Goal: Task Accomplishment & Management: Use online tool/utility

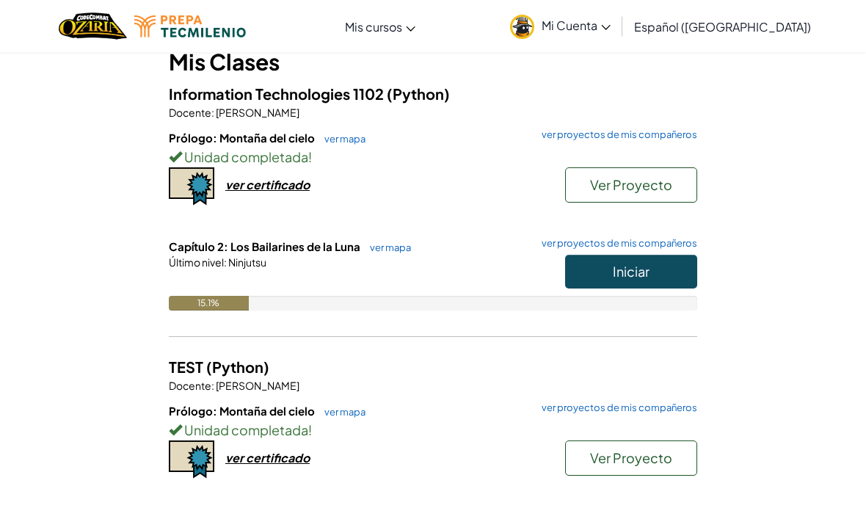
scroll to position [145, 0]
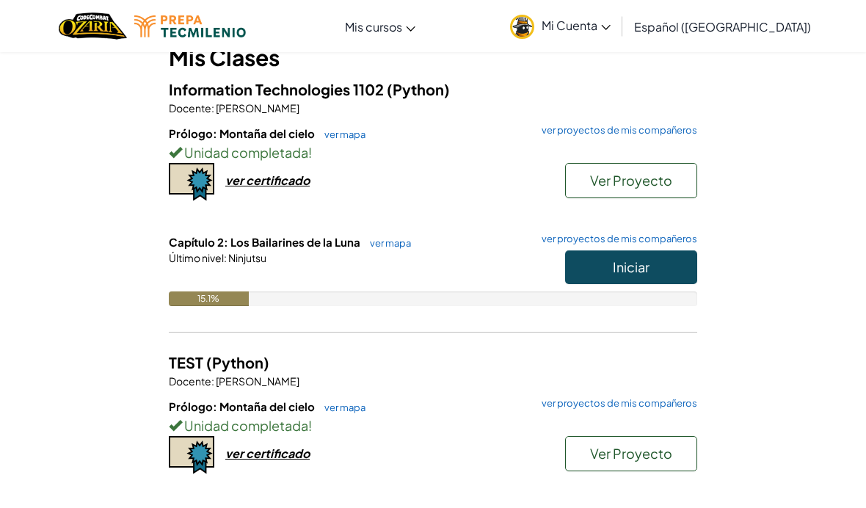
click at [613, 266] on span "Iniciar" at bounding box center [631, 266] width 37 height 17
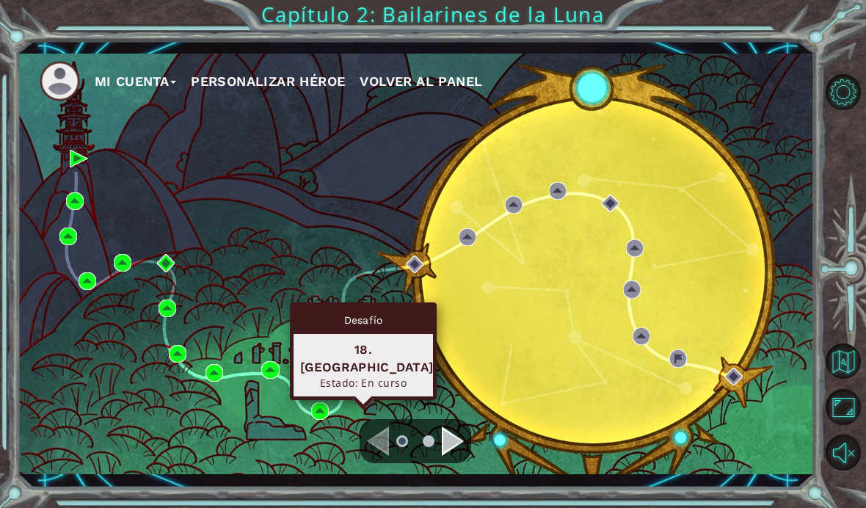
click at [349, 382] on img at bounding box center [343, 374] width 18 height 18
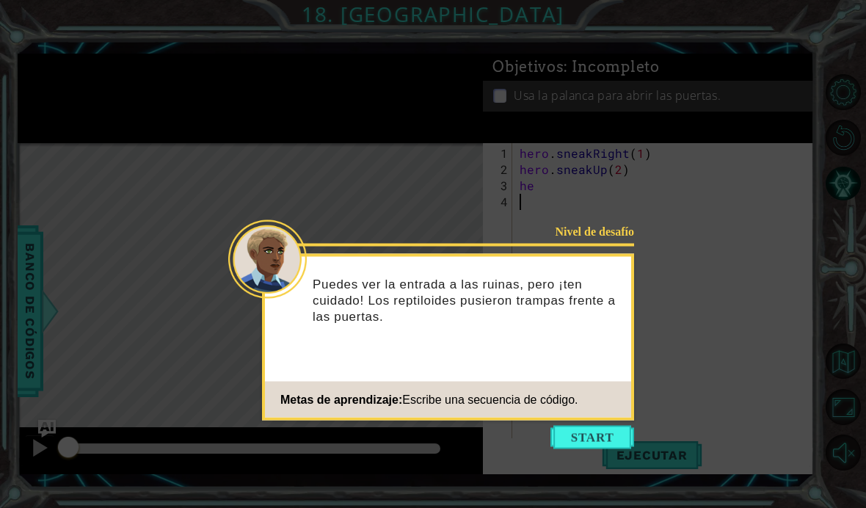
click at [593, 435] on button "Start" at bounding box center [592, 437] width 84 height 23
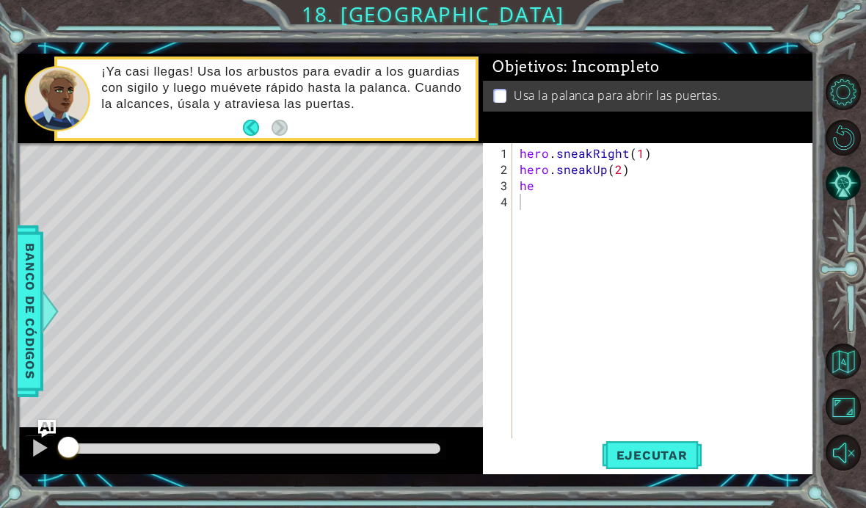
click at [629, 462] on span "Ejecutar" at bounding box center [652, 455] width 101 height 15
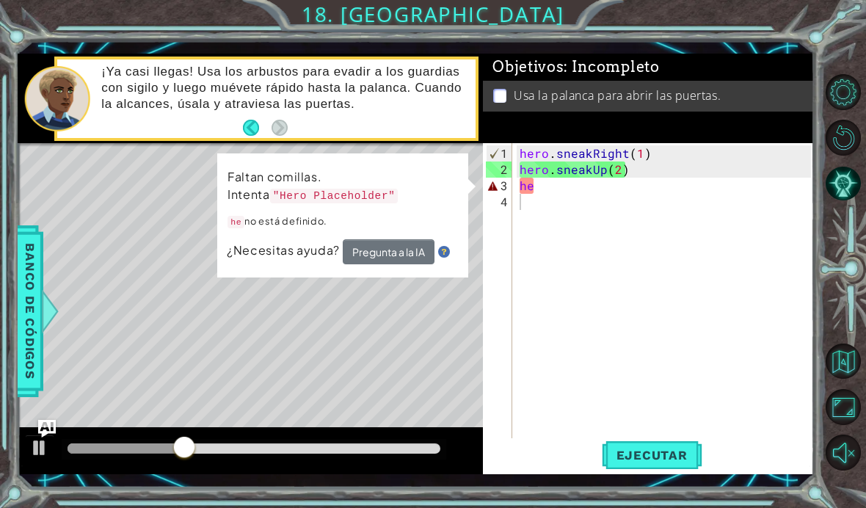
type textarea "he"
click at [562, 227] on div "hero . sneakRight ( 1 ) hero . sneakUp ( 2 ) he" at bounding box center [668, 314] width 302 height 339
click at [534, 241] on div "hero . sneakRight ( 1 ) hero . sneakUp ( 2 ) he" at bounding box center [668, 314] width 302 height 339
click at [561, 209] on div "hero . sneakRight ( 1 ) hero . sneakUp ( 2 ) he" at bounding box center [668, 314] width 302 height 339
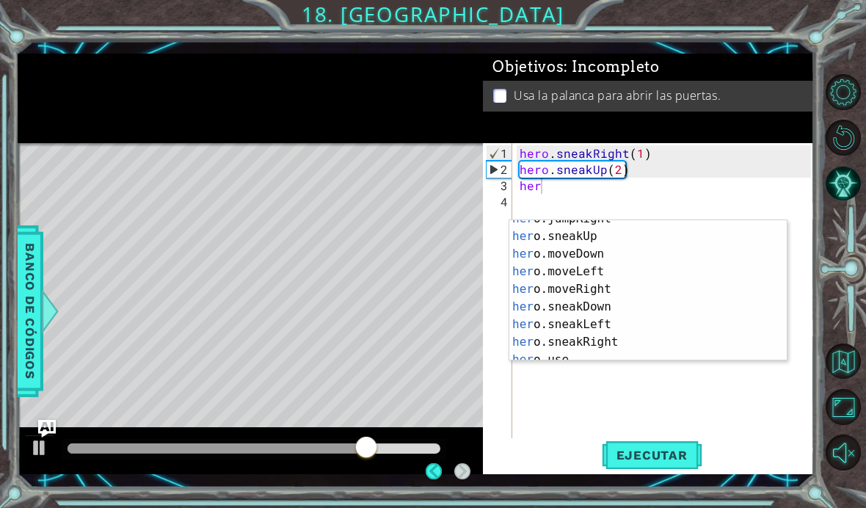
scroll to position [85, 0]
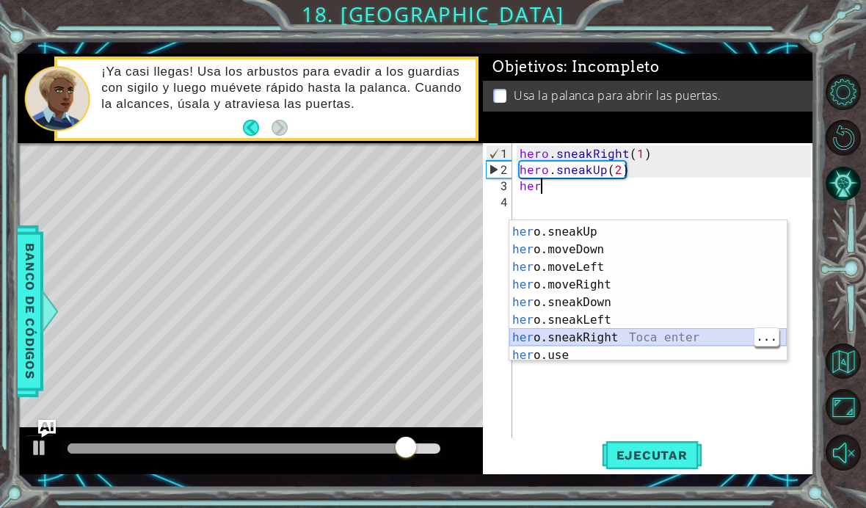
click at [563, 338] on div "her o.jumpRight Toca enter her o.sneakUp Toca enter her o.moveDown Toca enter h…" at bounding box center [647, 293] width 277 height 176
type textarea "hero.sneakRight(1)"
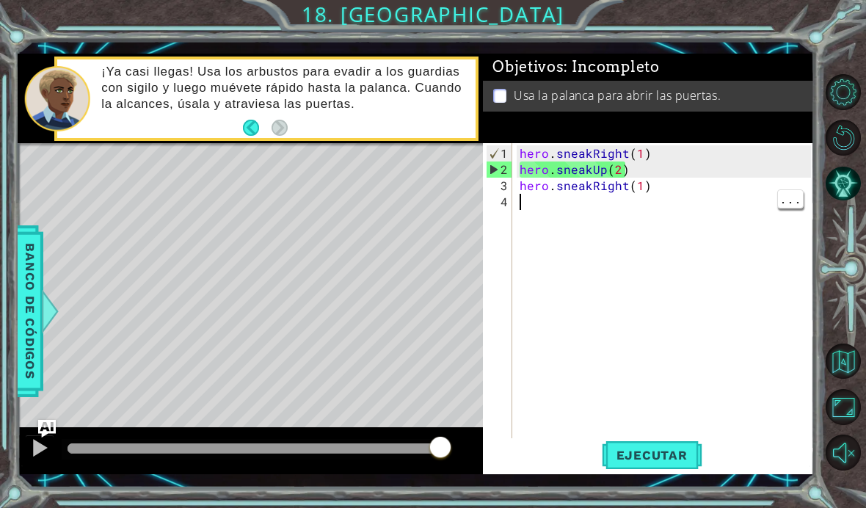
scroll to position [0, 0]
click at [545, 238] on div "hero . sneakRight ( 1 ) hero . sneakUp ( 2 ) hero . sneakRight ( 1 )" at bounding box center [668, 314] width 302 height 339
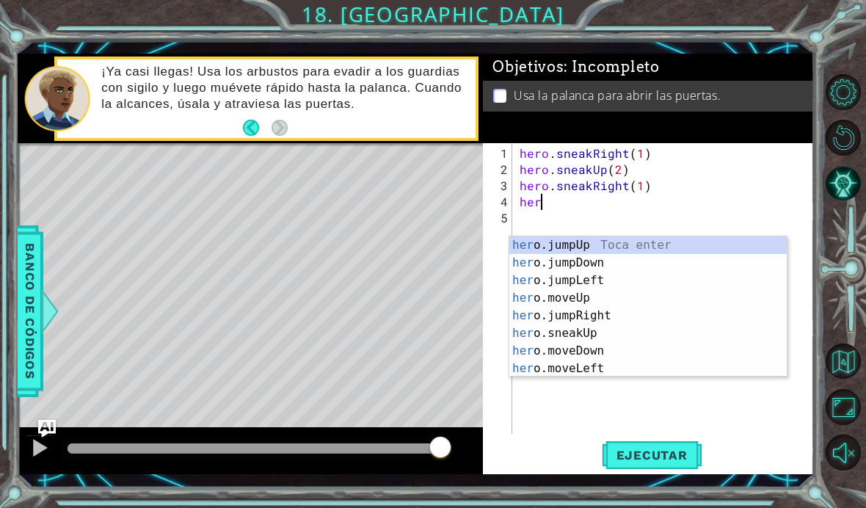
scroll to position [0, 1]
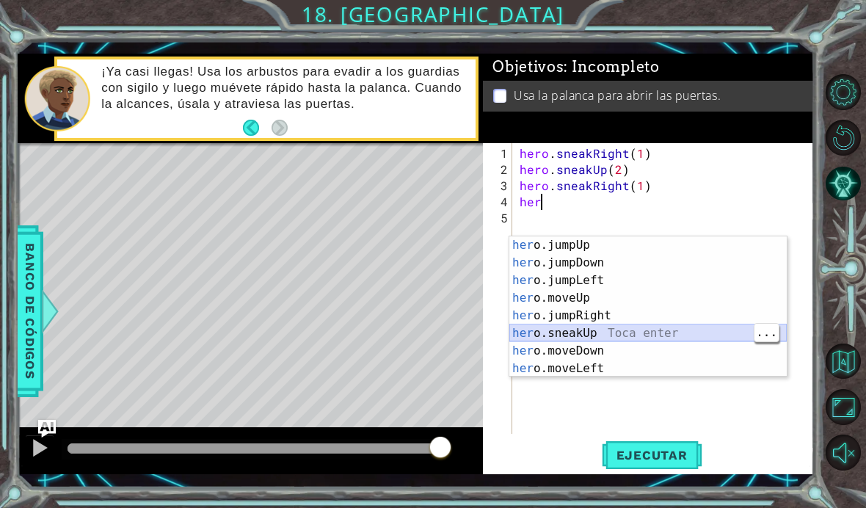
click at [551, 334] on div "her o.jumpUp Toca enter her o.jumpDown Toca enter her o.jumpLeft Toca enter her…" at bounding box center [647, 324] width 277 height 176
type textarea "hero.sneakUp(1)"
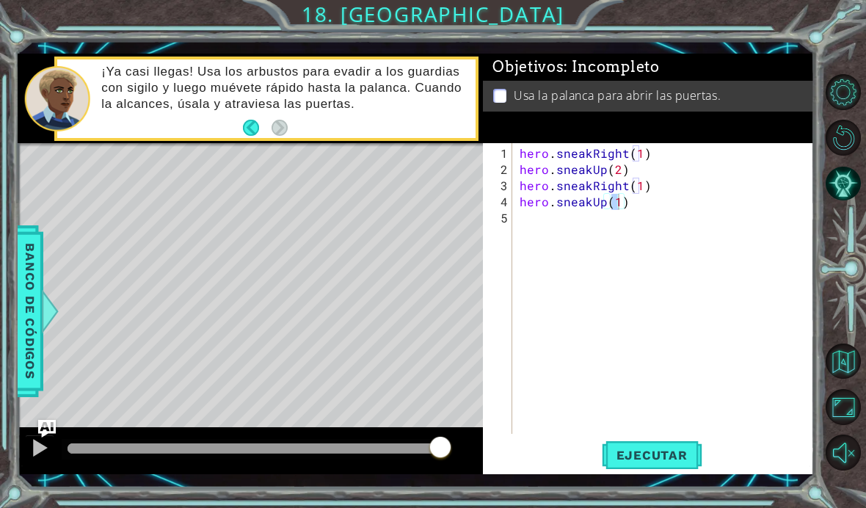
scroll to position [0, 0]
click at [542, 252] on div "hero . sneakRight ( 1 ) hero . sneakUp ( 2 ) hero . sneakRight ( 1 ) hero . sne…" at bounding box center [668, 306] width 302 height 323
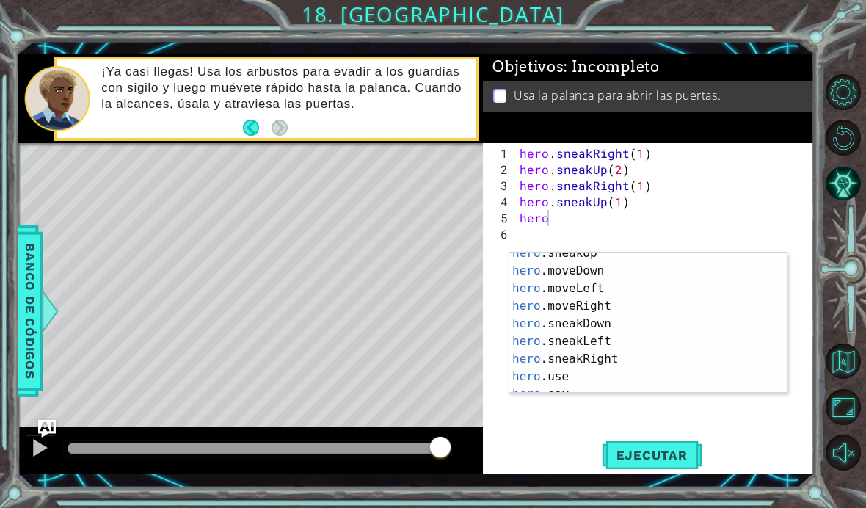
scroll to position [97, 0]
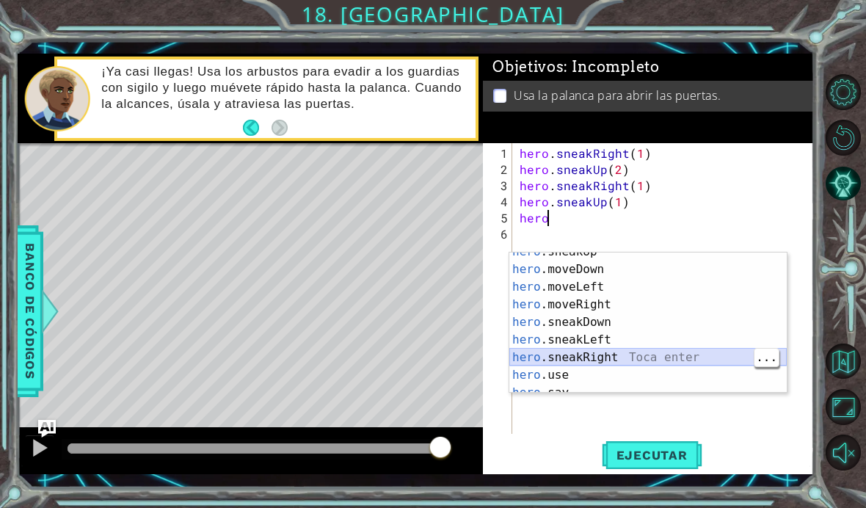
click at [555, 357] on div "hero .sneakUp Toca enter hero .moveDown Toca enter hero .moveLeft Toca enter he…" at bounding box center [647, 331] width 277 height 176
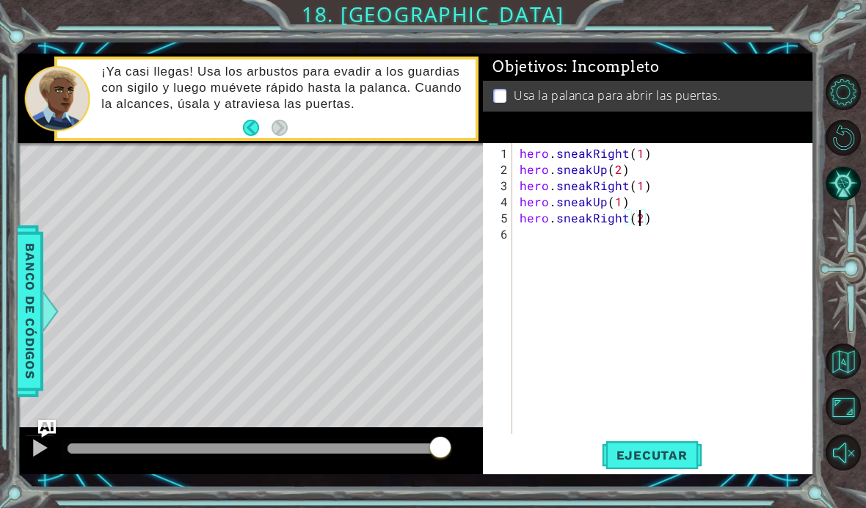
scroll to position [0, 7]
click at [612, 471] on button "Ejecutar" at bounding box center [652, 454] width 101 height 33
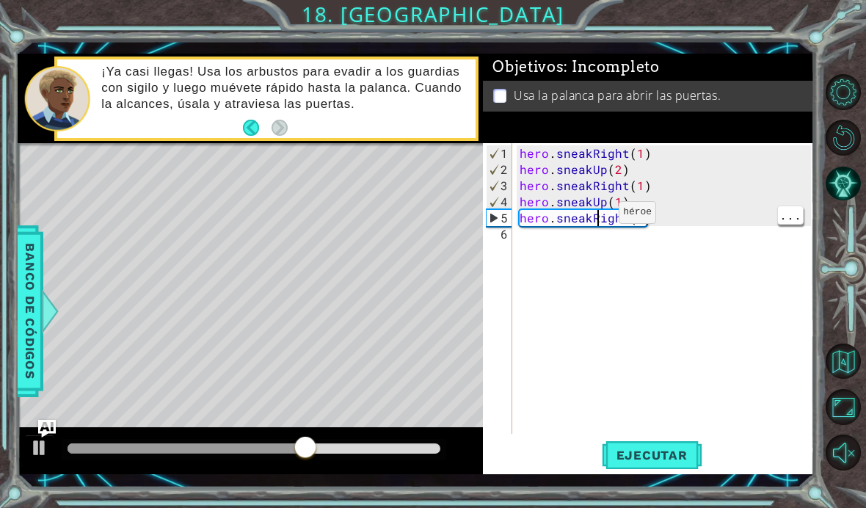
click at [588, 250] on div "hero . sneakRight ( 1 ) hero . sneakUp ( 2 ) hero . sneakRight ( 1 ) hero . sne…" at bounding box center [668, 306] width 302 height 323
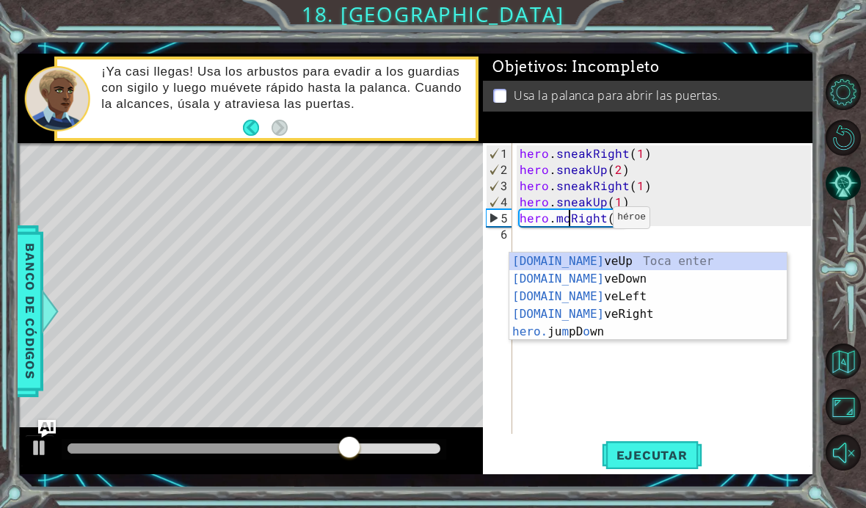
scroll to position [0, 4]
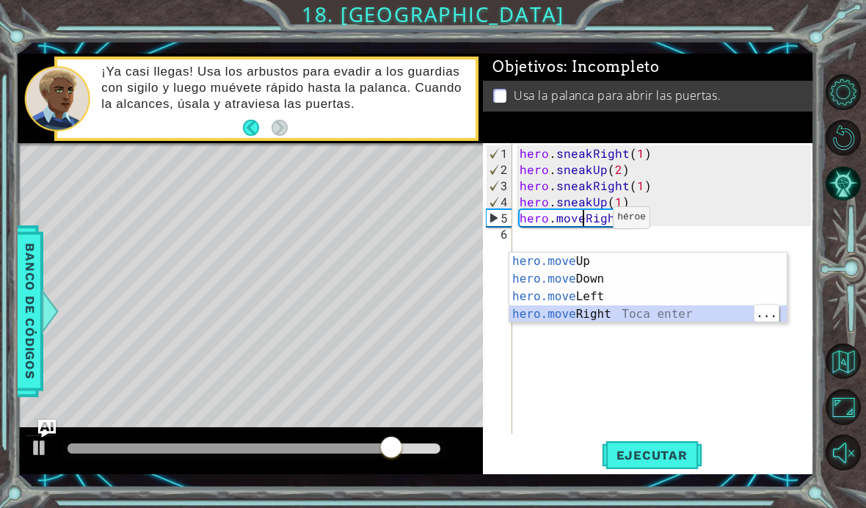
click at [556, 316] on div "hero.move Up Toca enter hero.move Down Toca enter hero.move Left Toca enter her…" at bounding box center [647, 305] width 277 height 106
type textarea "hero.moveRight(1)(2)"
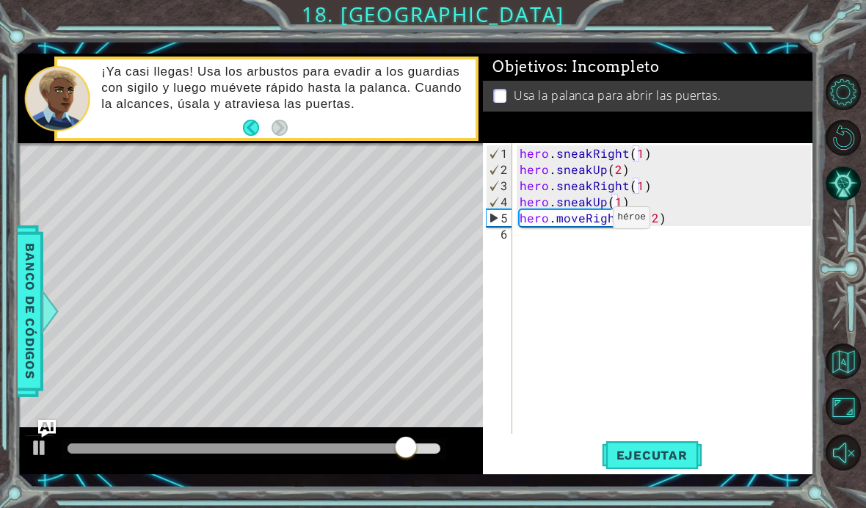
click at [637, 462] on span "Ejecutar" at bounding box center [652, 455] width 101 height 15
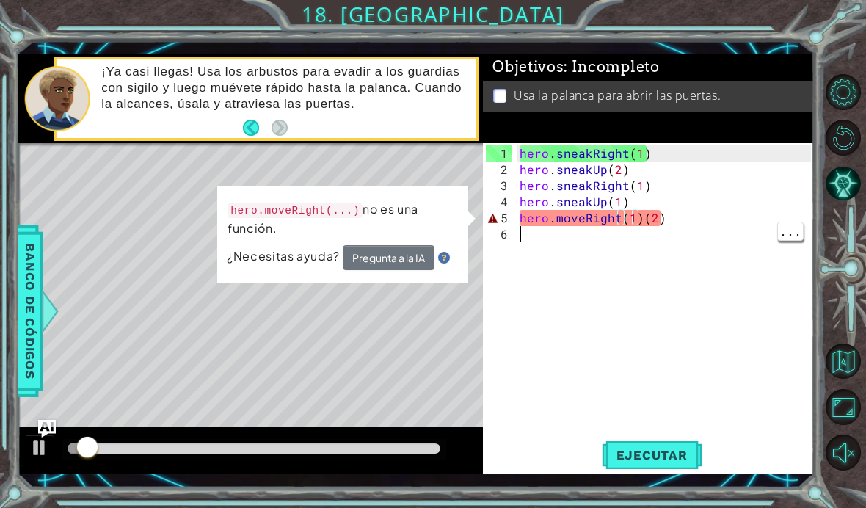
scroll to position [0, 0]
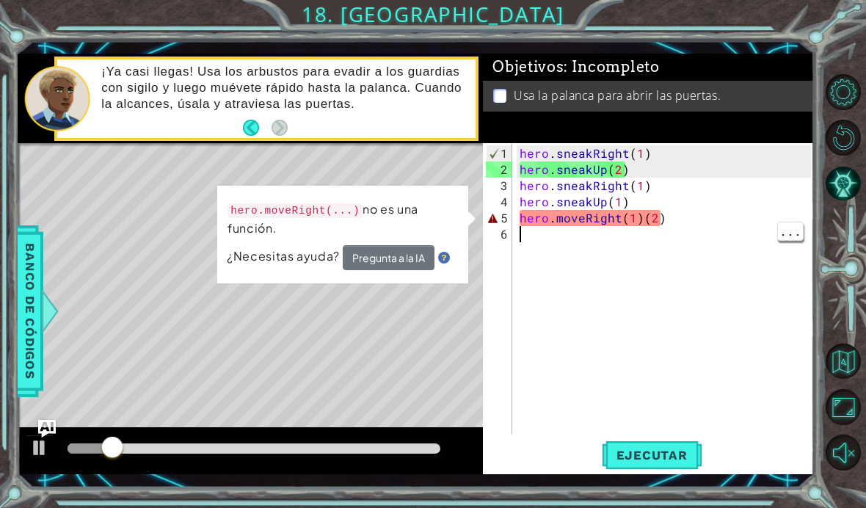
type textarea "hero.moveRight(1)(2)"
click at [646, 252] on div "hero . sneakRight ( 1 ) hero . sneakUp ( 2 ) hero . sneakRight ( 1 ) hero . sne…" at bounding box center [668, 306] width 302 height 323
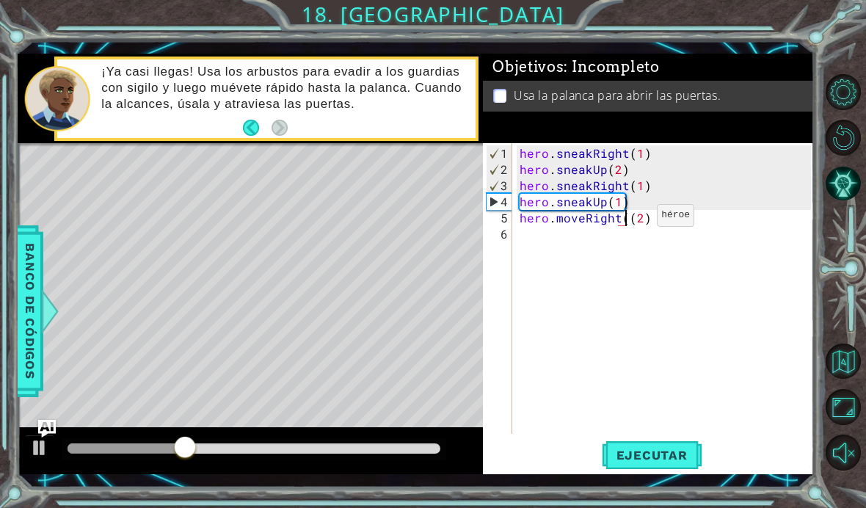
type textarea "hero.moveRight(2)"
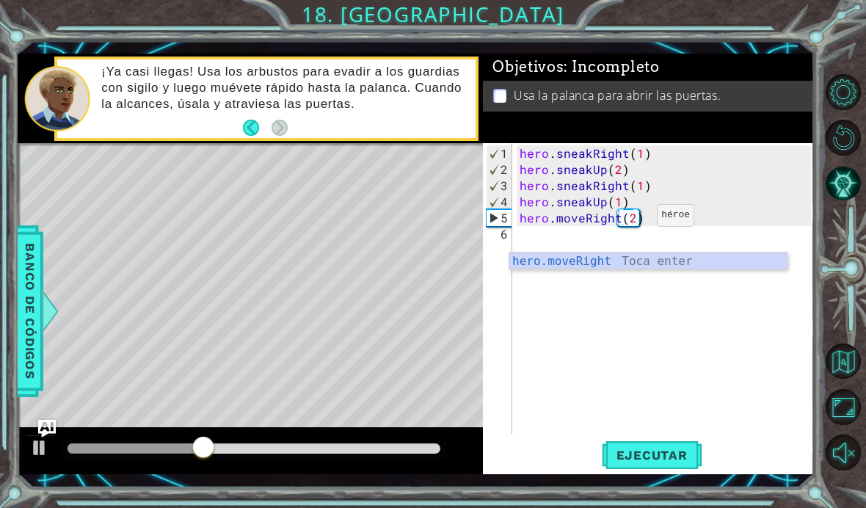
click at [636, 462] on span "Ejecutar" at bounding box center [652, 455] width 101 height 15
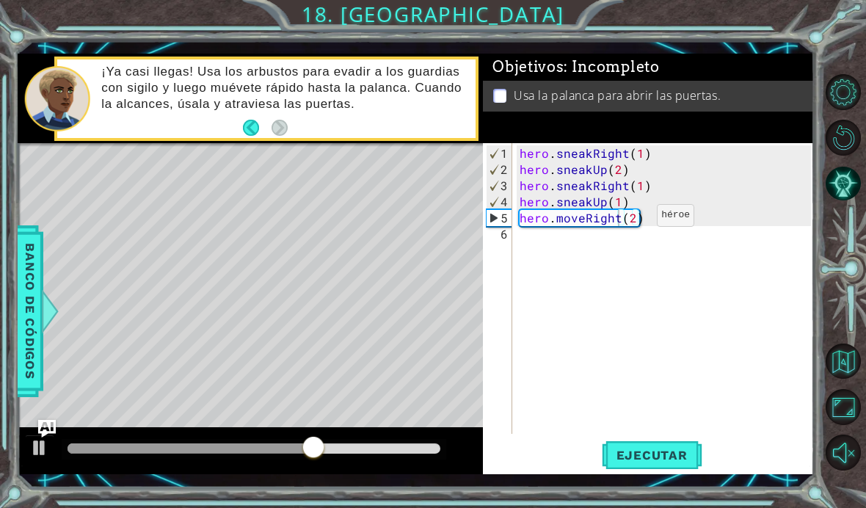
click at [40, 457] on div at bounding box center [39, 447] width 19 height 19
click at [517, 288] on div "hero . sneakRight ( 1 ) hero . sneakUp ( 2 ) hero . sneakRight ( 1 ) hero . sne…" at bounding box center [668, 306] width 302 height 323
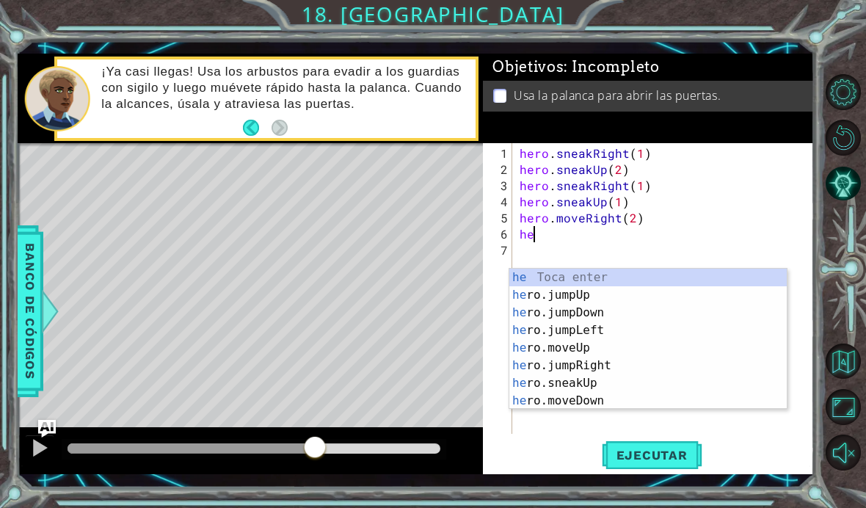
scroll to position [0, 1]
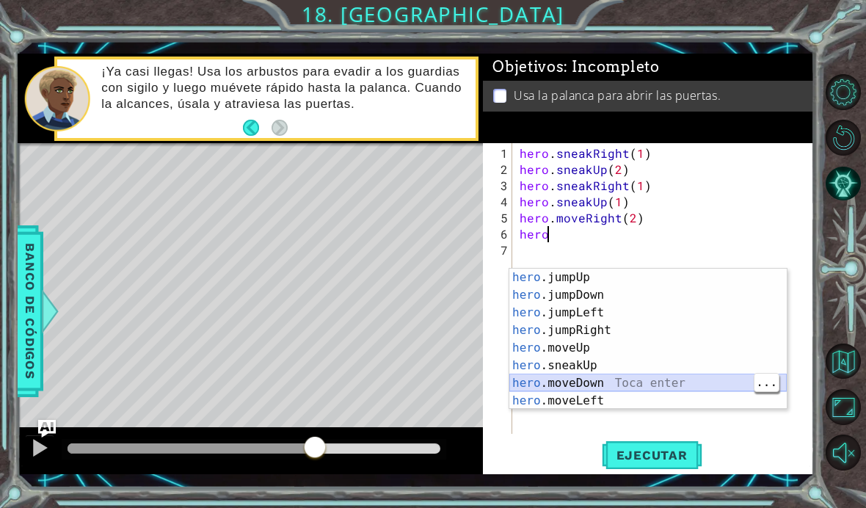
click at [571, 382] on div "hero .jumpUp Toca enter hero .jumpDown Toca enter hero .jumpLeft Toca enter her…" at bounding box center [647, 357] width 277 height 176
type textarea "hero.moveDown(1)"
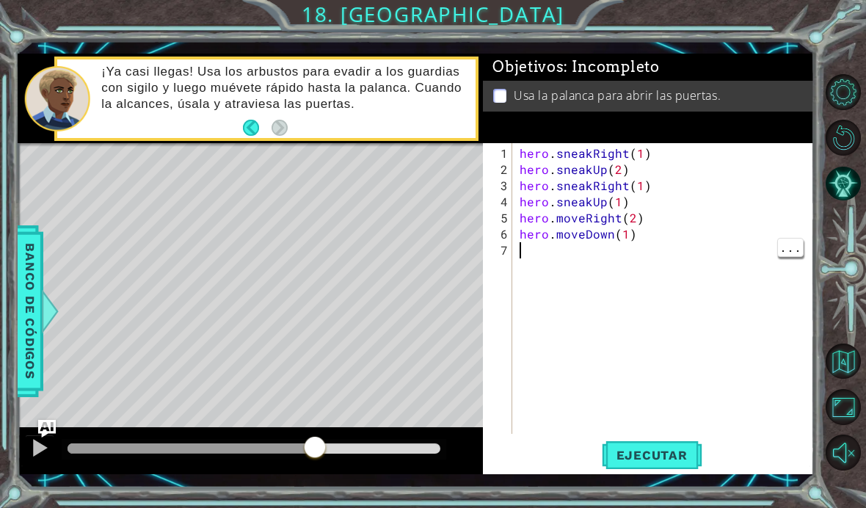
scroll to position [0, 0]
click at [522, 283] on div "hero . sneakRight ( 1 ) hero . sneakUp ( 2 ) hero . sneakRight ( 1 ) hero . sne…" at bounding box center [668, 306] width 302 height 323
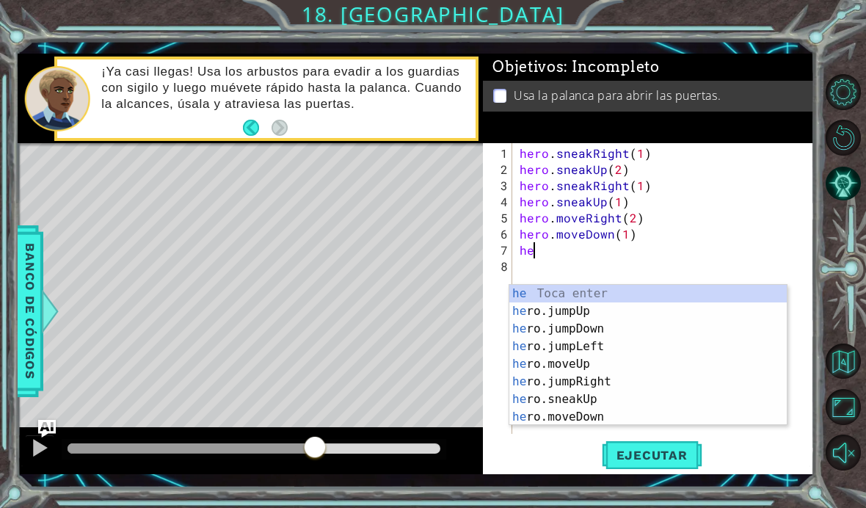
scroll to position [0, 1]
type textarea "hero"
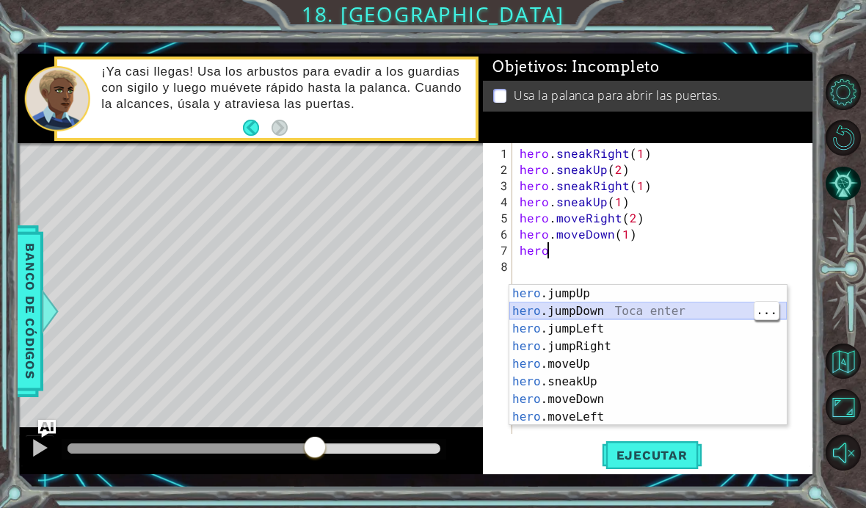
click at [569, 316] on div "hero .jumpUp Toca enter hero .jumpDown Toca enter hero .jumpLeft Toca enter her…" at bounding box center [647, 373] width 277 height 176
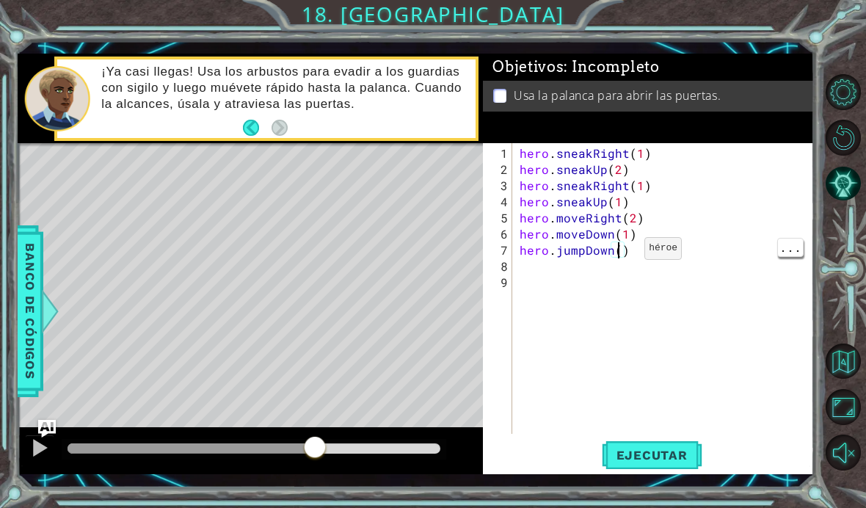
click at [619, 281] on div "hero . sneakRight ( 1 ) hero . sneakUp ( 2 ) hero . sneakRight ( 1 ) hero . sne…" at bounding box center [668, 306] width 302 height 323
type textarea "hero.jumpDown(1)"
click at [525, 296] on div "hero . sneakRight ( 1 ) hero . sneakUp ( 2 ) hero . sneakRight ( 1 ) hero . sne…" at bounding box center [668, 306] width 302 height 323
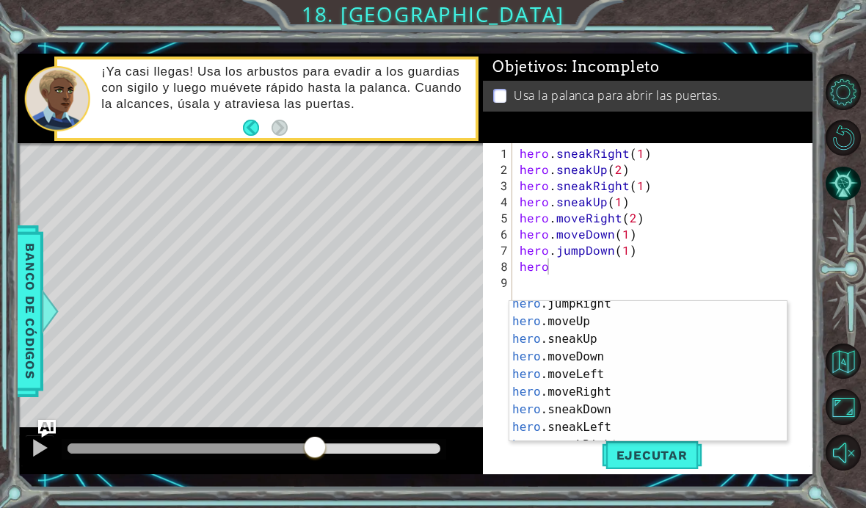
scroll to position [77, 0]
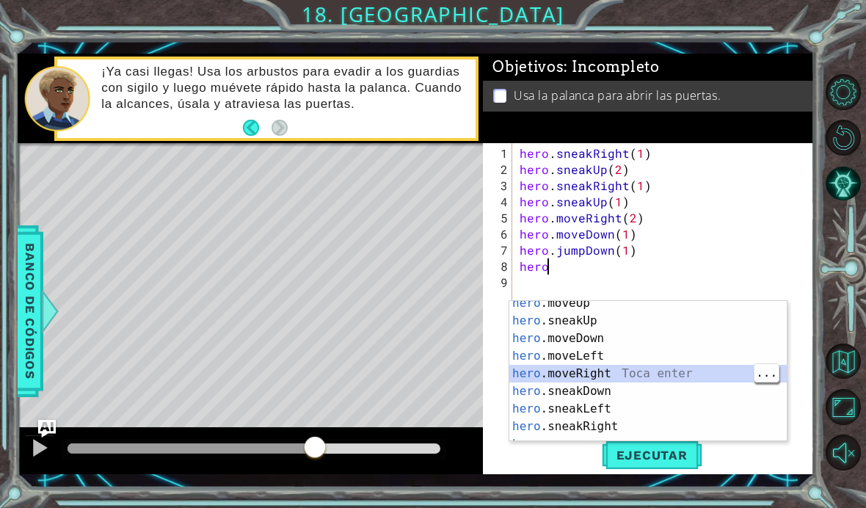
click at [578, 376] on div "hero .moveUp Toca enter hero .sneakUp Toca enter hero .moveDown Toca enter hero…" at bounding box center [647, 382] width 277 height 176
type textarea "hero.moveRight(1)"
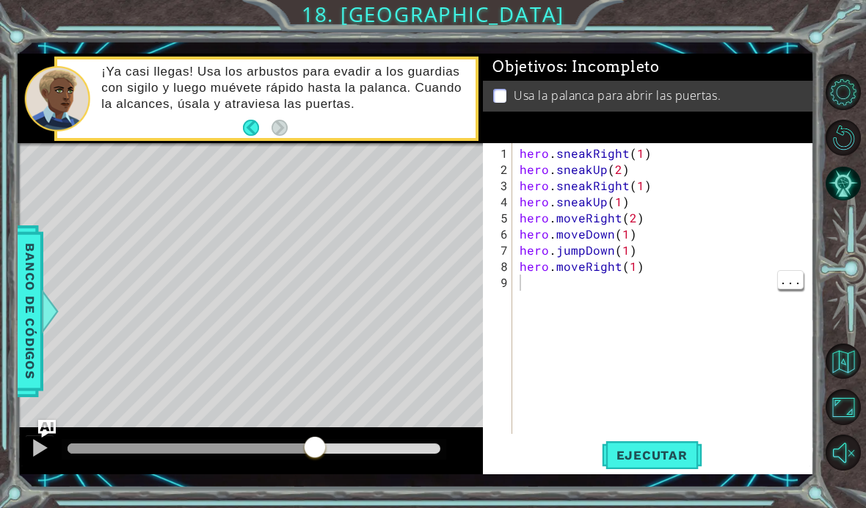
scroll to position [0, 0]
click at [633, 302] on div "hero . sneakRight ( 1 ) hero . sneakUp ( 2 ) hero . sneakRight ( 1 ) hero . sne…" at bounding box center [668, 306] width 302 height 323
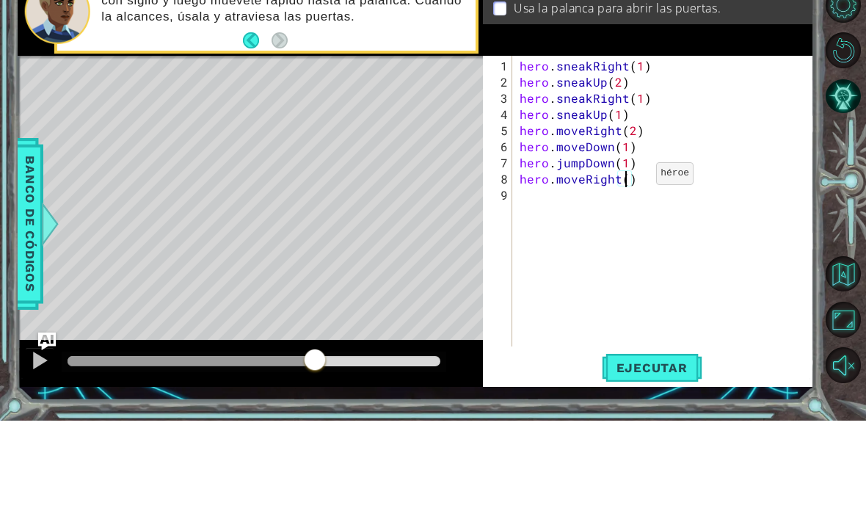
type textarea "hero.moveRight(2)"
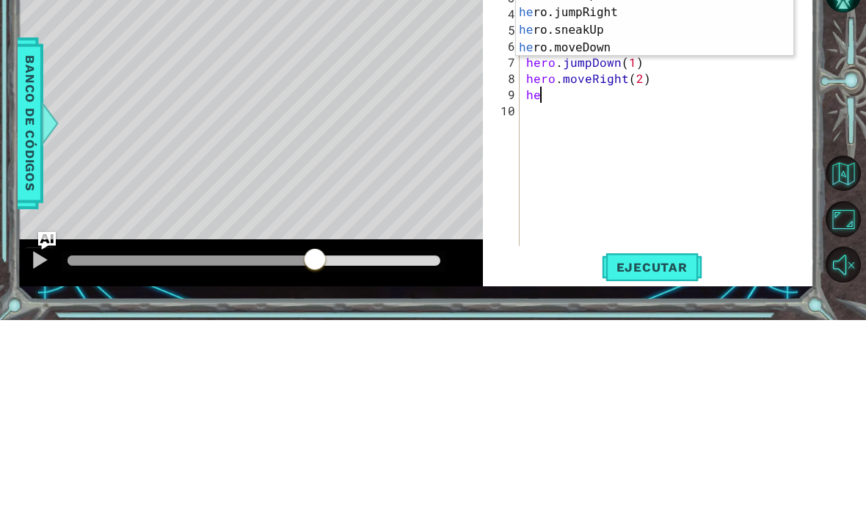
scroll to position [0, 1]
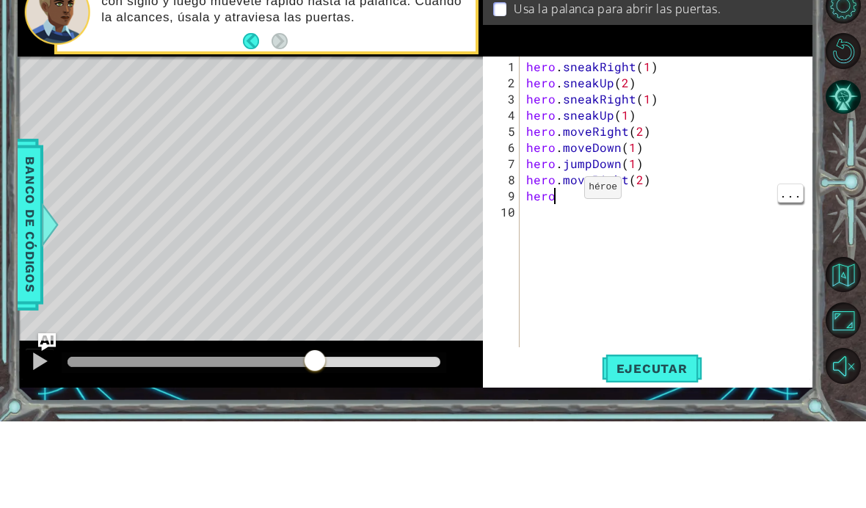
click at [566, 194] on div "hero . sneakRight ( 1 ) hero . sneakUp ( 2 ) hero . sneakRight ( 1 ) hero . sne…" at bounding box center [670, 306] width 295 height 323
type textarea "her"
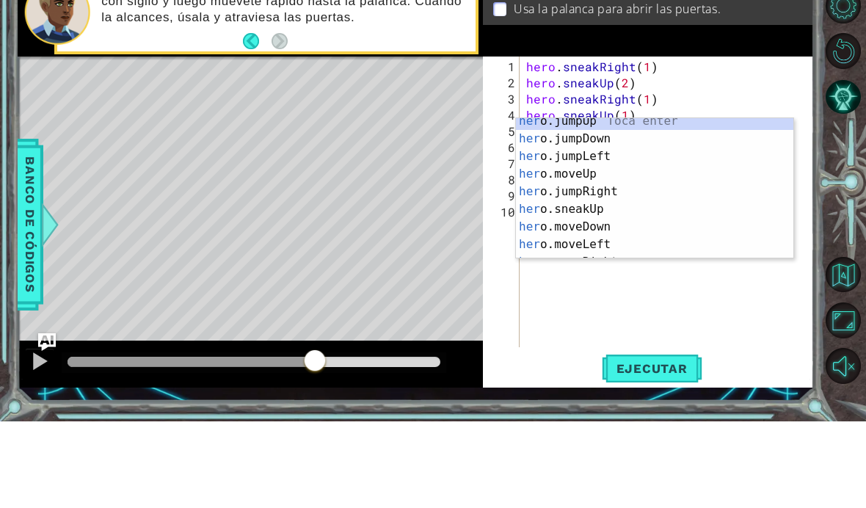
scroll to position [0, 0]
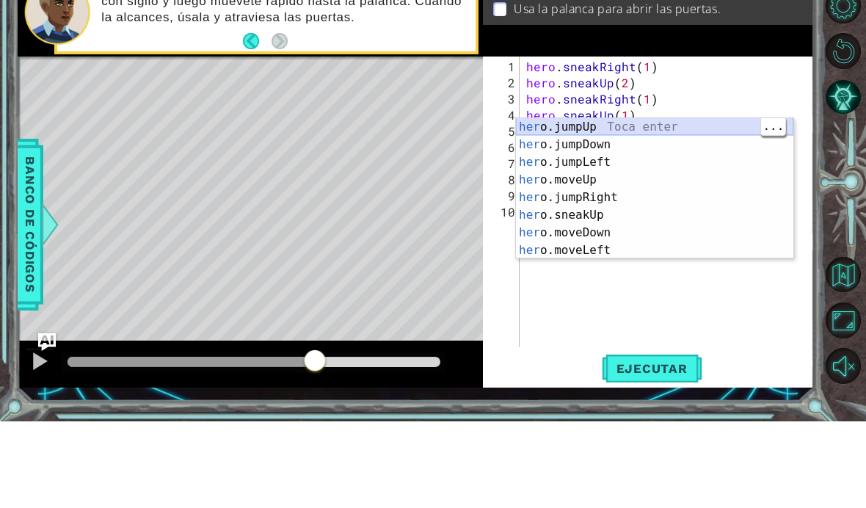
click at [550, 205] on div "her o.jumpUp Toca enter her o.jumpDown Toca enter her o.jumpLeft Toca enter her…" at bounding box center [654, 293] width 277 height 176
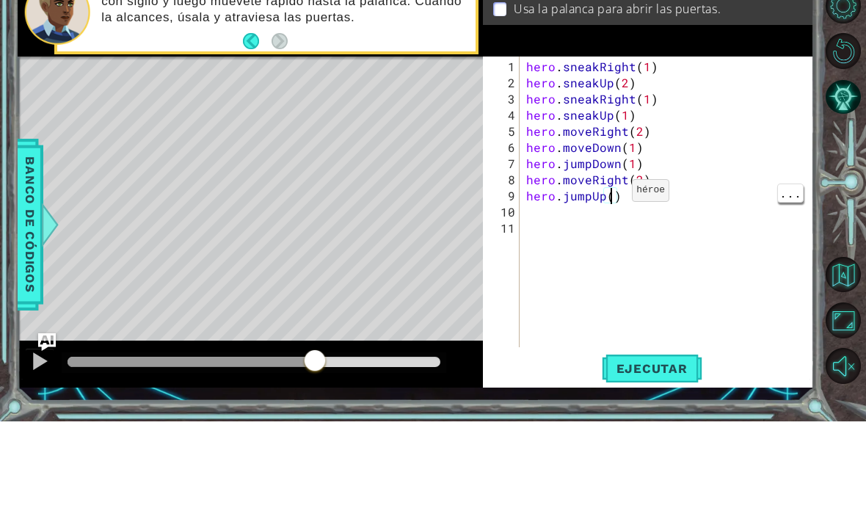
click at [613, 197] on div "hero . sneakRight ( 1 ) hero . sneakUp ( 2 ) hero . sneakRight ( 1 ) hero . sne…" at bounding box center [670, 306] width 295 height 323
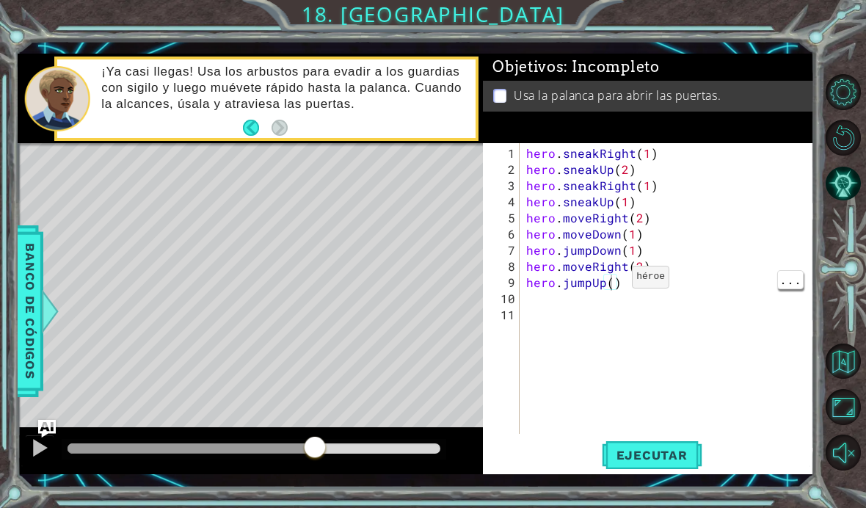
click at [605, 311] on div "hero . sneakRight ( 1 ) hero . sneakUp ( 2 ) hero . sneakRight ( 1 ) hero . sne…" at bounding box center [670, 306] width 295 height 323
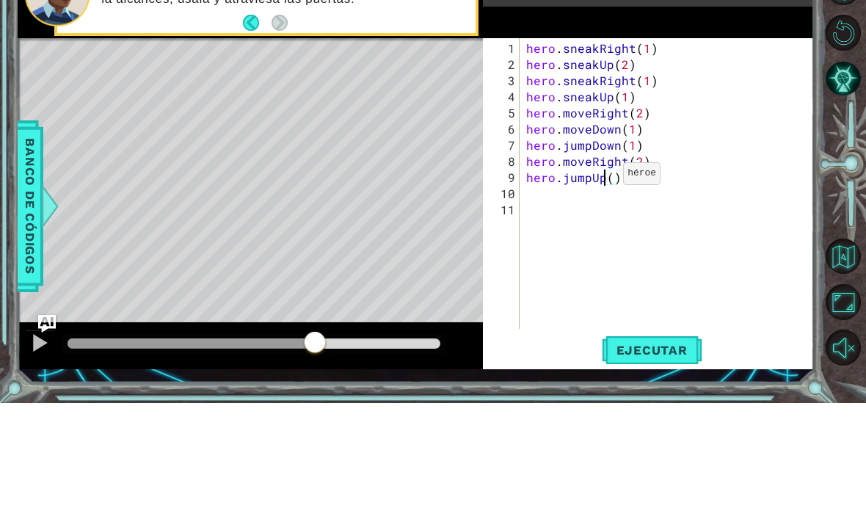
click at [611, 181] on div "hero . sneakRight ( 1 ) hero . sneakUp ( 2 ) hero . sneakRight ( 1 ) hero . sne…" at bounding box center [670, 306] width 295 height 323
type textarea "hero.jumpUp(1)"
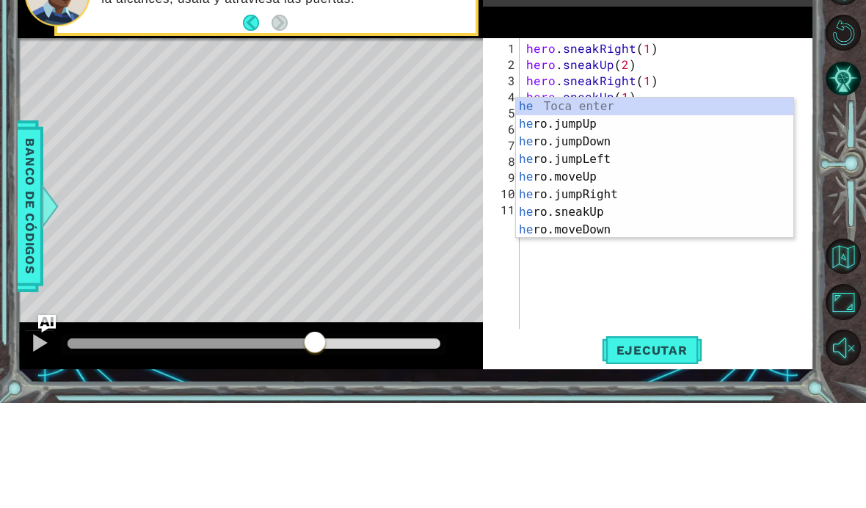
scroll to position [0, 1]
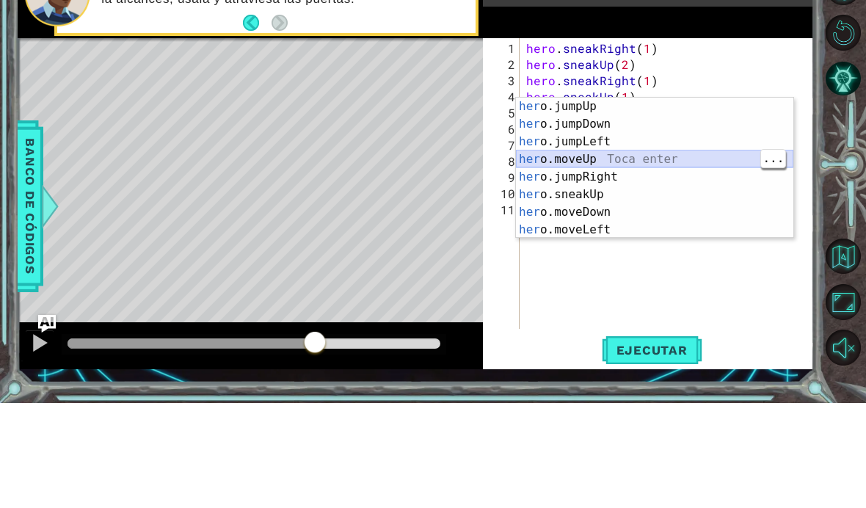
click at [565, 203] on div "her o.jumpUp Toca enter her o.jumpDown Toca enter her o.jumpLeft Toca enter her…" at bounding box center [654, 291] width 277 height 176
type textarea "hero.moveUp(1)"
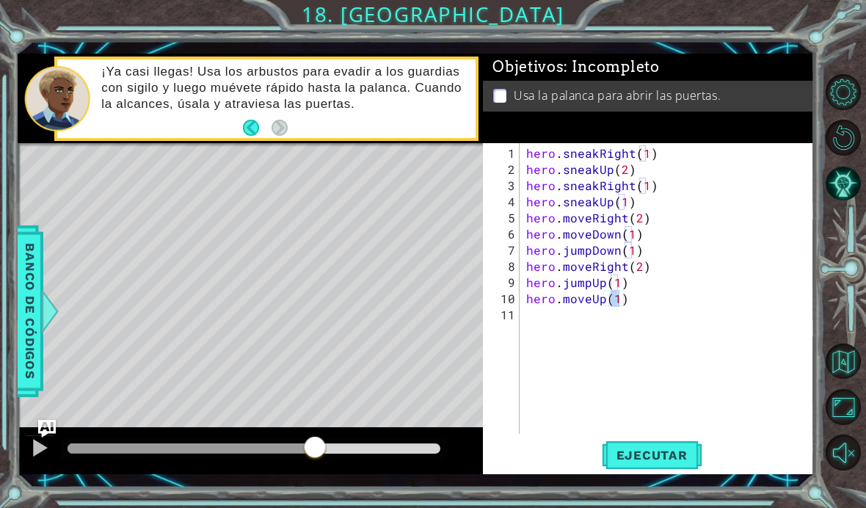
click at [630, 468] on button "Ejecutar" at bounding box center [652, 454] width 101 height 33
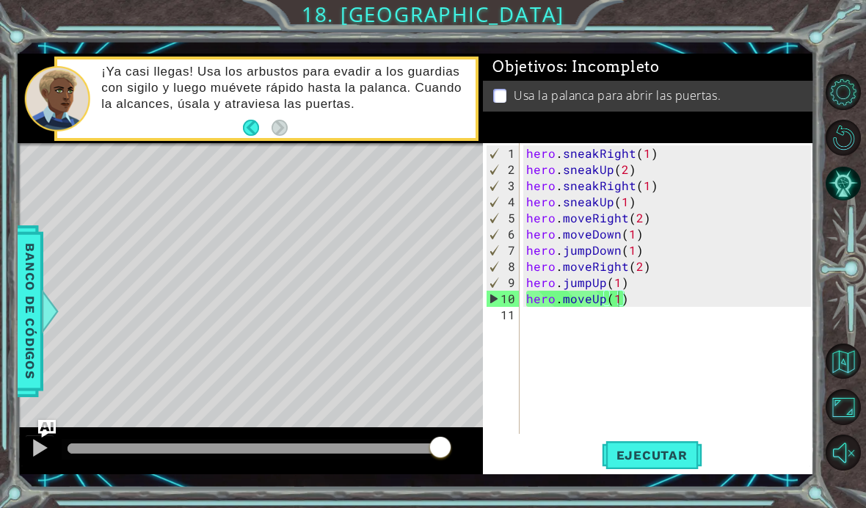
scroll to position [0, 0]
click at [547, 346] on div "hero . sneakRight ( 1 ) hero . sneakUp ( 2 ) hero . sneakRight ( 1 ) hero . sne…" at bounding box center [670, 306] width 295 height 323
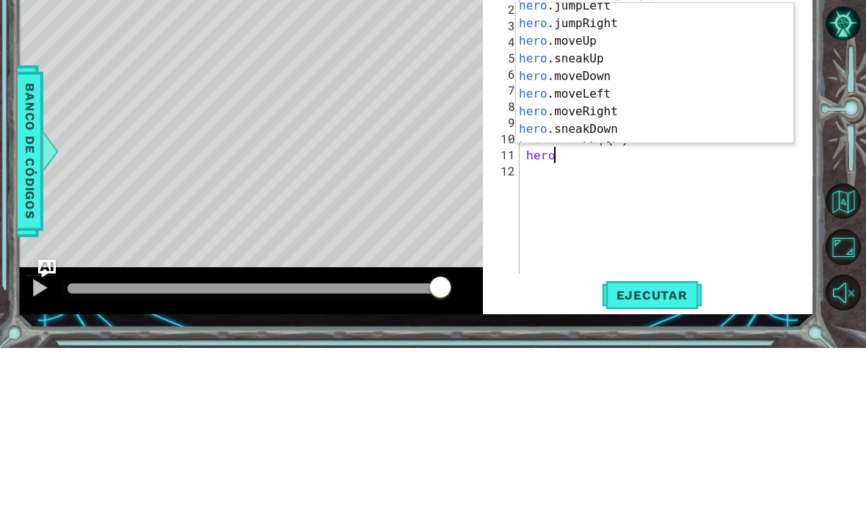
scroll to position [39, 0]
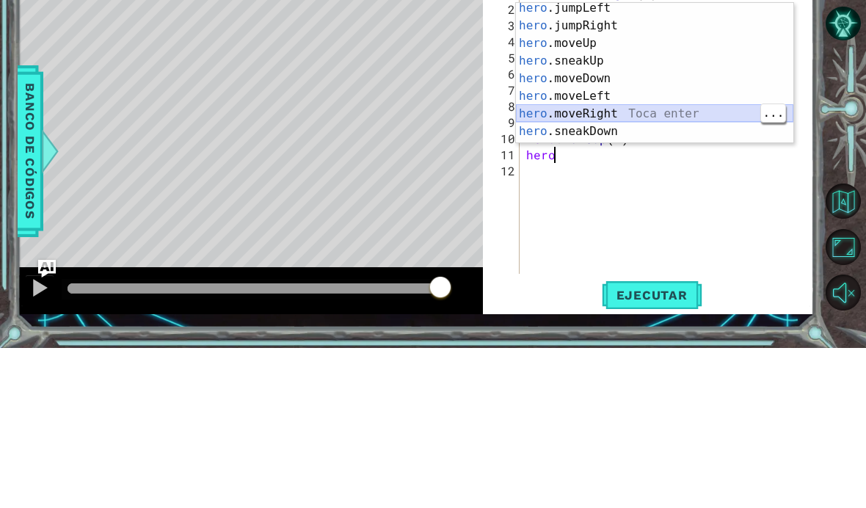
click at [622, 159] on div "hero .jumpLeft Toca enter hero .jumpRight Toca enter hero .moveUp Toca enter he…" at bounding box center [654, 247] width 277 height 176
type textarea "hero.moveRight(1)"
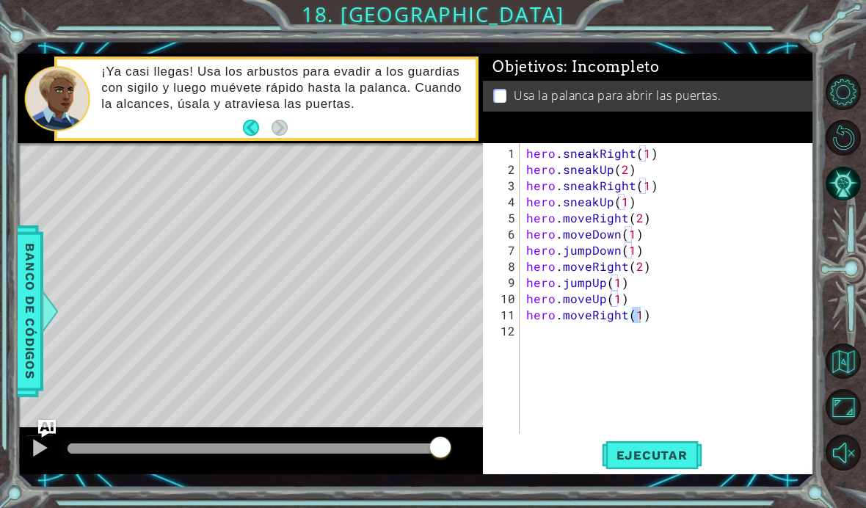
click at [655, 462] on span "Ejecutar" at bounding box center [652, 455] width 101 height 15
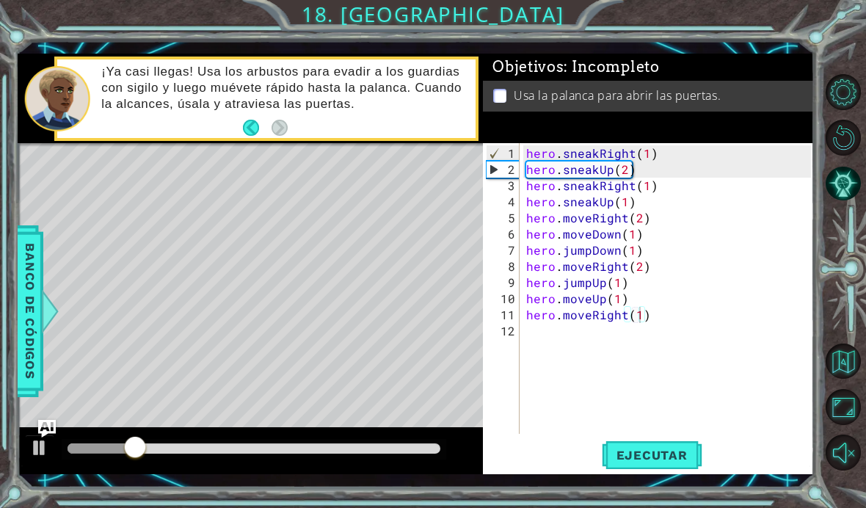
scroll to position [0, 0]
click at [564, 363] on div "hero . sneakRight ( 1 ) hero . sneakUp ( 2 ) hero . sneakRight ( 1 ) hero . sne…" at bounding box center [670, 306] width 295 height 323
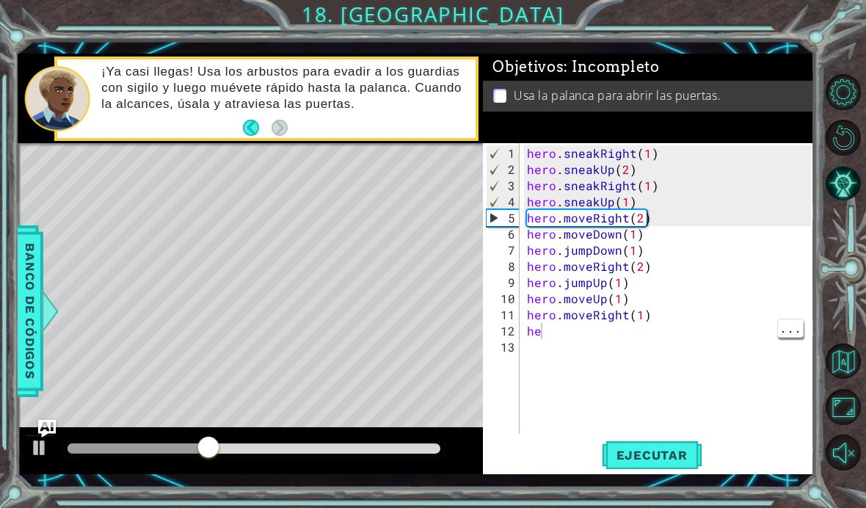
click at [578, 328] on div "hero . sneakRight ( 1 ) hero . sneakUp ( 2 ) hero . sneakRight ( 1 ) hero . sne…" at bounding box center [671, 306] width 294 height 323
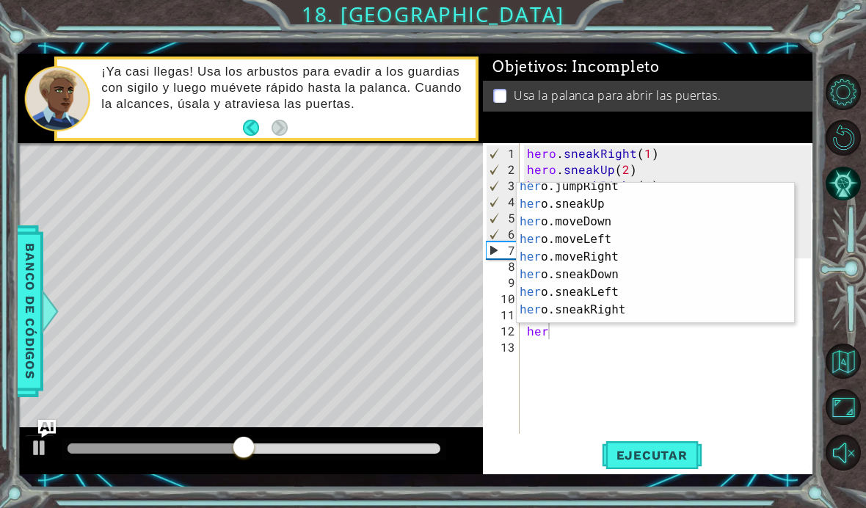
scroll to position [106, 0]
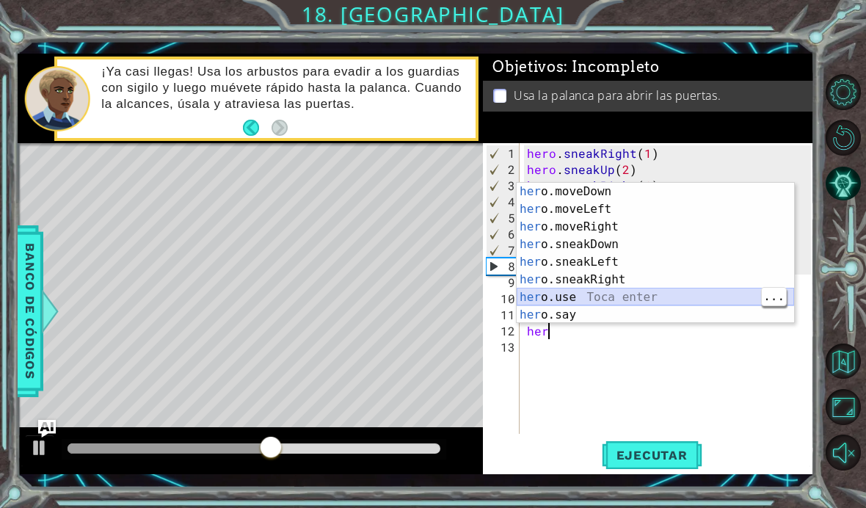
click at [589, 290] on div "her o.moveDown Toca enter her o.moveLeft [PERSON_NAME] enter her o.moveRight To…" at bounding box center [655, 271] width 277 height 176
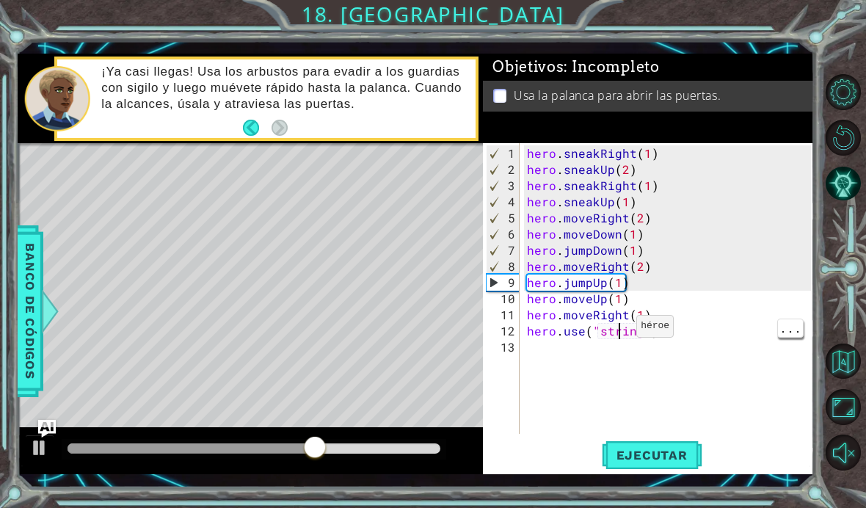
click at [619, 333] on div "hero . sneakRight ( 1 ) hero . sneakUp ( 2 ) hero . sneakRight ( 1 ) hero . sne…" at bounding box center [671, 306] width 294 height 323
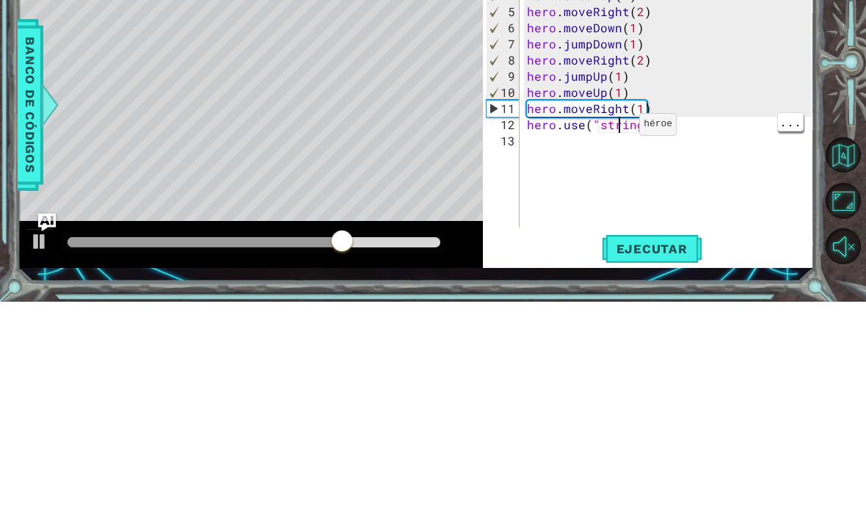
click at [622, 145] on div "hero . sneakRight ( 1 ) hero . sneakUp ( 2 ) hero . sneakRight ( 1 ) hero . sne…" at bounding box center [671, 306] width 294 height 323
type textarea "hero.use("sing")"
click at [620, 145] on div "hero . sneakRight ( 1 ) hero . sneakUp ( 2 ) hero . sneakRight ( 1 ) hero . sne…" at bounding box center [671, 306] width 294 height 323
type textarea "hero.use("sing")"
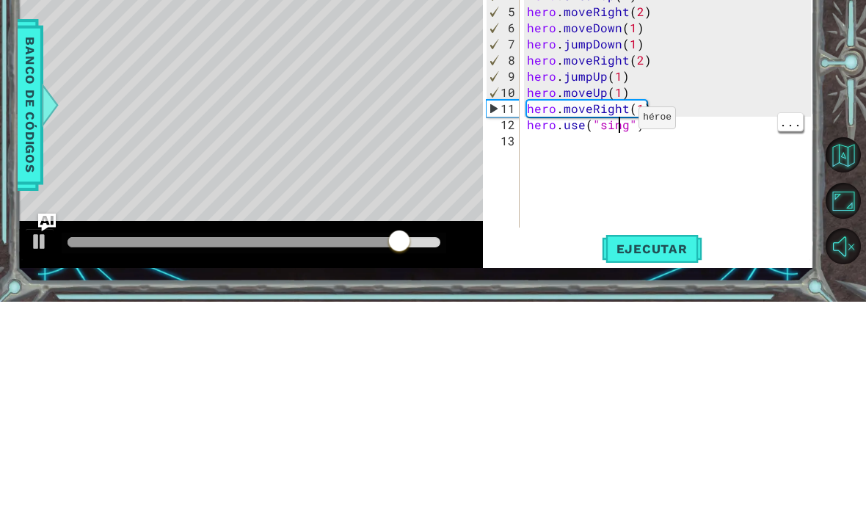
click at [629, 145] on div "hero . sneakRight ( 1 ) hero . sneakUp ( 2 ) hero . sneakRight ( 1 ) hero . sne…" at bounding box center [671, 306] width 294 height 323
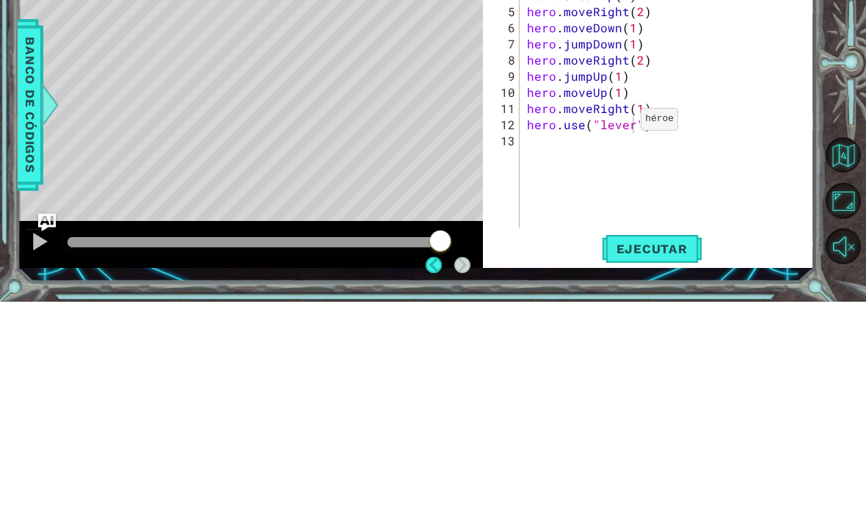
scroll to position [52, 0]
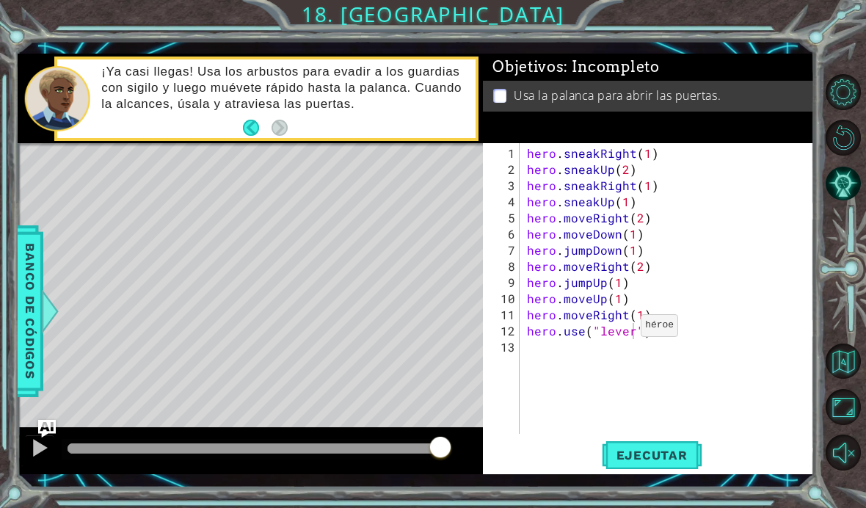
click at [658, 459] on span "Ejecutar" at bounding box center [652, 455] width 101 height 15
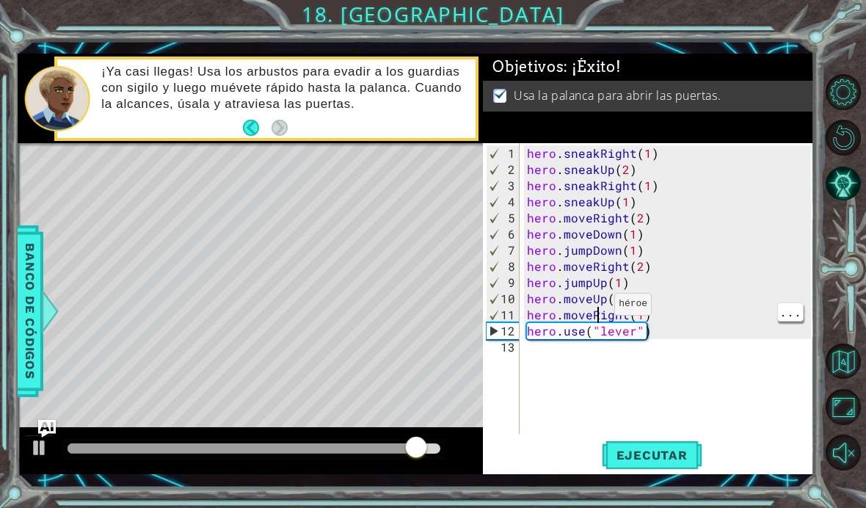
type textarea "hero.use("lever")"
click at [589, 328] on div "hero . sneakRight ( 1 ) hero . sneakUp ( 2 ) hero . sneakRight ( 1 ) hero . sne…" at bounding box center [671, 306] width 294 height 323
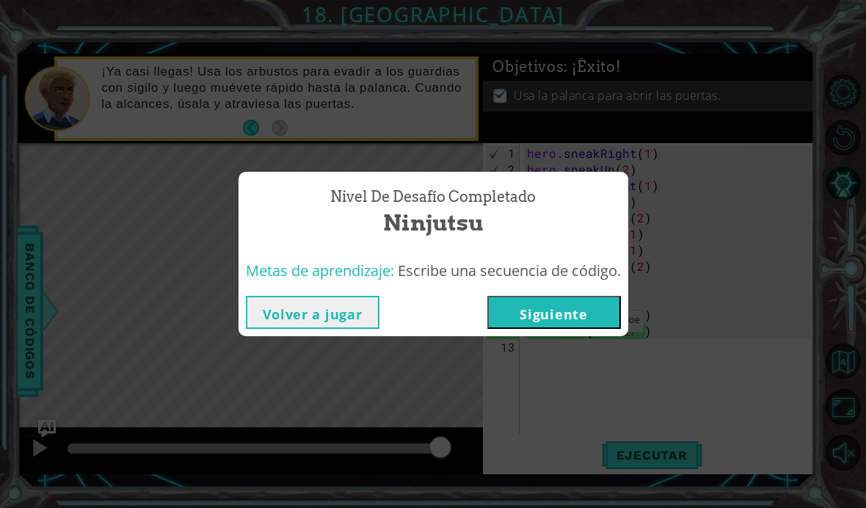
click at [580, 323] on button "Siguiente" at bounding box center [554, 312] width 134 height 33
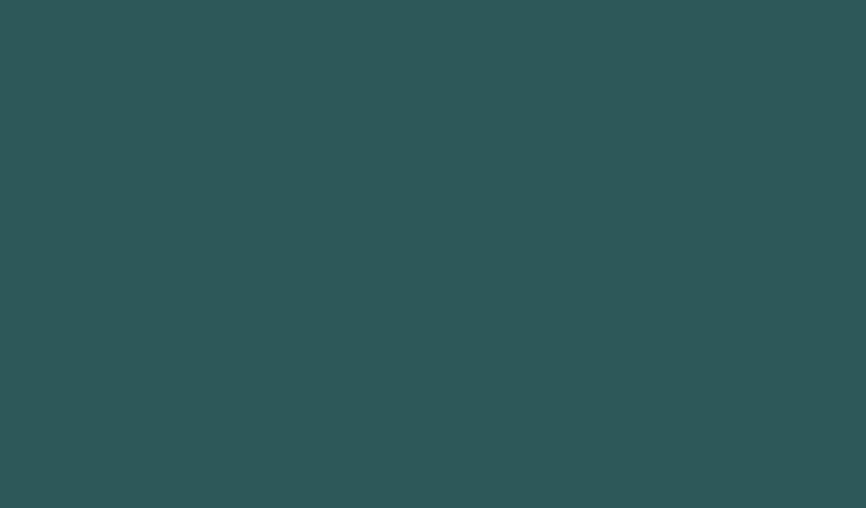
scroll to position [52, 0]
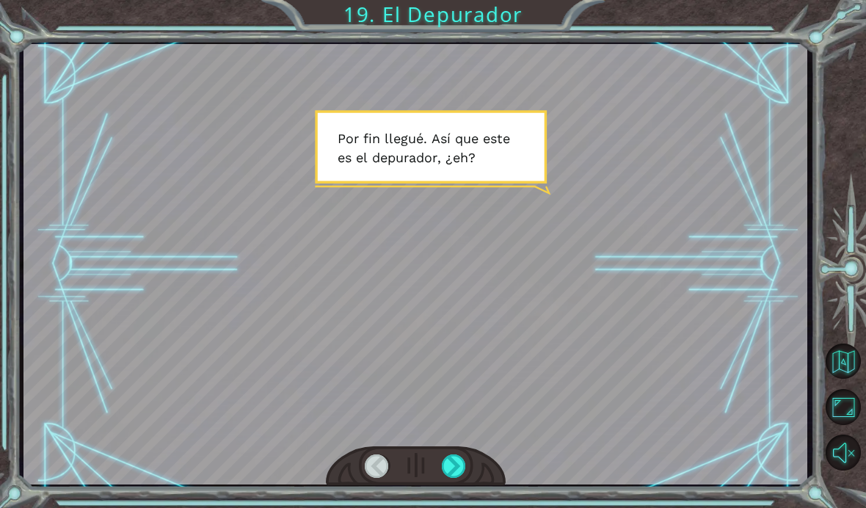
click at [450, 462] on div at bounding box center [454, 465] width 25 height 23
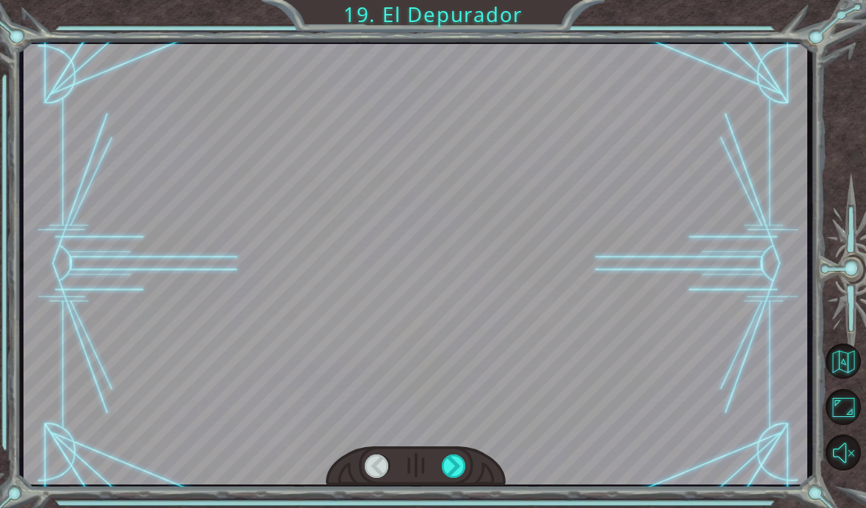
click at [456, 464] on div at bounding box center [454, 465] width 25 height 23
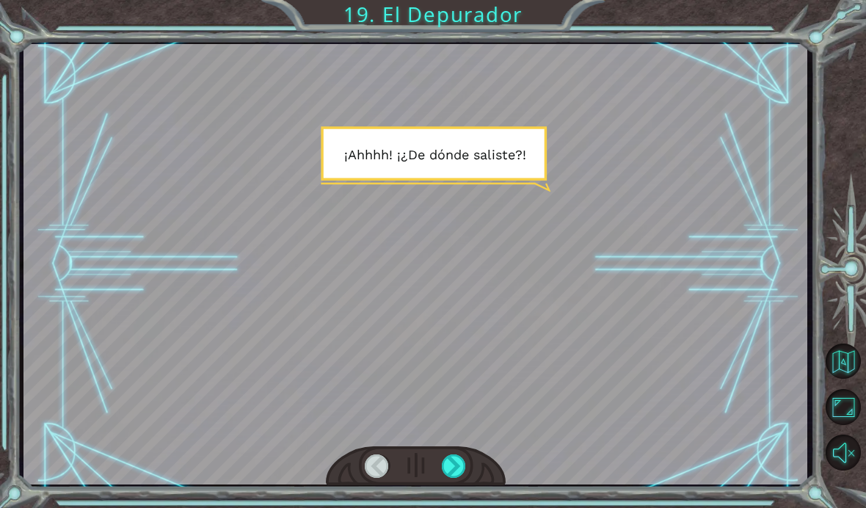
click at [456, 456] on div at bounding box center [454, 465] width 25 height 23
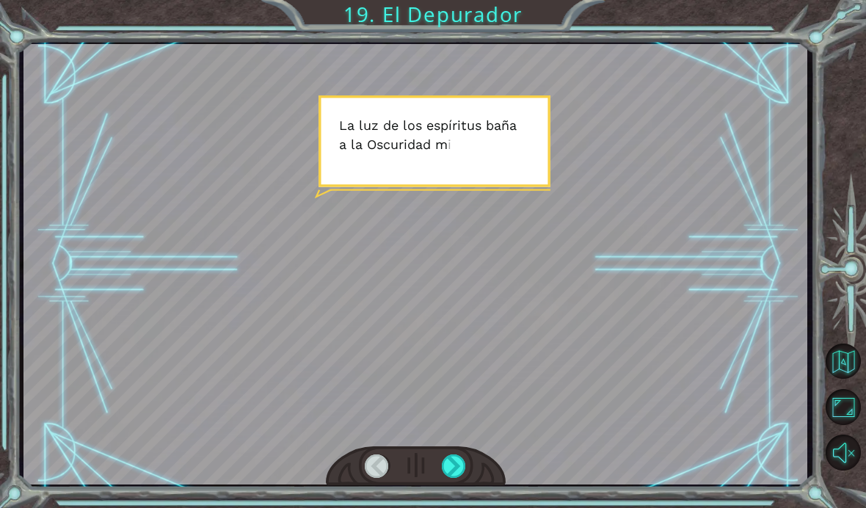
click at [455, 455] on div at bounding box center [454, 465] width 25 height 23
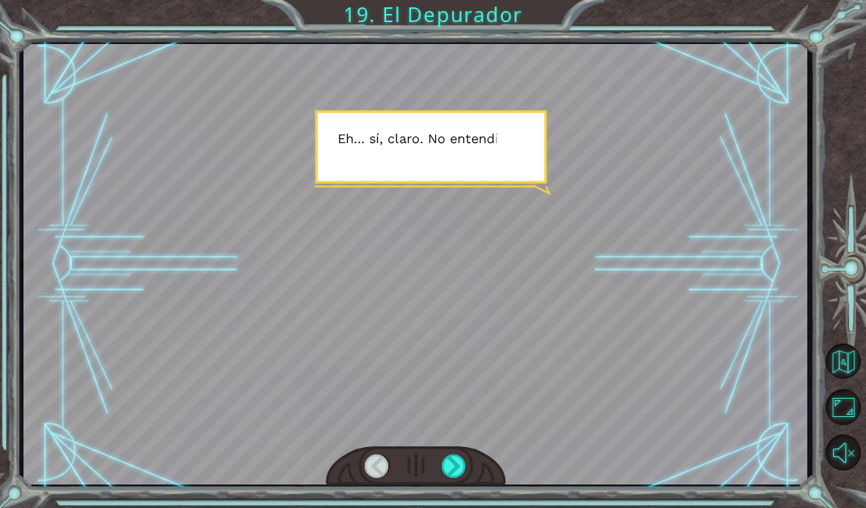
click at [467, 449] on div at bounding box center [416, 466] width 181 height 40
click at [462, 456] on div at bounding box center [454, 465] width 25 height 23
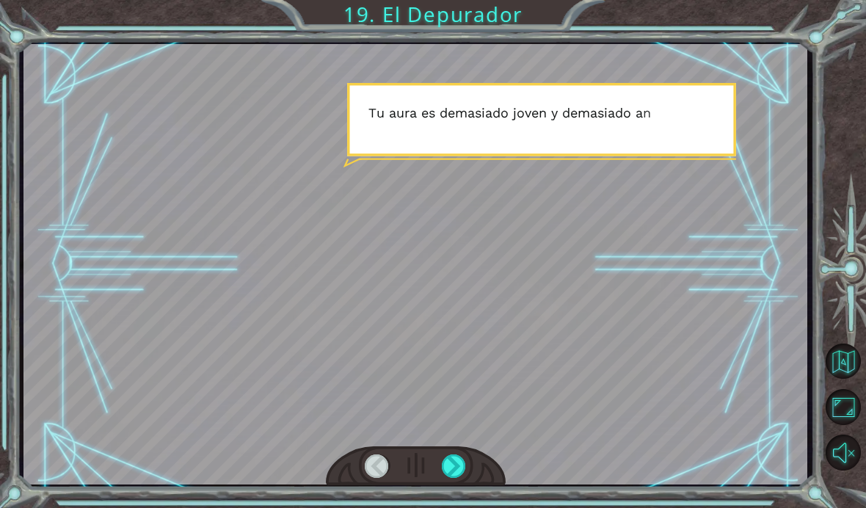
click at [456, 454] on div at bounding box center [454, 465] width 25 height 23
click at [465, 465] on div at bounding box center [454, 465] width 25 height 23
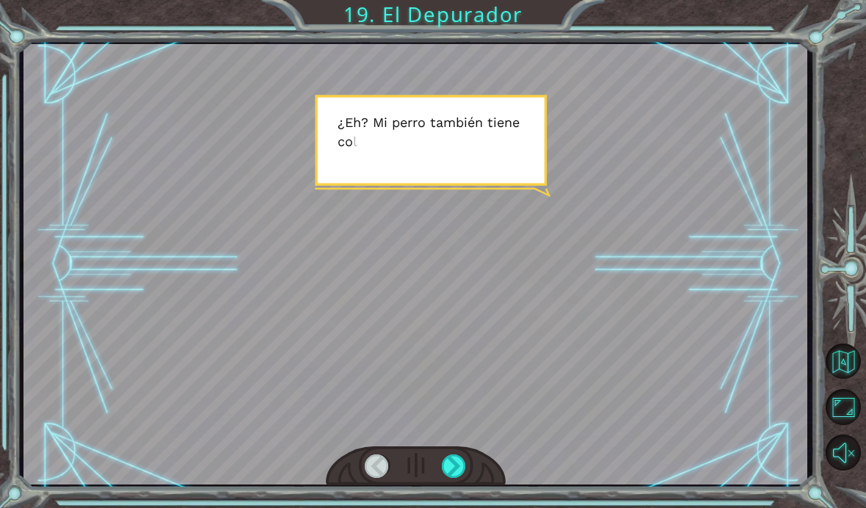
click at [464, 461] on div at bounding box center [454, 465] width 25 height 23
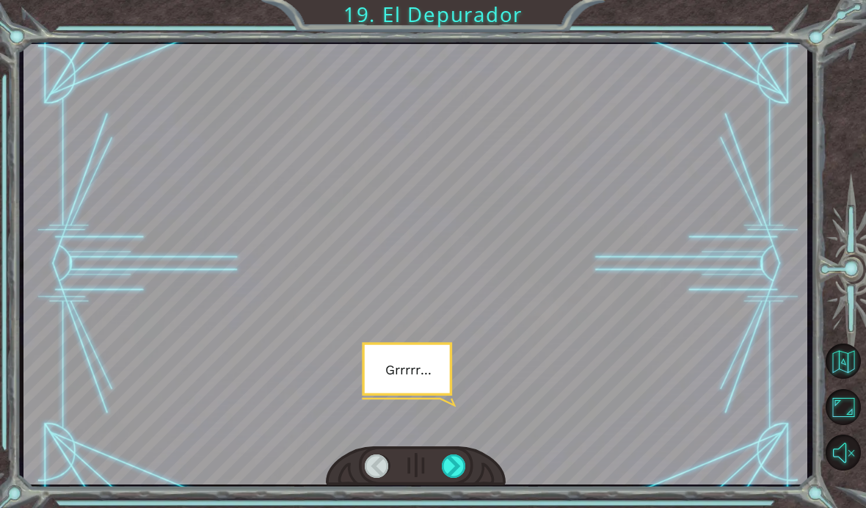
click at [466, 456] on div at bounding box center [454, 465] width 25 height 23
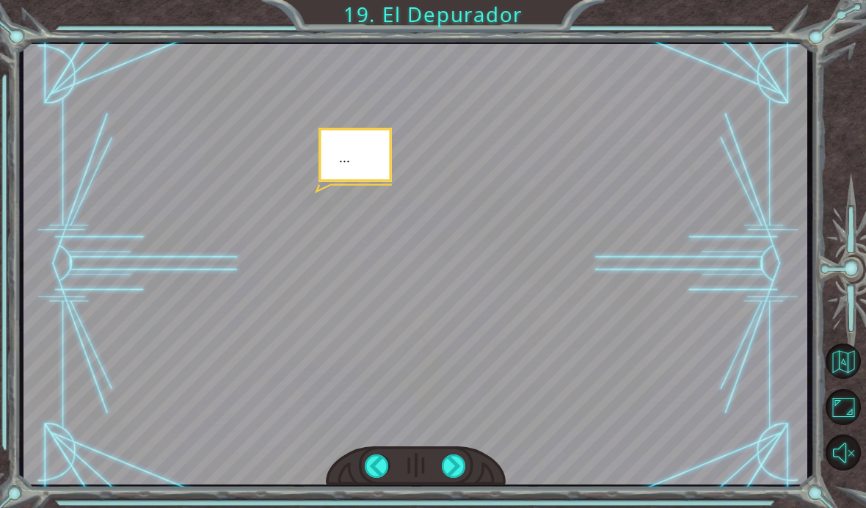
click at [462, 456] on div at bounding box center [454, 465] width 25 height 23
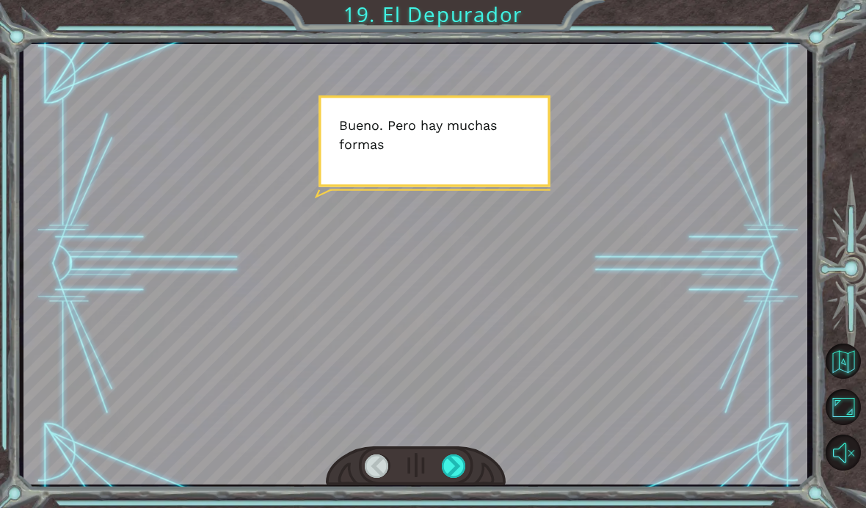
click at [459, 446] on div at bounding box center [415, 264] width 784 height 440
click at [454, 450] on div at bounding box center [416, 466] width 181 height 40
click at [465, 458] on div at bounding box center [454, 465] width 25 height 23
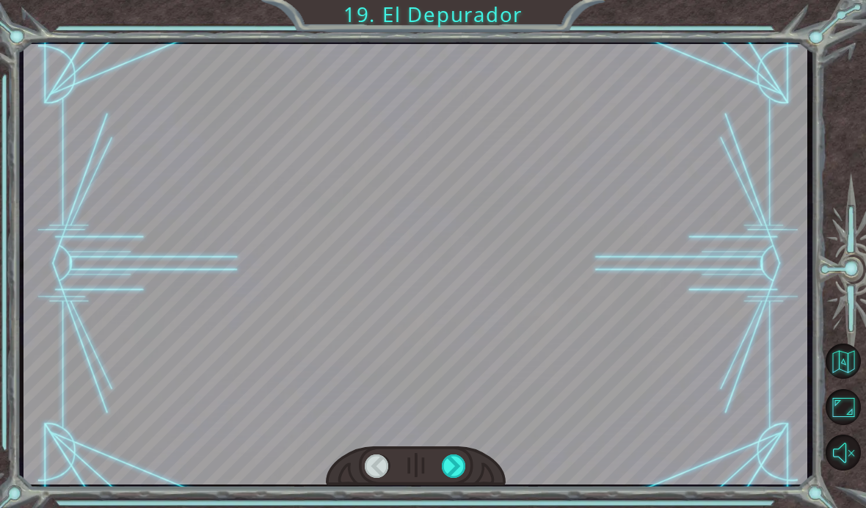
click at [454, 462] on div at bounding box center [454, 465] width 25 height 23
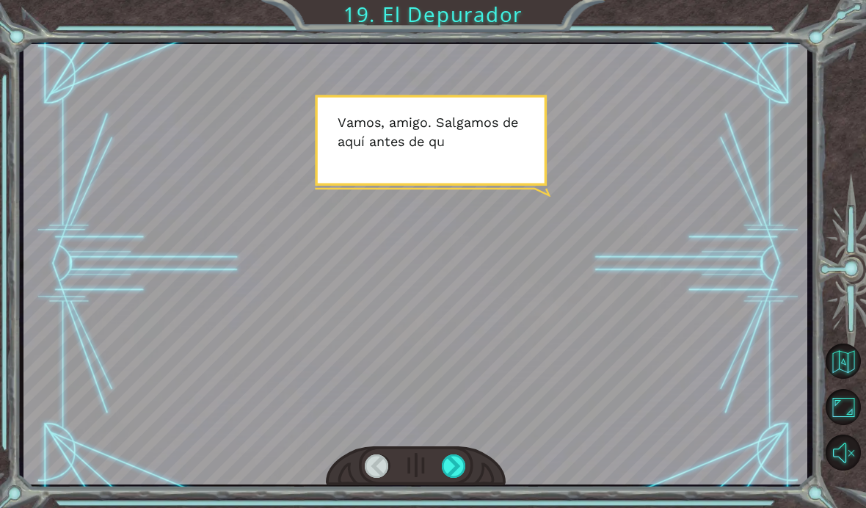
click at [446, 463] on div at bounding box center [454, 465] width 25 height 23
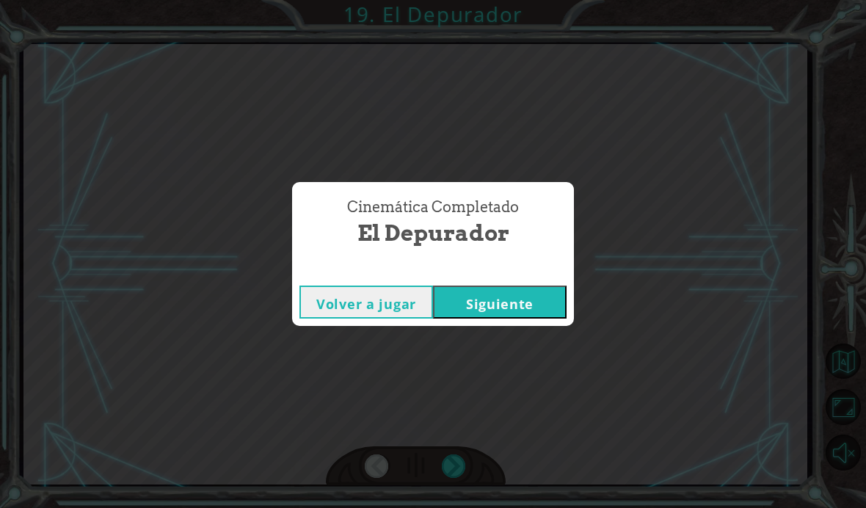
click at [482, 304] on button "Siguiente" at bounding box center [500, 301] width 134 height 33
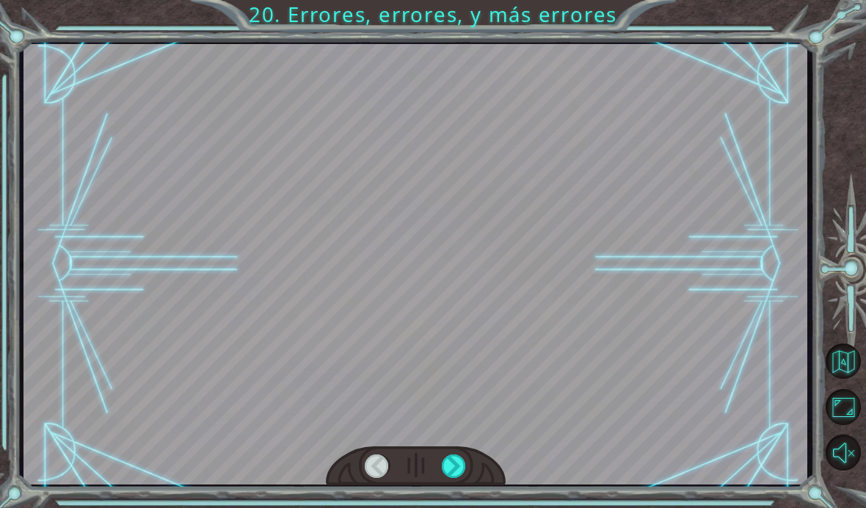
click at [454, 506] on div "Temporary Text ¡ T i e n e s e l d e p u r a d o r ! N a d a m a l . H a b l e …" at bounding box center [433, 254] width 866 height 508
click at [457, 506] on div "Temporary Text ¡ T i e n e s e l d e p u r a d o r ! N a d a m a l . H a b l e …" at bounding box center [433, 254] width 866 height 508
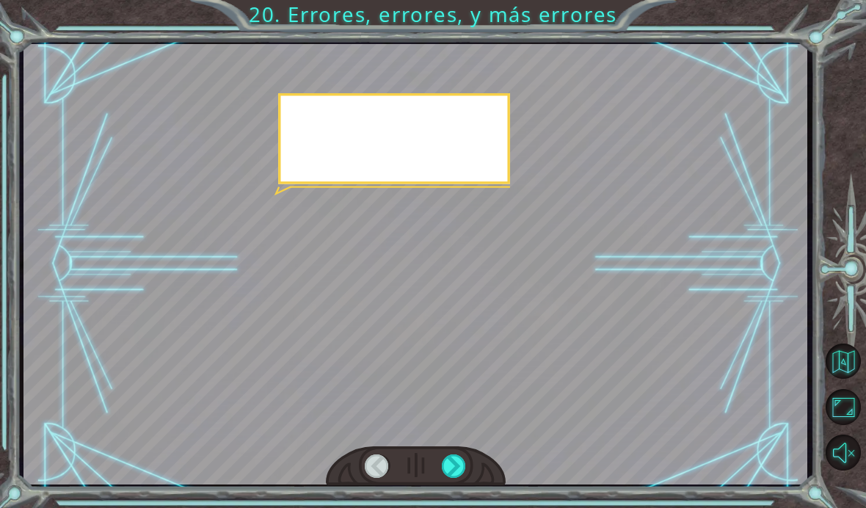
click at [467, 507] on html "Temporary Text ¡ T i e n e s e l d e p u r a d o r ! N a d a m a l . H a b l e …" at bounding box center [433, 254] width 866 height 508
click at [454, 506] on div "Temporary Text ¡ T i e n e s e l d e p u r a d o r ! N a d a m a l . H a b l e …" at bounding box center [433, 254] width 866 height 508
click at [451, 506] on div "Temporary Text ¡ T i e n e s e l d e p u r a d o r ! N a d a m a l . H a b l e …" at bounding box center [433, 254] width 866 height 508
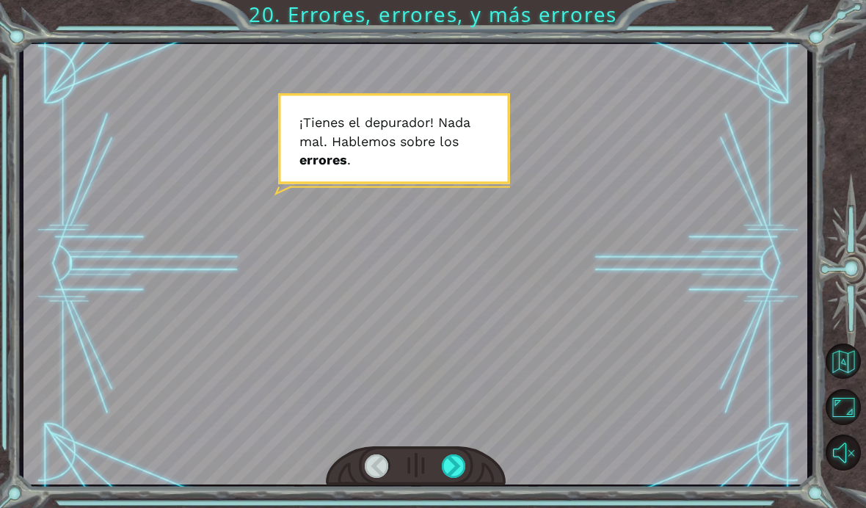
click at [449, 506] on div "Temporary Text ¡ T i e n e s e l d e p u r a d o r ! N a d a m a l . H a b l e …" at bounding box center [433, 254] width 866 height 508
click at [451, 507] on div "Temporary Text ¡ T i e n e s e l d e p u r a d o r ! N a d a m a l . H a b l e …" at bounding box center [433, 254] width 866 height 508
click at [450, 505] on div "Temporary Text ¡ T i e n e s e l d e p u r a d o r ! N a d a m a l . H a b l e …" at bounding box center [433, 254] width 866 height 508
click at [462, 507] on html "Temporary Text ¡ T i e n e s e l d e p u r a d o r ! N a d a m a l . H a b l e …" at bounding box center [433, 254] width 866 height 508
click at [453, 507] on html "Temporary Text ¡ T i e n e s e l d e p u r a d o r ! N a d a m a l . H a b l e …" at bounding box center [433, 254] width 866 height 508
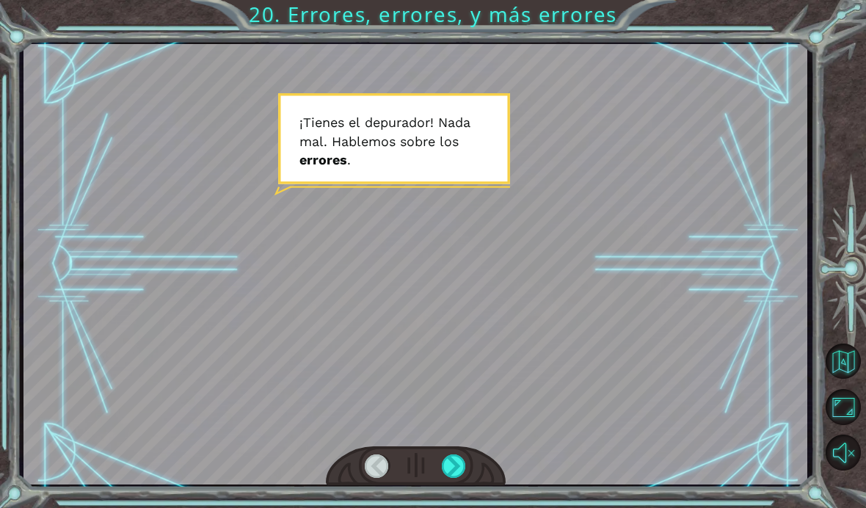
click at [448, 507] on html "Temporary Text ¡ T i e n e s e l d e p u r a d o r ! N a d a m a l . H a b l e …" at bounding box center [433, 254] width 866 height 508
click at [446, 507] on html "Temporary Text ¡ T i e n e s e l d e p u r a d o r ! N a d a m a l . H a b l e …" at bounding box center [433, 254] width 866 height 508
click at [455, 507] on html "Temporary Text ¡ T i e n e s e l d e p u r a d o r ! N a d a m a l . H a b l e …" at bounding box center [433, 254] width 866 height 508
click at [462, 507] on html "Temporary Text ¡ T i e n e s e l d e p u r a d o r ! N a d a m a l . H a b l e …" at bounding box center [433, 254] width 866 height 508
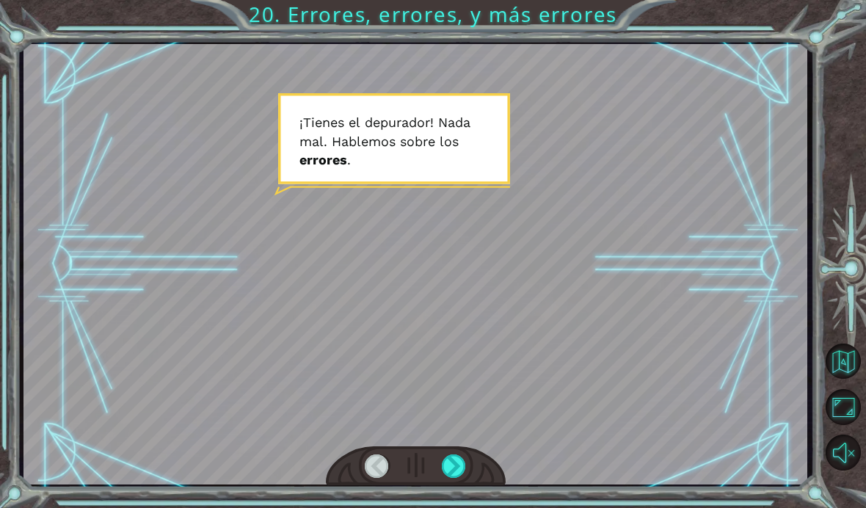
click at [456, 475] on div at bounding box center [454, 465] width 25 height 23
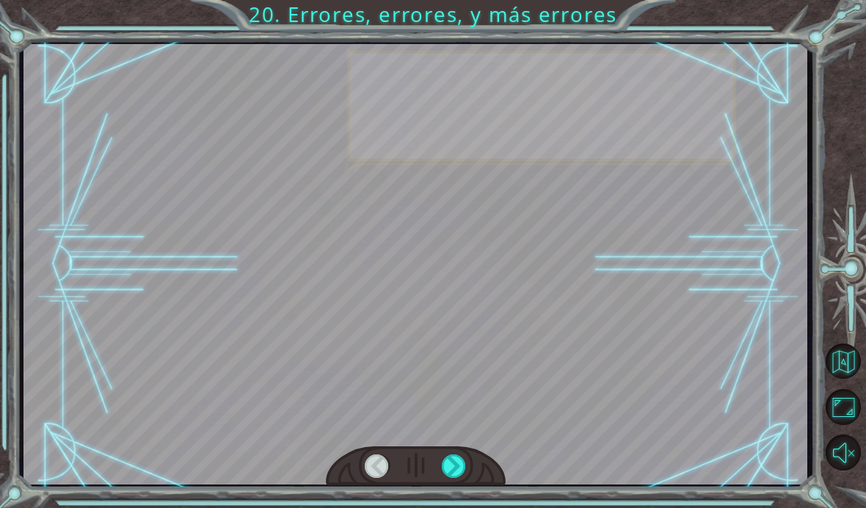
click at [459, 478] on div at bounding box center [454, 465] width 25 height 23
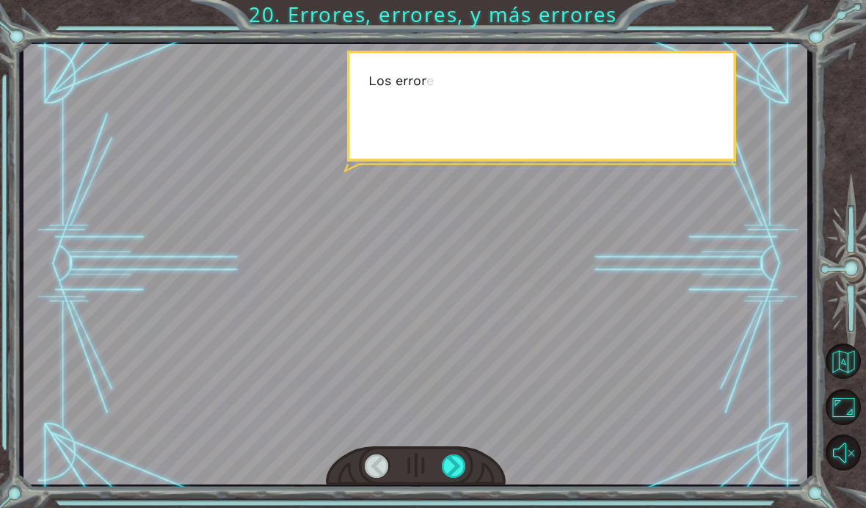
click at [463, 478] on div at bounding box center [454, 465] width 25 height 23
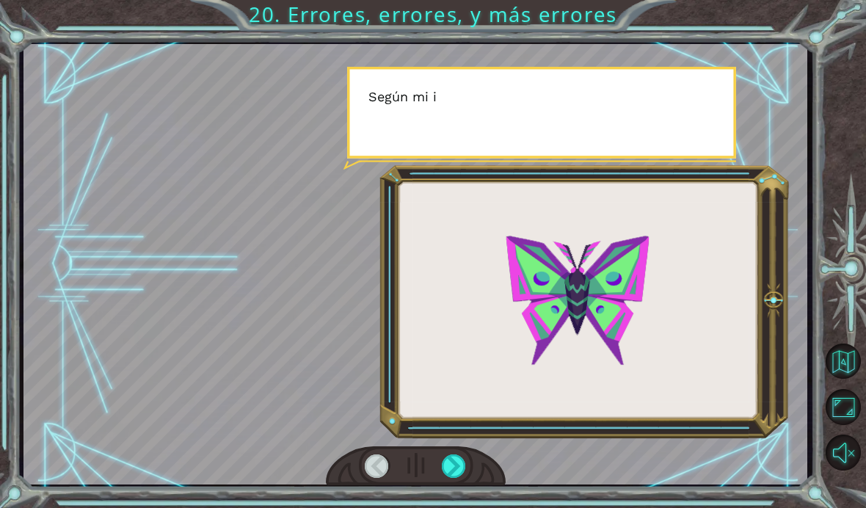
click at [462, 465] on div at bounding box center [454, 465] width 25 height 23
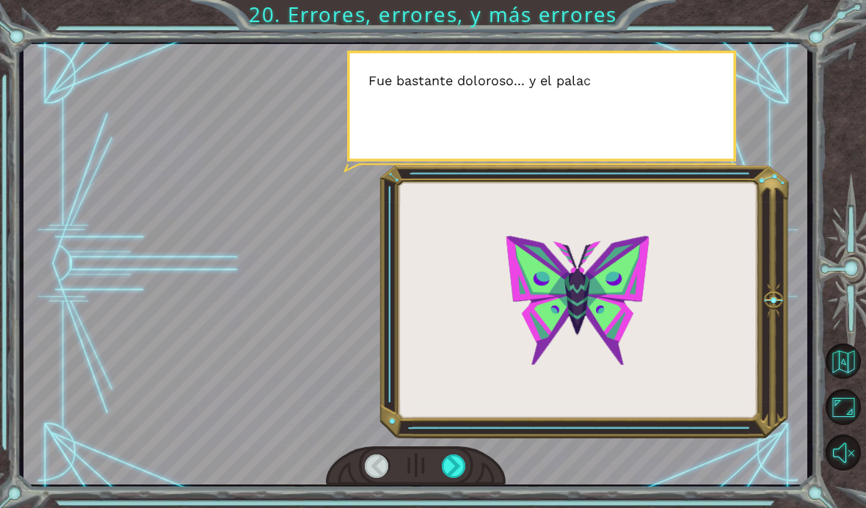
click at [462, 468] on div at bounding box center [454, 465] width 25 height 23
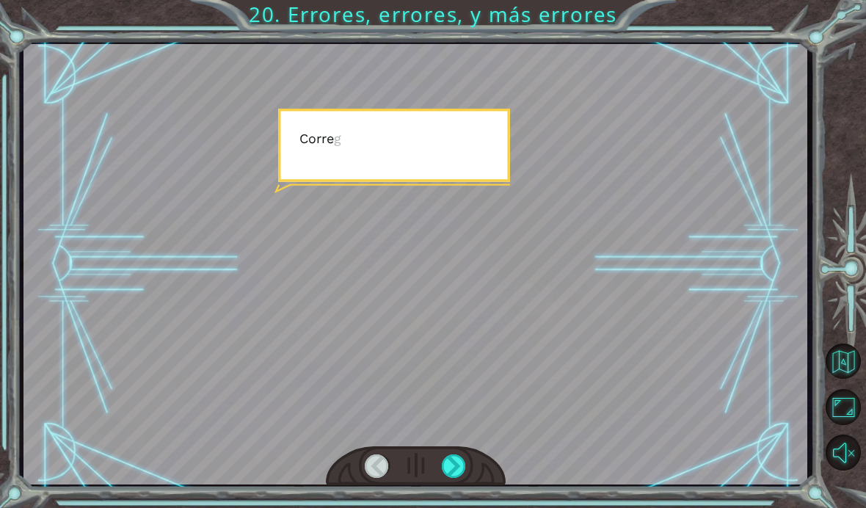
click at [461, 465] on div at bounding box center [454, 465] width 25 height 23
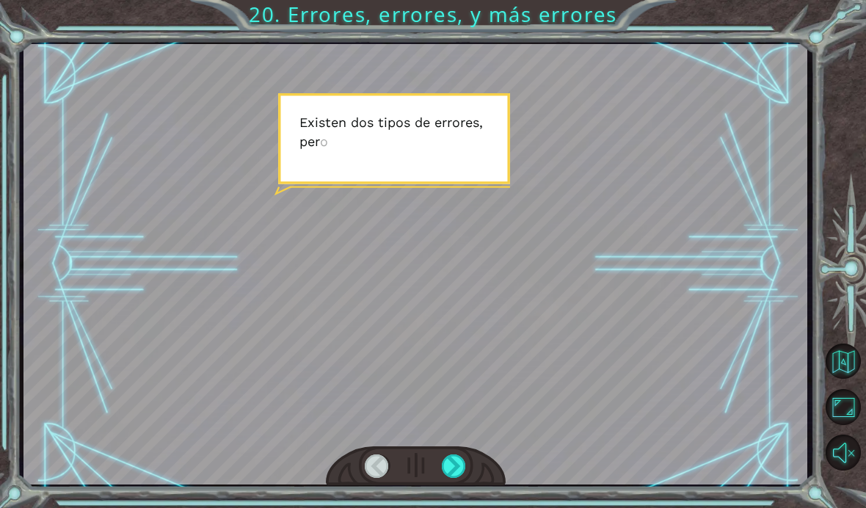
click at [462, 466] on div at bounding box center [454, 465] width 25 height 23
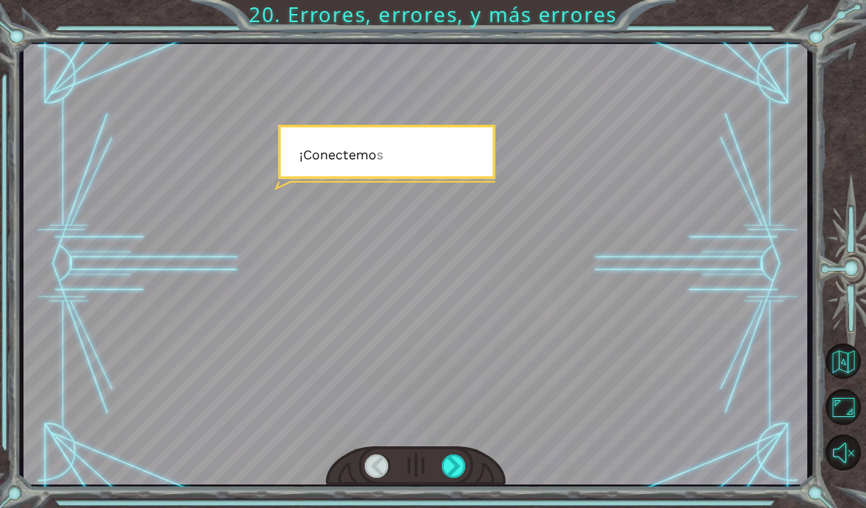
click at [465, 467] on div at bounding box center [454, 465] width 25 height 23
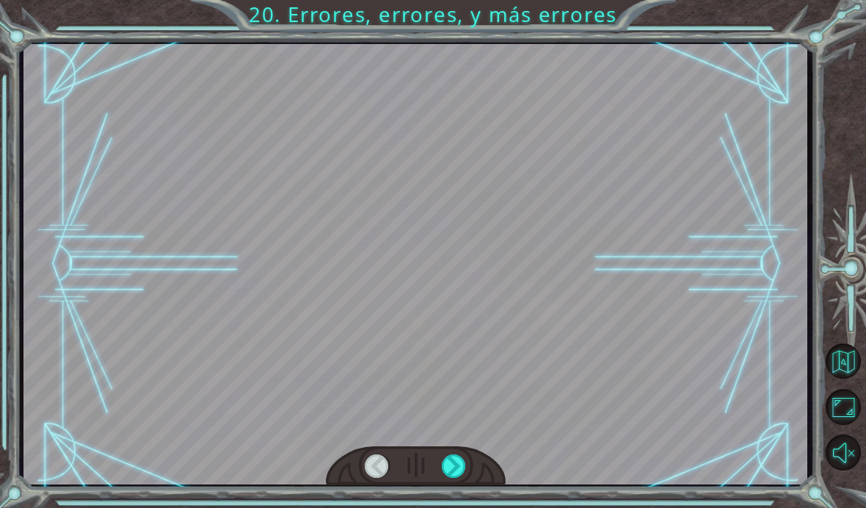
click at [459, 465] on div at bounding box center [454, 465] width 25 height 23
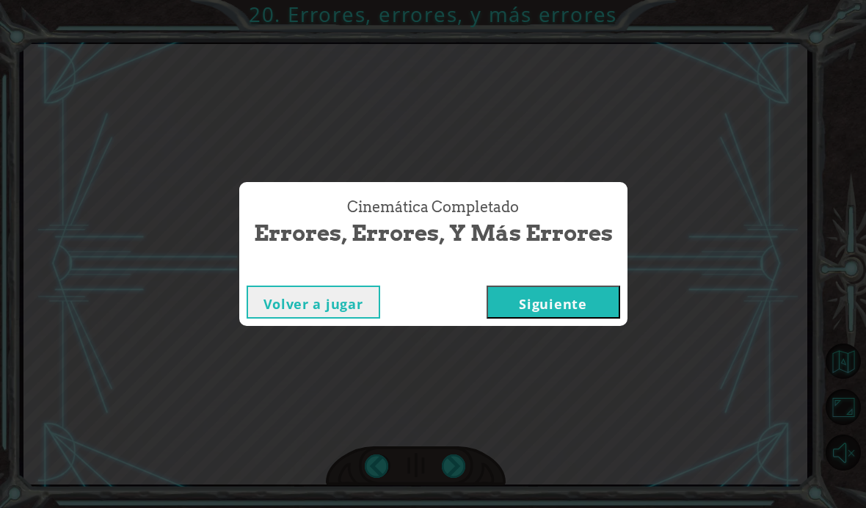
click at [470, 476] on div "Cinemática Completado Errores, errores, y más errores Volver a jugar [GEOGRAPHI…" at bounding box center [433, 254] width 866 height 508
click at [522, 309] on button "Siguiente" at bounding box center [554, 301] width 134 height 33
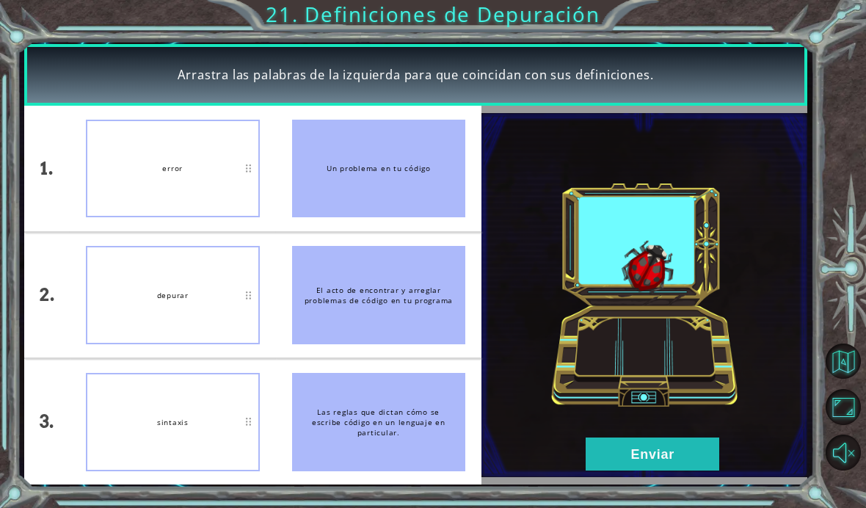
click at [627, 454] on button "Enviar" at bounding box center [653, 453] width 134 height 33
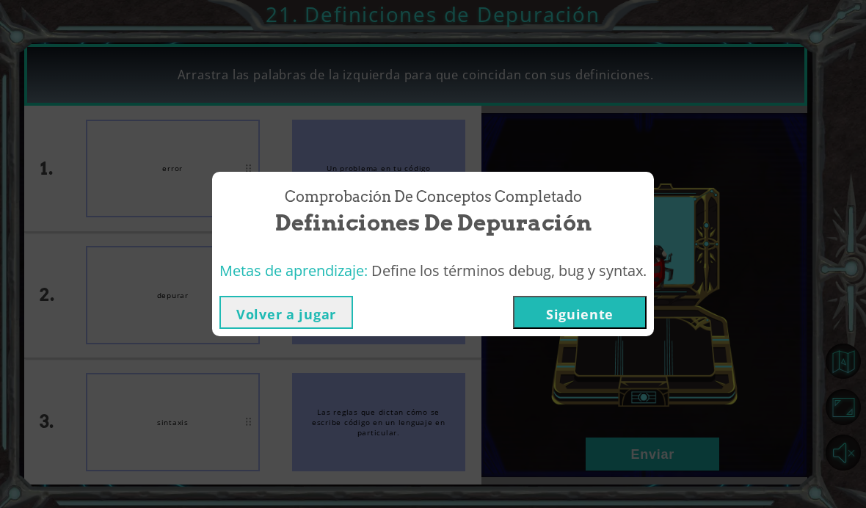
click at [536, 310] on button "Siguiente" at bounding box center [580, 312] width 134 height 33
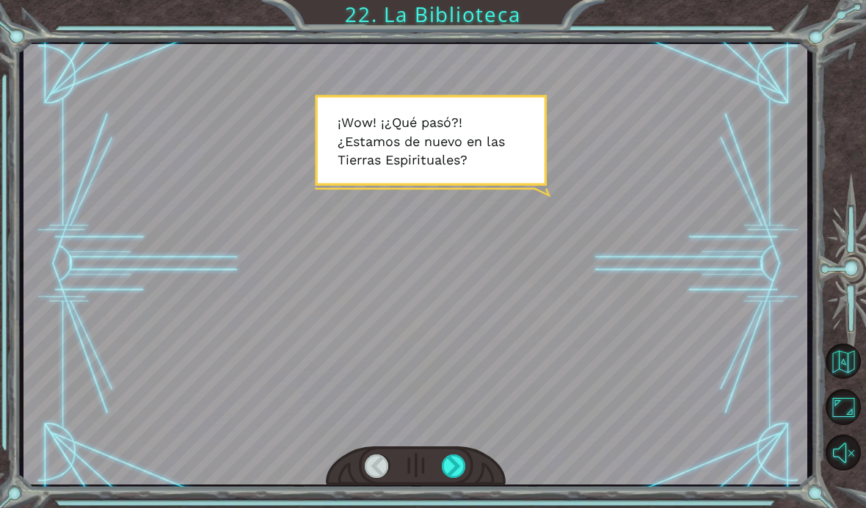
click at [444, 457] on div at bounding box center [454, 465] width 25 height 23
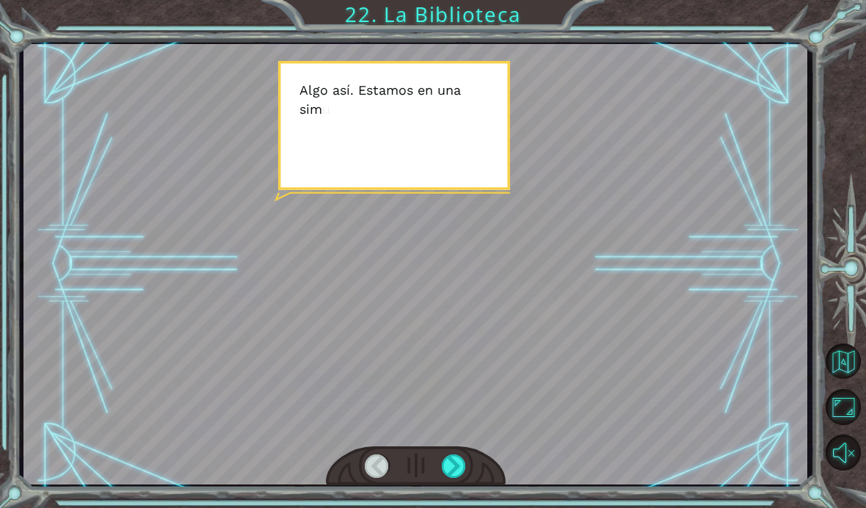
click at [449, 461] on div at bounding box center [454, 465] width 25 height 23
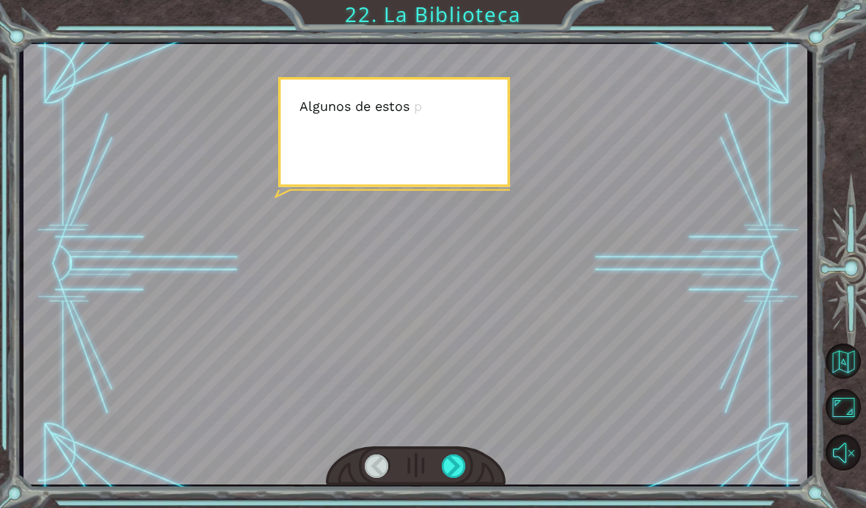
click at [450, 465] on div at bounding box center [454, 465] width 25 height 23
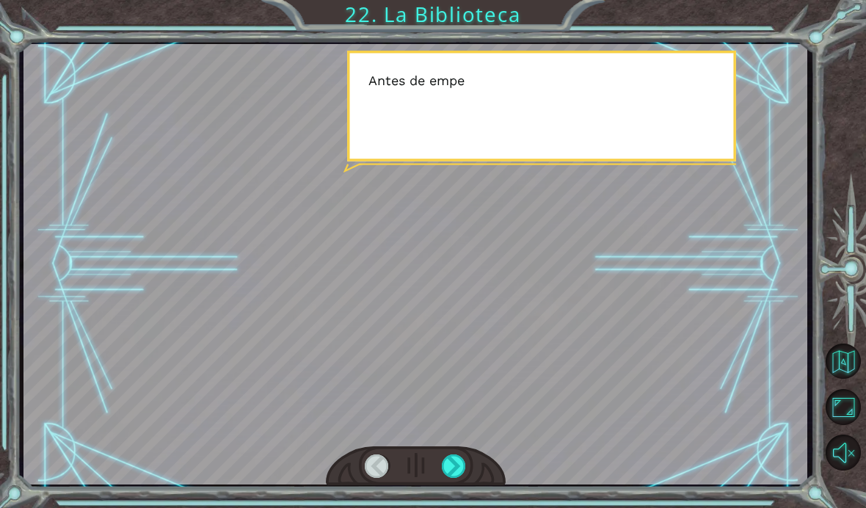
click at [448, 462] on div at bounding box center [454, 465] width 25 height 23
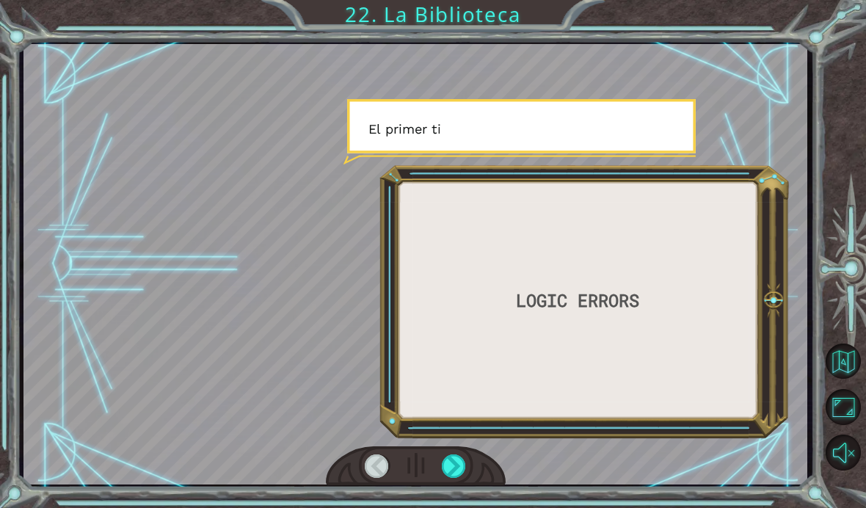
click at [442, 459] on div at bounding box center [454, 465] width 25 height 23
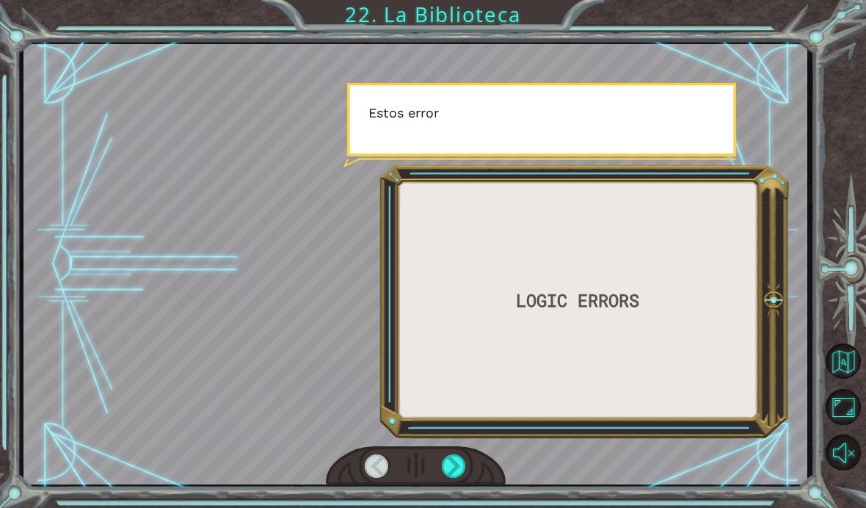
click at [442, 455] on div at bounding box center [454, 465] width 25 height 23
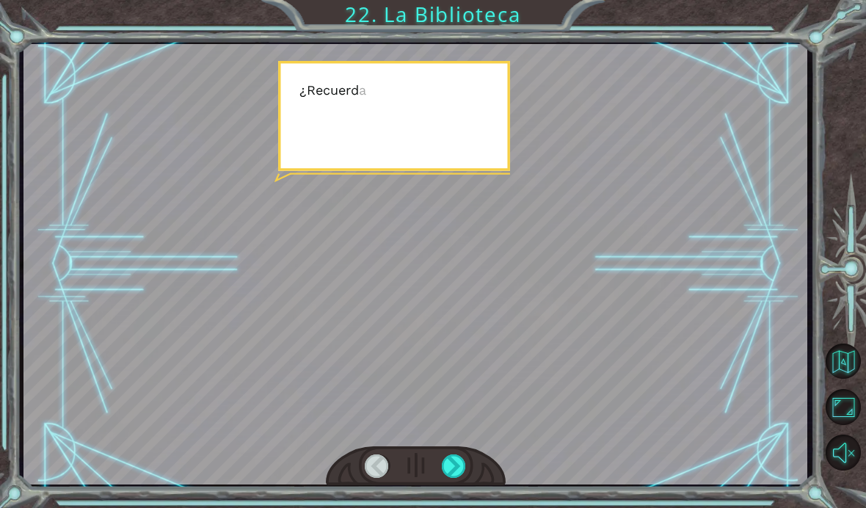
click at [442, 457] on div at bounding box center [454, 465] width 25 height 23
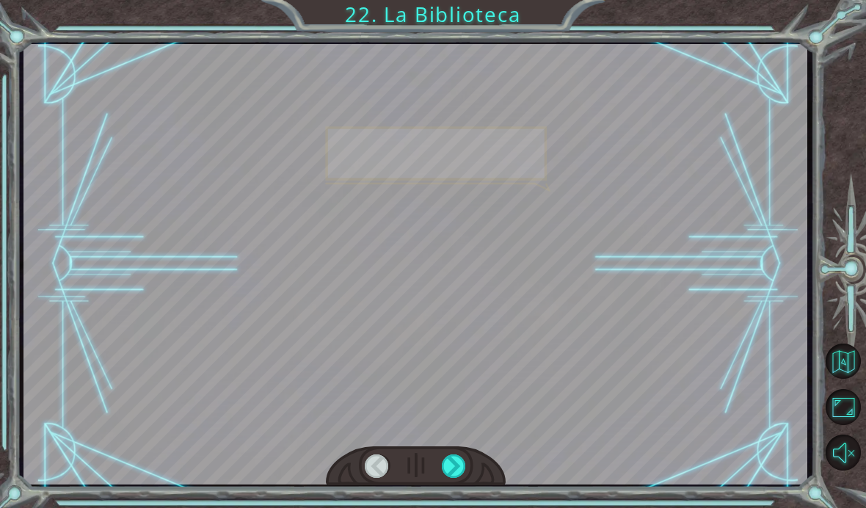
click at [445, 459] on div at bounding box center [454, 465] width 25 height 23
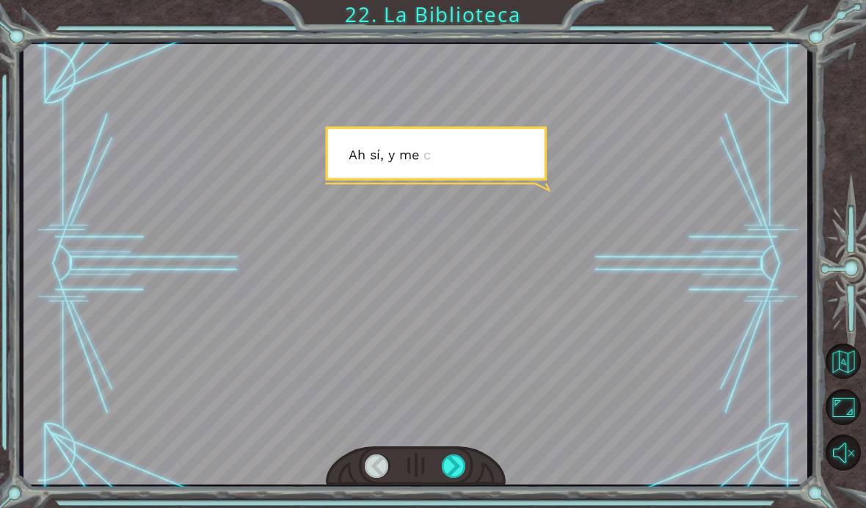
click at [445, 458] on div at bounding box center [454, 465] width 25 height 23
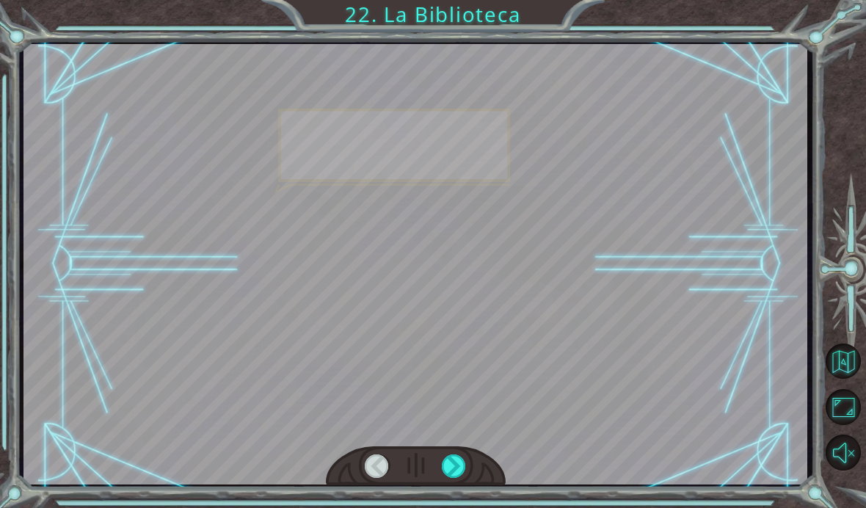
click at [447, 459] on div at bounding box center [454, 465] width 25 height 23
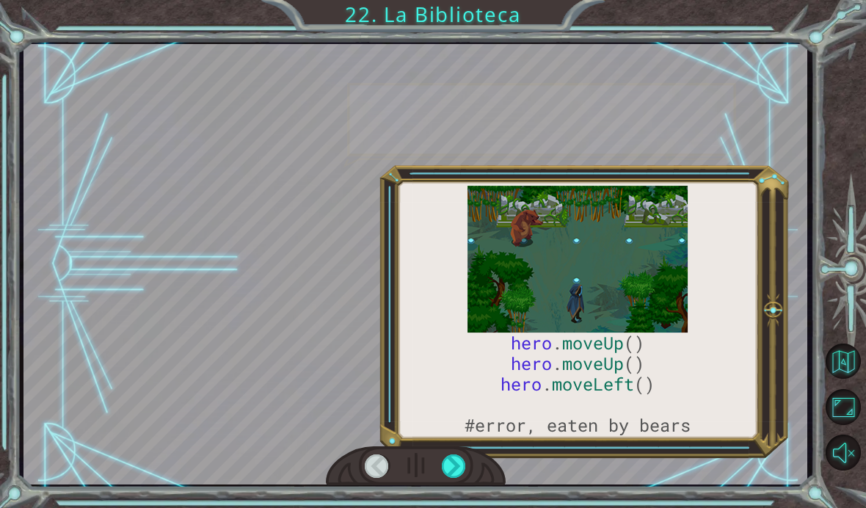
click at [451, 462] on div at bounding box center [454, 465] width 25 height 23
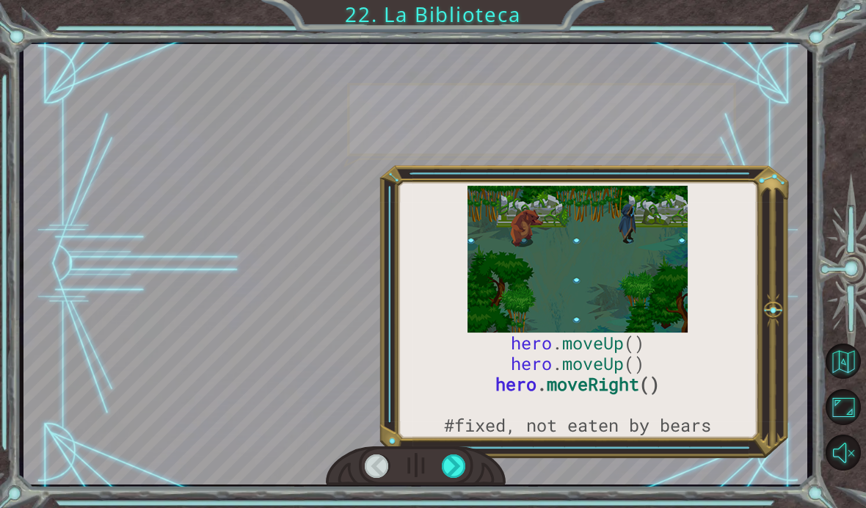
click at [447, 461] on div at bounding box center [454, 465] width 25 height 23
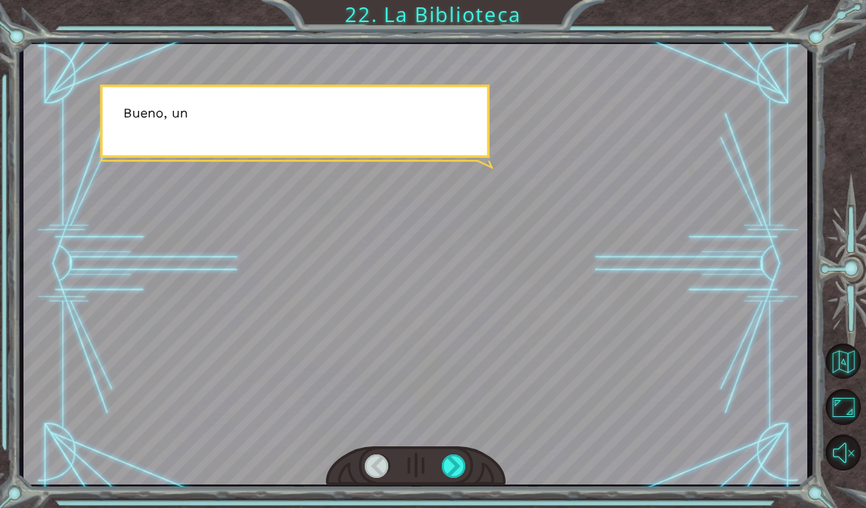
click at [453, 465] on div at bounding box center [454, 465] width 25 height 23
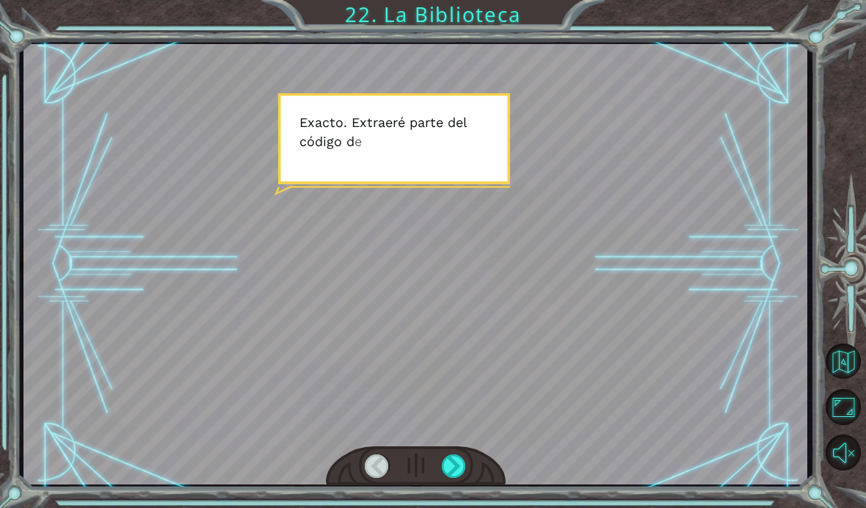
click at [448, 462] on div at bounding box center [454, 465] width 25 height 23
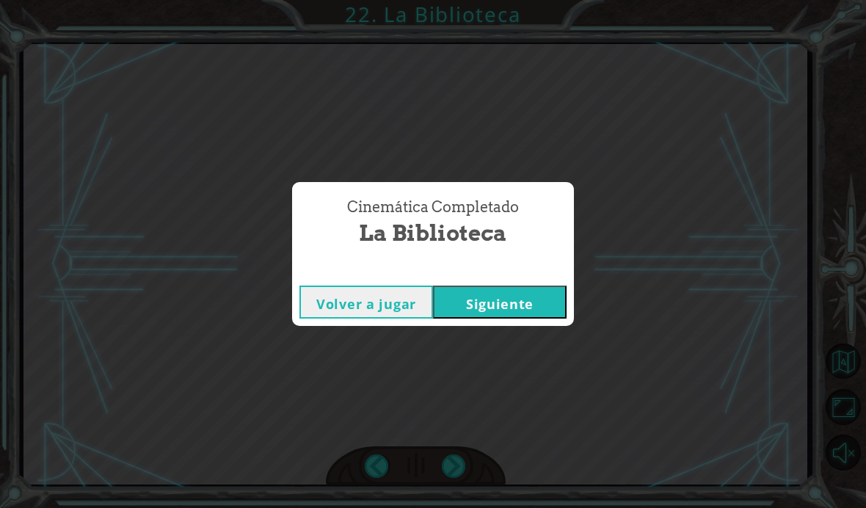
click at [504, 310] on button "Siguiente" at bounding box center [500, 301] width 134 height 33
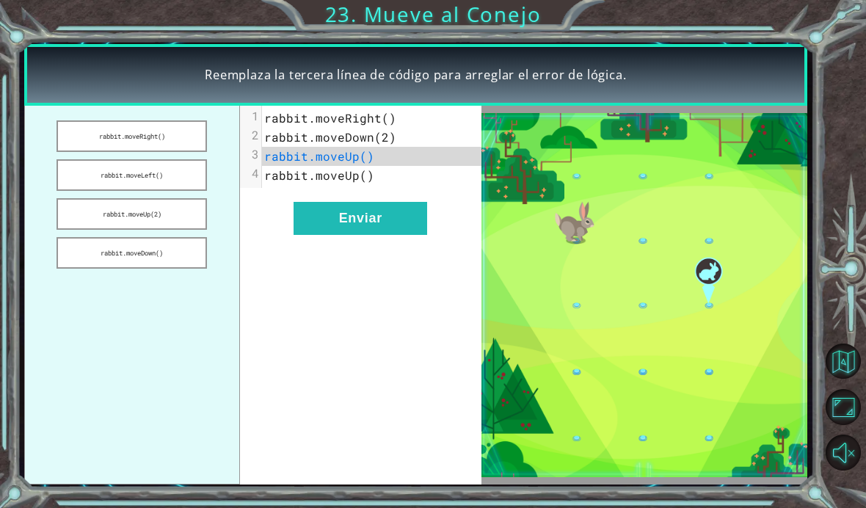
click at [87, 131] on button "rabbit.moveRight()" at bounding box center [132, 136] width 150 height 32
click at [329, 221] on button "Enviar" at bounding box center [361, 218] width 134 height 33
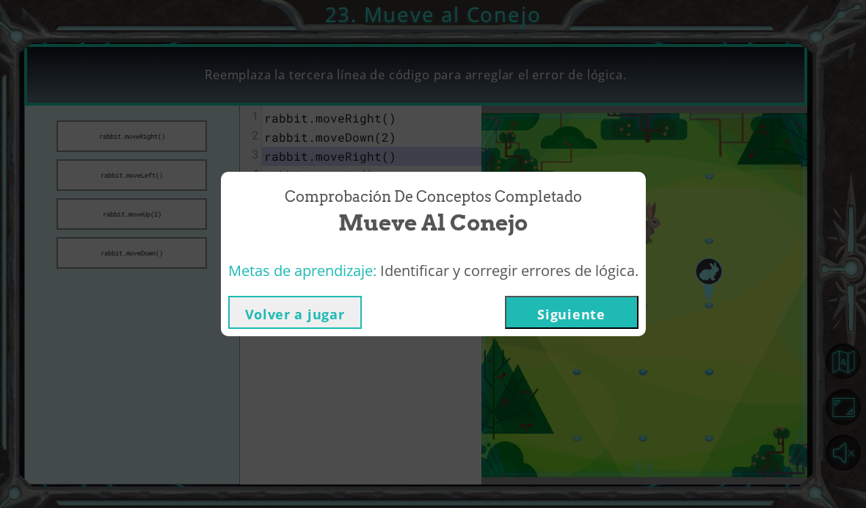
click at [528, 312] on button "Siguiente" at bounding box center [572, 312] width 134 height 33
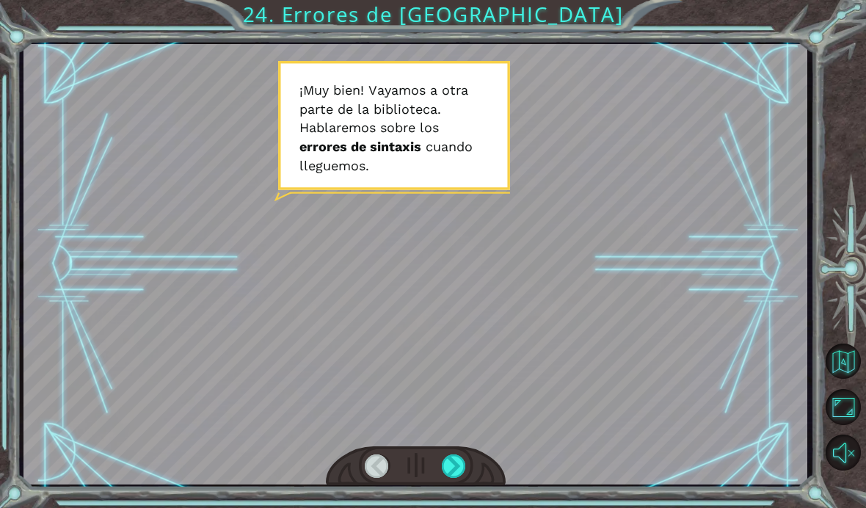
click at [454, 478] on div at bounding box center [454, 465] width 25 height 23
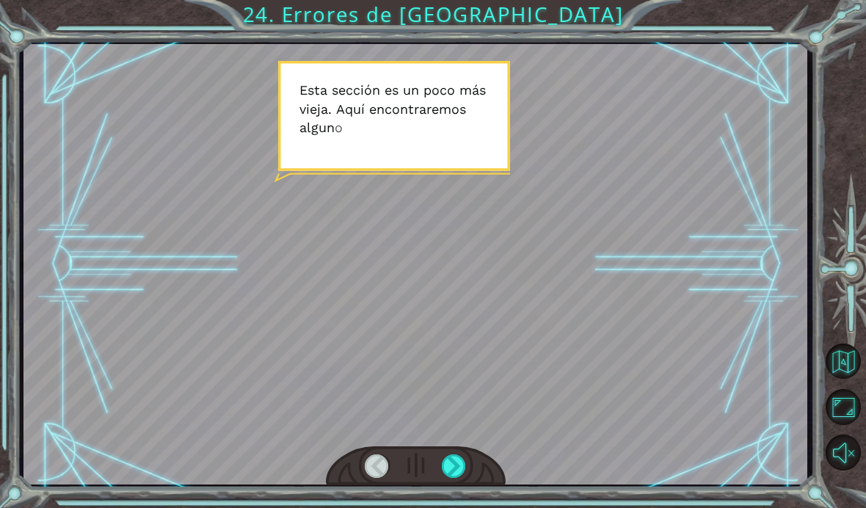
click at [444, 477] on div at bounding box center [454, 465] width 25 height 23
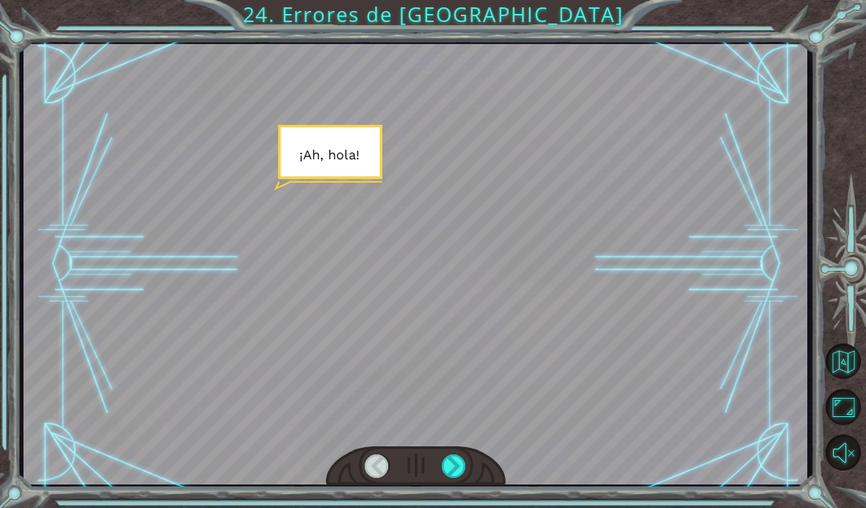
click at [453, 460] on div at bounding box center [454, 465] width 25 height 23
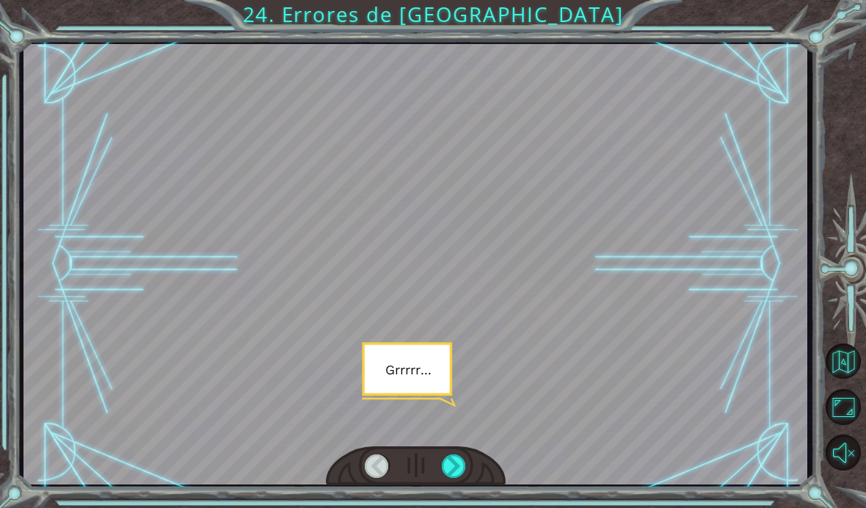
click at [456, 459] on div at bounding box center [454, 465] width 25 height 23
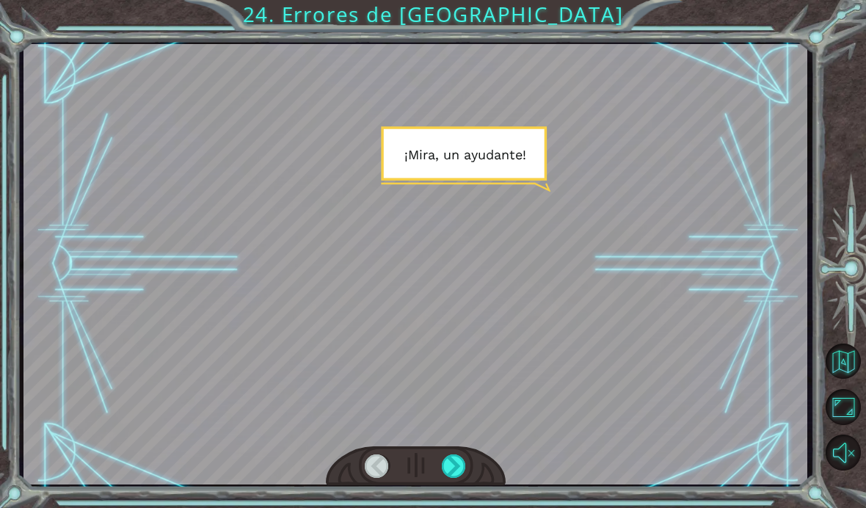
click at [458, 459] on div at bounding box center [454, 465] width 25 height 23
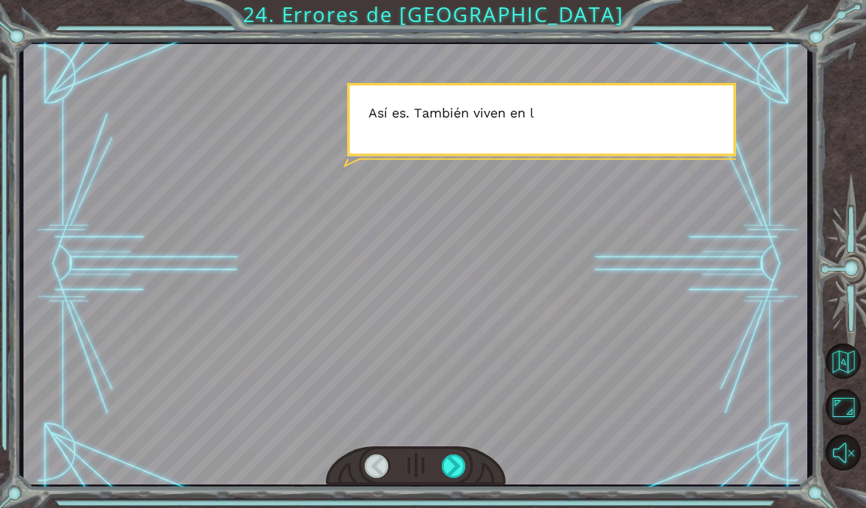
click at [459, 459] on div at bounding box center [454, 465] width 25 height 23
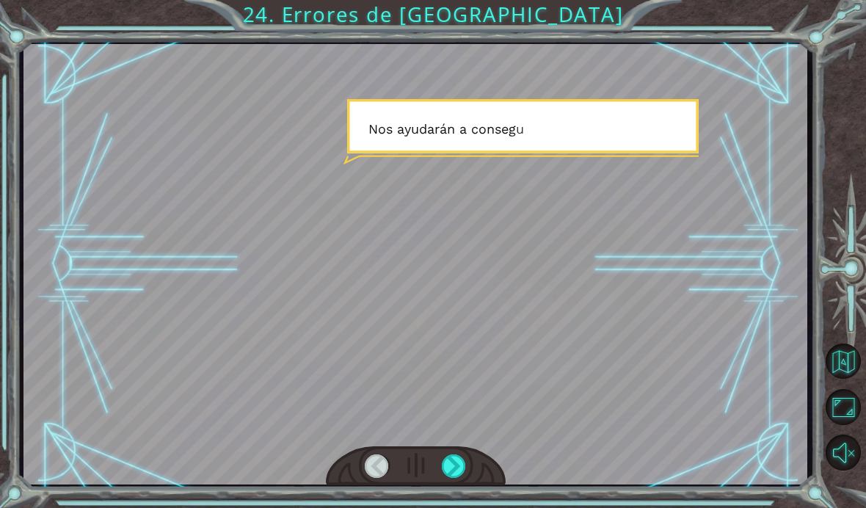
click at [456, 455] on div at bounding box center [454, 465] width 25 height 23
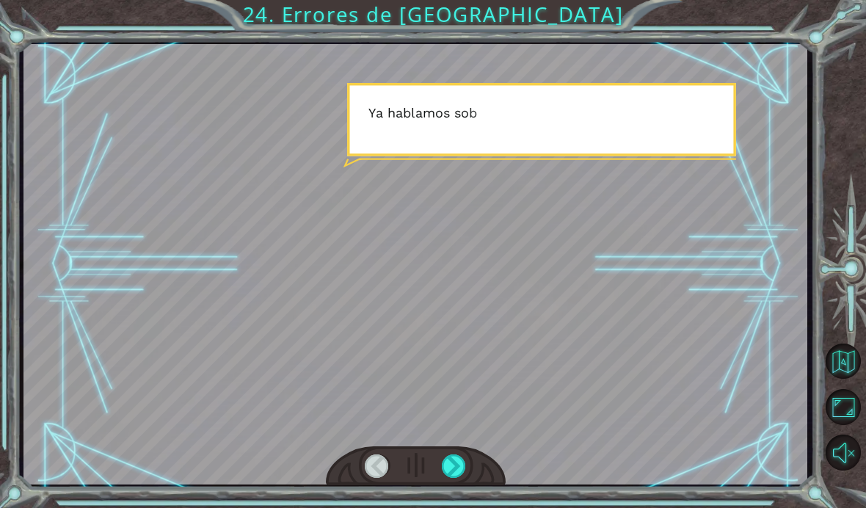
click at [459, 447] on div at bounding box center [416, 466] width 181 height 40
click at [461, 449] on div at bounding box center [416, 466] width 181 height 40
click at [459, 450] on div at bounding box center [416, 466] width 181 height 40
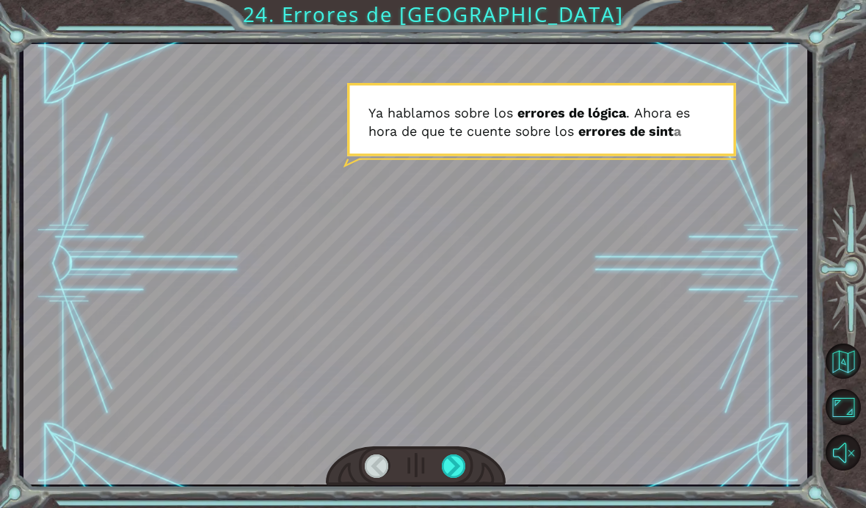
click at [463, 460] on div at bounding box center [454, 465] width 25 height 23
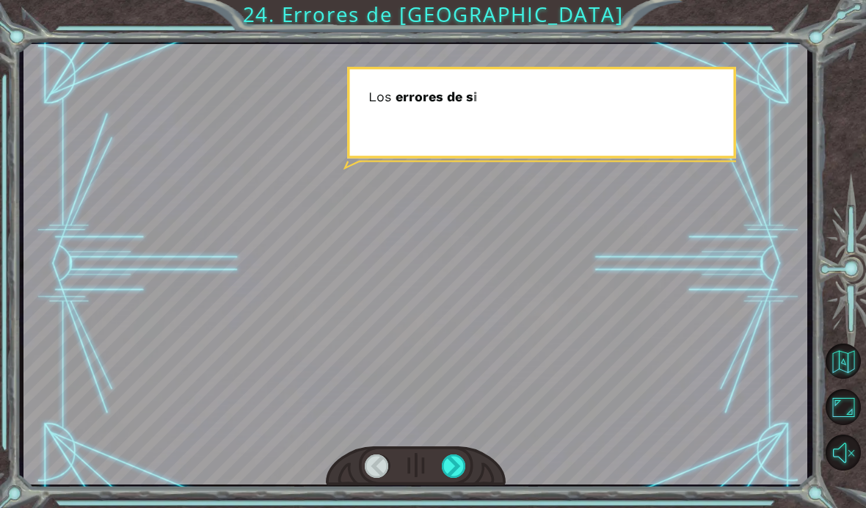
click at [451, 460] on div at bounding box center [454, 465] width 25 height 23
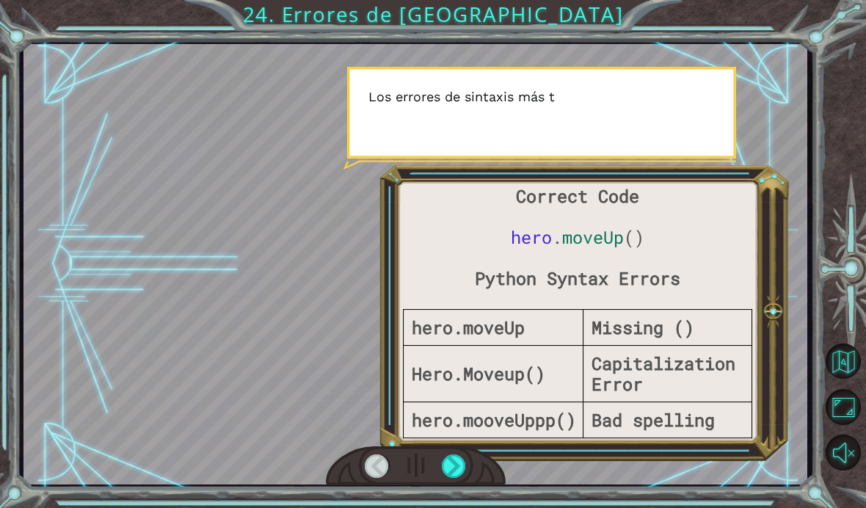
click at [442, 461] on div at bounding box center [454, 465] width 25 height 23
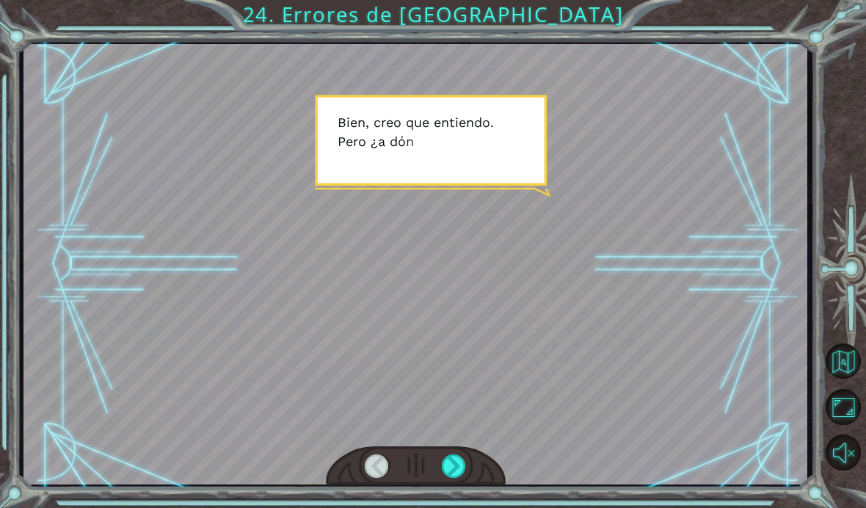
click at [443, 454] on div at bounding box center [454, 465] width 25 height 23
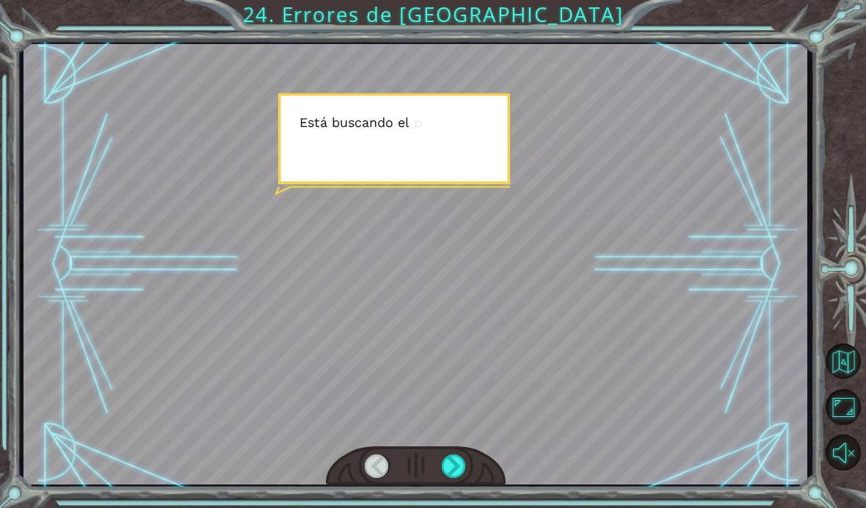
click at [447, 462] on div at bounding box center [454, 465] width 25 height 23
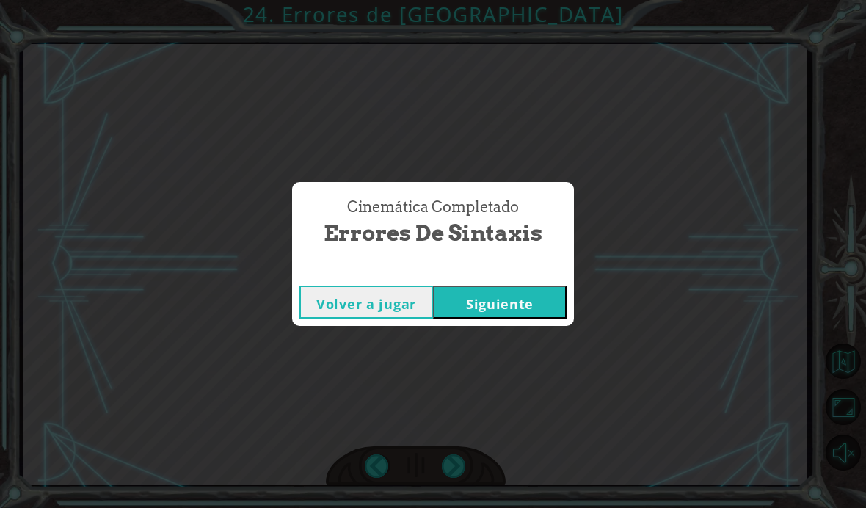
click at [453, 466] on div "Cinemática Completado Errores de Sintaxis Volver a jugar [GEOGRAPHIC_DATA]" at bounding box center [433, 254] width 866 height 508
click at [464, 299] on button "Siguiente" at bounding box center [500, 301] width 134 height 33
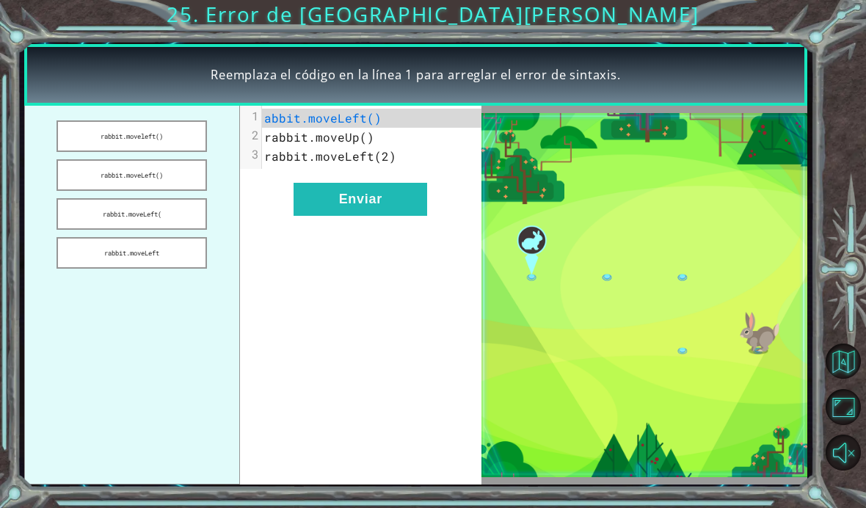
click at [115, 138] on button "rabbit.moveleft()" at bounding box center [132, 136] width 150 height 32
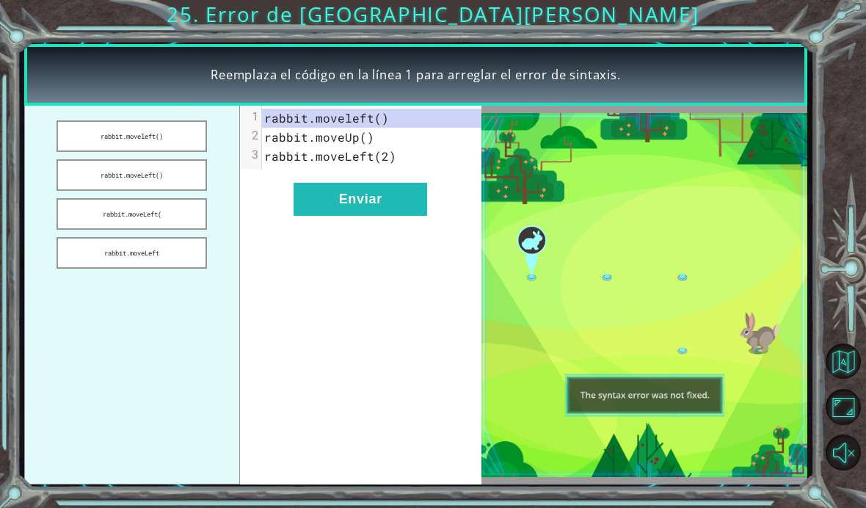
click at [337, 198] on button "Enviar" at bounding box center [361, 199] width 134 height 33
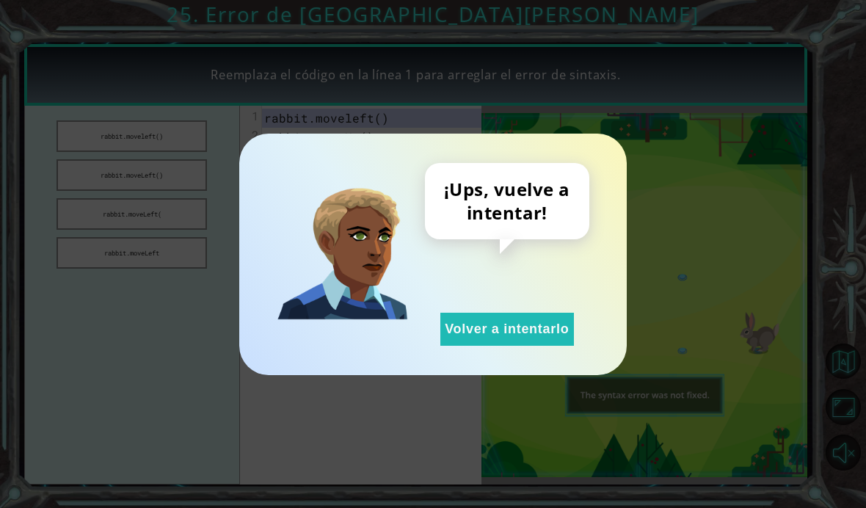
click at [451, 326] on button "Volver a intentarlo" at bounding box center [507, 329] width 134 height 33
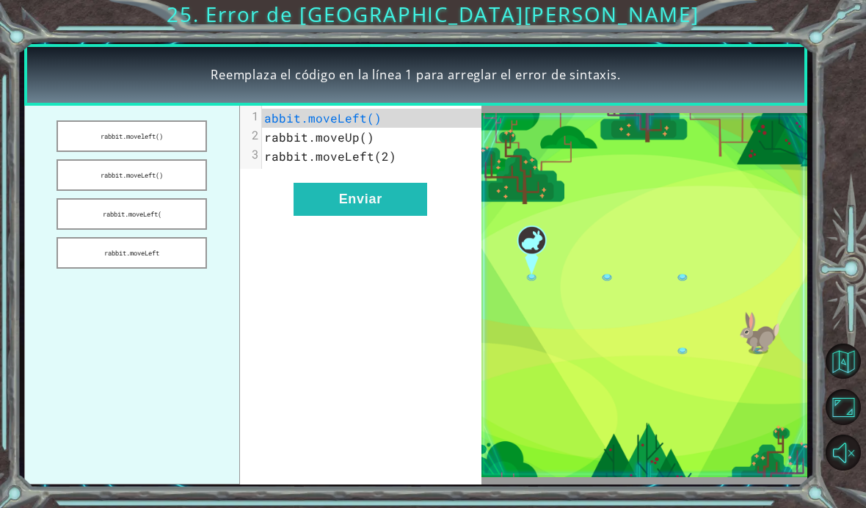
click at [142, 172] on button "rabbit.moveLeft()" at bounding box center [132, 175] width 150 height 32
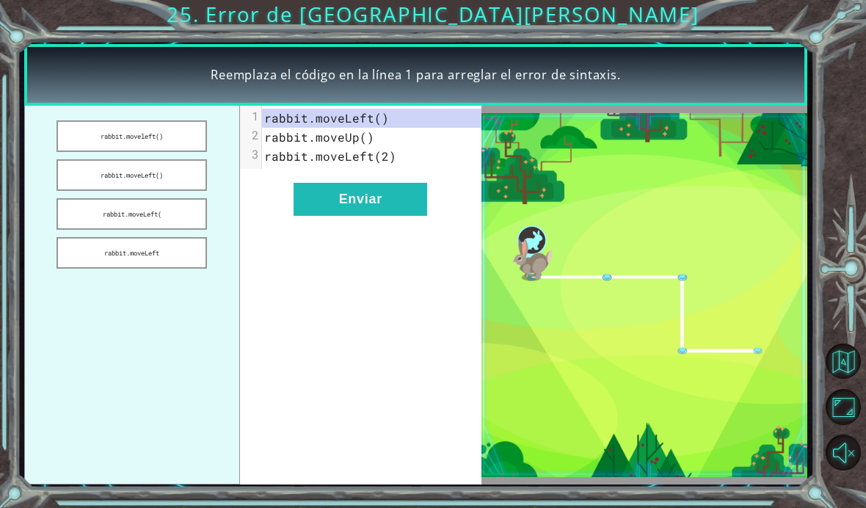
click at [346, 199] on button "Enviar" at bounding box center [361, 199] width 134 height 33
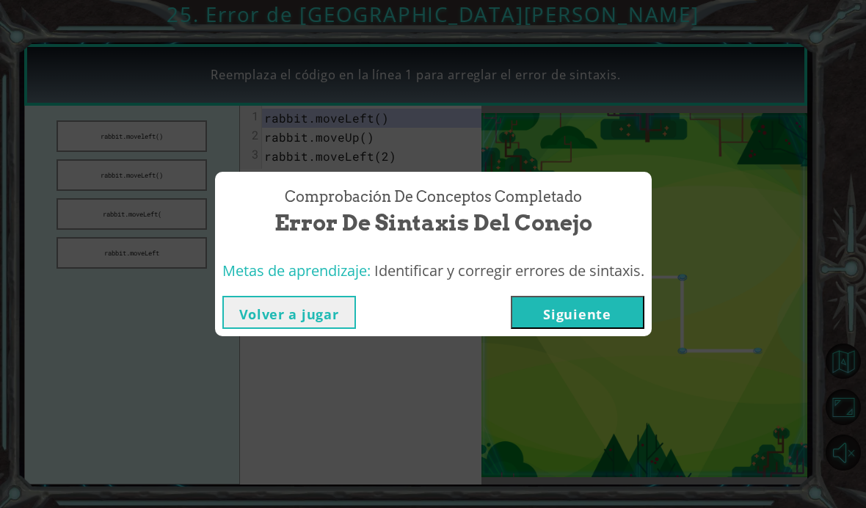
click at [522, 317] on button "Siguiente" at bounding box center [578, 312] width 134 height 33
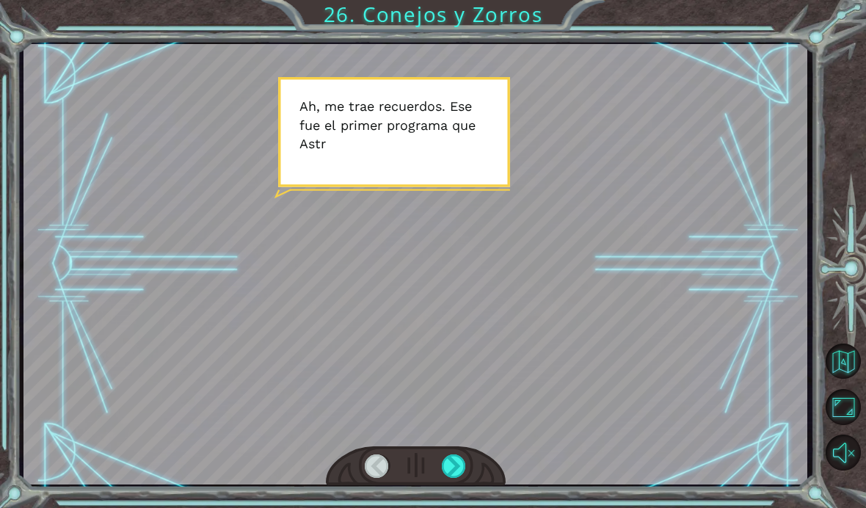
click at [459, 467] on div at bounding box center [454, 465] width 25 height 23
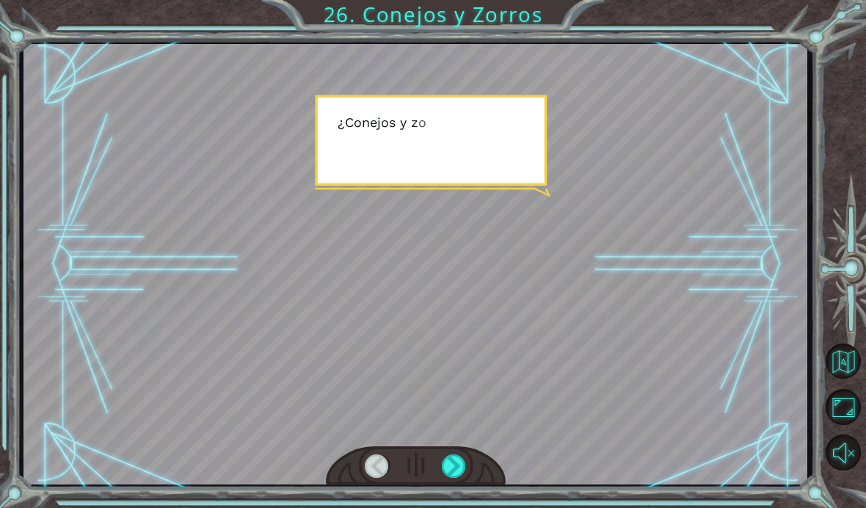
click at [448, 470] on div at bounding box center [454, 465] width 25 height 23
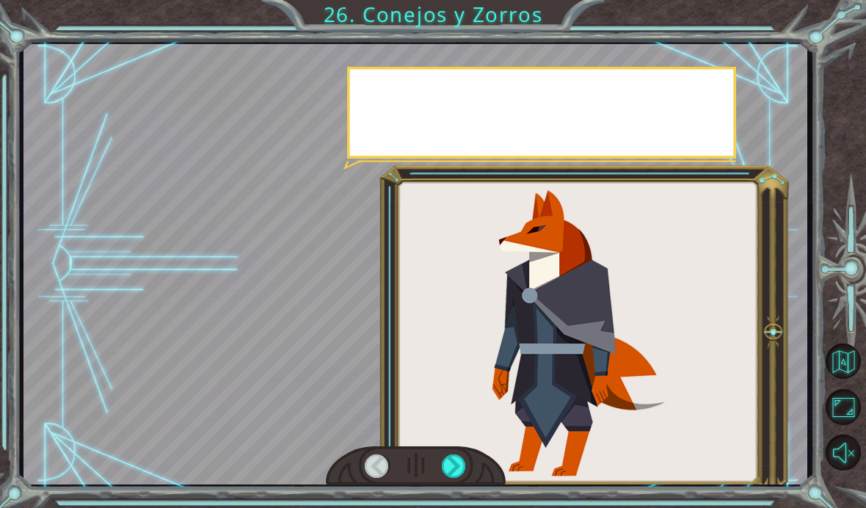
click at [451, 466] on div at bounding box center [454, 465] width 25 height 23
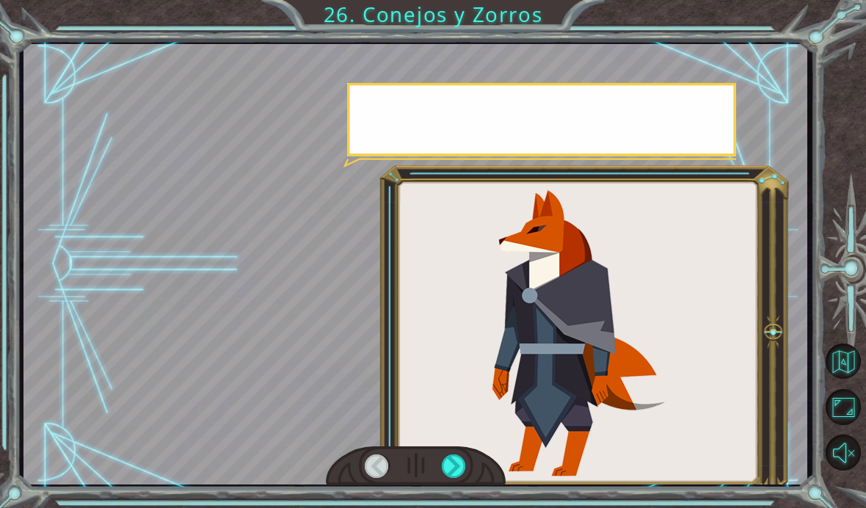
click at [456, 465] on div at bounding box center [454, 465] width 25 height 23
click at [462, 476] on div at bounding box center [454, 465] width 25 height 23
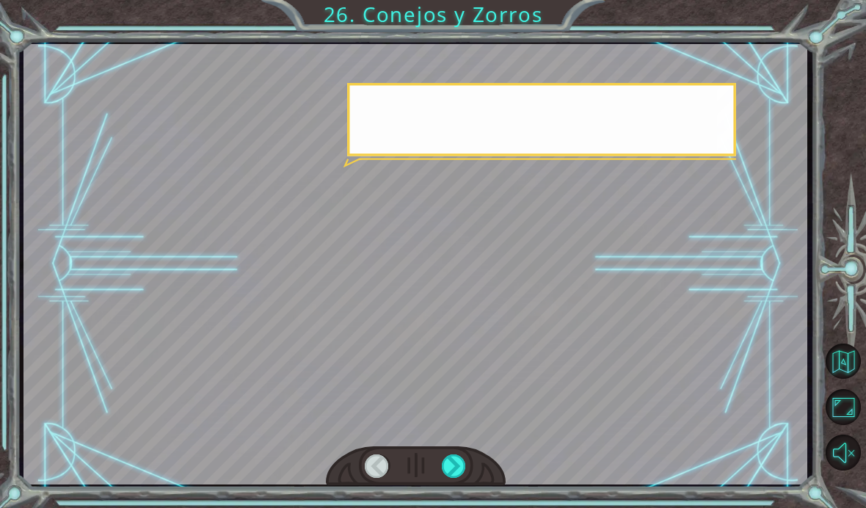
click at [465, 472] on div at bounding box center [454, 465] width 25 height 23
click at [459, 461] on div at bounding box center [454, 465] width 25 height 23
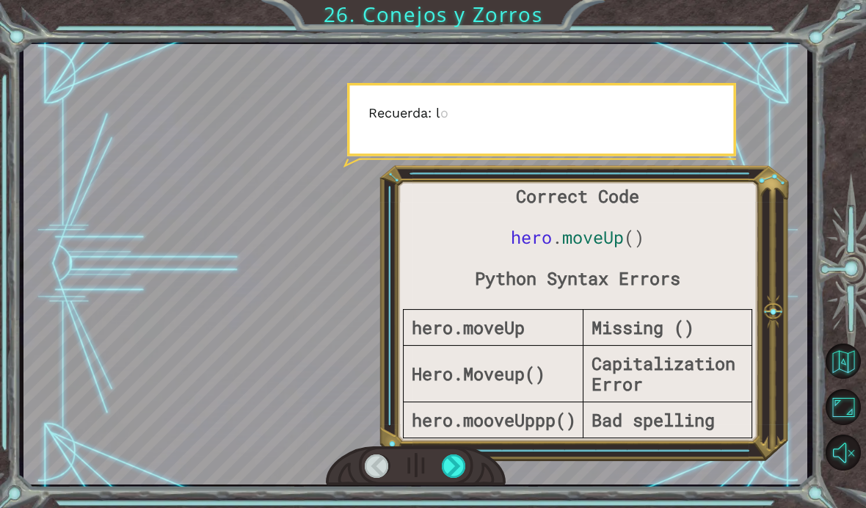
click at [454, 463] on div at bounding box center [454, 465] width 25 height 23
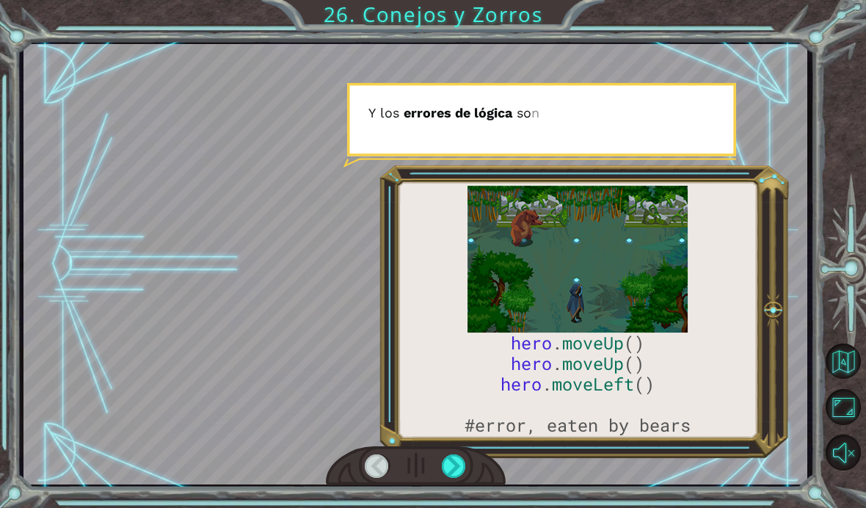
click at [462, 461] on div at bounding box center [454, 465] width 25 height 23
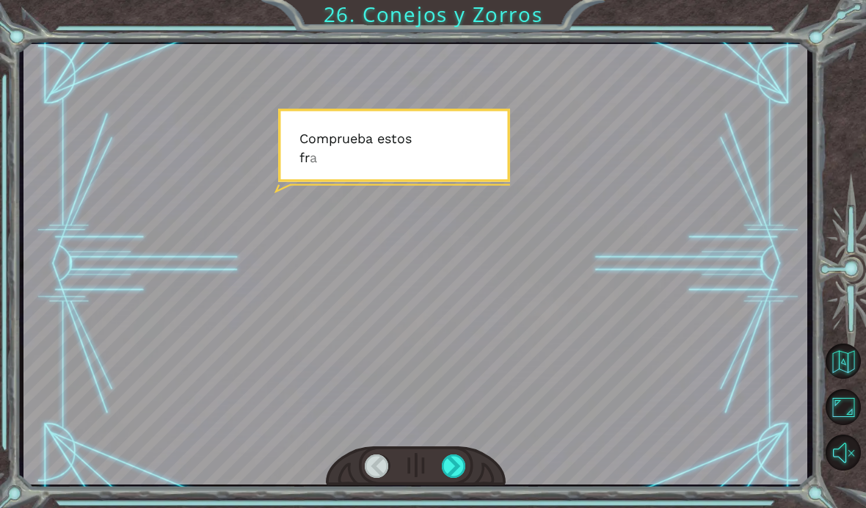
click at [460, 465] on div at bounding box center [454, 465] width 25 height 23
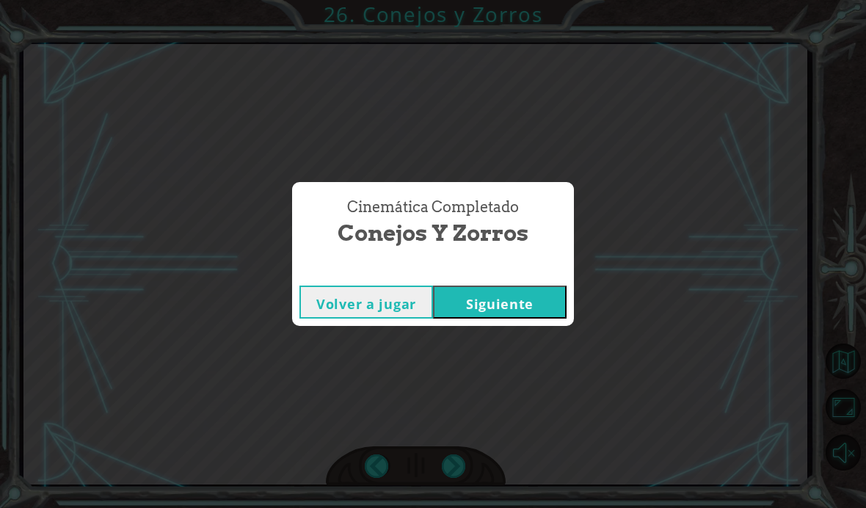
click at [467, 312] on button "Siguiente" at bounding box center [500, 301] width 134 height 33
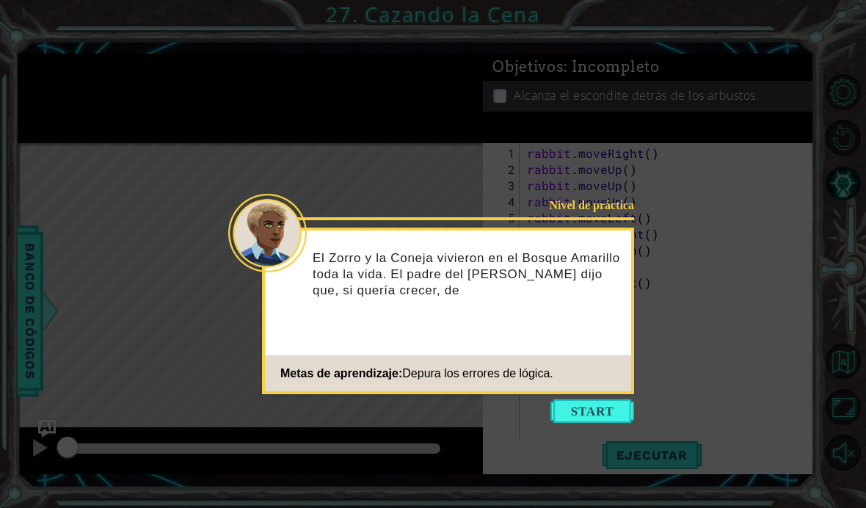
click at [570, 393] on div "Nivel de práctica El Zorro y la Coneja vivieron en el Bosque Amarillo toda la v…" at bounding box center [448, 310] width 372 height 167
click at [578, 412] on button "Start" at bounding box center [592, 410] width 84 height 23
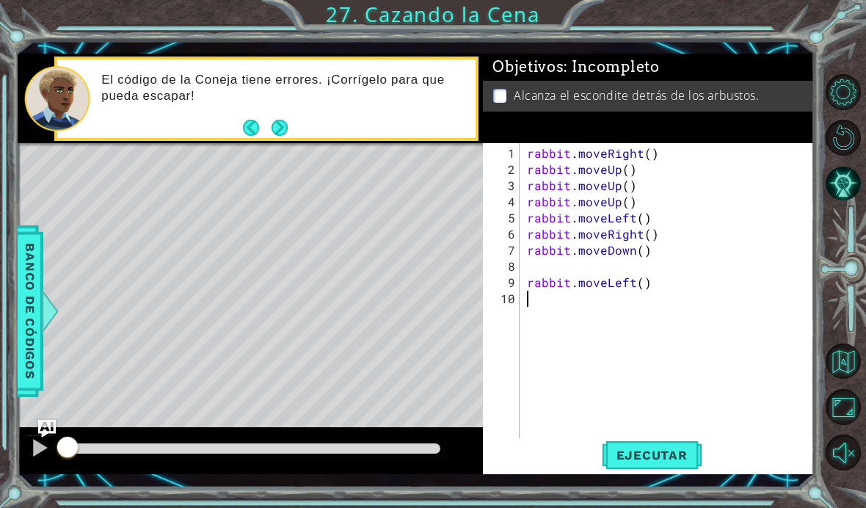
click at [630, 506] on div "1 ההההההההההההההההההההההההההההההההההההההההההההההההההההההההההההההההההההההההההההה…" at bounding box center [433, 254] width 866 height 508
click at [632, 507] on html "1 ההההההההההההההההההההההההההההההההההההההההההההההההההההההההההההההההההההההההההההה…" at bounding box center [433, 254] width 866 height 508
click at [629, 507] on div "1 ההההההההההההההההההההההההההההההההההההההההההההההההההההההההההההההההההההההההההההה…" at bounding box center [433, 254] width 866 height 508
click at [32, 506] on div "1 ההההההההההההההההההההההההההההההההההההההההההההההההההההההההההההההההההההההההההההה…" at bounding box center [433, 254] width 866 height 508
click at [646, 198] on div "rabbit . moveRight ( ) rabbit . moveUp ( ) rabbit . moveUp ( ) rabbit . moveUp …" at bounding box center [671, 314] width 294 height 339
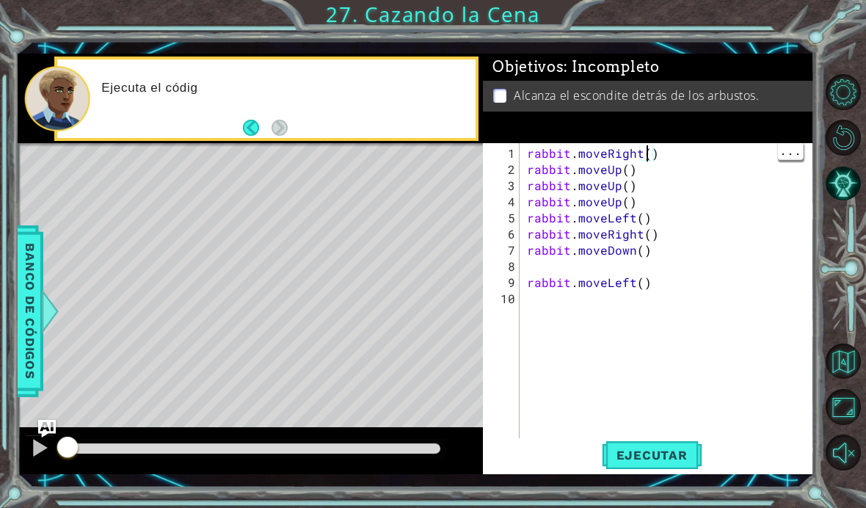
click at [645, 200] on div "rabbit . moveRight ( ) rabbit . moveUp ( ) rabbit . moveUp ( ) rabbit . moveUp …" at bounding box center [671, 314] width 294 height 339
click at [647, 145] on div "rabbit . moveRight ( ) rabbit . moveUp ( ) rabbit . moveUp ( ) rabbit . moveUp …" at bounding box center [667, 296] width 287 height 307
click at [634, 449] on span "Ejecutar" at bounding box center [652, 455] width 101 height 15
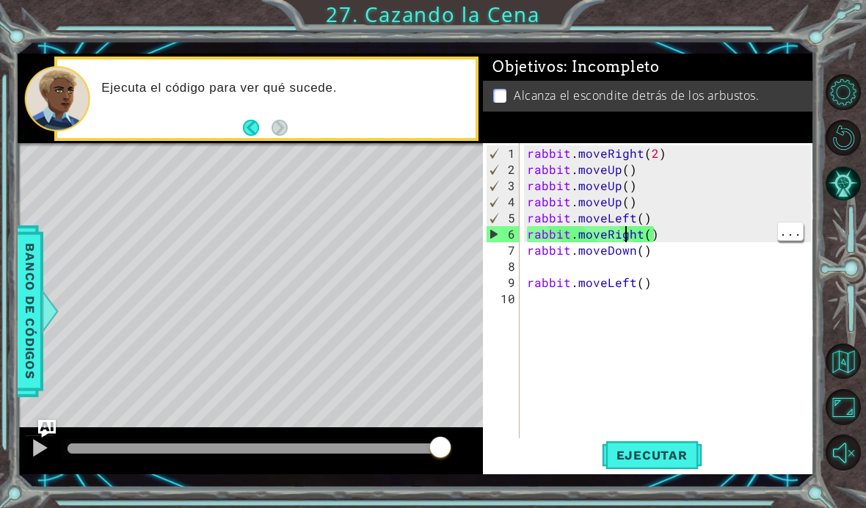
click at [635, 236] on div "rabbit . moveRight ( 2 ) rabbit . moveUp ( ) rabbit . moveUp ( ) rabbit . moveU…" at bounding box center [671, 314] width 294 height 339
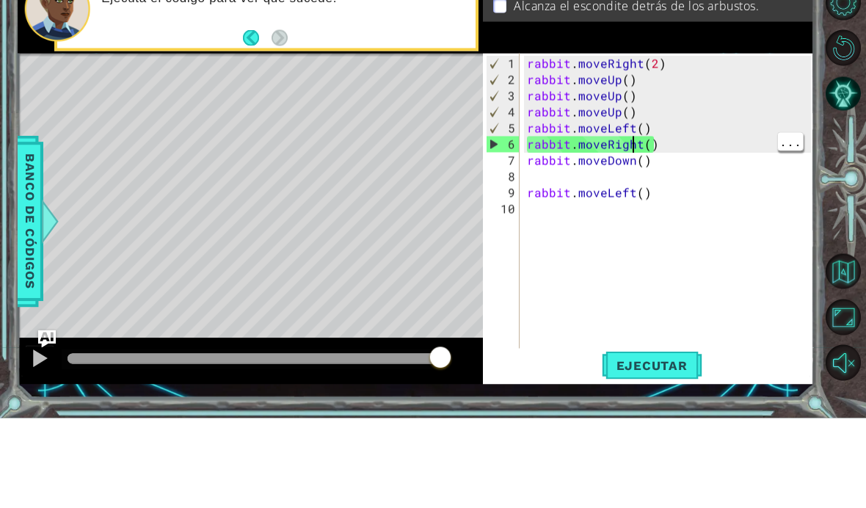
click at [641, 147] on div "rabbit . moveRight ( 2 ) rabbit . moveUp ( ) rabbit . moveUp ( ) rabbit . moveU…" at bounding box center [671, 314] width 294 height 339
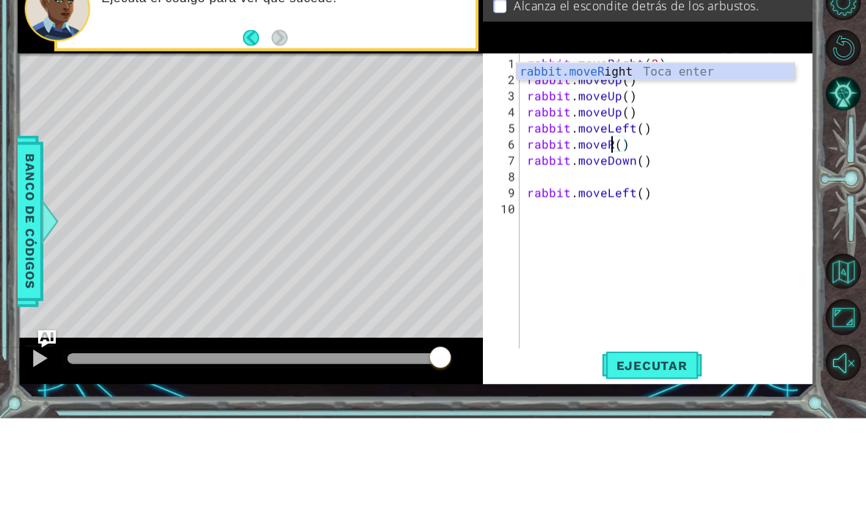
scroll to position [0, 5]
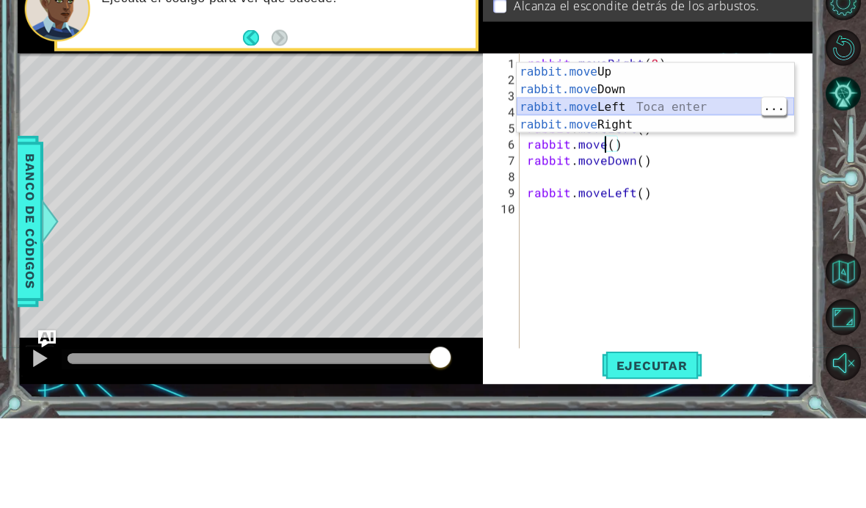
click at [567, 153] on div "rabbit.move Up Toca enter rabbit.move Down Toca enter rabbit.move Left Toca ent…" at bounding box center [655, 206] width 277 height 106
type textarea "rabbit.moveLeft(1)"
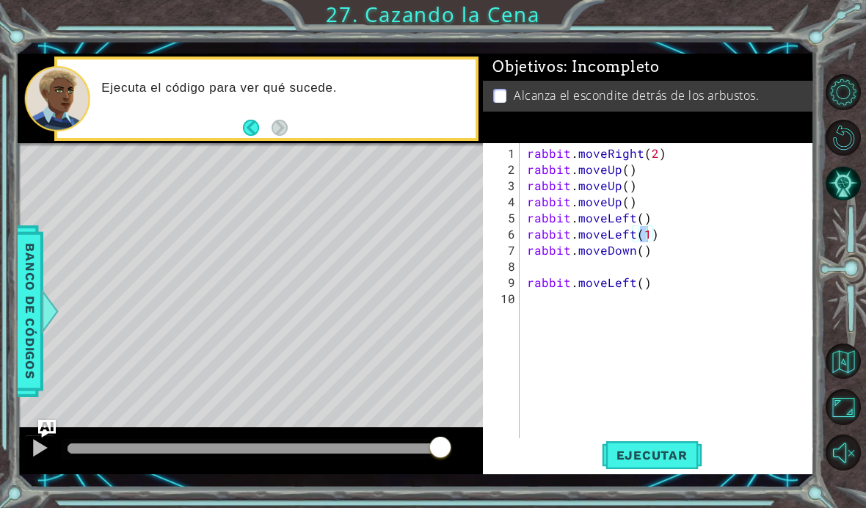
click at [643, 460] on span "Ejecutar" at bounding box center [652, 455] width 101 height 15
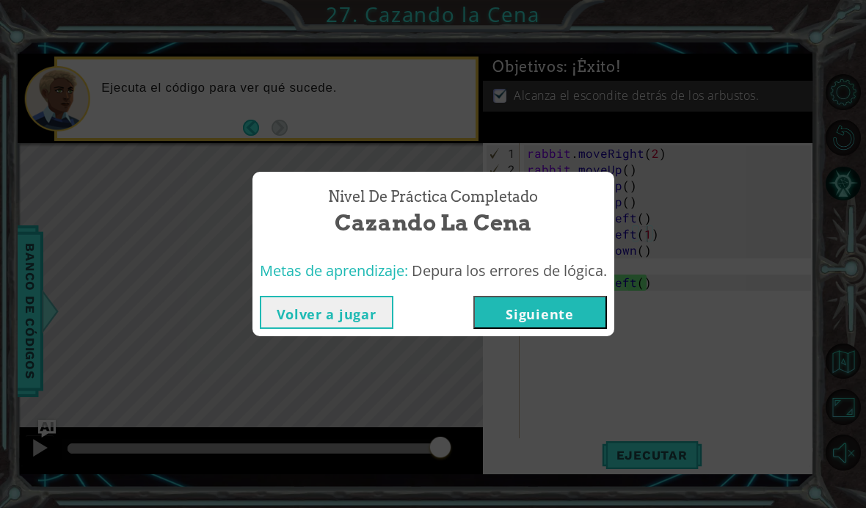
click at [551, 313] on button "Siguiente" at bounding box center [540, 312] width 134 height 33
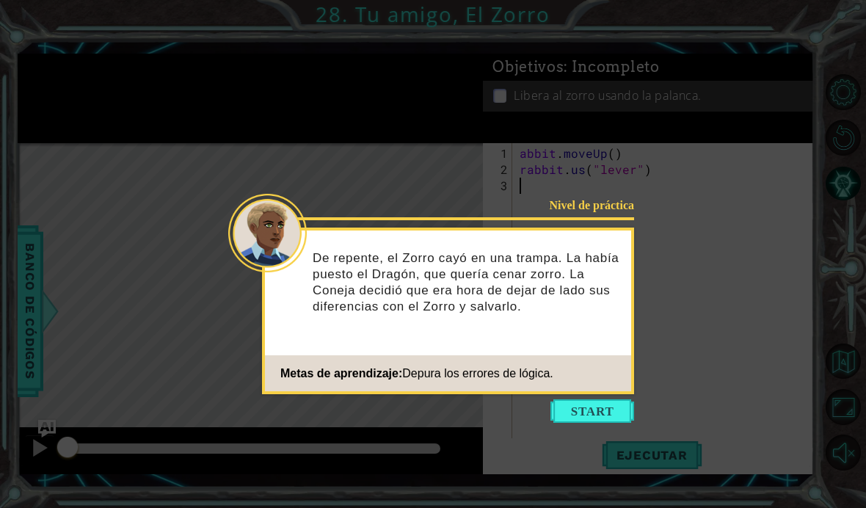
click at [569, 393] on div "Nivel de práctica De repente, el Zorro cayó en una trampa. La había puesto el D…" at bounding box center [448, 310] width 372 height 167
click at [584, 416] on button "Start" at bounding box center [592, 410] width 84 height 23
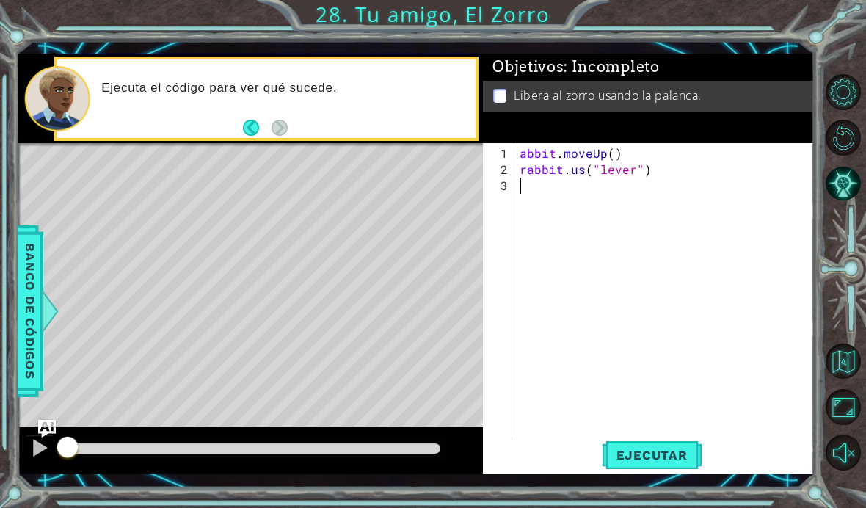
click at [635, 495] on div "1 ההההההההההההההההההההההההההההההההההההההההההההההההההההההההההההההההההההההההההההה…" at bounding box center [433, 254] width 866 height 508
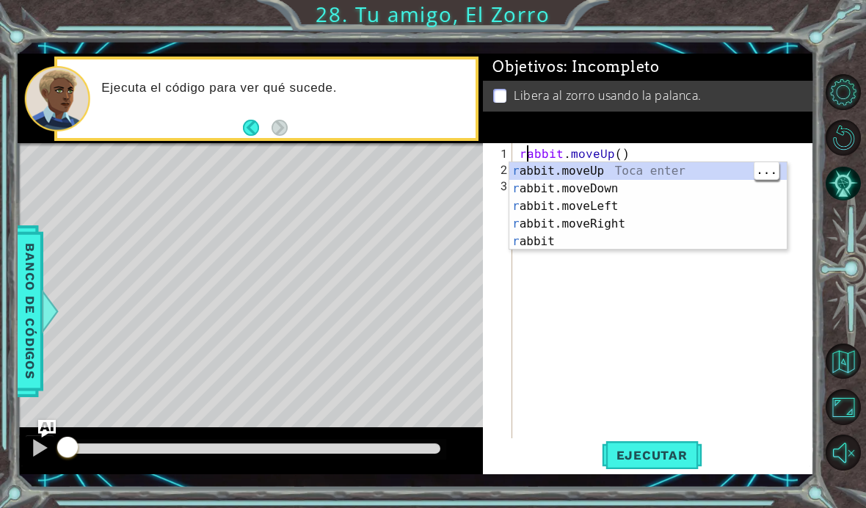
click at [638, 169] on div "r abbit.moveUp Toca enter r abbit.moveDown Toca enter r abbit.moveLeft Toca ent…" at bounding box center [647, 223] width 277 height 123
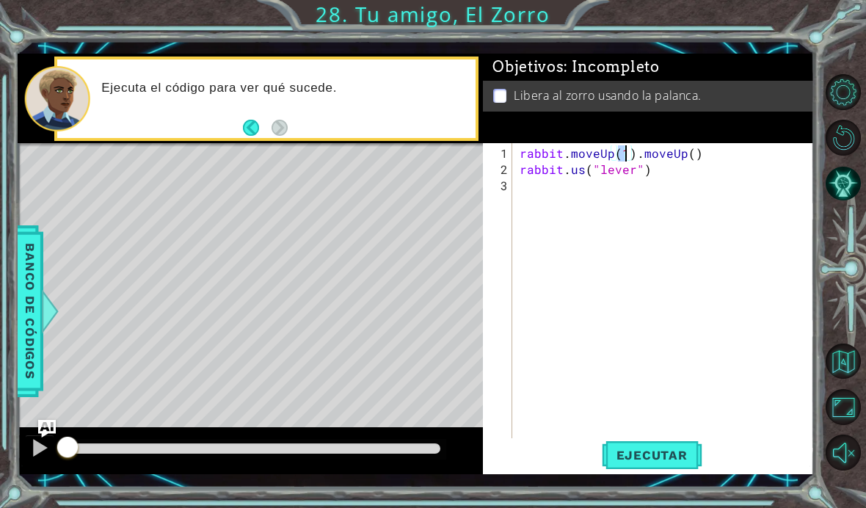
click at [712, 143] on div "Objetivos : Incompleto Libera al zorro usando la palanca." at bounding box center [648, 99] width 331 height 90
click at [732, 157] on div "rabbit . moveUp ( 1 ) . moveUp ( ) rabbit . us ( "lever" )" at bounding box center [668, 314] width 302 height 339
click at [663, 452] on span "Ejecutar" at bounding box center [652, 455] width 101 height 15
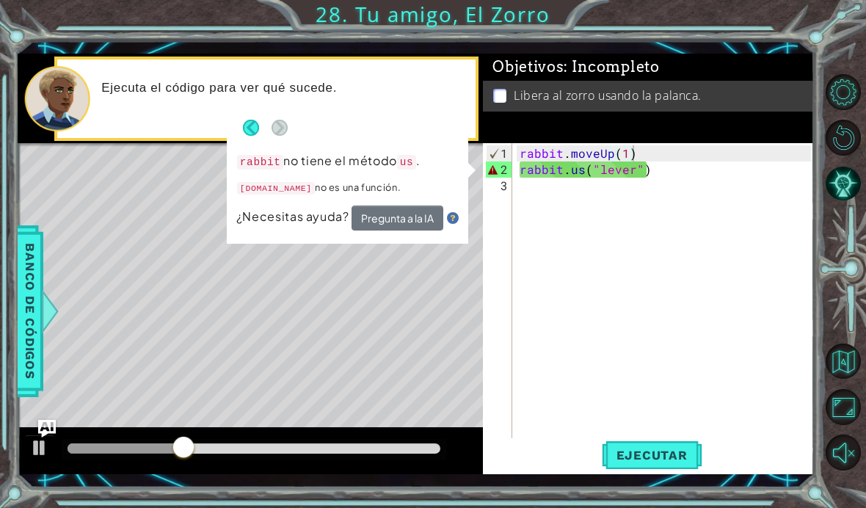
type textarea "[DOMAIN_NAME]("lever")"
click at [584, 177] on div "rabbit . moveUp ( 1 ) rabbit . us ( "lever" )" at bounding box center [668, 314] width 302 height 339
click at [586, 173] on div "rabbit . moveUp ( 1 ) rabbit . us ( "lever" )" at bounding box center [668, 314] width 302 height 339
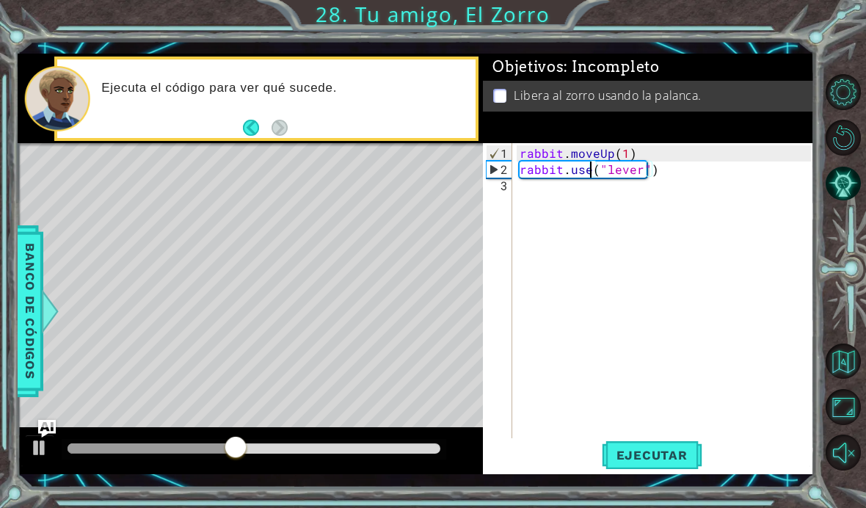
scroll to position [0, 4]
type textarea "rabbit.use("lever")"
click at [664, 462] on span "Ejecutar" at bounding box center [652, 455] width 101 height 15
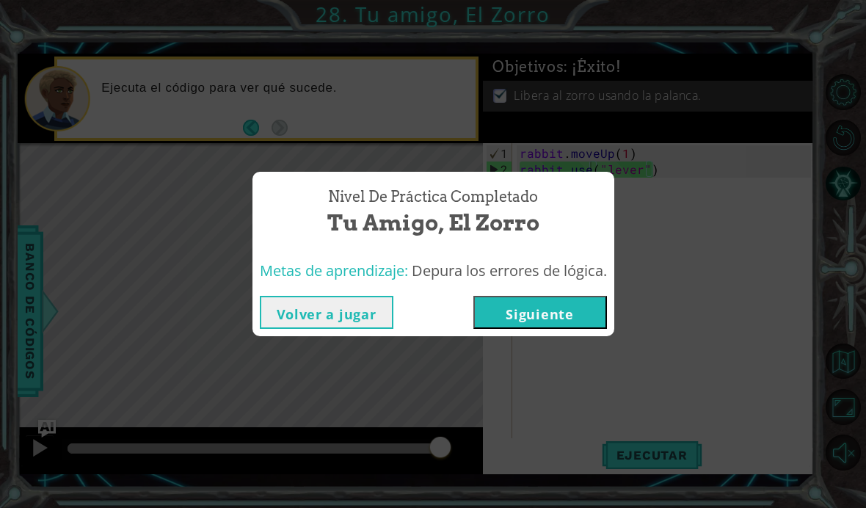
click at [572, 303] on button "Siguiente" at bounding box center [540, 312] width 134 height 33
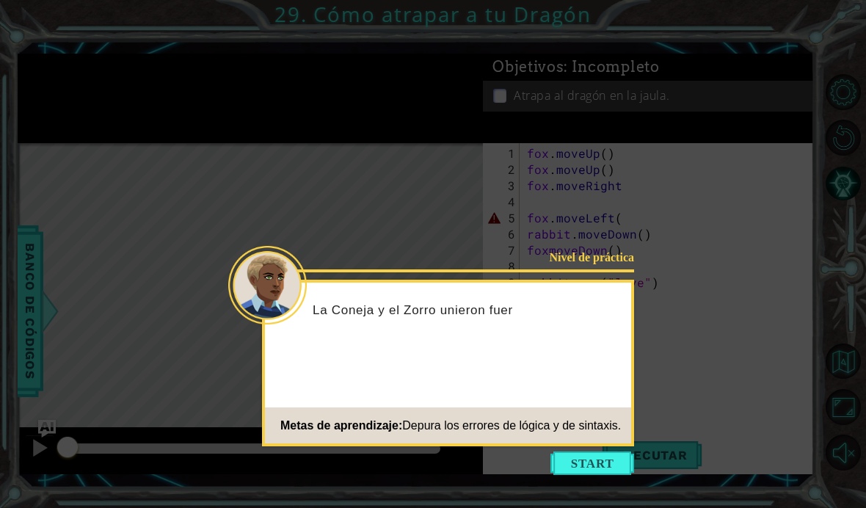
click at [587, 451] on button "Start" at bounding box center [592, 462] width 84 height 23
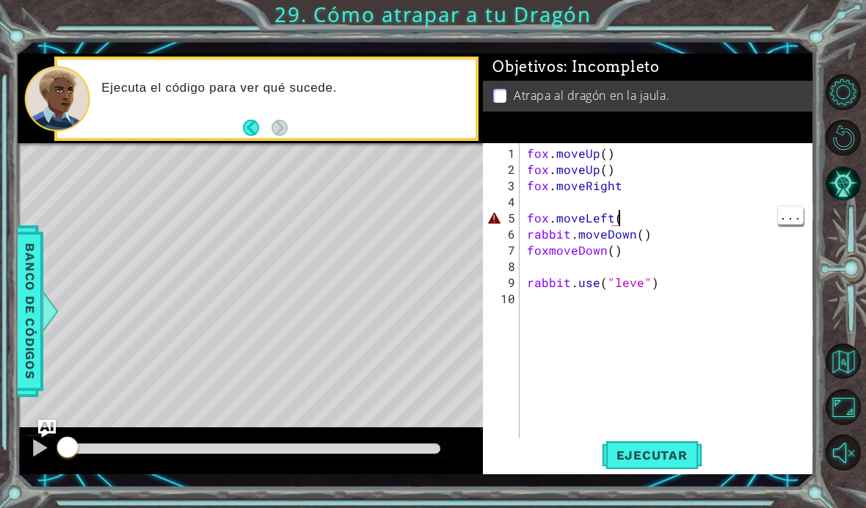
click at [656, 221] on div "fox . moveUp ( ) fox . moveUp ( ) fox . moveRight fox . moveLeft ( rabbit . mov…" at bounding box center [671, 314] width 294 height 339
click at [660, 451] on span "Ejecutar" at bounding box center [652, 455] width 101 height 15
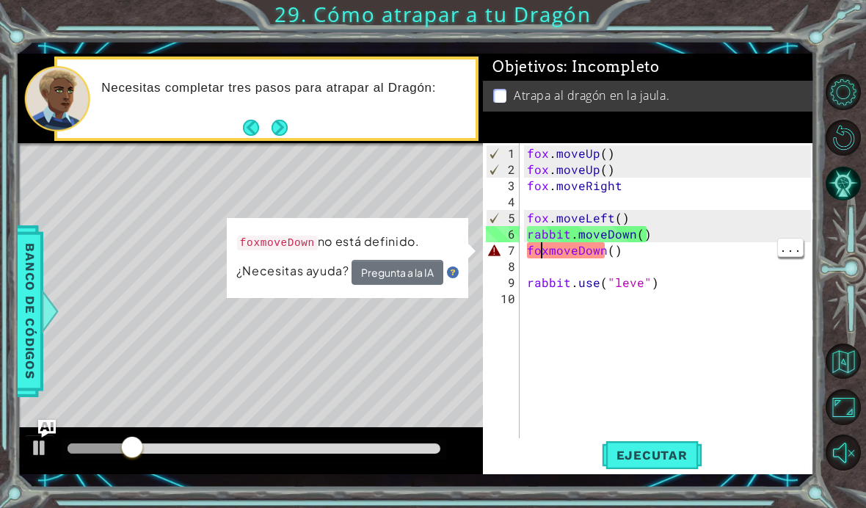
click at [554, 257] on div "fox . moveUp ( ) fox . moveUp ( ) fox . moveRight fox . moveLeft ( ) rabbit . m…" at bounding box center [671, 314] width 294 height 339
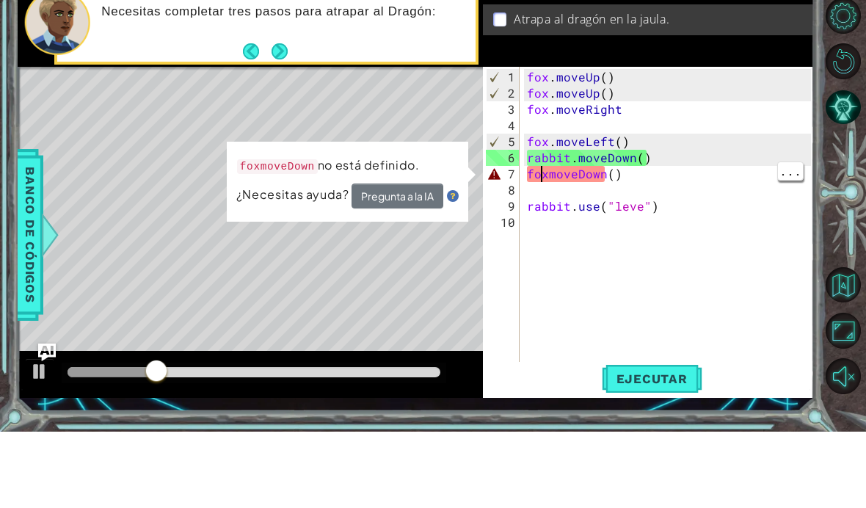
click at [541, 172] on div "fox . moveUp ( ) fox . moveUp ( ) fox . moveRight fox . moveLeft ( ) rabbit . m…" at bounding box center [671, 314] width 294 height 339
click at [548, 180] on div "fox . moveUp ( ) fox . moveUp ( ) fox . moveRight fox . moveLeft ( ) rabbit . m…" at bounding box center [671, 314] width 294 height 339
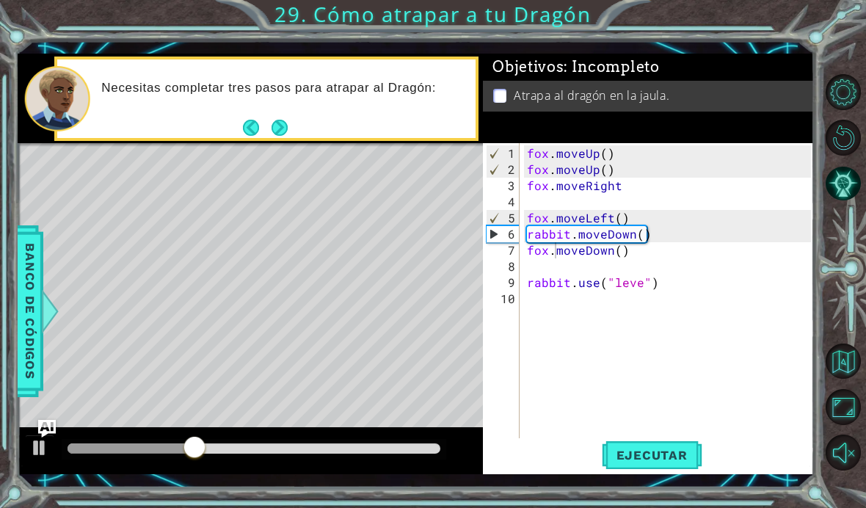
type textarea "fox.moveDown()"
click at [649, 446] on button "Ejecutar" at bounding box center [652, 454] width 101 height 33
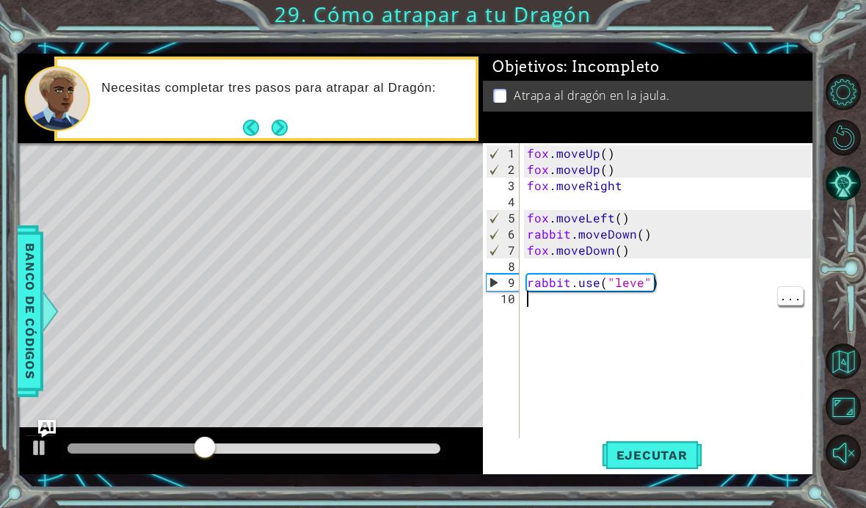
scroll to position [0, 0]
click at [637, 283] on div "fox . moveUp ( ) fox . moveUp ( ) fox . moveRight fox . moveLeft ( ) rabbit . m…" at bounding box center [671, 314] width 294 height 339
click at [671, 445] on button "Ejecutar" at bounding box center [652, 454] width 101 height 33
click at [844, 201] on button "Pista IA" at bounding box center [843, 183] width 35 height 35
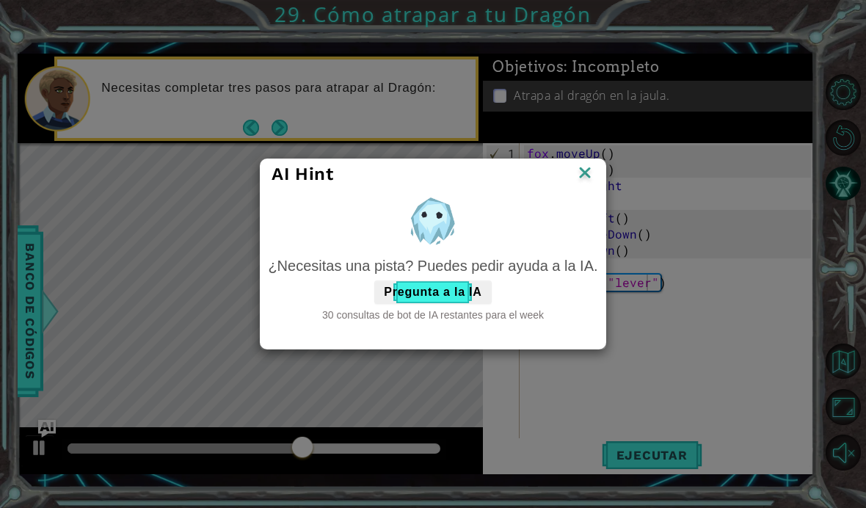
click at [603, 145] on div "AI Hint ¿Necesitas una pista? Puedes pedir ayuda a la IA. Pregunta a la IA 30 c…" at bounding box center [433, 254] width 866 height 508
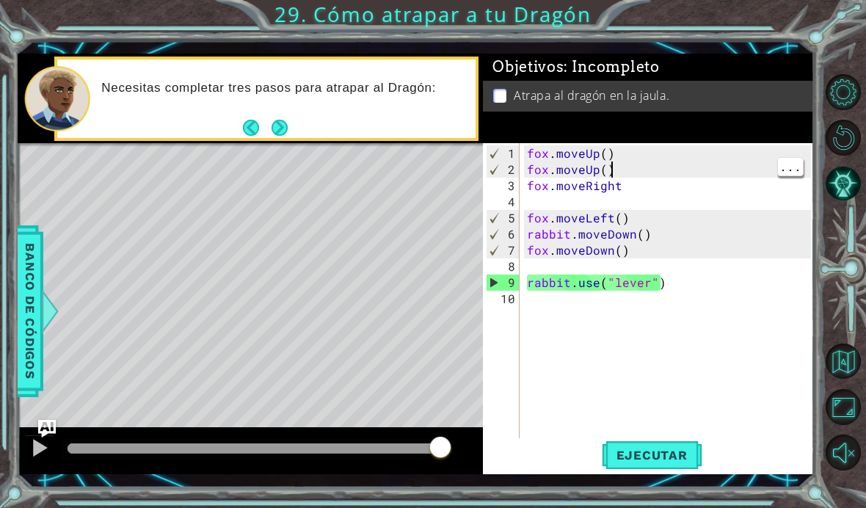
scroll to position [0, 4]
click at [635, 172] on div "fox . moveUp ( ) fox . moveUp ( ) fox . moveRight fox . moveLeft ( ) rabbit . m…" at bounding box center [671, 314] width 294 height 339
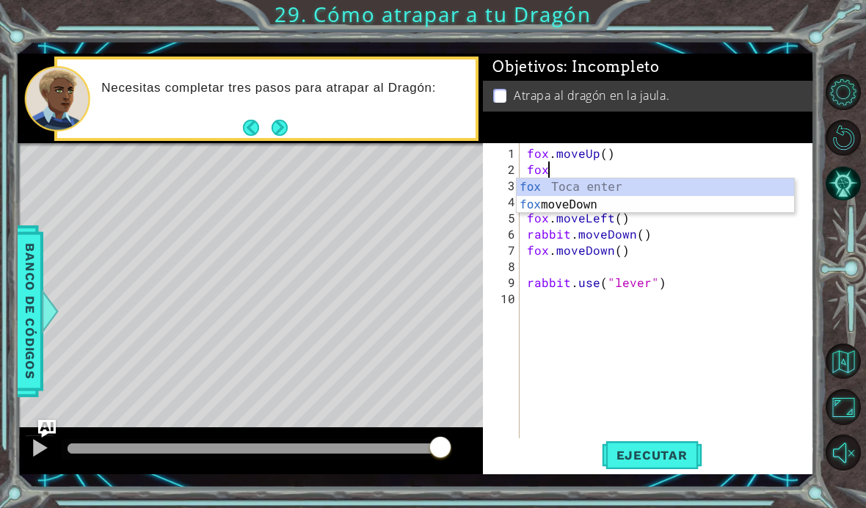
scroll to position [0, 0]
type textarea "f"
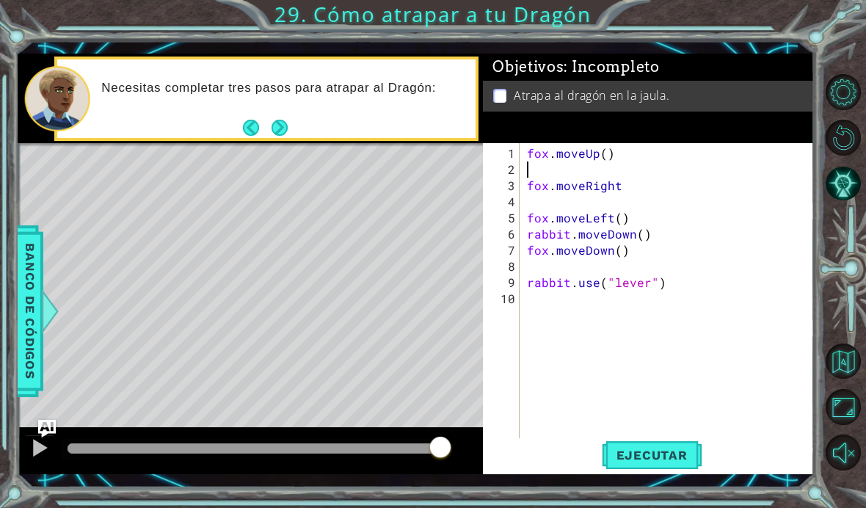
type textarea "fox.moveUp()"
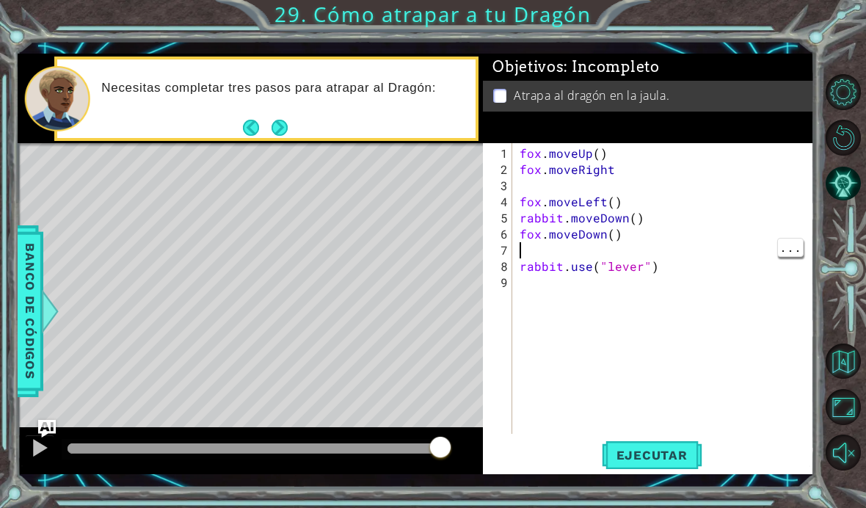
click at [646, 237] on div "[PERSON_NAME] . moveUp ( ) [PERSON_NAME] . moveRight [PERSON_NAME] . moveLeft (…" at bounding box center [668, 306] width 302 height 323
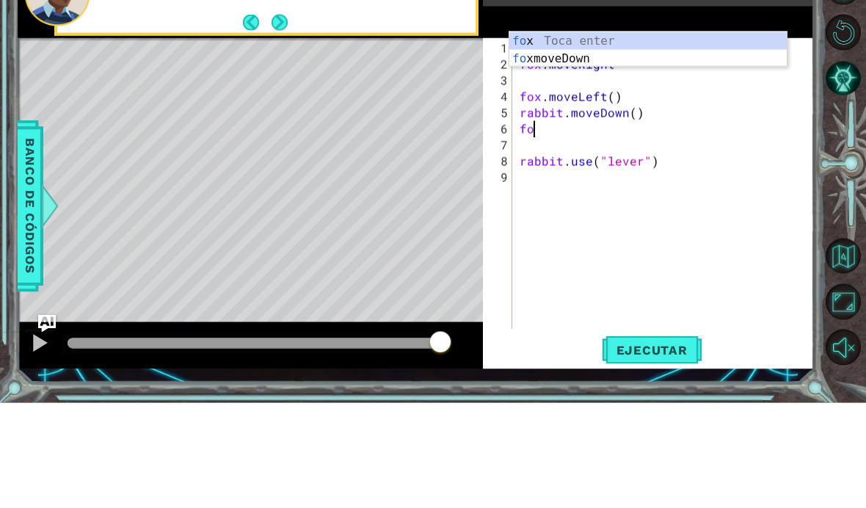
type textarea "f"
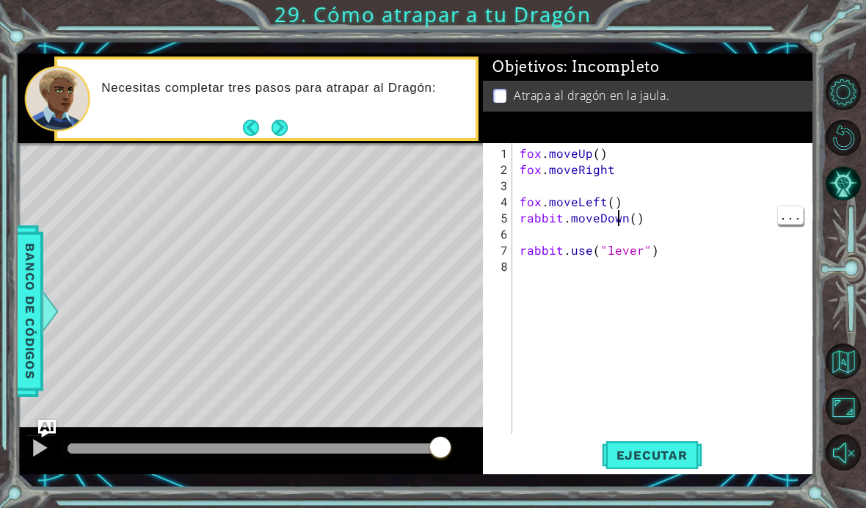
click at [623, 225] on div "[PERSON_NAME] . moveUp ( ) [PERSON_NAME] . moveRight [PERSON_NAME] . moveLeft (…" at bounding box center [668, 306] width 302 height 323
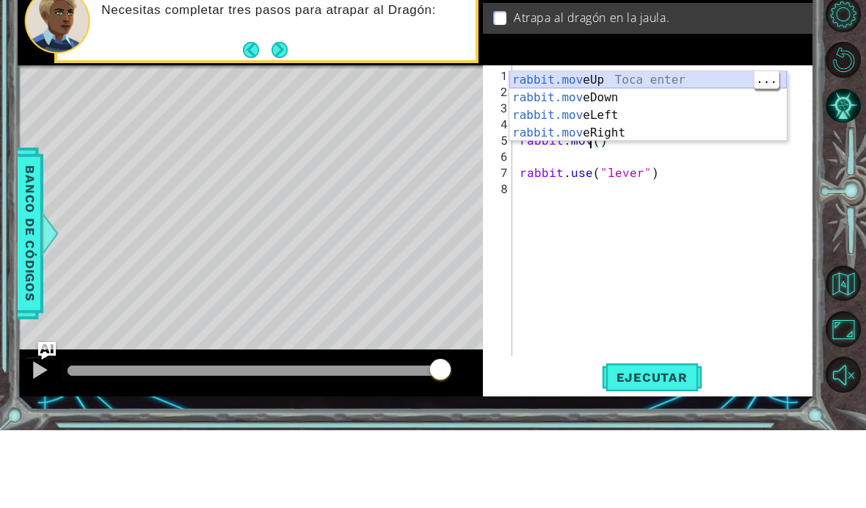
click at [550, 149] on div "rabbit.mov eUp Toca enter rabbit.mov eDown Toca enter rabbit.mov eLeft Toca ent…" at bounding box center [647, 202] width 277 height 106
type textarea "rabbit.moveUp(1)"
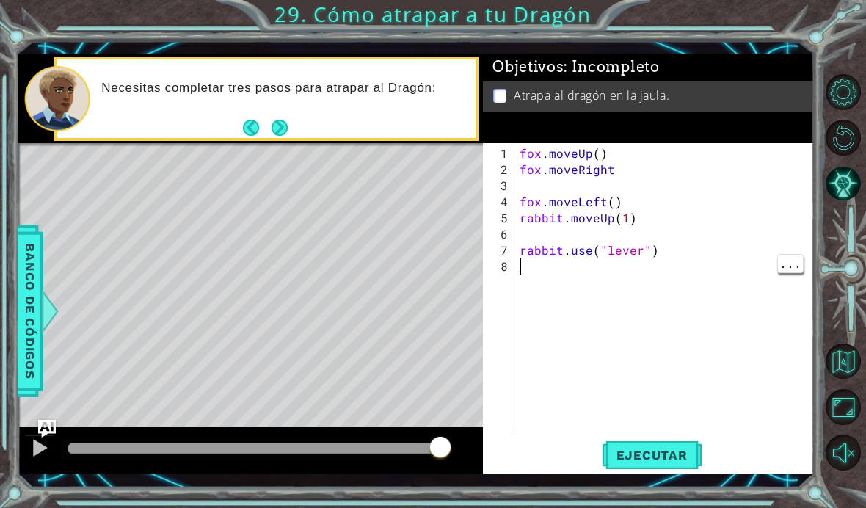
click at [563, 280] on div "[PERSON_NAME] . moveUp ( ) [PERSON_NAME] . moveRight [PERSON_NAME] . moveLeft (…" at bounding box center [668, 306] width 302 height 323
type textarea "dra"
click at [570, 272] on div "[PERSON_NAME] . moveUp ( ) [PERSON_NAME] . moveRight [PERSON_NAME] . moveLeft (…" at bounding box center [668, 306] width 302 height 323
type textarea "dr"
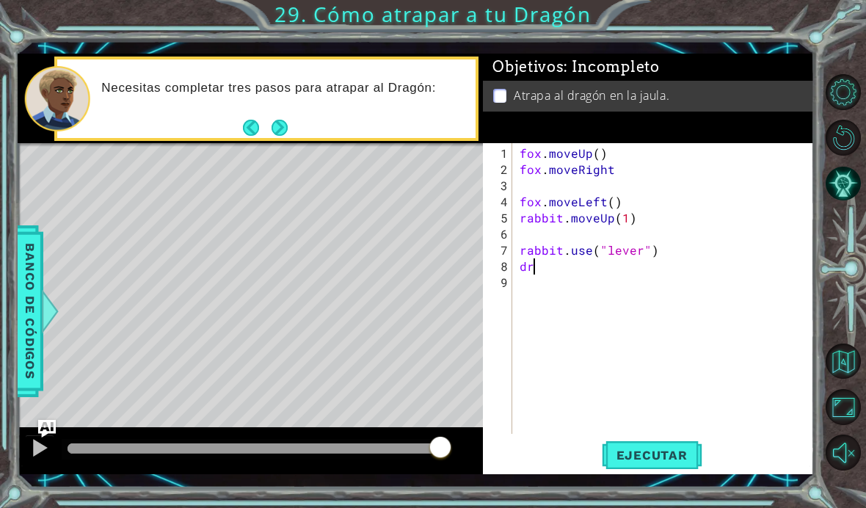
scroll to position [0, 0]
click at [561, 278] on div "[PERSON_NAME] . moveUp ( ) [PERSON_NAME] . moveRight [PERSON_NAME] . moveLeft (…" at bounding box center [668, 306] width 302 height 323
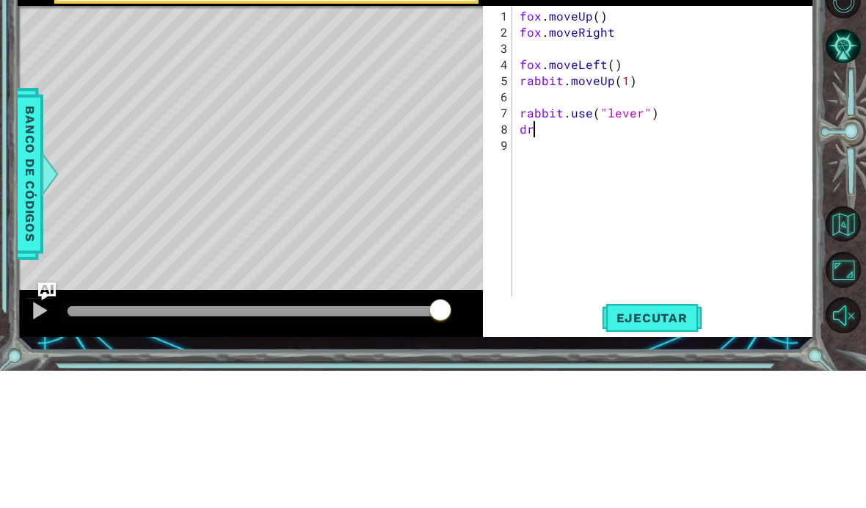
type textarea "d"
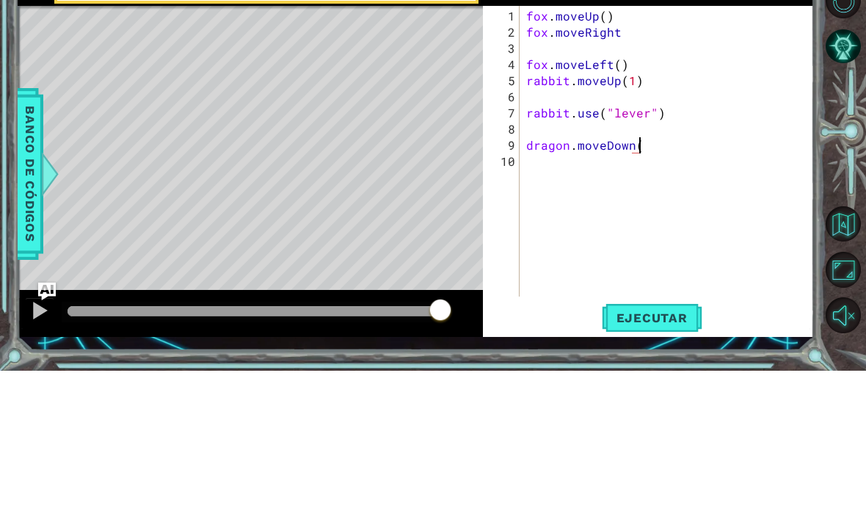
scroll to position [0, 7]
type textarea "dragon.moveDown()"
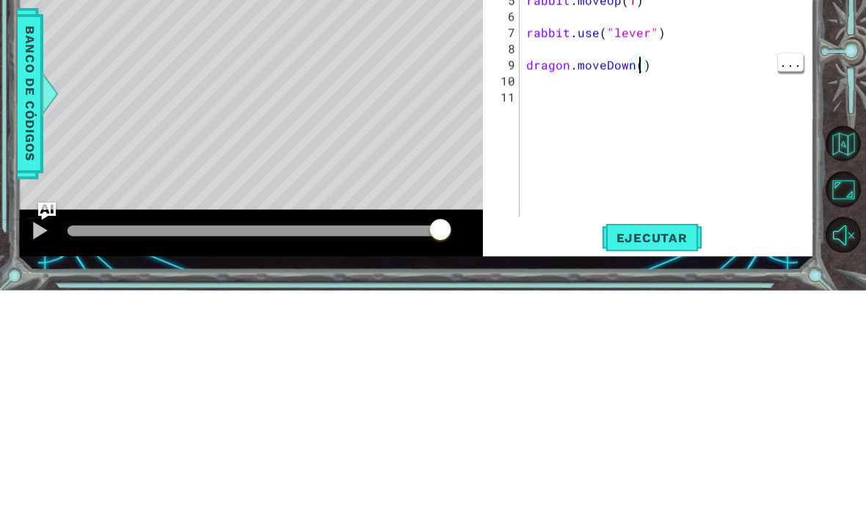
type textarea "dragon.moveDown(2)"
click at [710, 145] on div "[PERSON_NAME] . moveUp ( ) [PERSON_NAME] . moveRight [PERSON_NAME] . moveLeft (…" at bounding box center [670, 306] width 295 height 323
click at [706, 145] on div "[PERSON_NAME] . moveUp ( ) [PERSON_NAME] . moveRight [PERSON_NAME] . moveLeft (…" at bounding box center [670, 306] width 295 height 323
type textarea "dragon.moveLeft(2)"
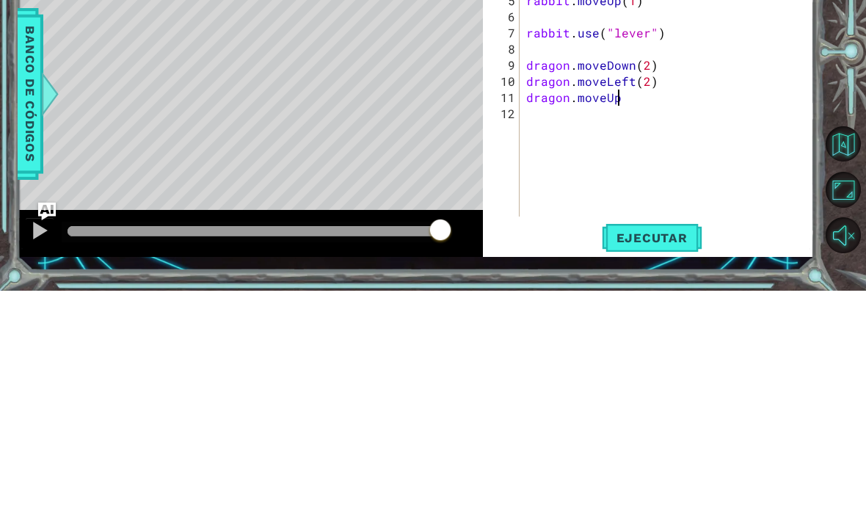
scroll to position [0, 5]
type textarea "dragon.moveUp()"
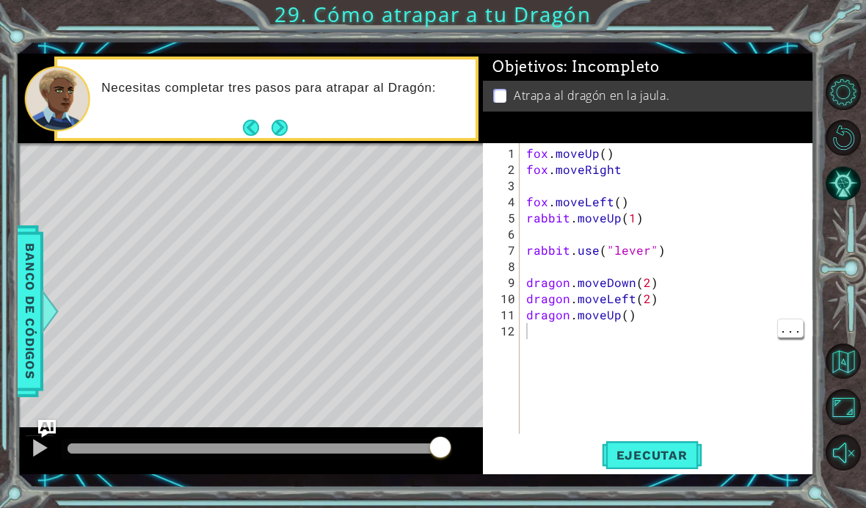
click at [660, 454] on span "Ejecutar" at bounding box center [652, 455] width 101 height 15
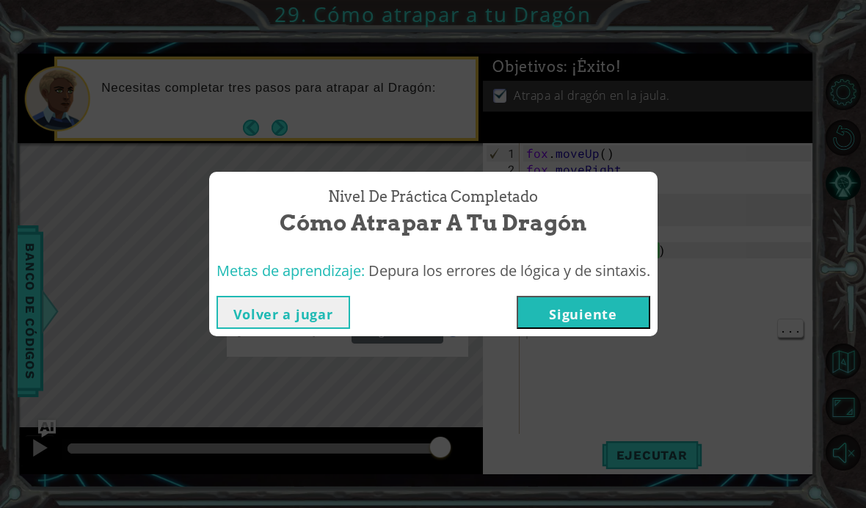
click at [619, 310] on button "Siguiente" at bounding box center [584, 312] width 134 height 33
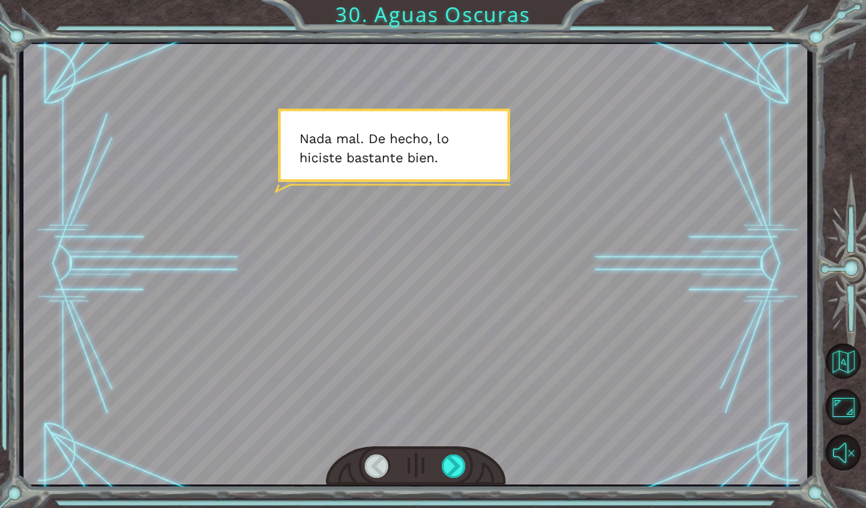
click at [460, 456] on div at bounding box center [454, 465] width 25 height 23
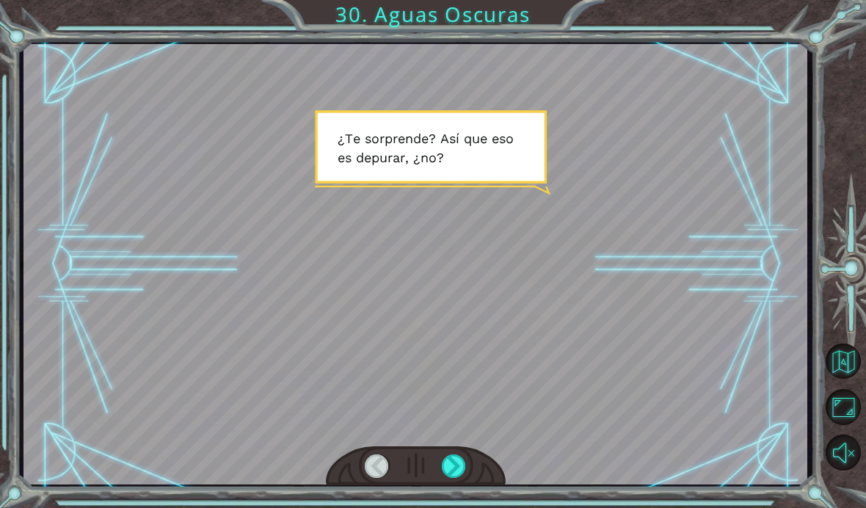
click at [481, 445] on div at bounding box center [415, 264] width 784 height 440
click at [463, 467] on div at bounding box center [454, 465] width 25 height 23
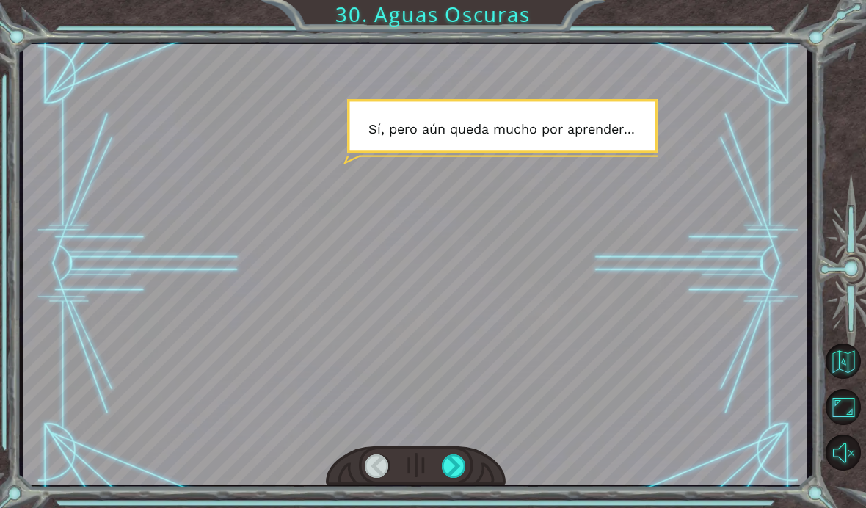
click at [442, 486] on div at bounding box center [416, 466] width 181 height 40
click at [454, 463] on div at bounding box center [454, 465] width 25 height 23
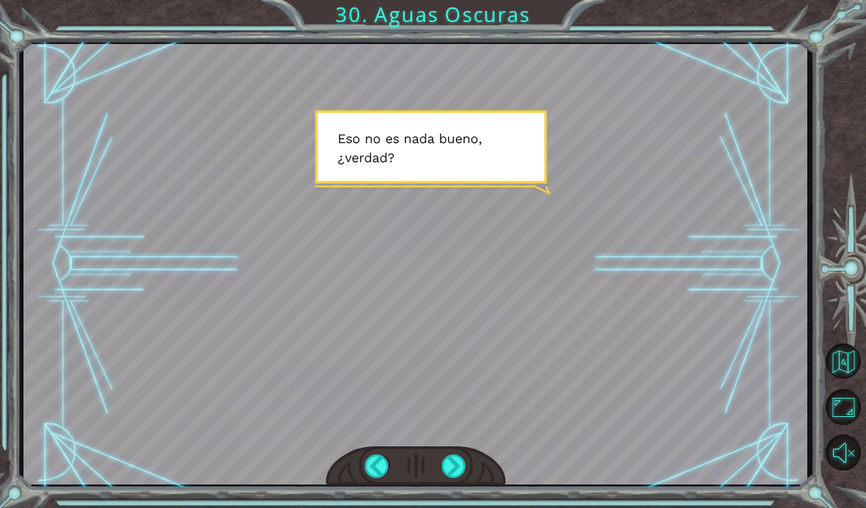
click at [459, 474] on div at bounding box center [454, 465] width 25 height 23
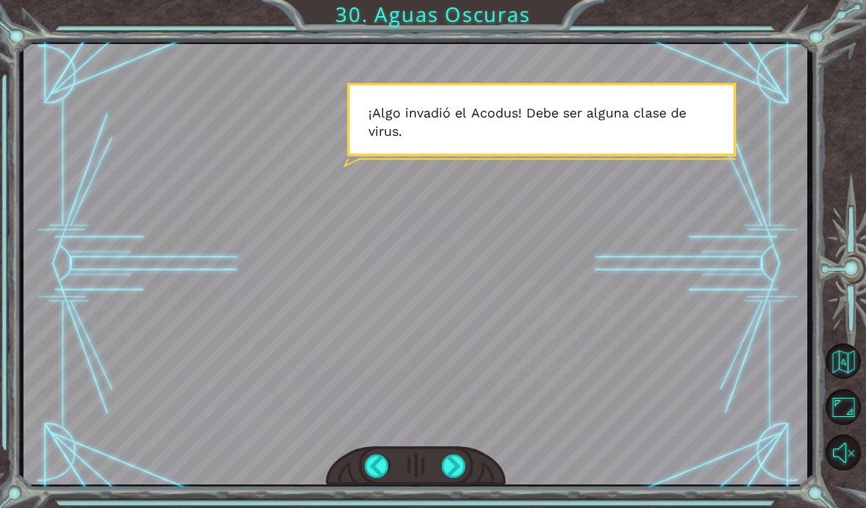
click at [454, 460] on div at bounding box center [454, 465] width 25 height 23
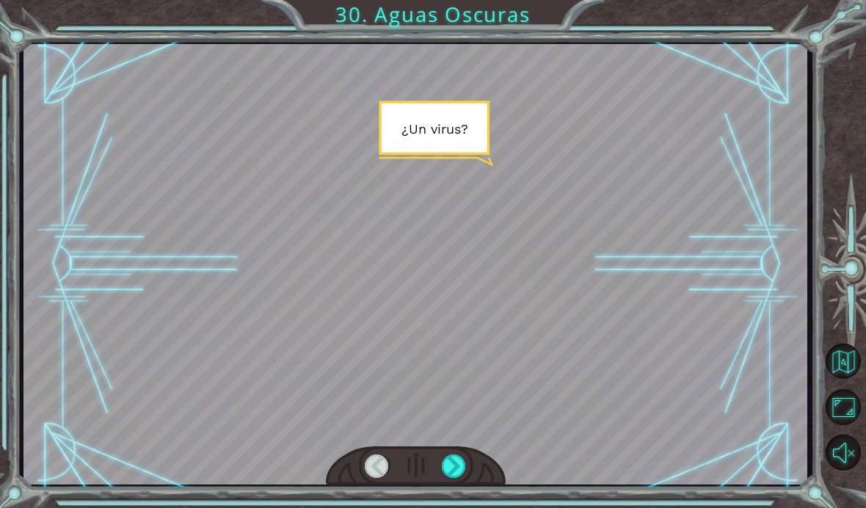
click at [451, 455] on div at bounding box center [454, 465] width 25 height 23
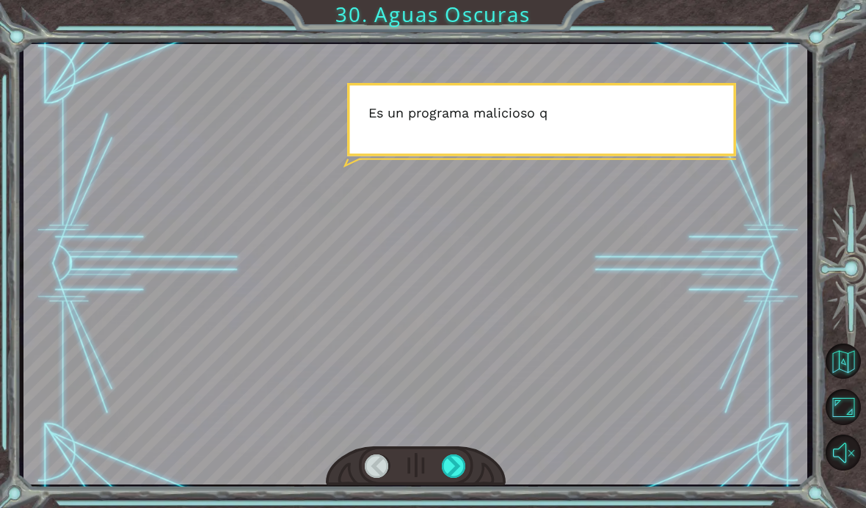
click at [448, 451] on div at bounding box center [416, 466] width 181 height 40
click at [454, 449] on div at bounding box center [416, 466] width 181 height 40
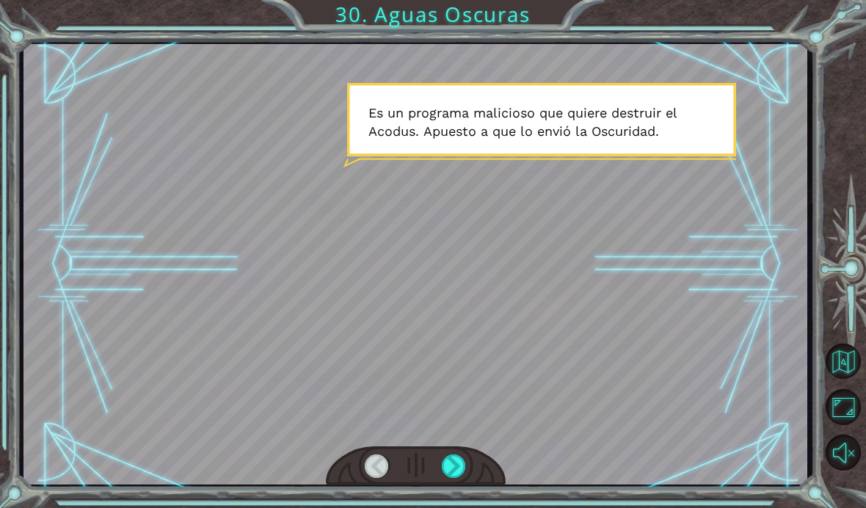
click at [448, 454] on div at bounding box center [454, 465] width 25 height 23
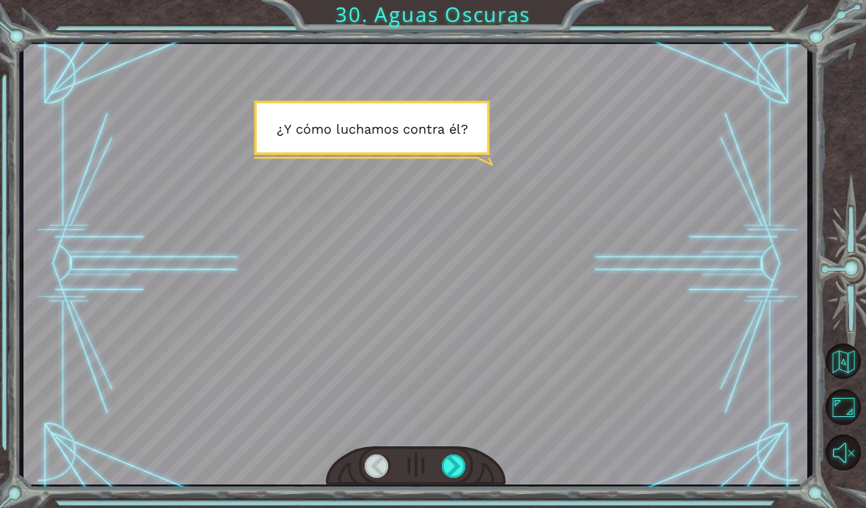
click at [442, 448] on div at bounding box center [416, 466] width 181 height 40
click at [451, 465] on div at bounding box center [454, 465] width 25 height 23
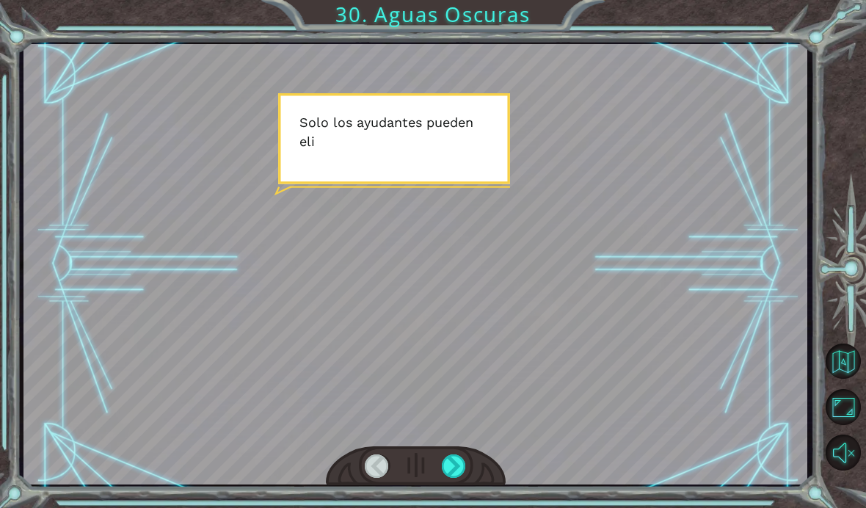
click at [451, 459] on div at bounding box center [454, 465] width 25 height 23
click at [457, 470] on div at bounding box center [454, 465] width 25 height 23
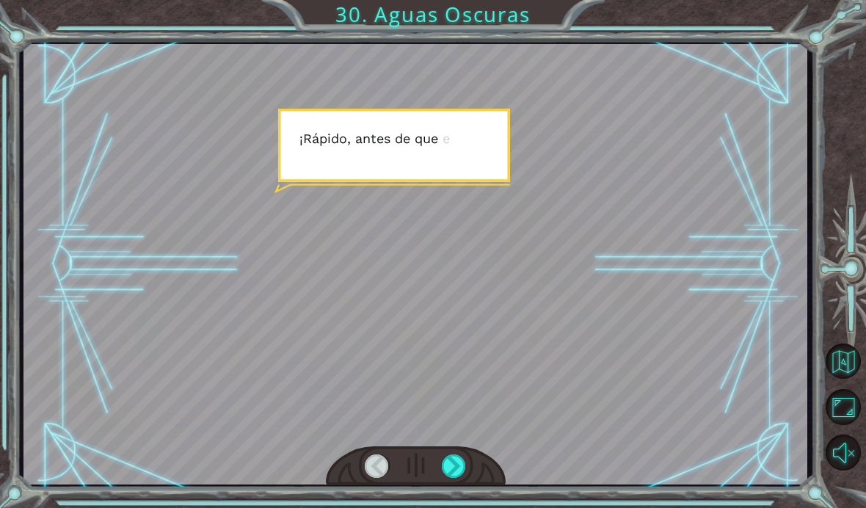
click at [453, 465] on div at bounding box center [454, 465] width 25 height 23
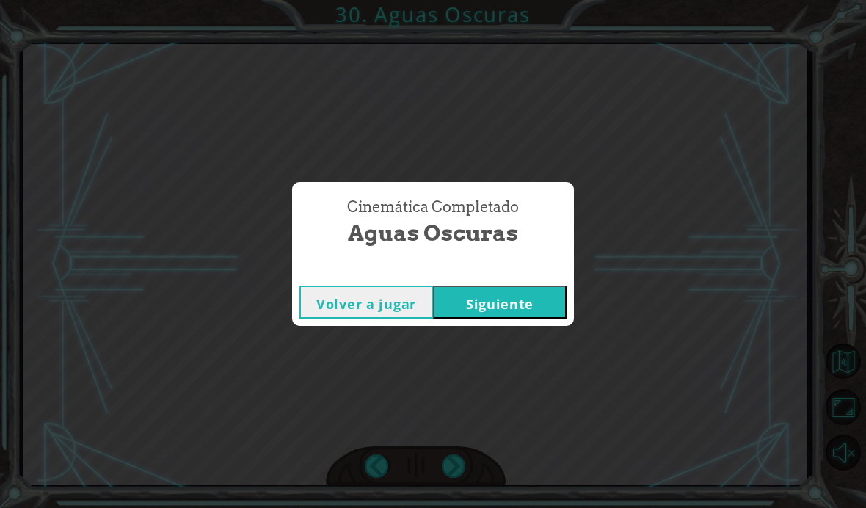
scroll to position [51, 0]
click at [476, 316] on button "Siguiente" at bounding box center [500, 301] width 134 height 33
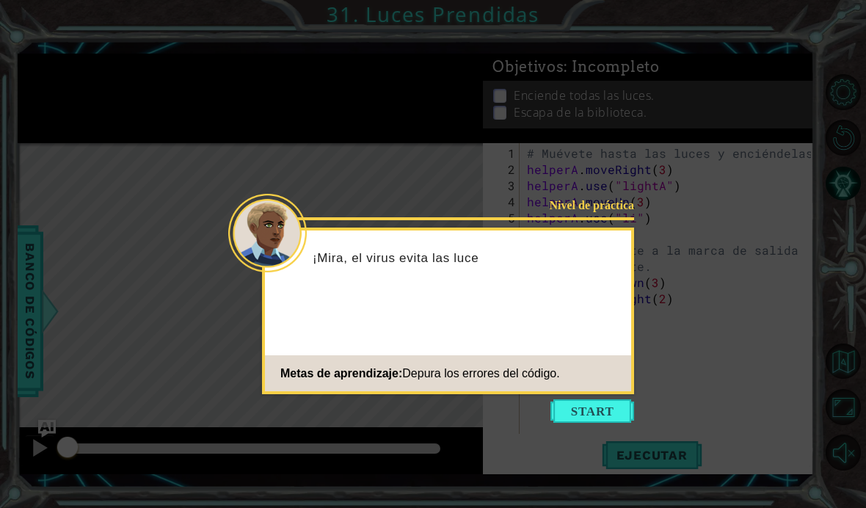
click at [569, 406] on button "Start" at bounding box center [592, 410] width 84 height 23
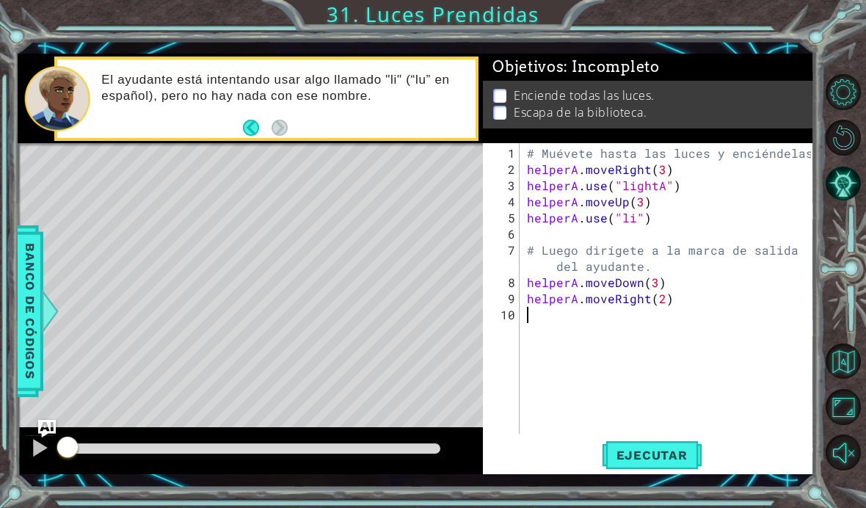
click at [654, 507] on div "1 ההההההההההההההההההההההההההההההההההההההההההההההההההההההההההההההההההההההההההההה…" at bounding box center [433, 254] width 866 height 508
click at [665, 495] on div "1 ההההההההההההההההההההההההההההההההההההההההההההההההההההההההההההההההההההההההההההה…" at bounding box center [433, 254] width 866 height 508
click at [628, 271] on div "# Muévete hasta las luces y enciéndelas. helperA . moveRight ( 3 ) helperA . us…" at bounding box center [671, 306] width 294 height 323
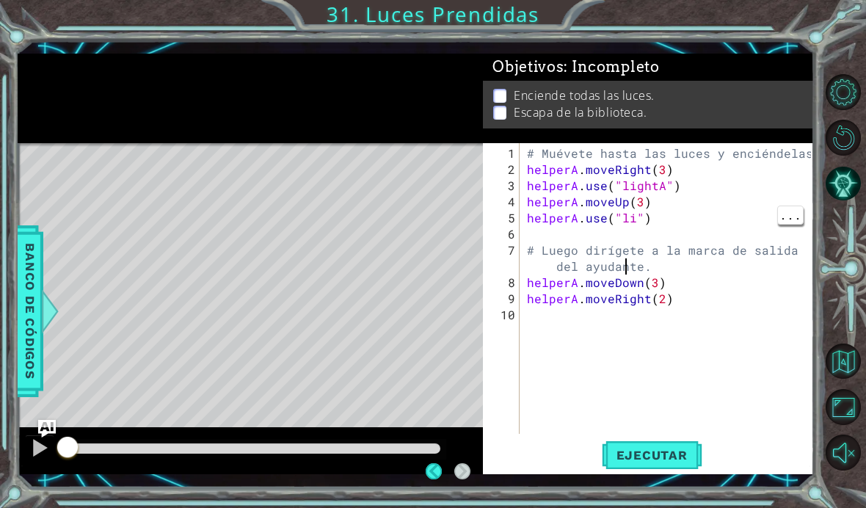
scroll to position [51, 0]
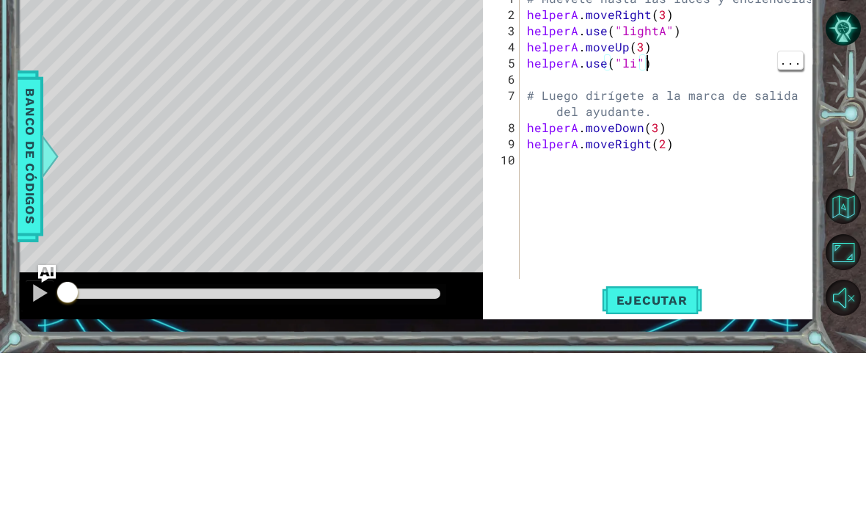
click at [676, 145] on div "# Muévete hasta las luces y enciéndelas. helperA . moveRight ( 3 ) helperA . us…" at bounding box center [671, 306] width 294 height 323
type textarea "h"
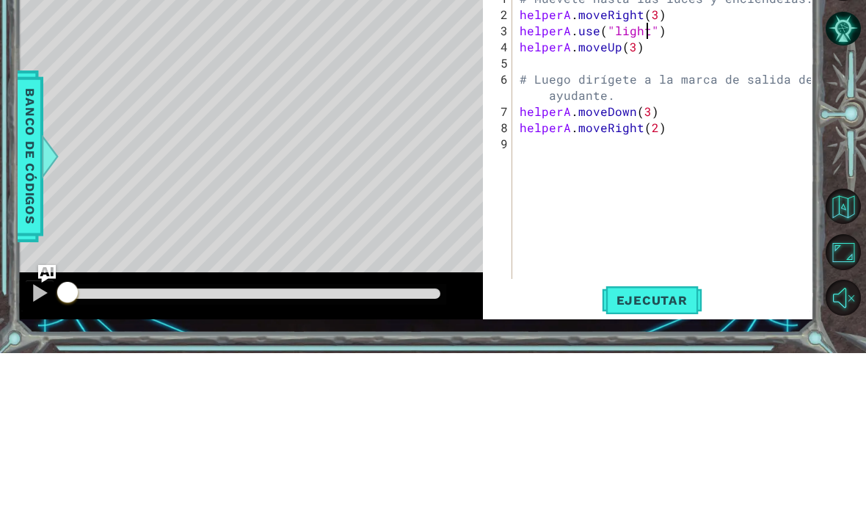
scroll to position [52, 0]
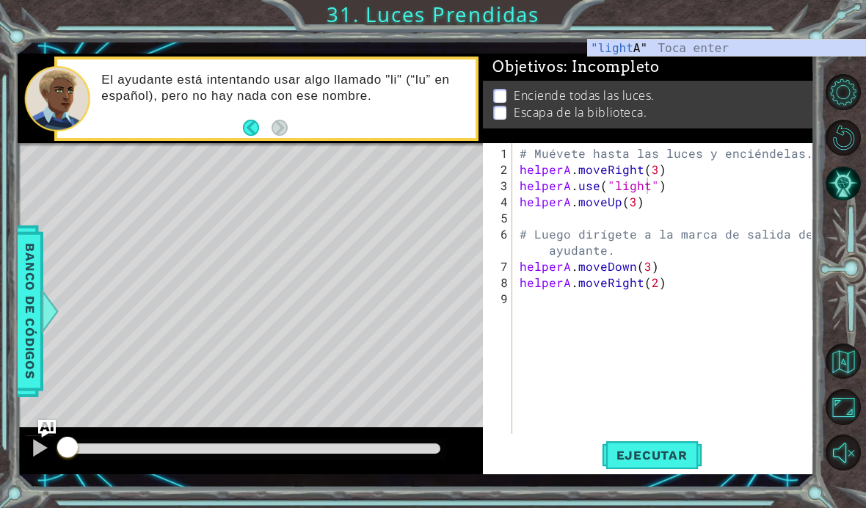
click at [677, 462] on span "Ejecutar" at bounding box center [652, 455] width 101 height 15
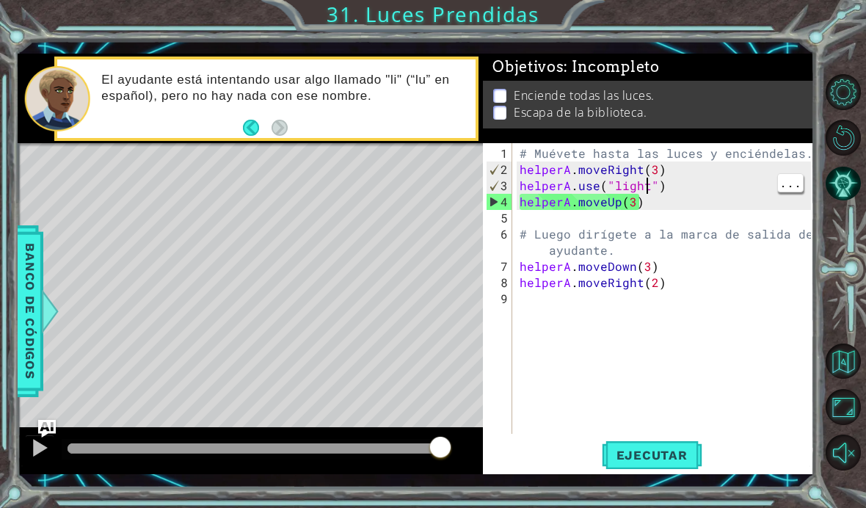
click at [646, 189] on div "# Muévete hasta las luces y enciéndelas. helperA . moveRight ( 3 ) helperA . us…" at bounding box center [668, 306] width 302 height 323
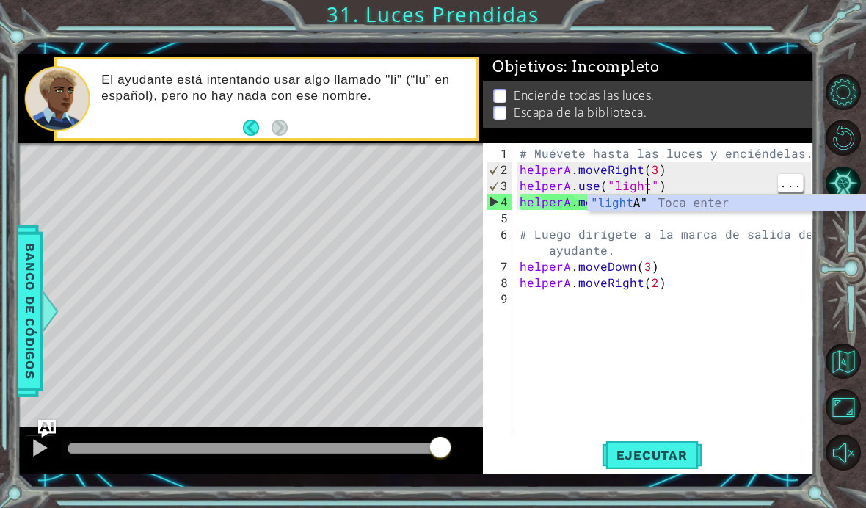
scroll to position [0, 9]
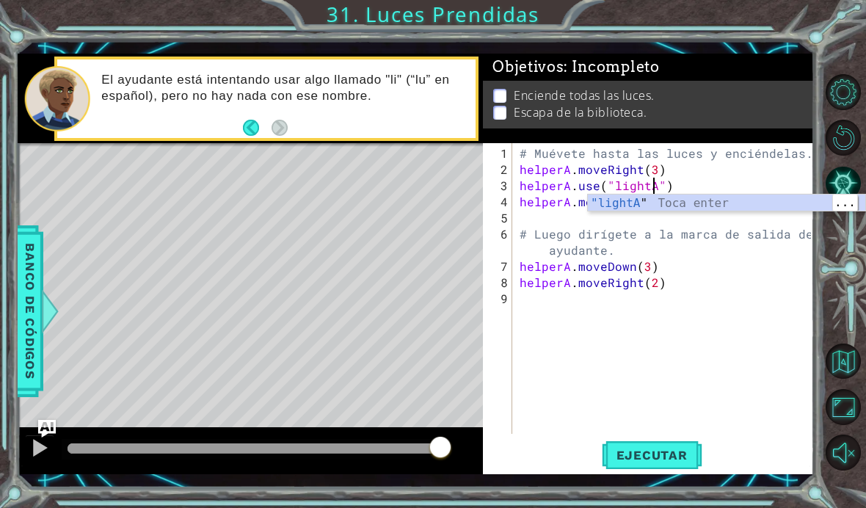
click at [769, 197] on div ""lightA " Toca enter" at bounding box center [726, 220] width 277 height 53
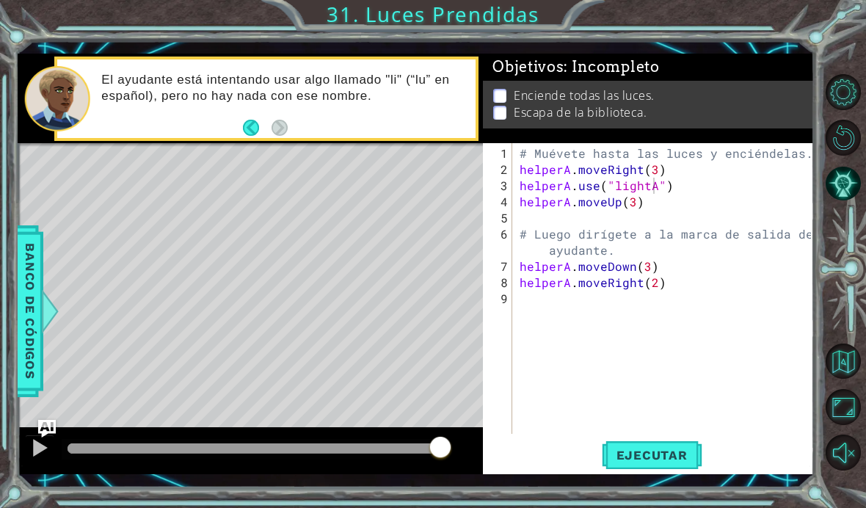
type textarea "helperA.use("lightA")"
click at [672, 447] on button "Ejecutar" at bounding box center [652, 454] width 101 height 33
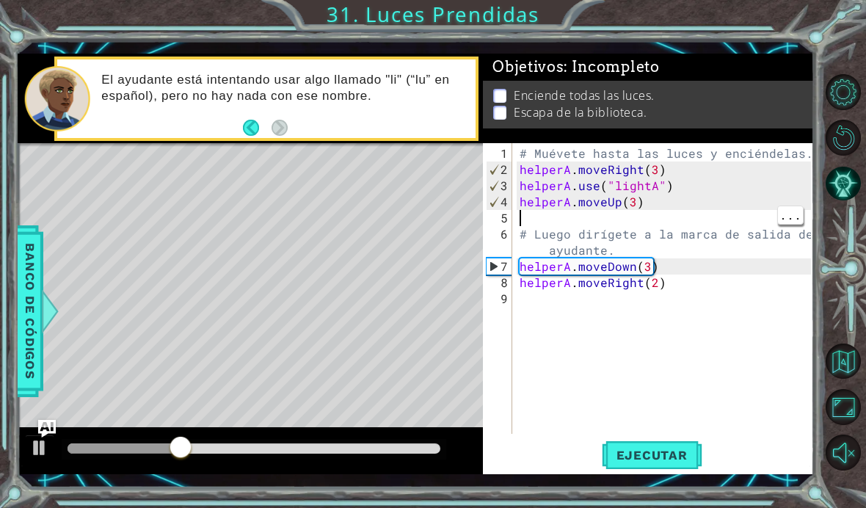
scroll to position [0, 0]
click at [616, 216] on div "# Muévete hasta las luces y enciéndelas. helperA . moveRight ( 3 ) helperA . us…" at bounding box center [668, 306] width 302 height 323
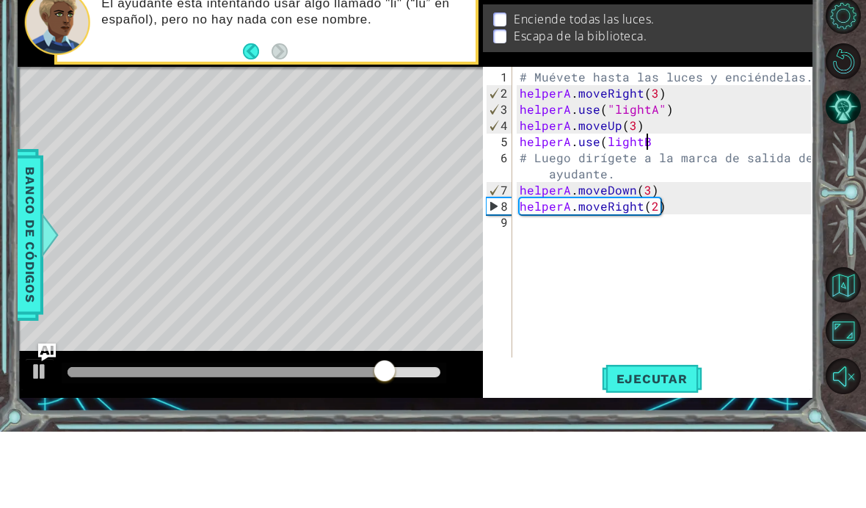
scroll to position [0, 7]
type textarea "helperA.use(lightB)"
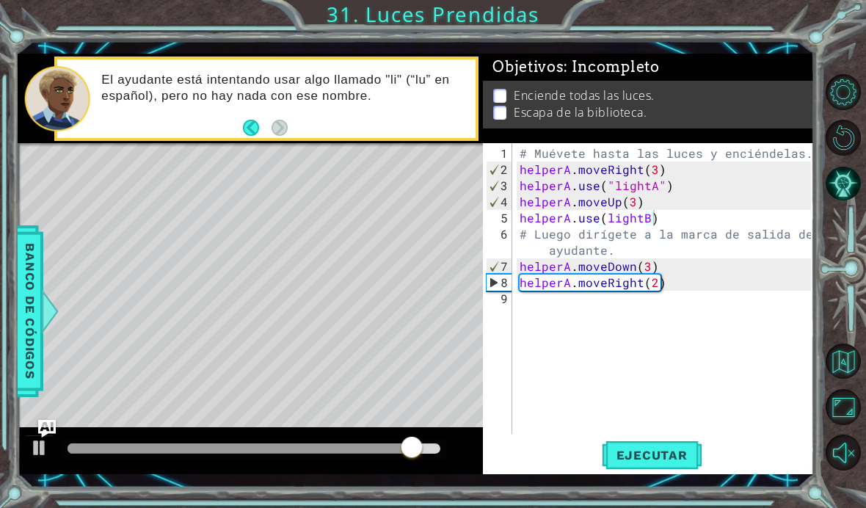
scroll to position [0, 0]
click at [718, 331] on div "# Muévete hasta las luces y enciéndelas. helperA . moveRight ( 3 ) helperA . us…" at bounding box center [668, 306] width 302 height 323
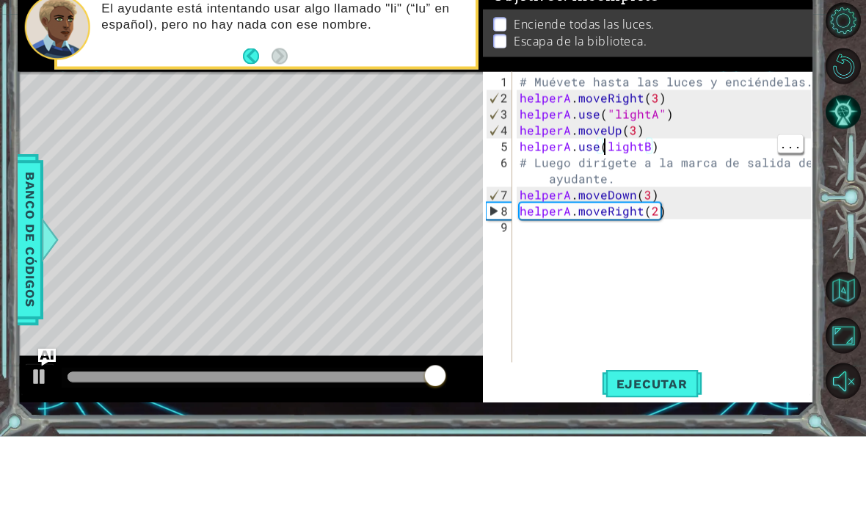
click at [606, 146] on div "# Muévete hasta las luces y enciéndelas. helperA . moveRight ( 3 ) helperA . us…" at bounding box center [668, 306] width 302 height 323
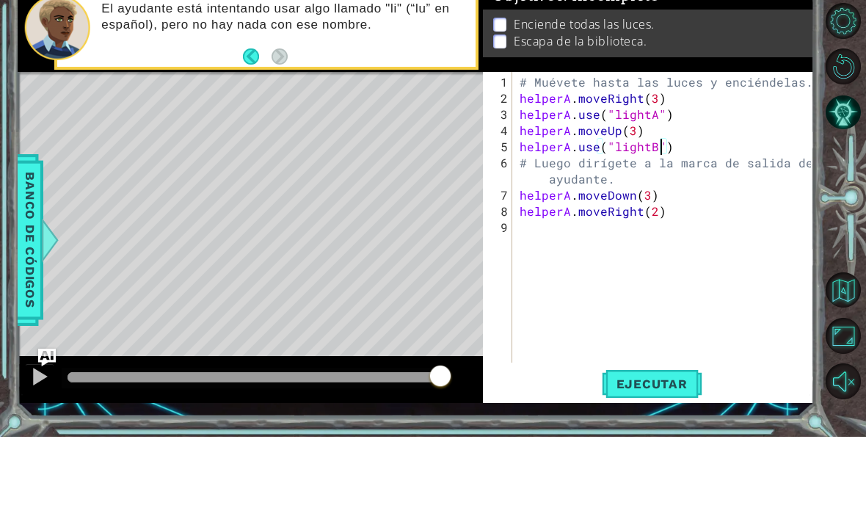
scroll to position [0, 9]
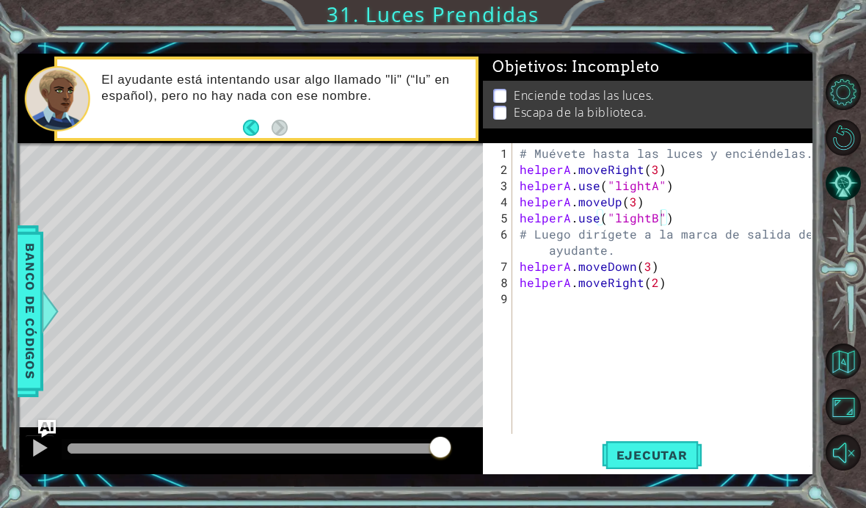
click at [654, 446] on button "Ejecutar" at bounding box center [652, 454] width 101 height 33
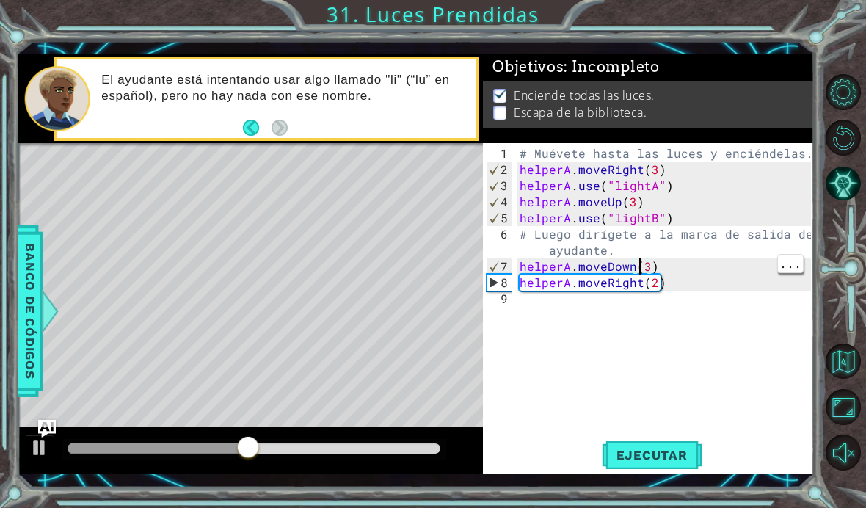
scroll to position [0, 7]
click at [649, 257] on div "# Muévete hasta las luces y enciéndelas. helperA . moveRight ( 3 ) helperA . us…" at bounding box center [668, 306] width 302 height 323
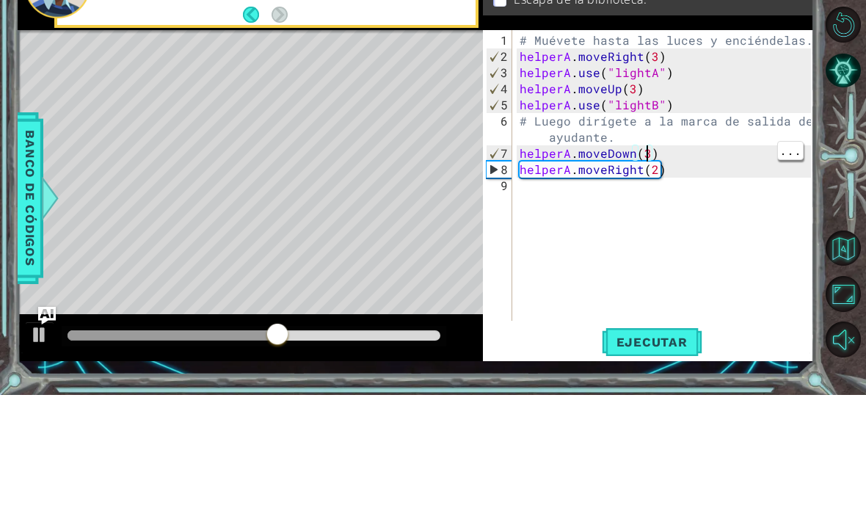
click at [646, 150] on div "# Muévete hasta las luces y enciéndelas. helperA . moveRight ( 3 ) helperA . us…" at bounding box center [668, 306] width 302 height 323
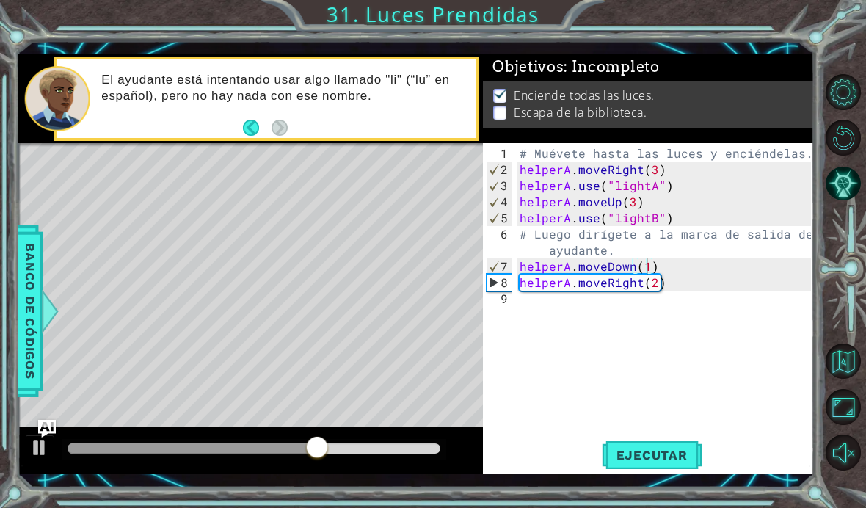
type textarea "helperA.moveDown(1)"
click at [663, 457] on span "Ejecutar" at bounding box center [652, 455] width 101 height 15
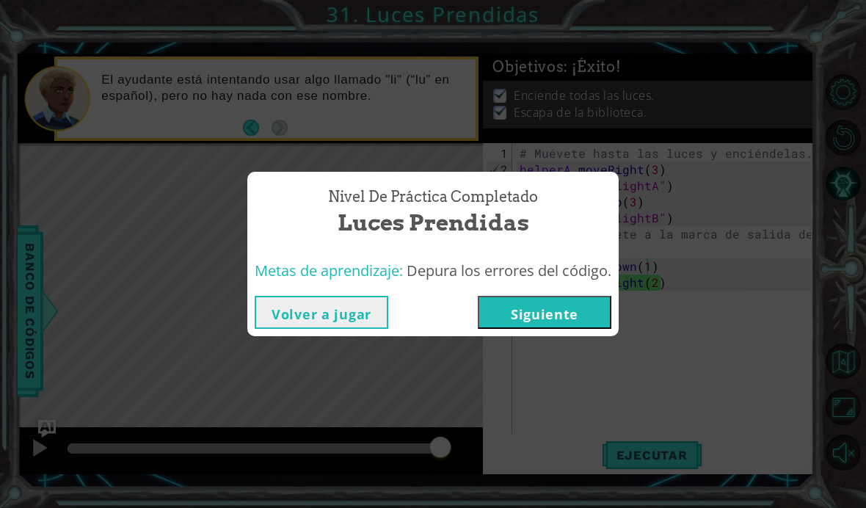
click at [523, 314] on button "Siguiente" at bounding box center [545, 312] width 134 height 33
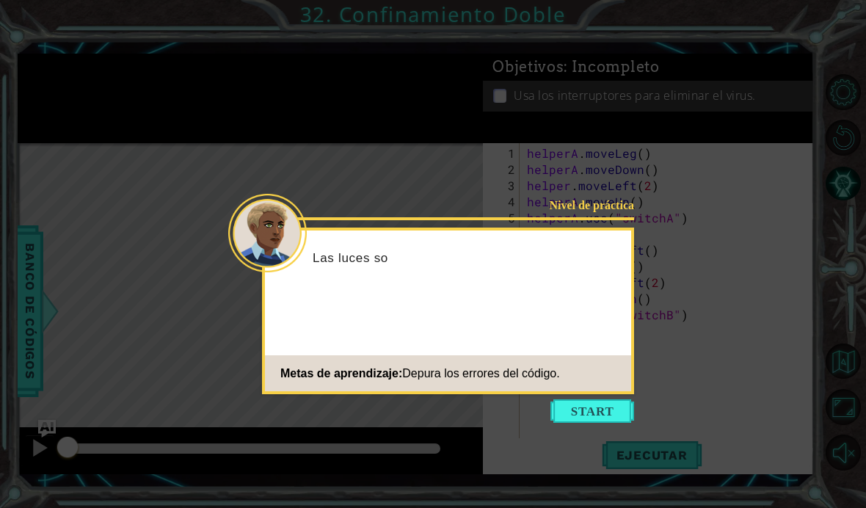
click at [576, 411] on button "Start" at bounding box center [592, 410] width 84 height 23
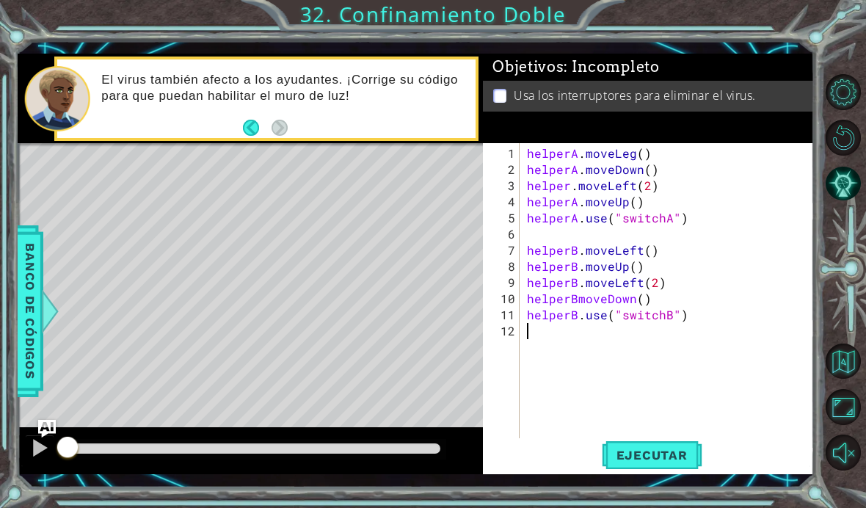
click at [630, 507] on div "1 ההההההההההההההההההההההההההההההההההההההההההההההההההההההההההההההההההההההההההההה…" at bounding box center [433, 254] width 866 height 508
click at [615, 507] on div "1 ההההההההההההההההההההההההההההההההההההההההההההההההההההההההההההההההההההההההההההה…" at bounding box center [433, 254] width 866 height 508
click at [635, 203] on div "helperA . moveLeg ( ) helperA . moveDown ( ) helper . moveLeft ( 2 ) helperA . …" at bounding box center [671, 314] width 294 height 339
click at [635, 150] on div "helperA . moveLeg ( ) helperA . moveDown ( ) helper . moveLeft ( 2 ) helperA . …" at bounding box center [671, 314] width 294 height 339
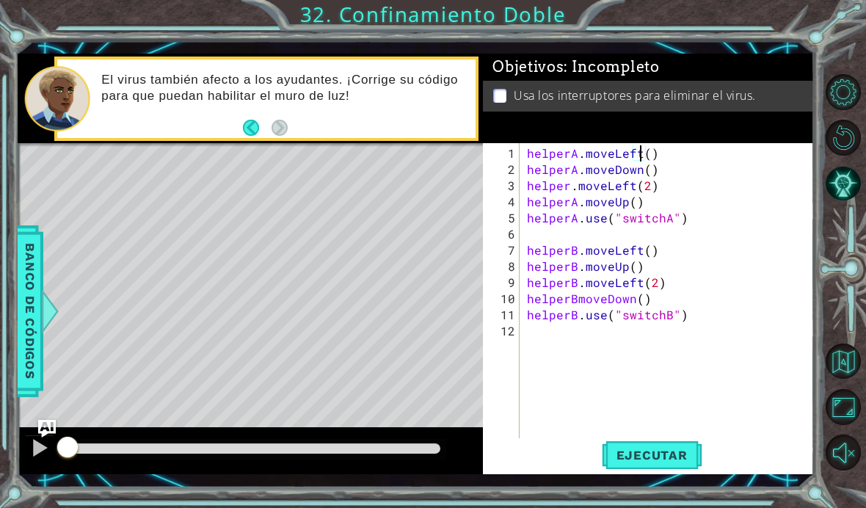
scroll to position [0, 7]
click at [684, 454] on span "Ejecutar" at bounding box center [652, 455] width 101 height 15
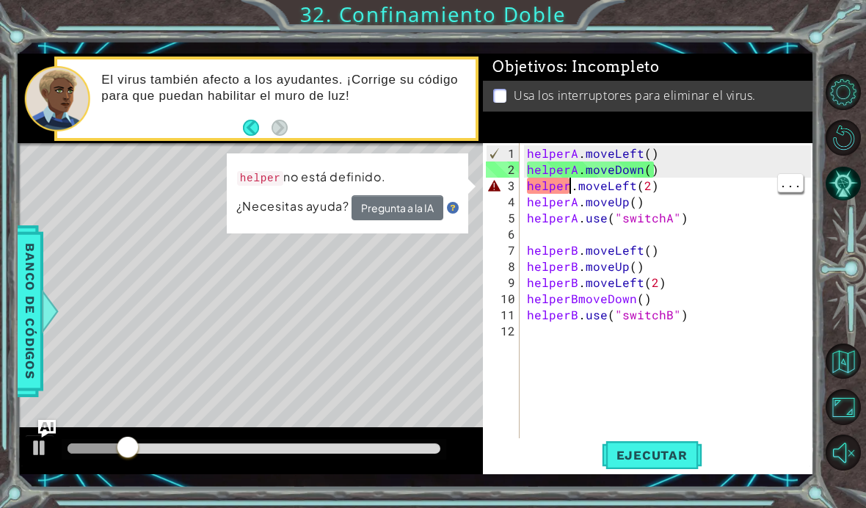
click at [572, 191] on div "helperA . moveLeft ( ) helperA . moveDown ( ) helper . moveLeft ( 2 ) helperA .…" at bounding box center [671, 314] width 294 height 339
type textarea "helperA.moveLeft(2)"
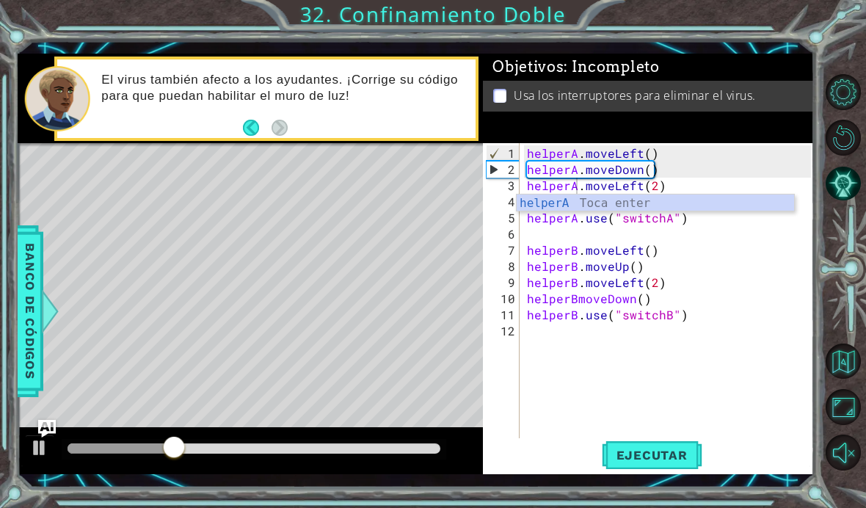
scroll to position [0, 0]
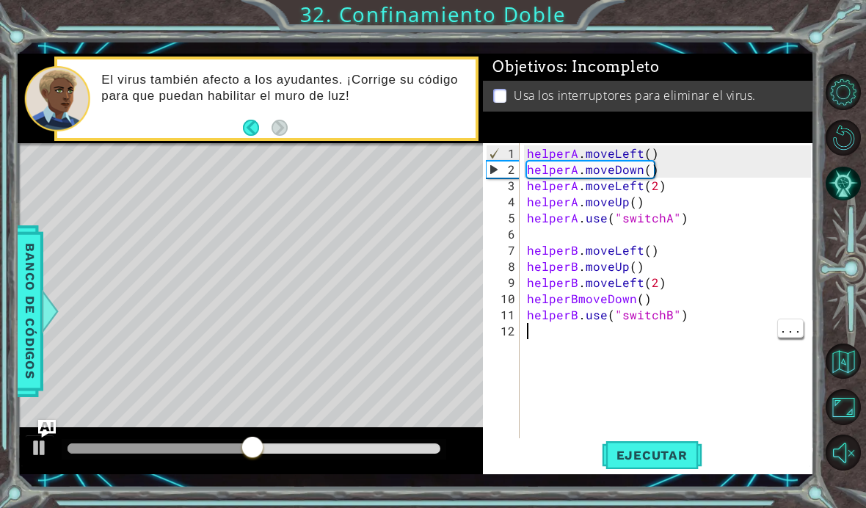
click at [648, 448] on span "Ejecutar" at bounding box center [652, 455] width 101 height 15
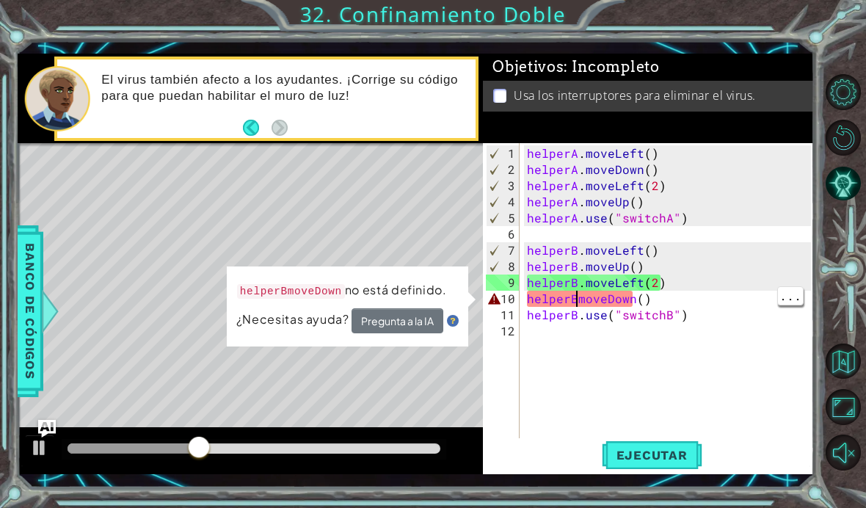
click at [576, 297] on div "helperA . moveLeft ( ) helperA . moveDown ( ) helperA . moveLeft ( 2 ) helperA …" at bounding box center [671, 314] width 294 height 339
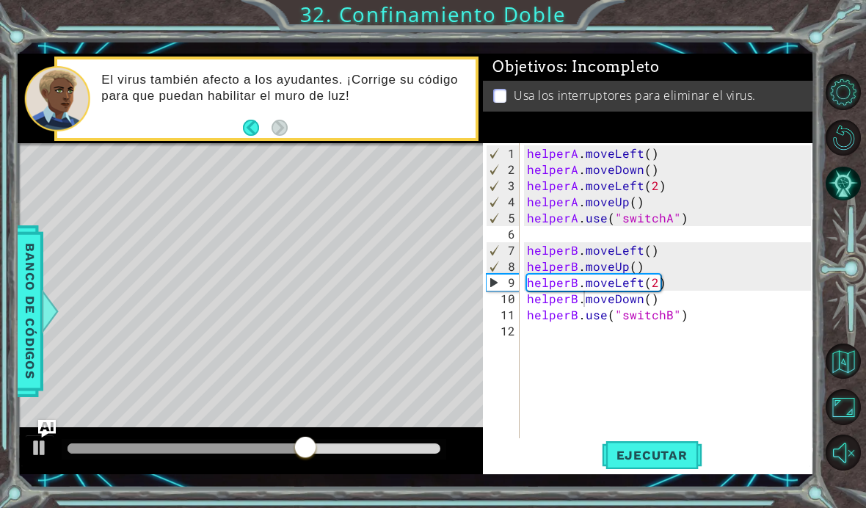
type textarea "helperB.moveDown()"
click at [663, 453] on span "Ejecutar" at bounding box center [652, 455] width 101 height 15
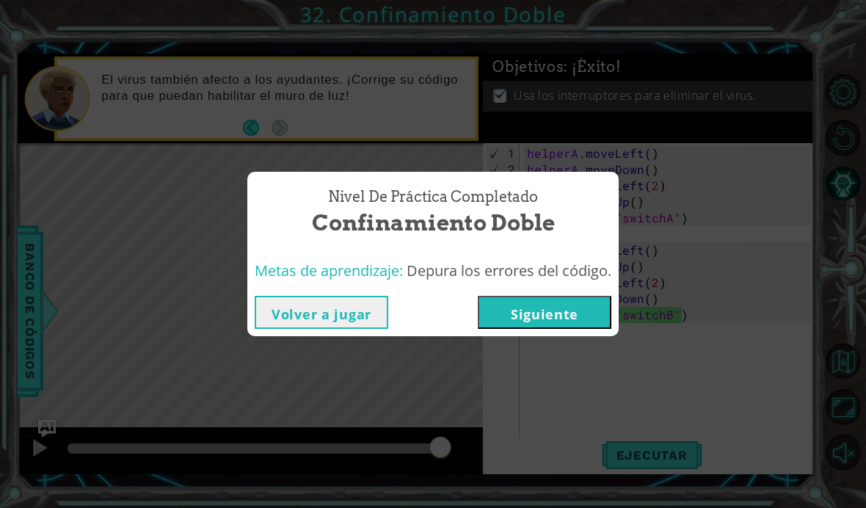
click at [512, 316] on button "Siguiente" at bounding box center [545, 312] width 134 height 33
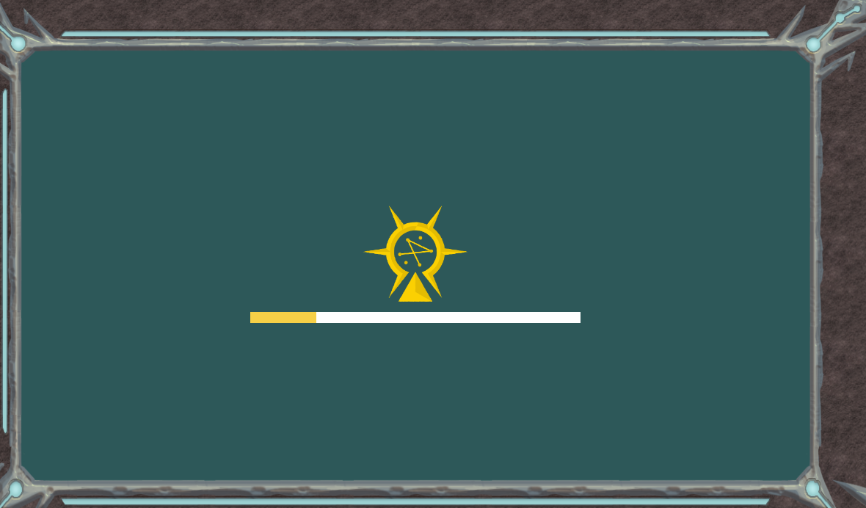
scroll to position [52, 0]
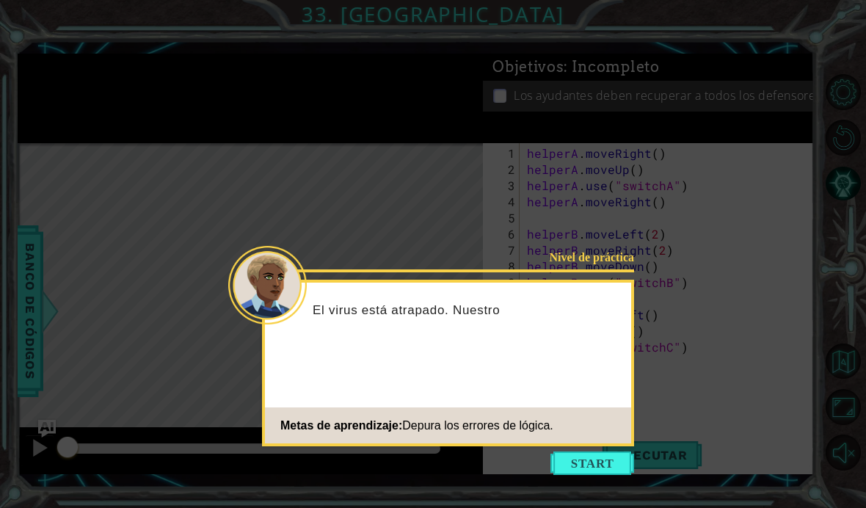
click at [568, 451] on button "Start" at bounding box center [592, 462] width 84 height 23
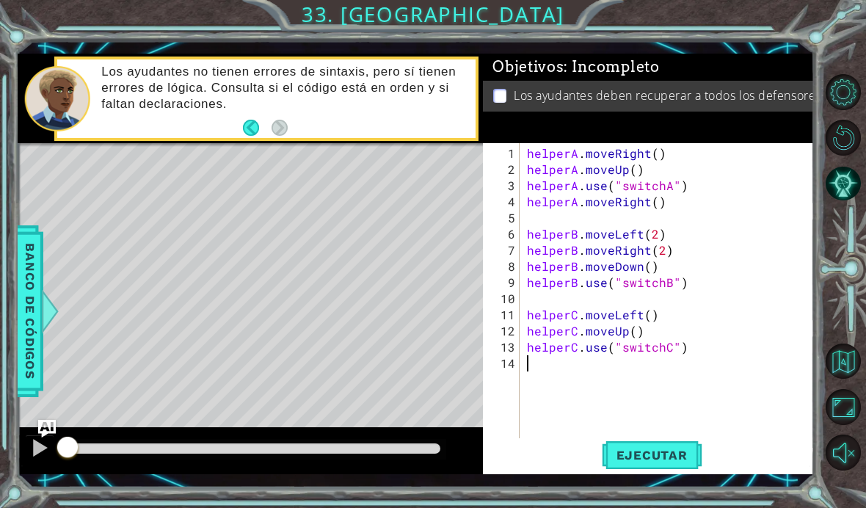
click at [619, 444] on button "Ejecutar" at bounding box center [652, 454] width 101 height 33
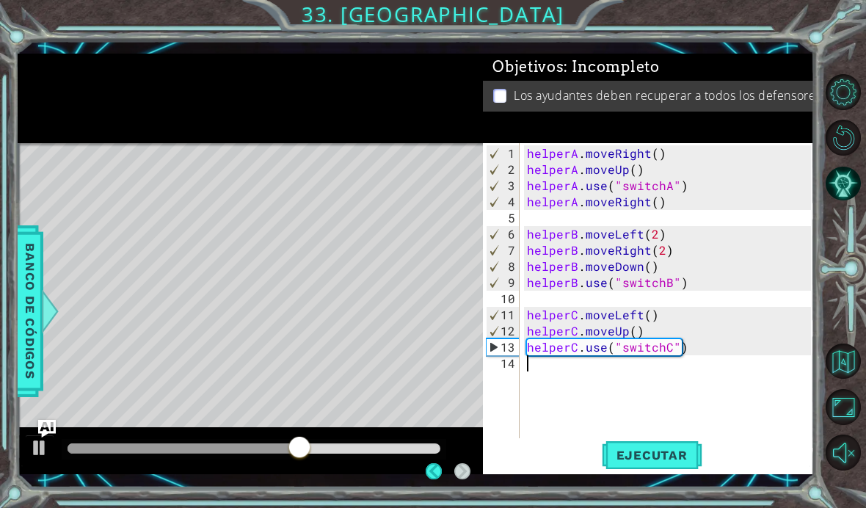
scroll to position [45, 0]
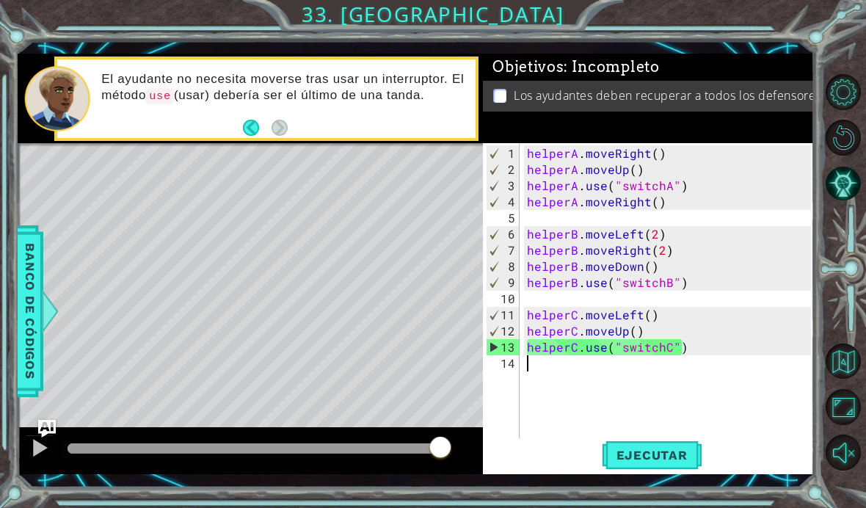
type textarea "helperC.moveUp()"
click at [650, 335] on div "helperA . moveRight ( ) helperA . moveUp ( ) helperA . use ( "switchA" ) helper…" at bounding box center [671, 314] width 294 height 339
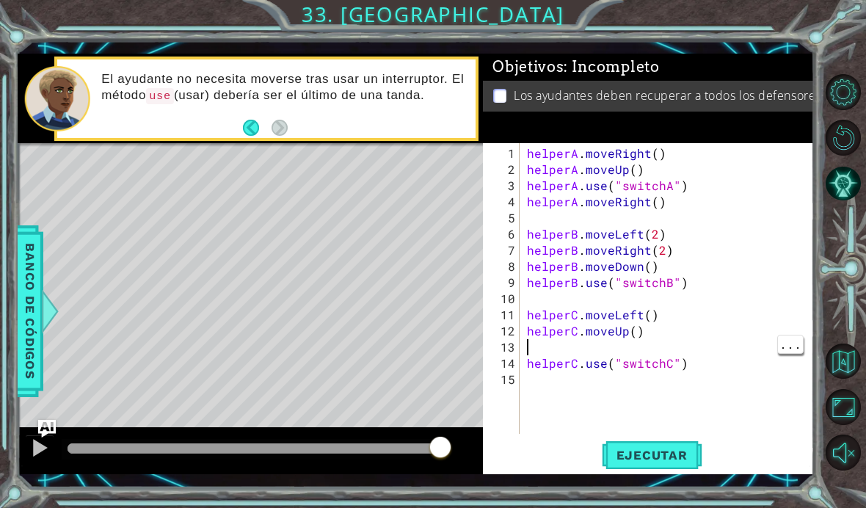
click at [542, 352] on div "helperA . moveRight ( ) helperA . moveUp ( ) helperA . use ( "switchA" ) helper…" at bounding box center [671, 306] width 294 height 323
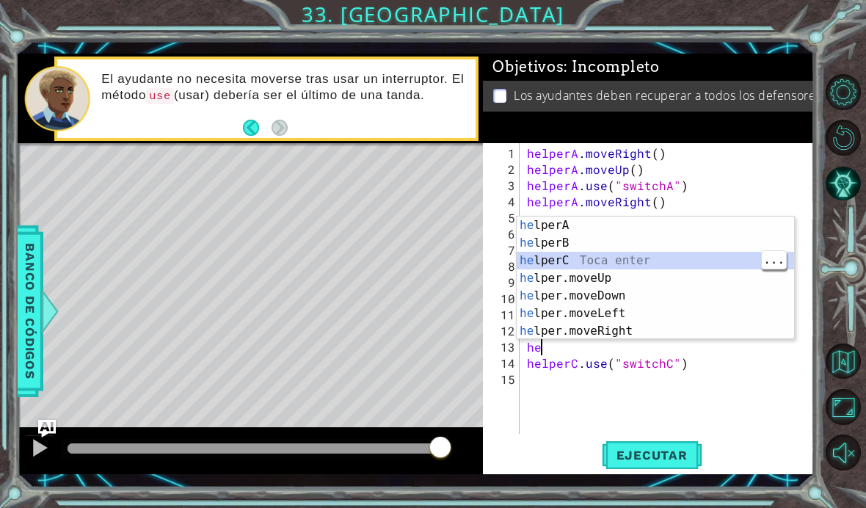
click at [544, 264] on div "he lperA Toca enter he lperB Toca enter he lperC Toca enter he lper.moveUp Toca…" at bounding box center [655, 295] width 277 height 159
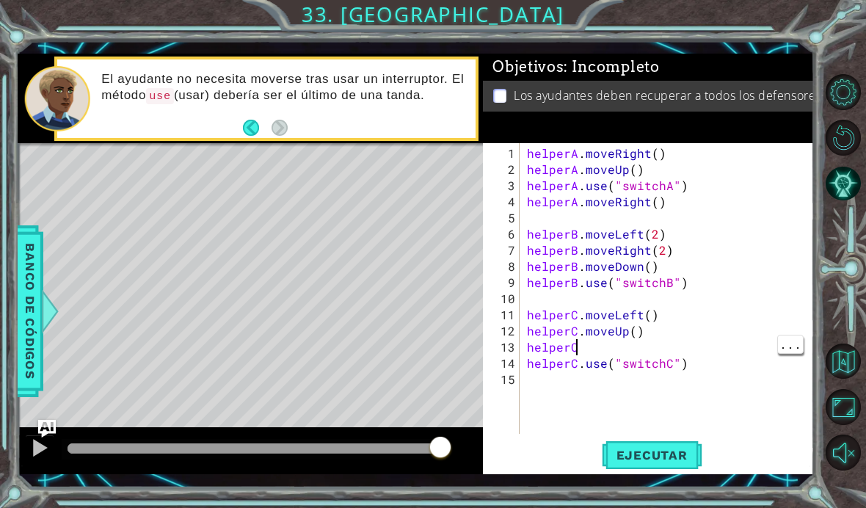
click at [609, 340] on div "helperA . moveRight ( ) helperA . moveUp ( ) helperA . use ( "switchA" ) helper…" at bounding box center [671, 306] width 294 height 323
click at [616, 353] on div "helperA . moveRight ( ) helperA . moveUp ( ) helperA . use ( "switchA" ) helper…" at bounding box center [671, 306] width 294 height 323
click at [639, 343] on div "helperA . moveRight ( ) helperA . moveUp ( ) helperA . use ( "switchA" ) helper…" at bounding box center [671, 306] width 294 height 323
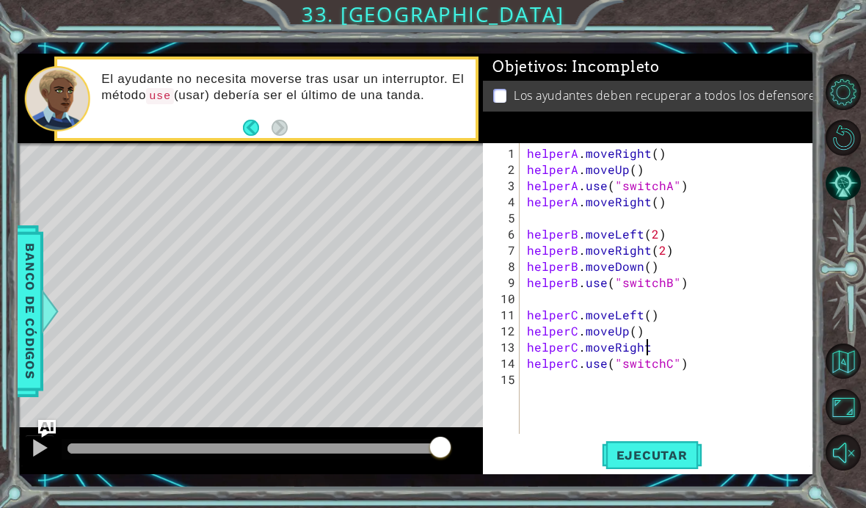
scroll to position [0, 7]
click at [655, 451] on span "Ejecutar" at bounding box center [652, 455] width 101 height 15
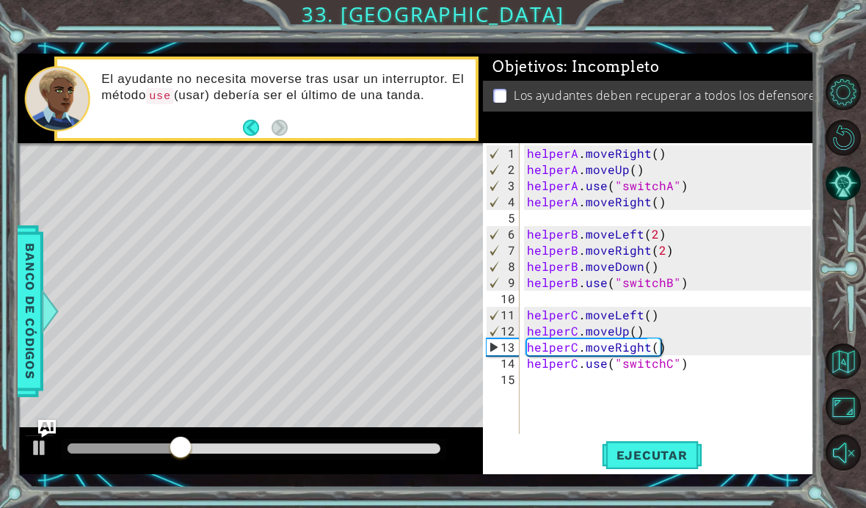
type textarea "helperA.moveUp()"
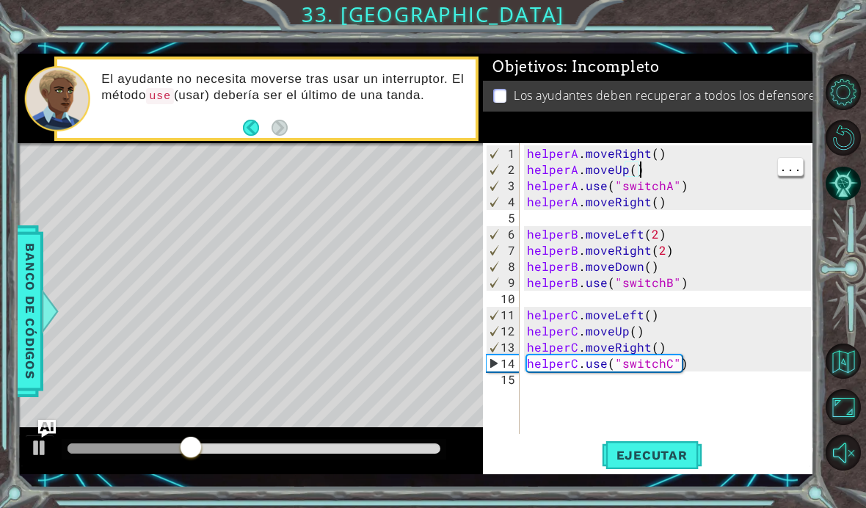
click at [659, 173] on div "helperA . moveRight ( ) helperA . moveUp ( ) helperA . use ( "switchA" ) helper…" at bounding box center [671, 306] width 294 height 323
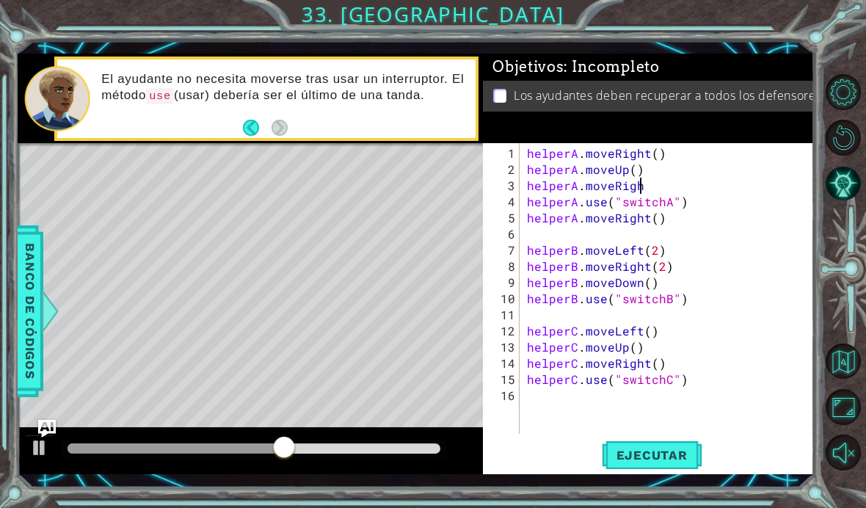
type textarea "helperA.moveRight"
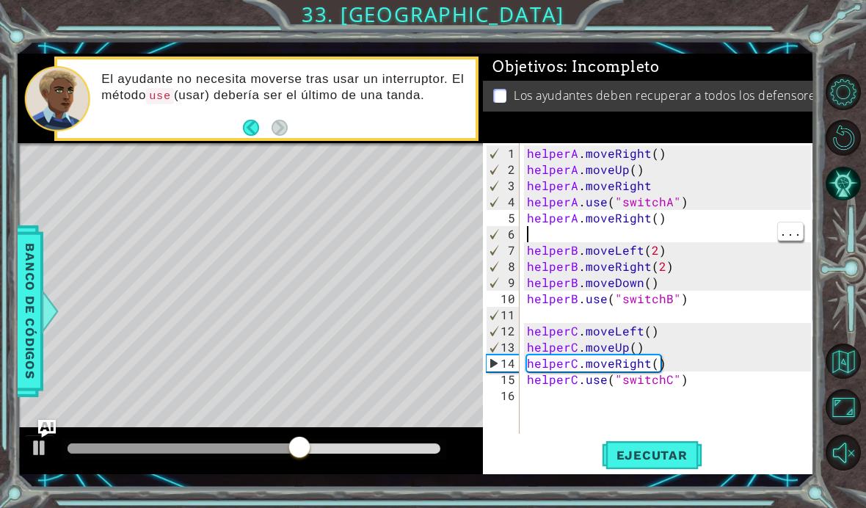
scroll to position [0, 0]
click at [679, 182] on div "helperA . moveRight ( ) helperA . moveUp ( ) helperA . moveRight helperA . use …" at bounding box center [671, 306] width 294 height 323
click at [686, 184] on div "helperA . moveRight ( ) helperA . moveUp ( ) helperA . moveRight helperA . use …" at bounding box center [671, 306] width 294 height 323
click at [697, 219] on div "helperA . moveRight ( ) helperA . moveUp ( ) helperA . moveRight ( ) helperA . …" at bounding box center [671, 306] width 294 height 323
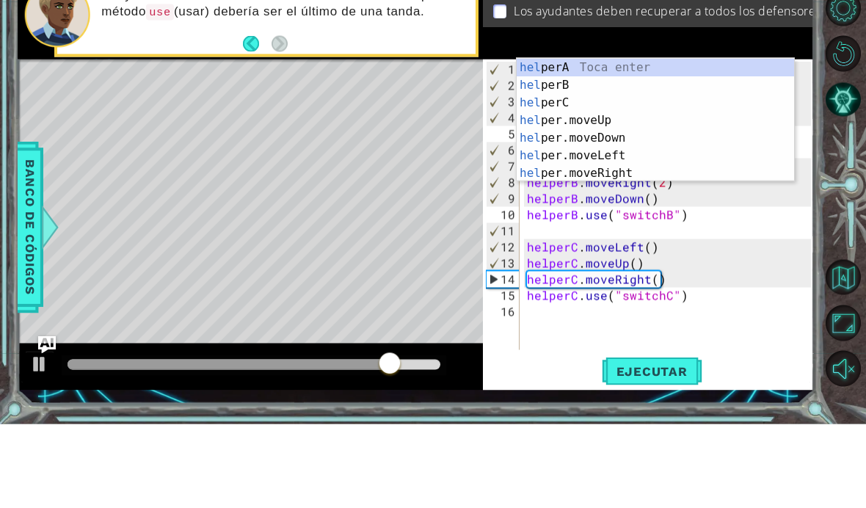
scroll to position [0, 0]
type textarea "h"
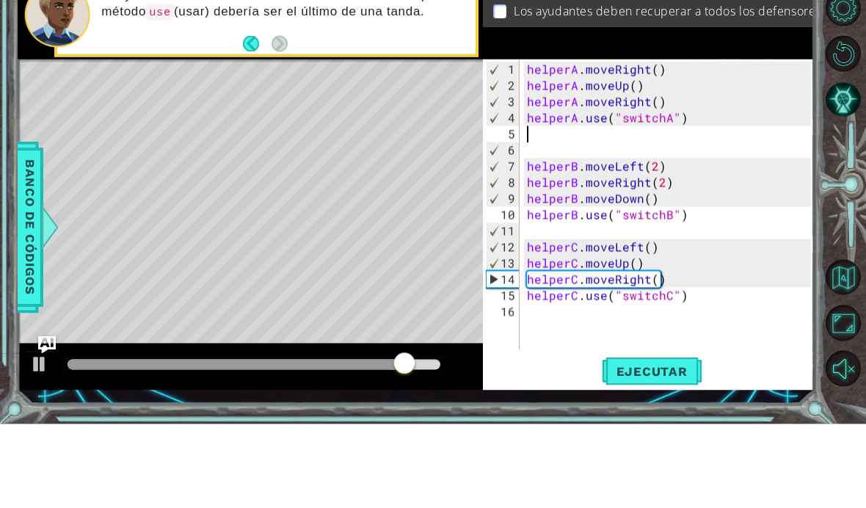
type textarea "helperA.use("switchA")"
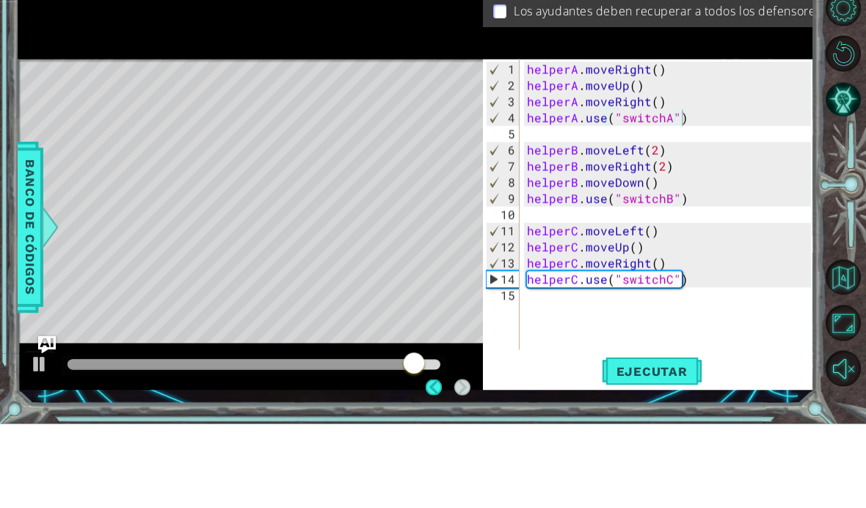
scroll to position [52, 0]
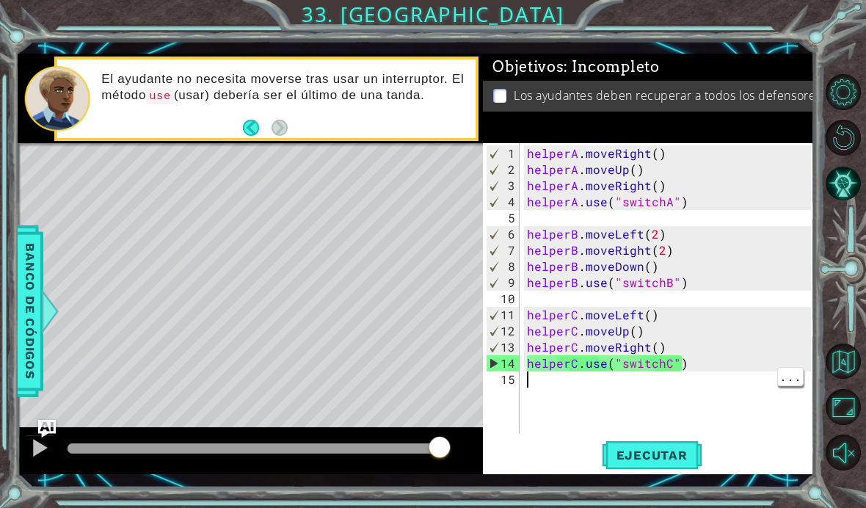
click at [663, 451] on span "Ejecutar" at bounding box center [652, 455] width 101 height 15
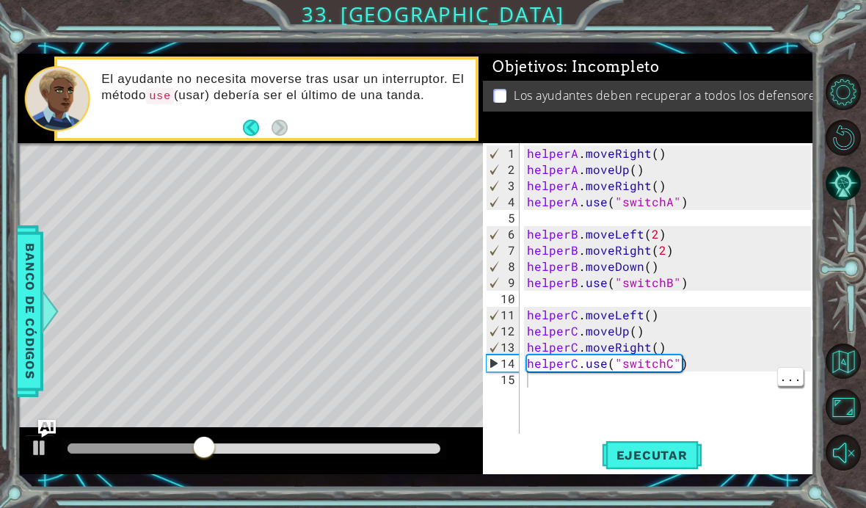
click at [683, 250] on div "helperA . moveRight ( ) helperA . moveUp ( ) helperA . moveRight ( ) helperA . …" at bounding box center [671, 306] width 294 height 323
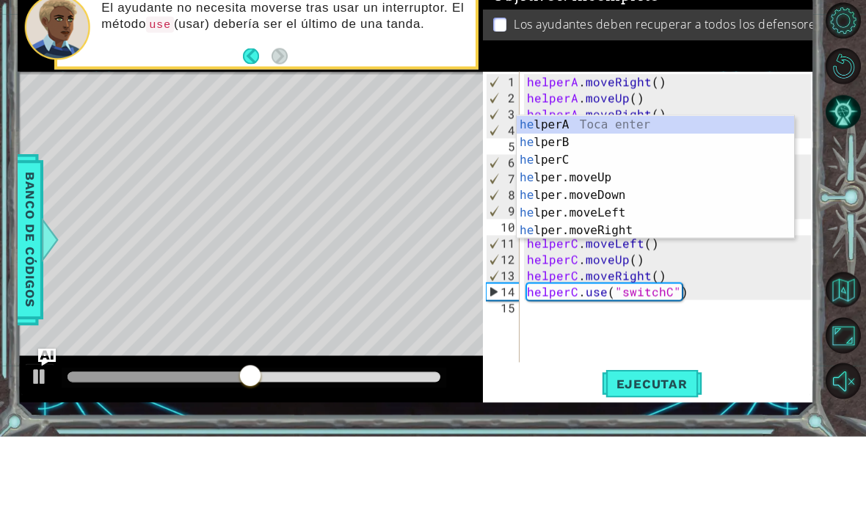
type textarea "h"
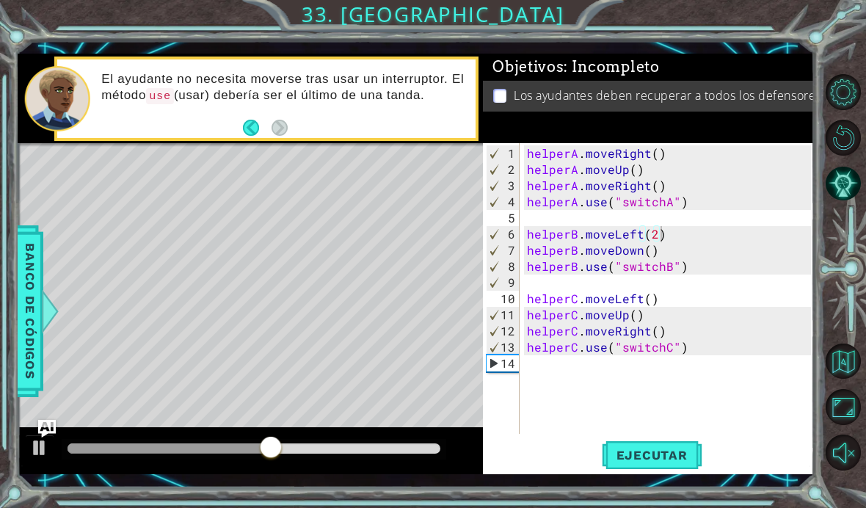
click at [682, 454] on span "Ejecutar" at bounding box center [652, 455] width 101 height 15
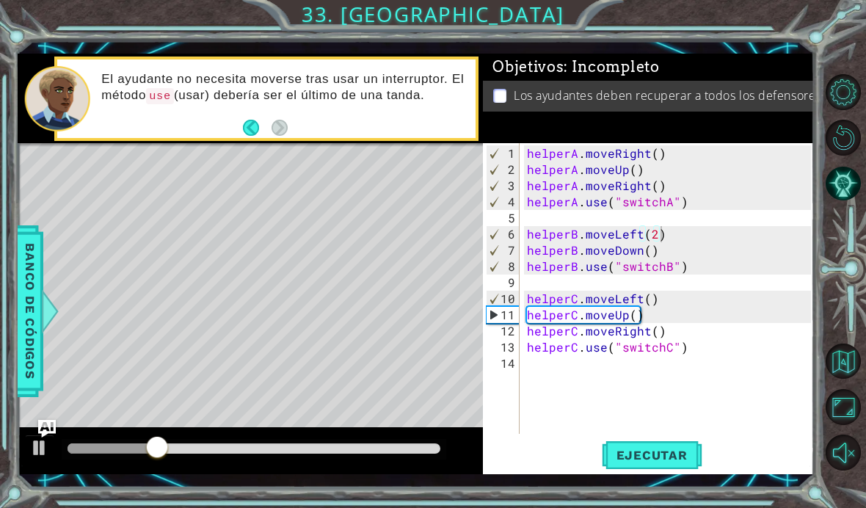
type textarea "helperB.moveDown()"
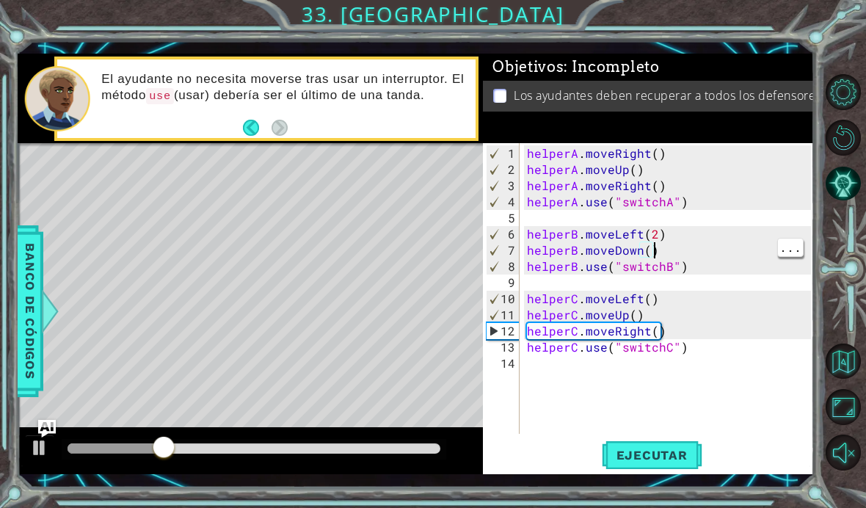
click at [690, 247] on div "helperA . moveRight ( ) helperA . moveUp ( ) helperA . moveRight ( ) helperA . …" at bounding box center [671, 306] width 294 height 323
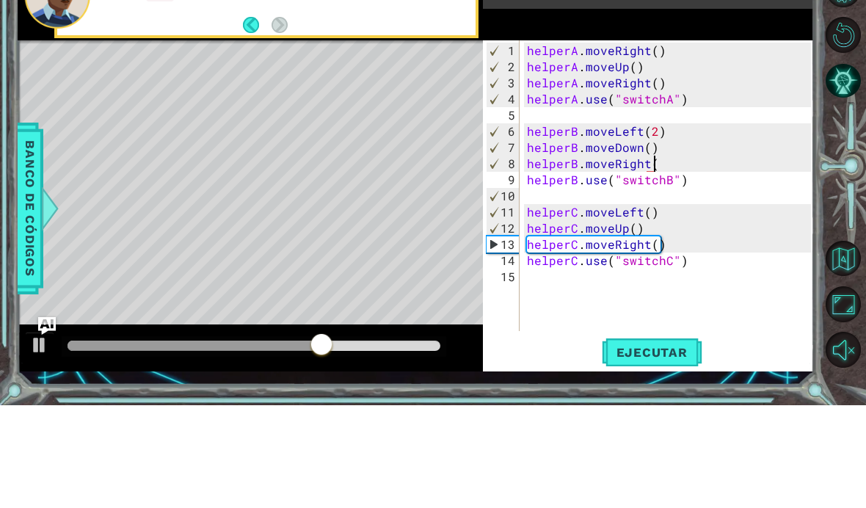
scroll to position [0, 7]
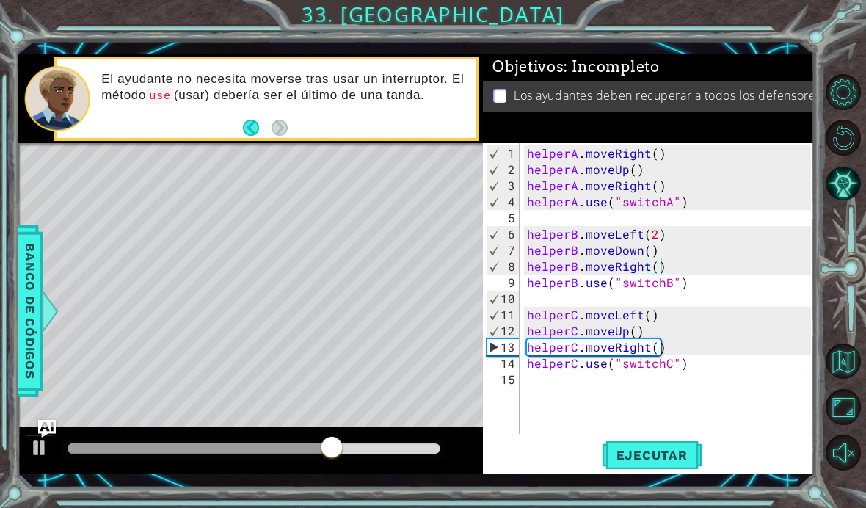
click at [672, 457] on span "Ejecutar" at bounding box center [652, 455] width 101 height 15
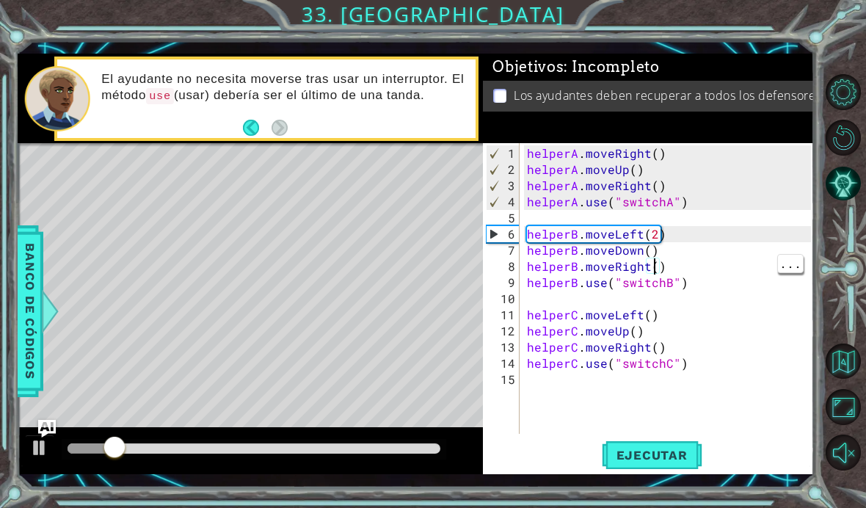
click at [653, 263] on div "helperA . moveRight ( ) helperA . moveUp ( ) helperA . moveRight ( ) helperA . …" at bounding box center [671, 306] width 294 height 323
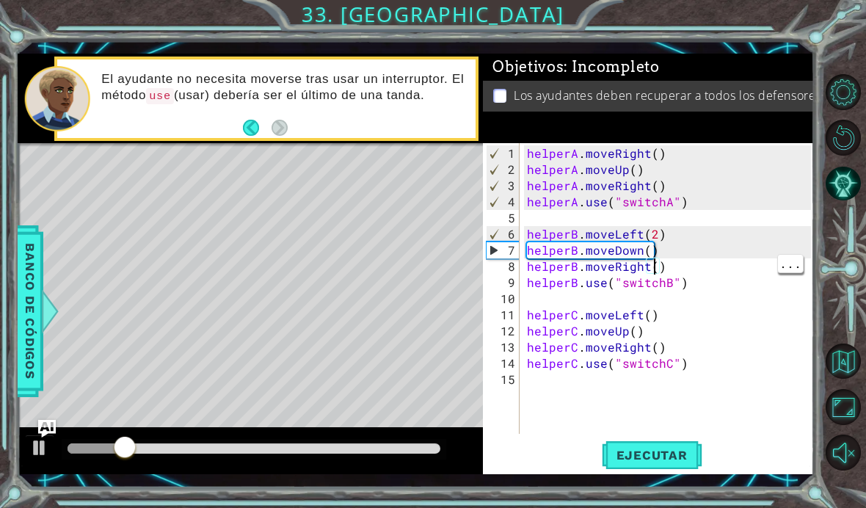
scroll to position [0, 8]
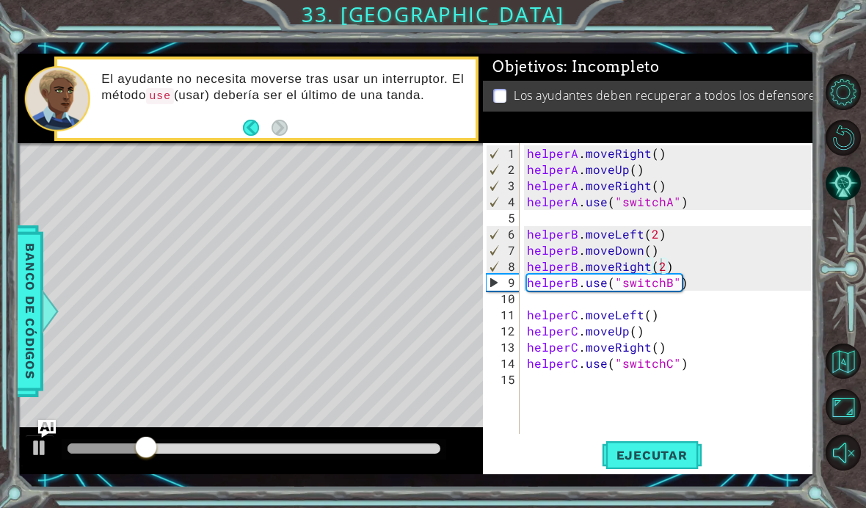
type textarea "helperB.moveRight(2)"
click at [660, 458] on span "Ejecutar" at bounding box center [652, 455] width 101 height 15
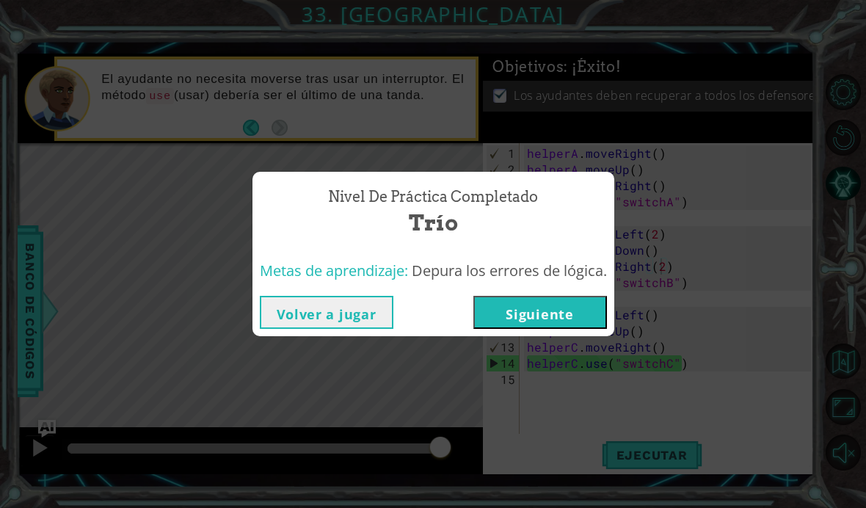
click at [591, 310] on button "Siguiente" at bounding box center [540, 312] width 134 height 33
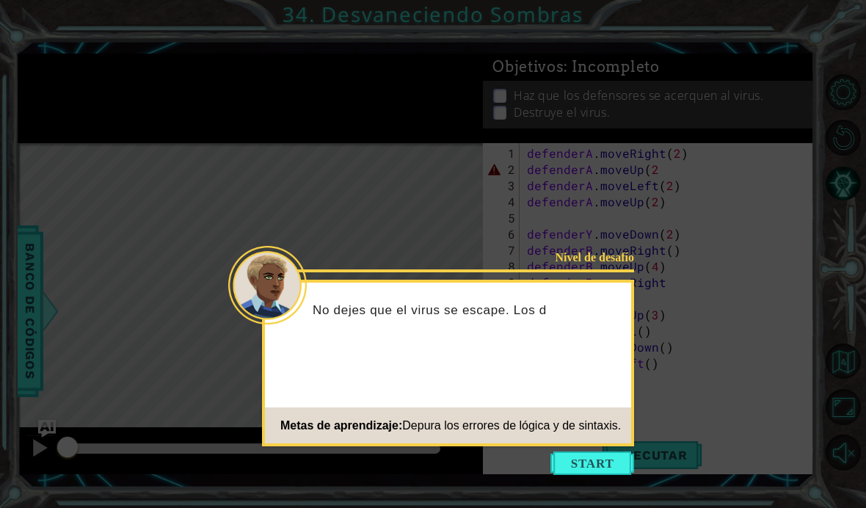
click at [584, 451] on button "Start" at bounding box center [592, 462] width 84 height 23
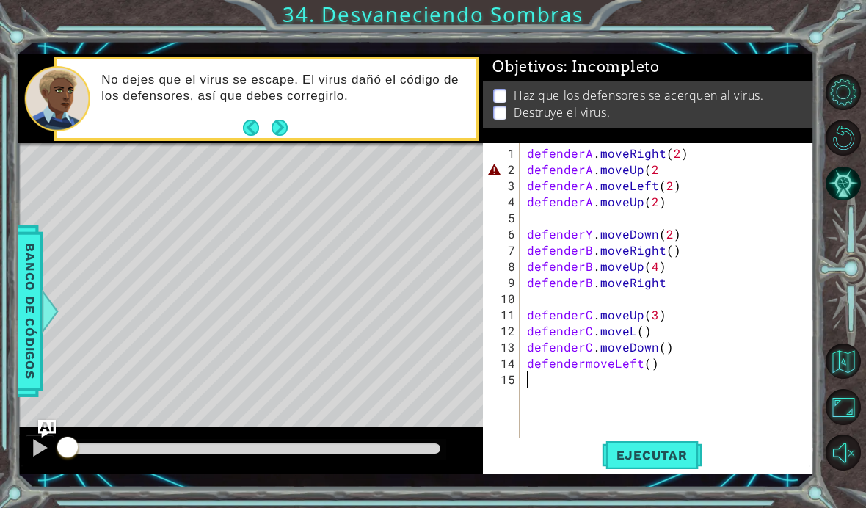
click at [677, 460] on span "Ejecutar" at bounding box center [652, 455] width 101 height 15
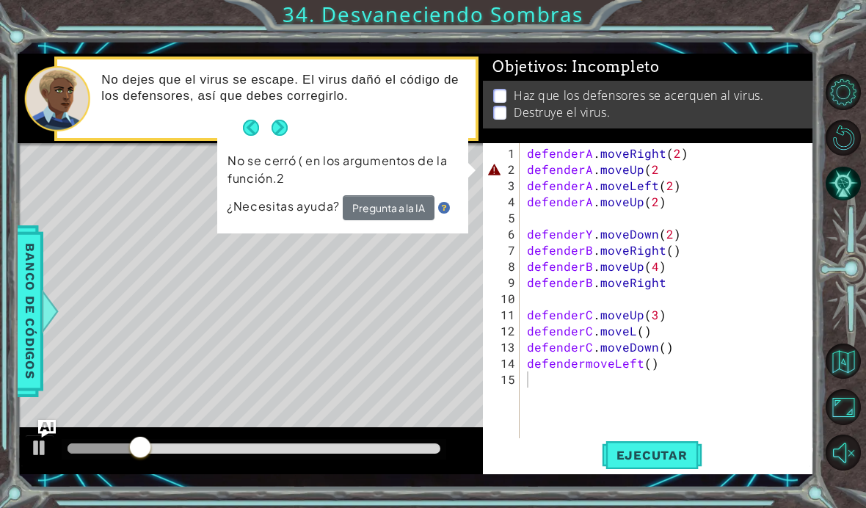
click at [834, 198] on button "Pista IA" at bounding box center [843, 183] width 35 height 35
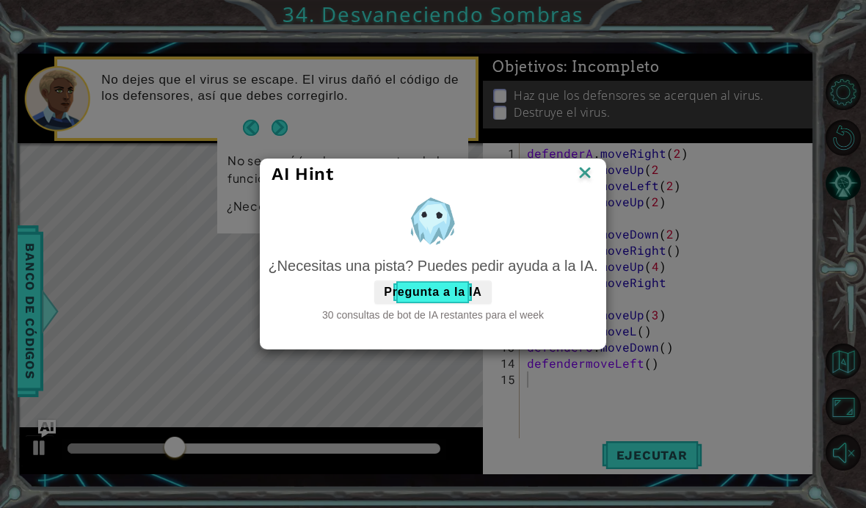
click at [447, 293] on button "Pregunta a la IA" at bounding box center [432, 291] width 117 height 23
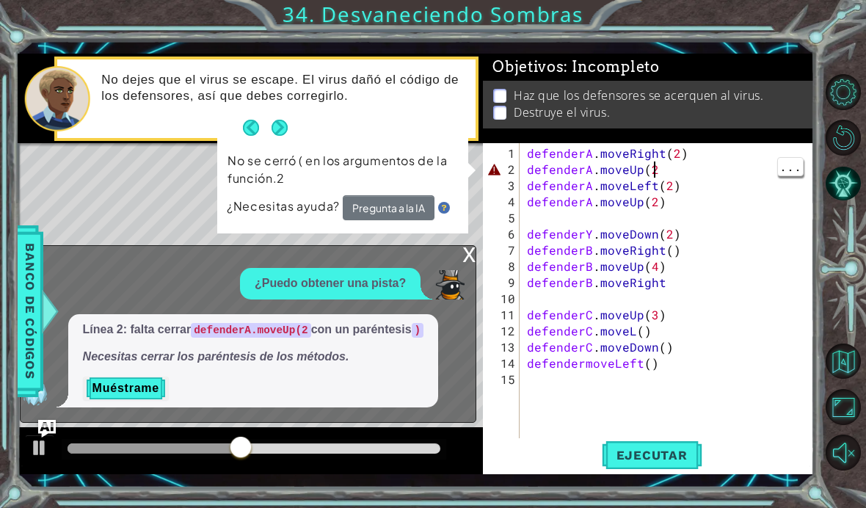
click at [694, 170] on div "defenderA . moveRight ( 2 ) defenderA . moveUp ( 2 defenderA . moveLeft ( 2 ) d…" at bounding box center [671, 314] width 294 height 339
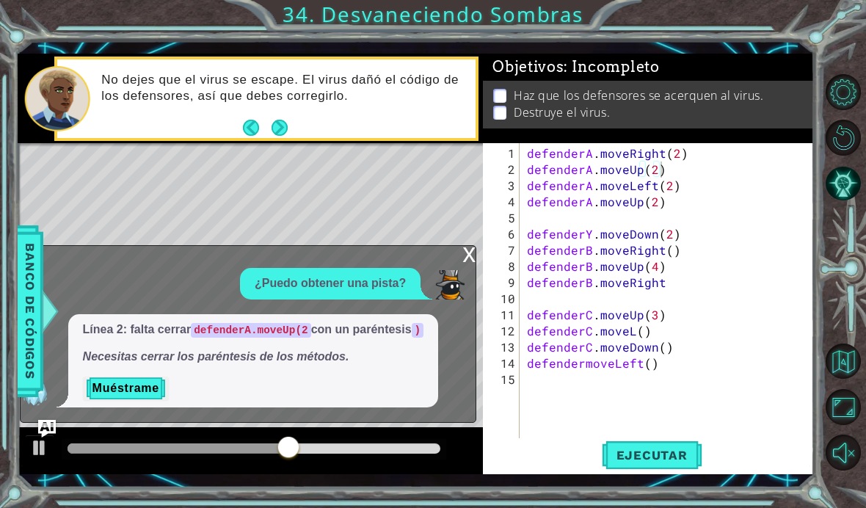
click at [132, 393] on button "Muéstrame" at bounding box center [126, 387] width 86 height 23
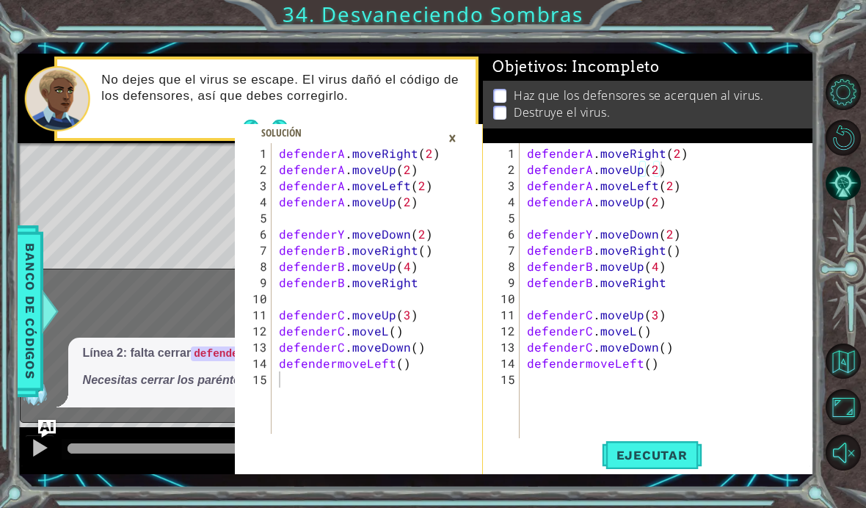
click at [668, 443] on button "Ejecutar" at bounding box center [652, 454] width 101 height 33
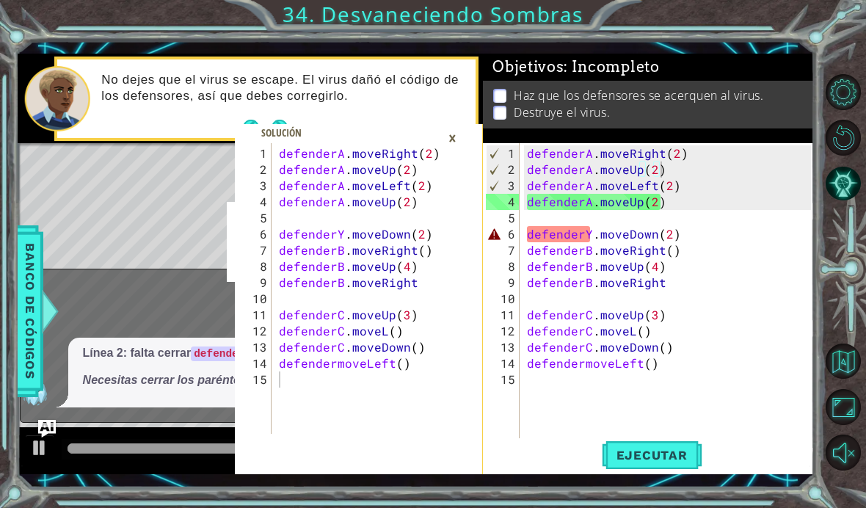
click at [451, 135] on div "×" at bounding box center [452, 137] width 23 height 25
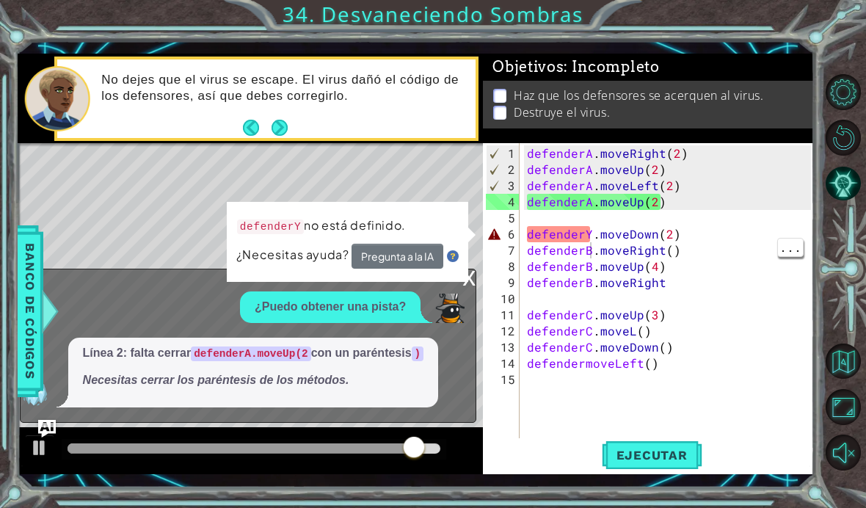
click at [589, 230] on div "defenderA . moveRight ( 2 ) defenderA . moveUp ( 2 ) defenderA . moveLeft ( 2 )…" at bounding box center [671, 314] width 294 height 339
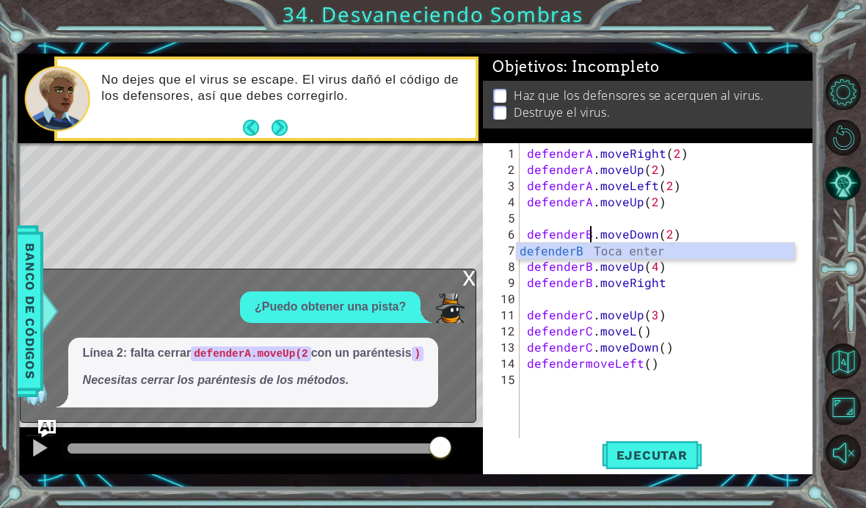
scroll to position [0, 4]
click at [639, 446] on button "Ejecutar" at bounding box center [652, 454] width 101 height 33
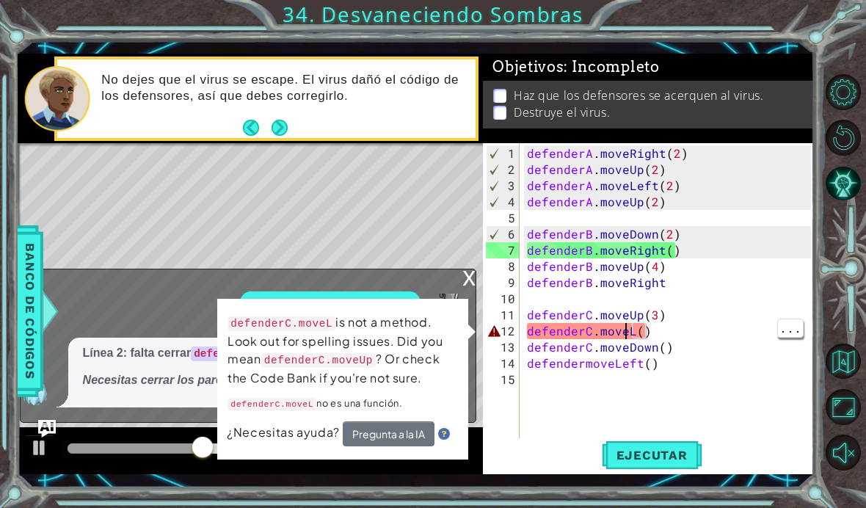
click at [627, 329] on div "defenderA . moveRight ( 2 ) defenderA . moveUp ( 2 ) defenderA . moveLeft ( 2 )…" at bounding box center [671, 314] width 294 height 339
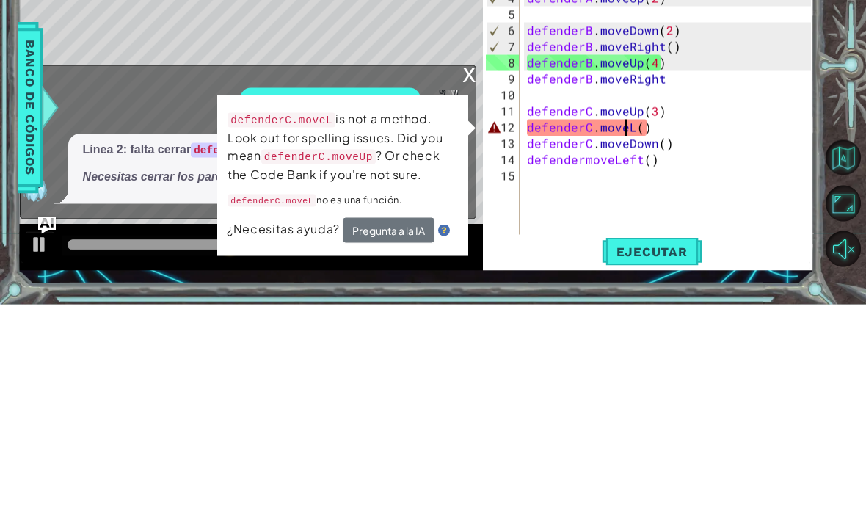
click at [632, 145] on div "defenderA . moveRight ( 2 ) defenderA . moveUp ( 2 ) defenderA . moveLeft ( 2 )…" at bounding box center [671, 314] width 294 height 339
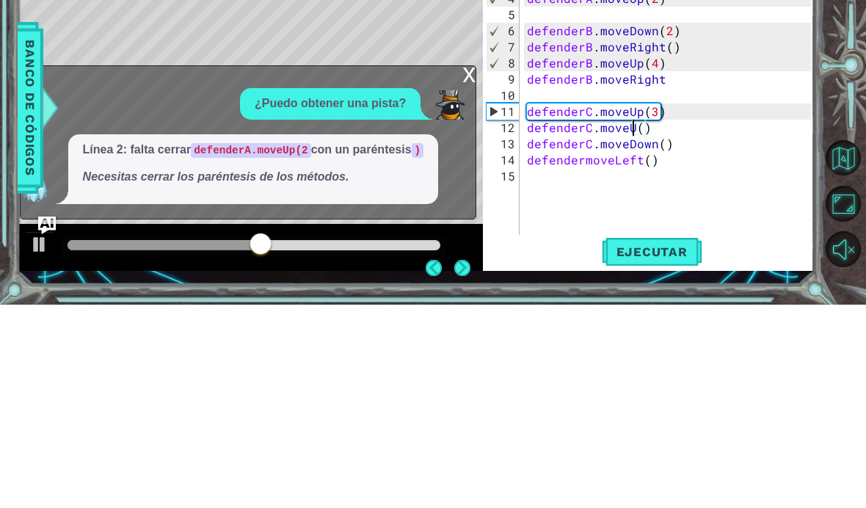
scroll to position [0, 7]
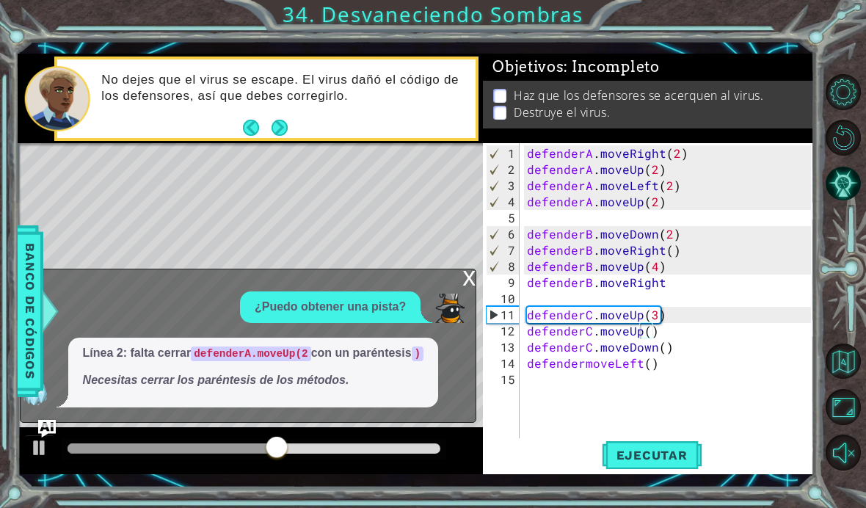
click at [669, 455] on span "Ejecutar" at bounding box center [652, 455] width 101 height 15
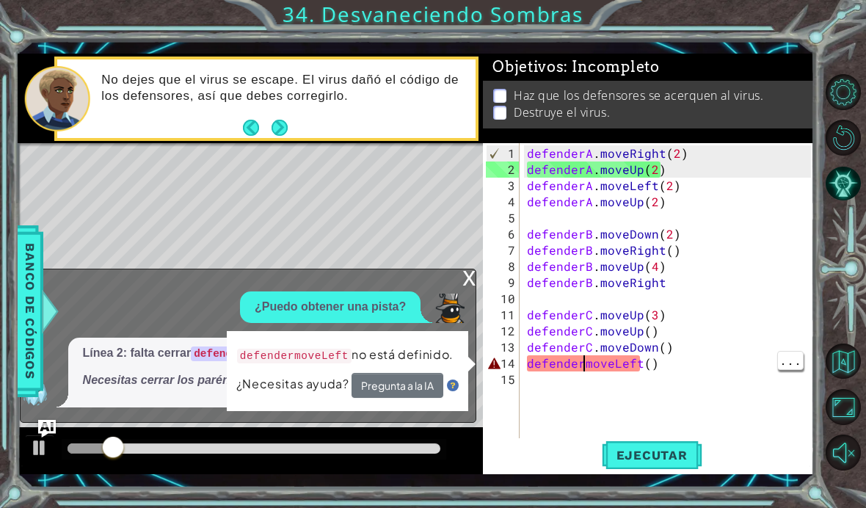
click at [586, 364] on div "defenderA . moveRight ( 2 ) defenderA . moveUp ( 2 ) defenderA . moveLeft ( 2 )…" at bounding box center [671, 314] width 294 height 339
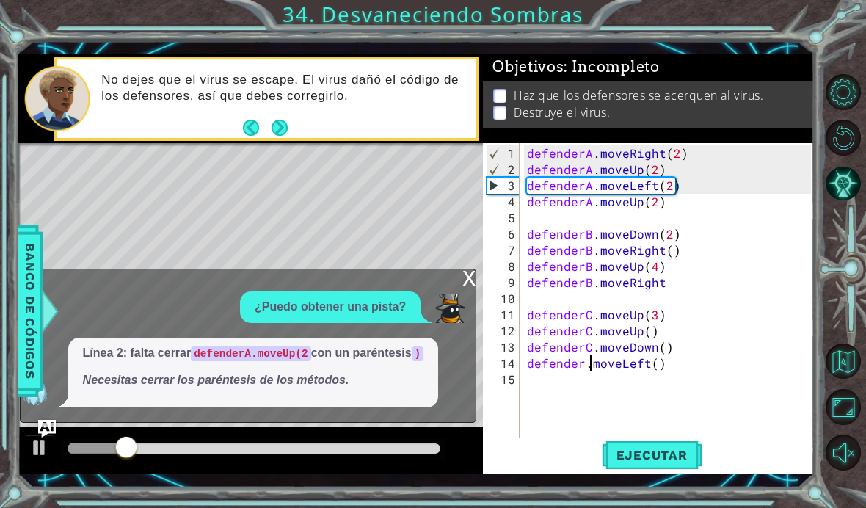
scroll to position [0, 4]
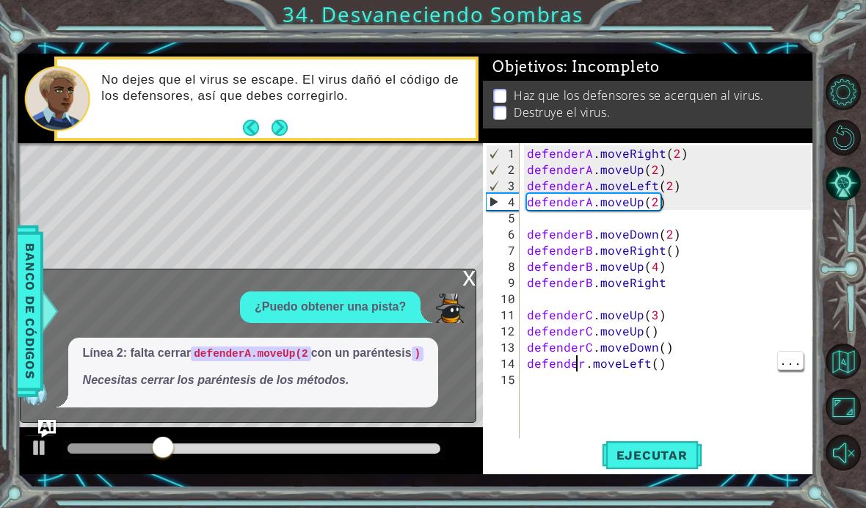
click at [589, 362] on div "defenderA . moveRight ( 2 ) defenderA . moveUp ( 2 ) defenderA . moveLeft ( 2 )…" at bounding box center [671, 314] width 294 height 339
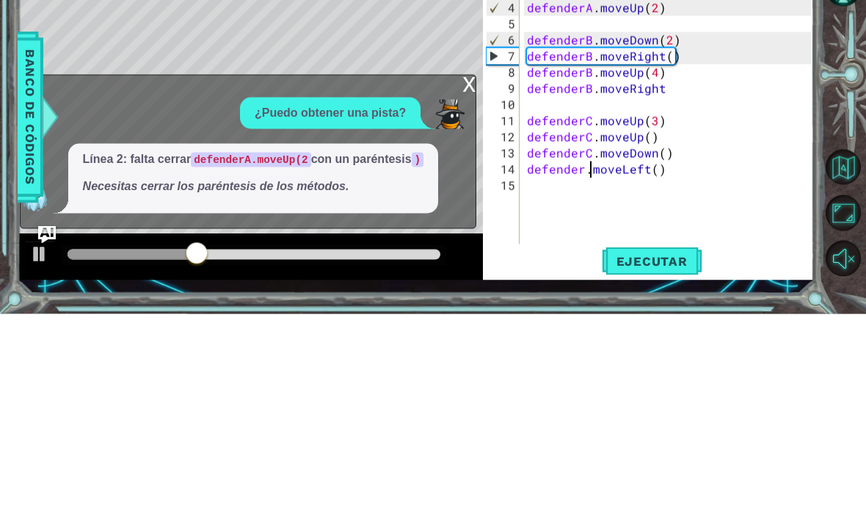
click at [581, 170] on div "defenderA . moveRight ( 2 ) defenderA . moveUp ( 2 ) defenderA . moveLeft ( 2 )…" at bounding box center [671, 314] width 294 height 339
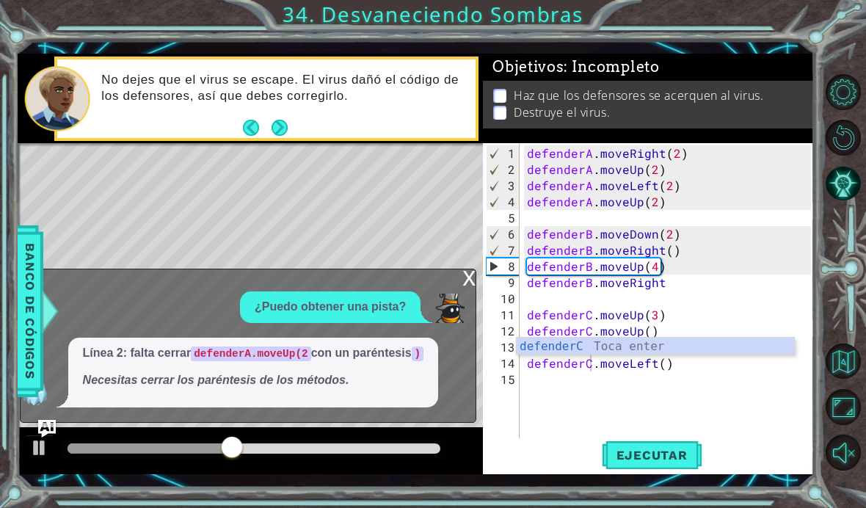
click at [653, 446] on button "Ejecutar" at bounding box center [652, 454] width 101 height 33
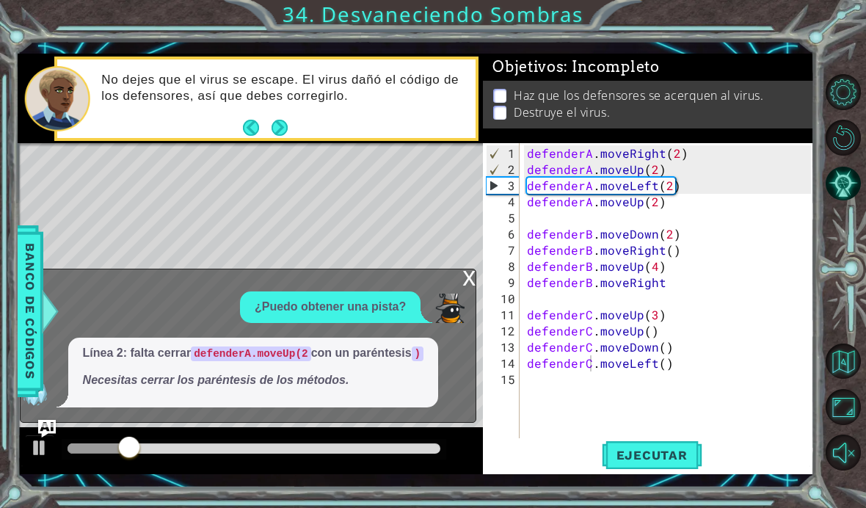
click at [466, 278] on div "x" at bounding box center [468, 276] width 13 height 15
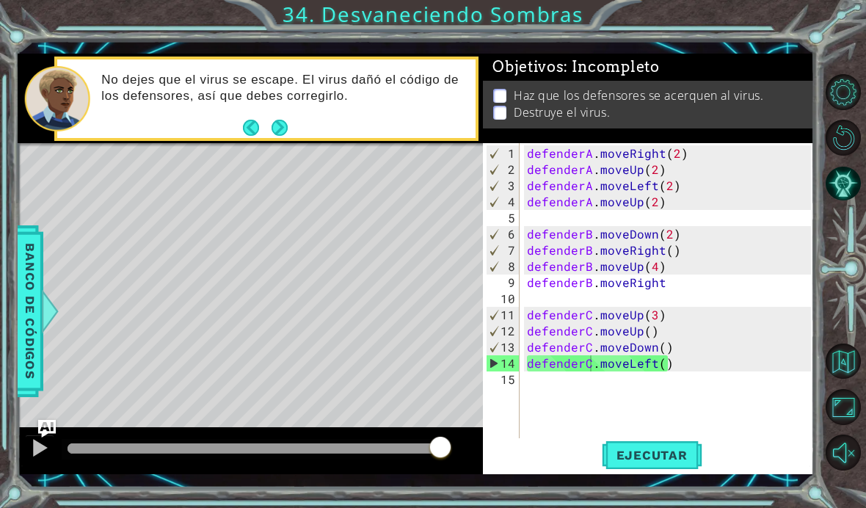
click at [275, 125] on button "Next" at bounding box center [279, 128] width 17 height 17
click at [843, 201] on button "Pista IA" at bounding box center [843, 183] width 35 height 35
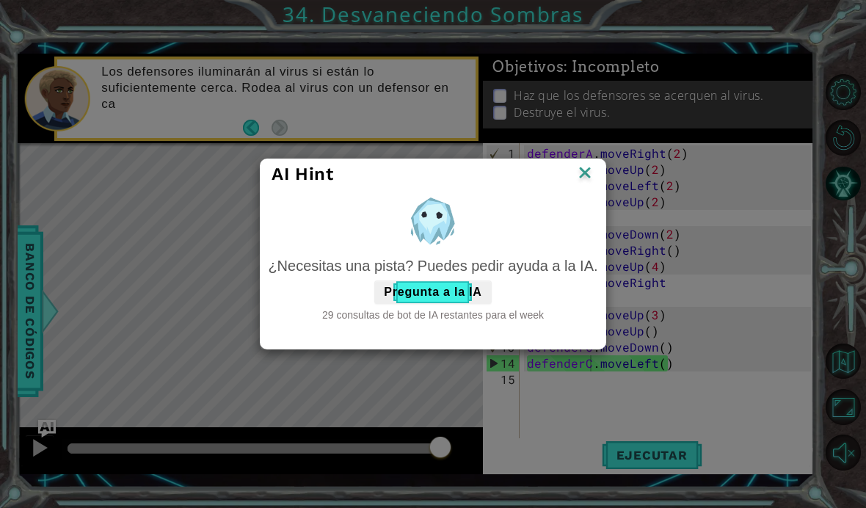
click at [437, 293] on button "Pregunta a la IA" at bounding box center [432, 291] width 117 height 23
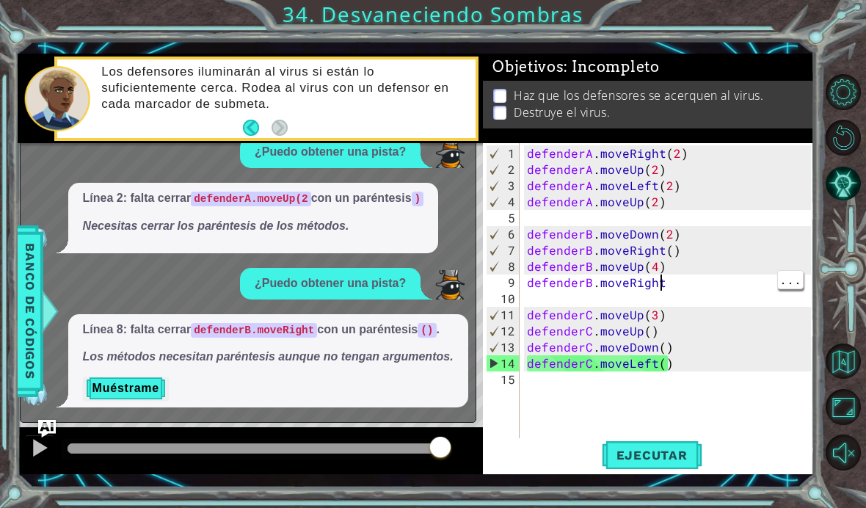
click at [689, 288] on div "defenderA . moveRight ( 2 ) defenderA . moveUp ( 2 ) defenderA . moveLeft ( 2 )…" at bounding box center [671, 314] width 294 height 339
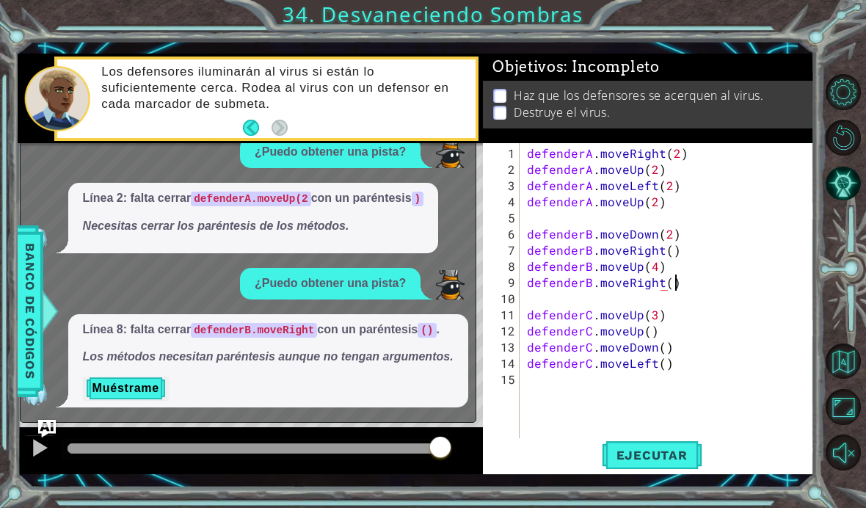
scroll to position [0, 9]
type textarea "defenderB.moveRight()"
click at [668, 448] on span "Ejecutar" at bounding box center [652, 455] width 101 height 15
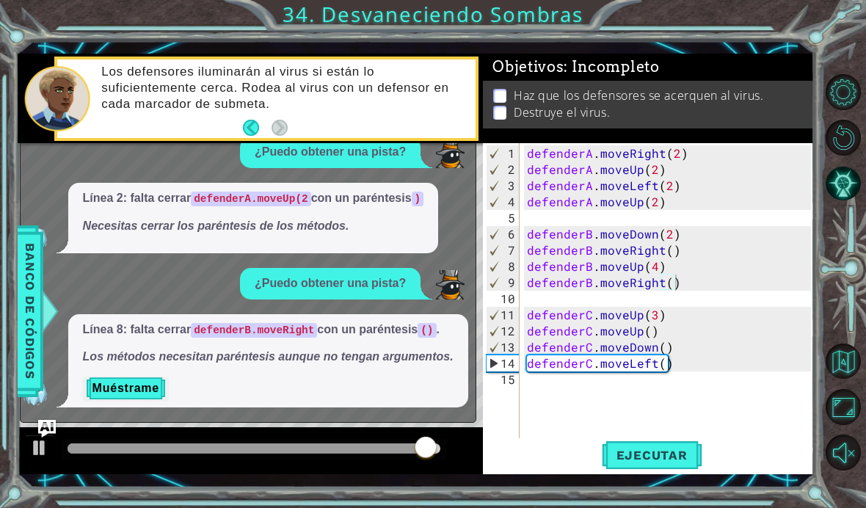
click at [123, 390] on button "Muéstrame" at bounding box center [126, 387] width 86 height 23
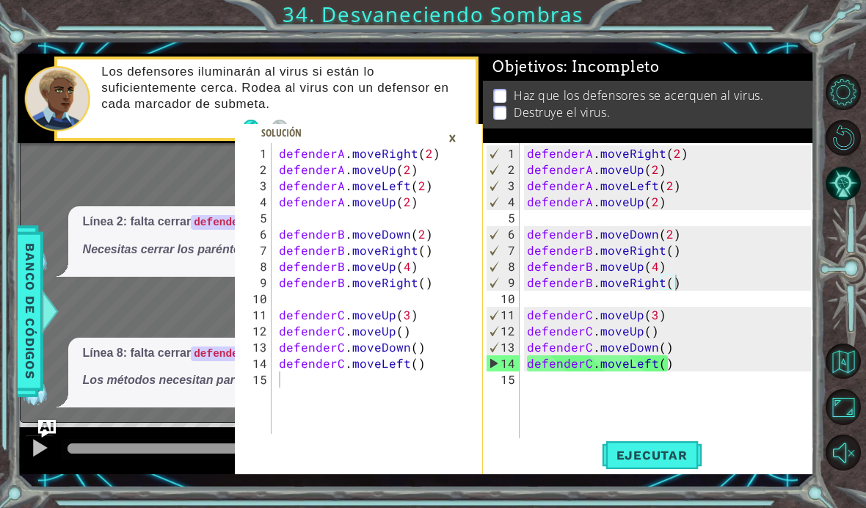
click at [452, 136] on div "×" at bounding box center [452, 137] width 23 height 25
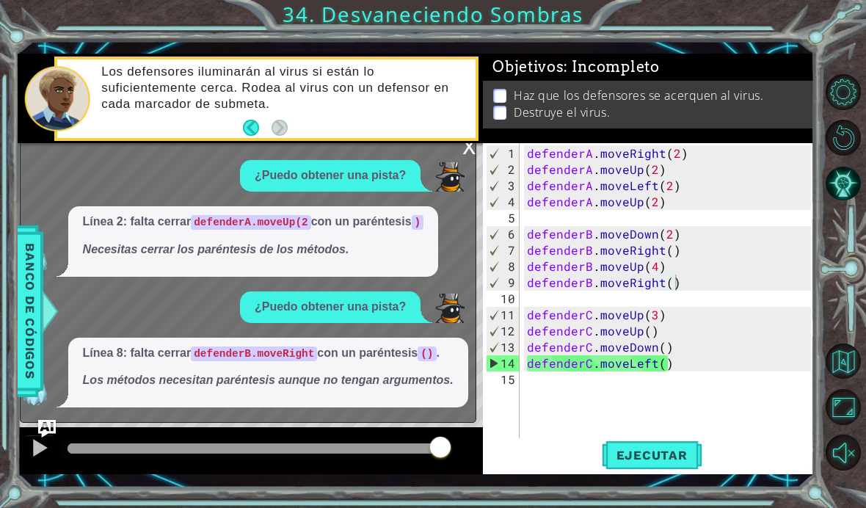
scroll to position [0, 0]
click at [431, 206] on div "Línea 2: falta cerrar defenderA.moveUp(2 con un paréntesis ) Necesitas cerrar l…" at bounding box center [253, 241] width 371 height 70
click at [844, 201] on button "Pista IA" at bounding box center [843, 183] width 35 height 35
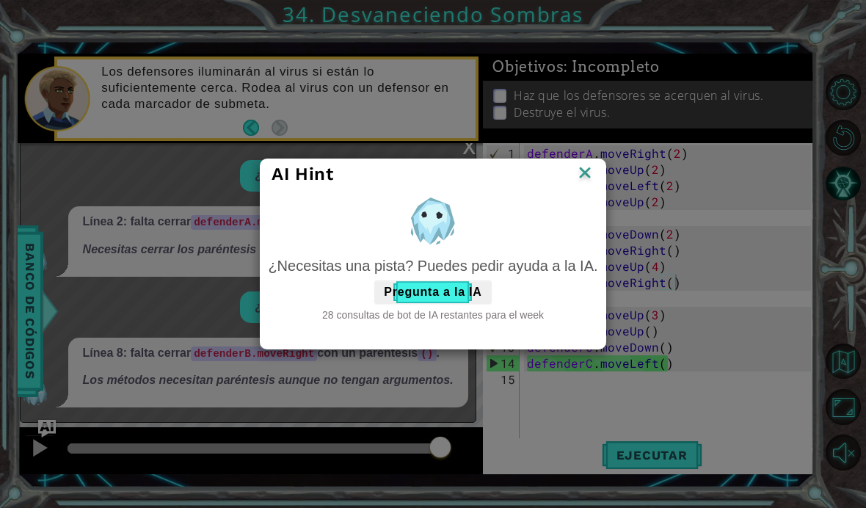
click at [592, 177] on img at bounding box center [584, 174] width 19 height 22
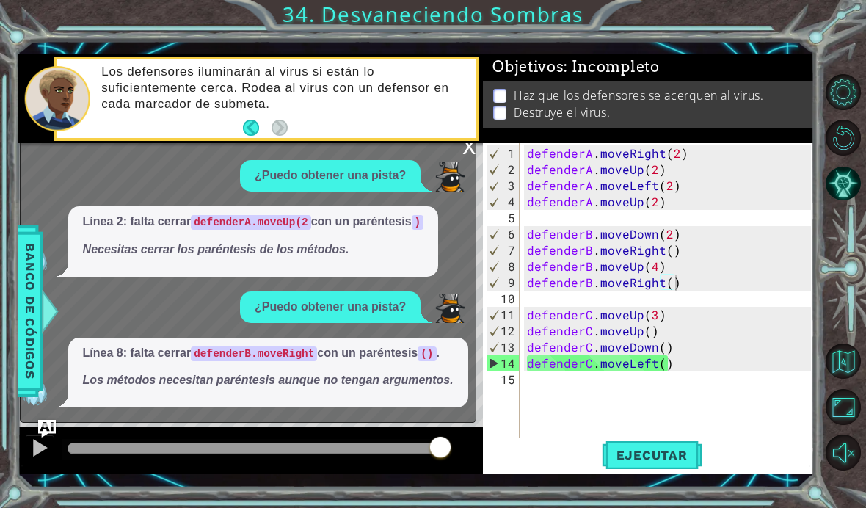
click at [37, 441] on div at bounding box center [39, 447] width 19 height 19
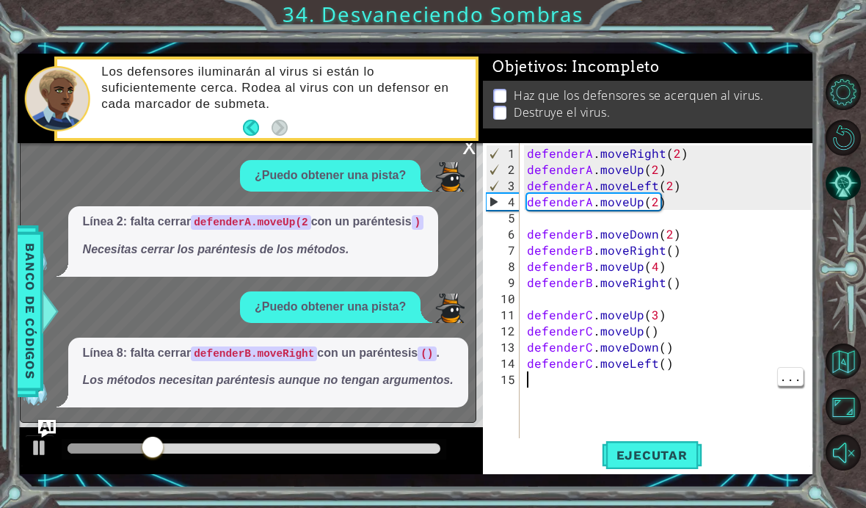
click at [555, 387] on div "defenderA . moveRight ( 2 ) defenderA . moveUp ( 2 ) defenderA . moveLeft ( 2 )…" at bounding box center [671, 314] width 294 height 339
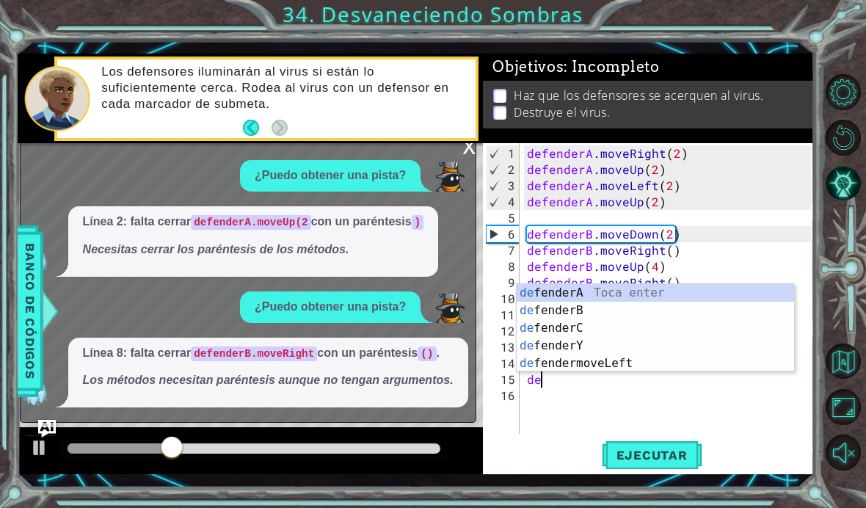
type textarea "def"
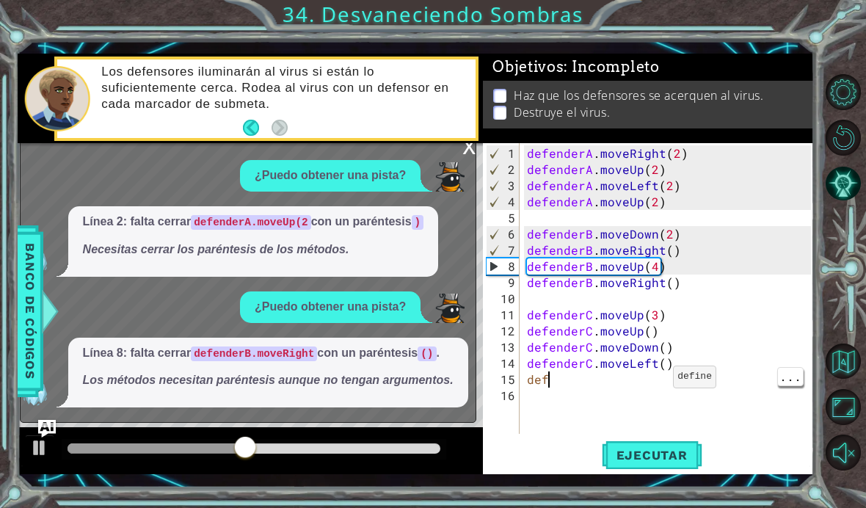
click at [657, 383] on div "defenderA . moveRight ( 2 ) defenderA . moveUp ( 2 ) defenderA . moveLeft ( 2 )…" at bounding box center [671, 306] width 294 height 323
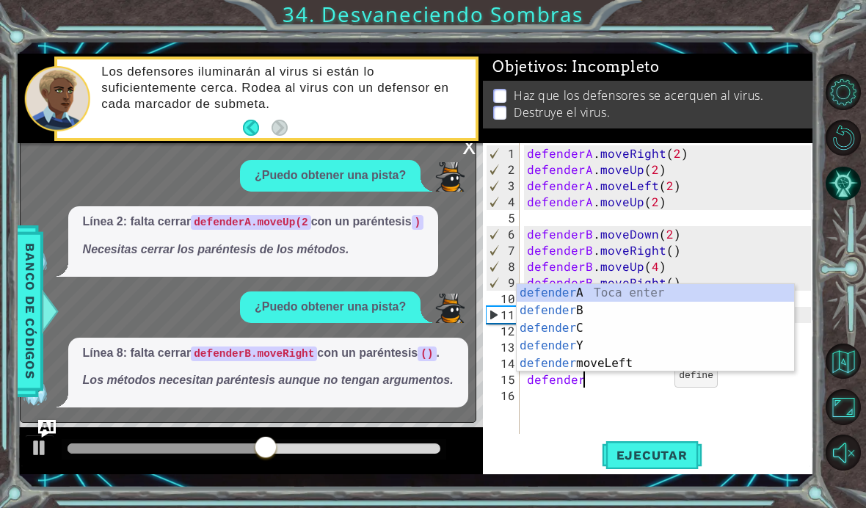
scroll to position [0, 3]
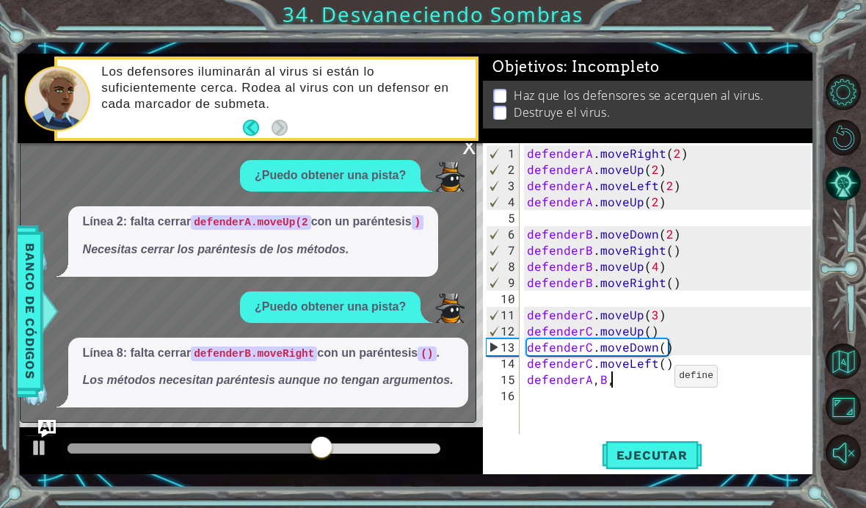
type textarea "defenderA,B,C"
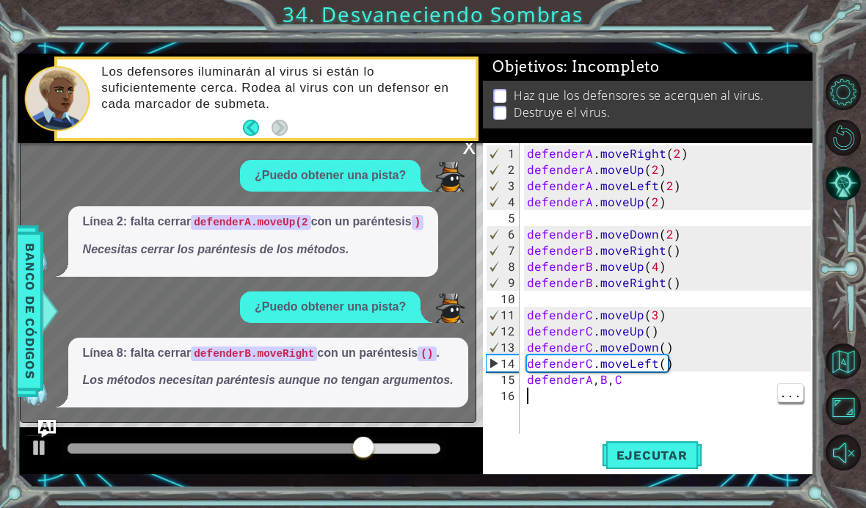
scroll to position [0, 0]
click at [7, 334] on div "1 2 3 4 5 6 7 8 9 10 11 12 13 14 15 defenderA . moveRight ( 2 ) defenderA . mov…" at bounding box center [433, 254] width 866 height 508
click at [38, 333] on span "Banco de códigos" at bounding box center [29, 312] width 23 height 152
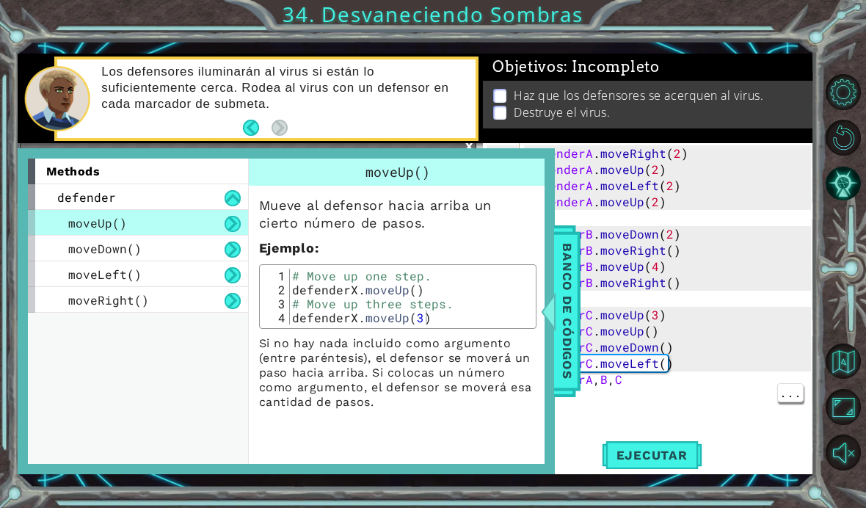
click at [227, 199] on button at bounding box center [233, 198] width 16 height 16
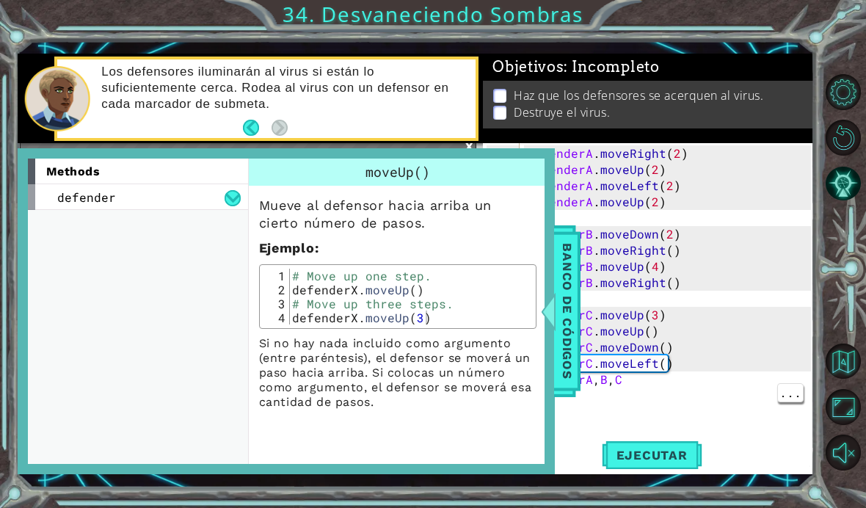
click at [236, 199] on button at bounding box center [233, 198] width 16 height 16
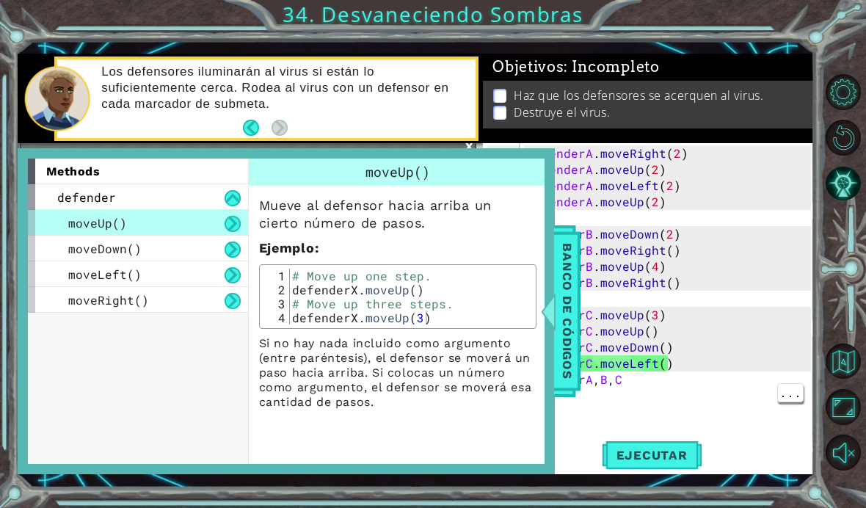
click at [569, 389] on div "Banco de códigos" at bounding box center [567, 311] width 26 height 172
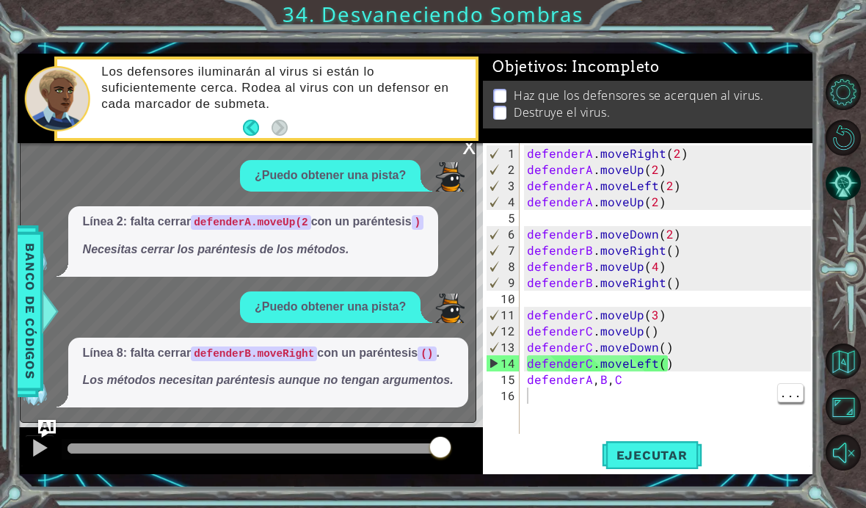
click at [627, 390] on div "defenderA . moveRight ( 2 ) defenderA . moveUp ( 2 ) defenderA . moveLeft ( 2 )…" at bounding box center [671, 306] width 294 height 323
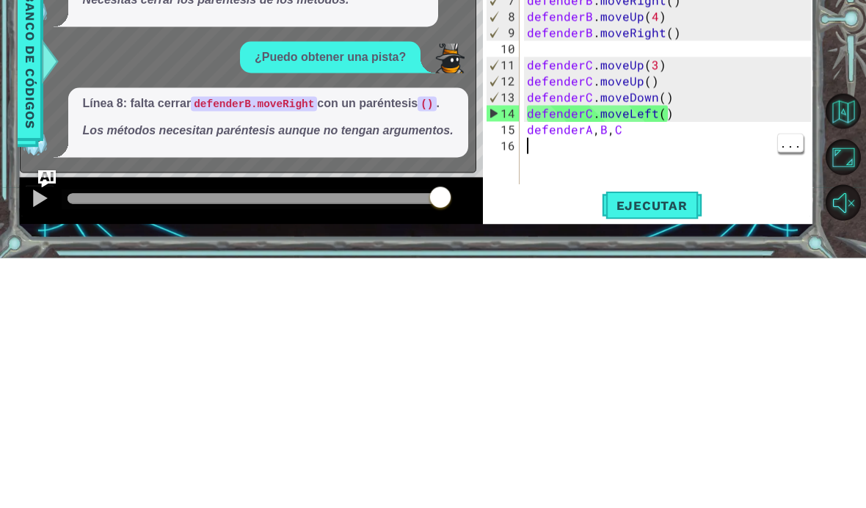
click at [638, 145] on div "defenderA . moveRight ( 2 ) defenderA . moveUp ( 2 ) defenderA . moveLeft ( 2 )…" at bounding box center [671, 306] width 294 height 323
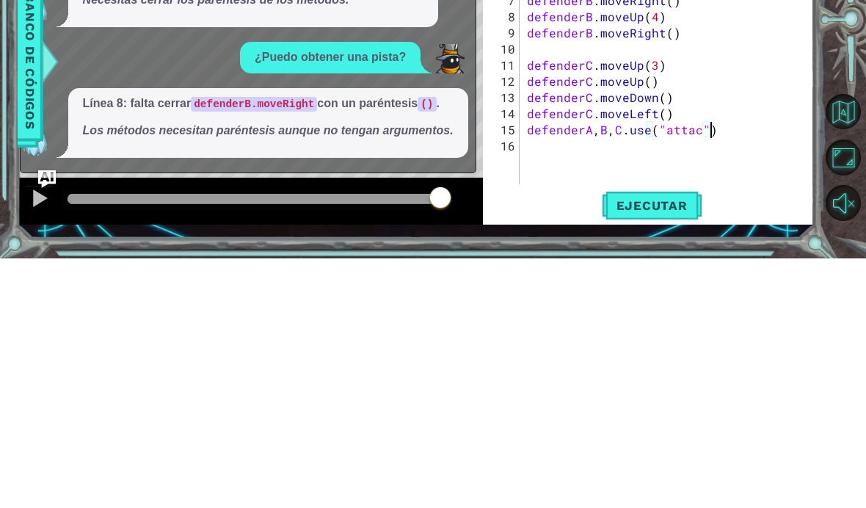
scroll to position [52, 0]
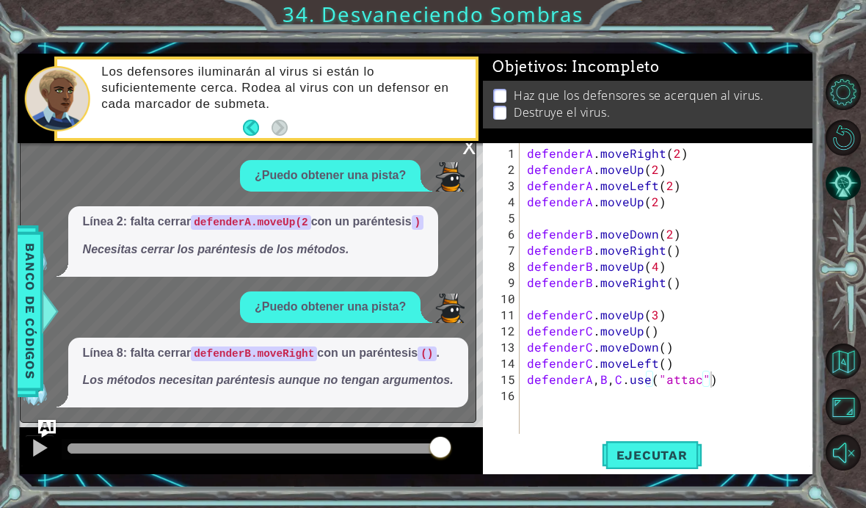
click at [666, 453] on span "Ejecutar" at bounding box center [652, 455] width 101 height 15
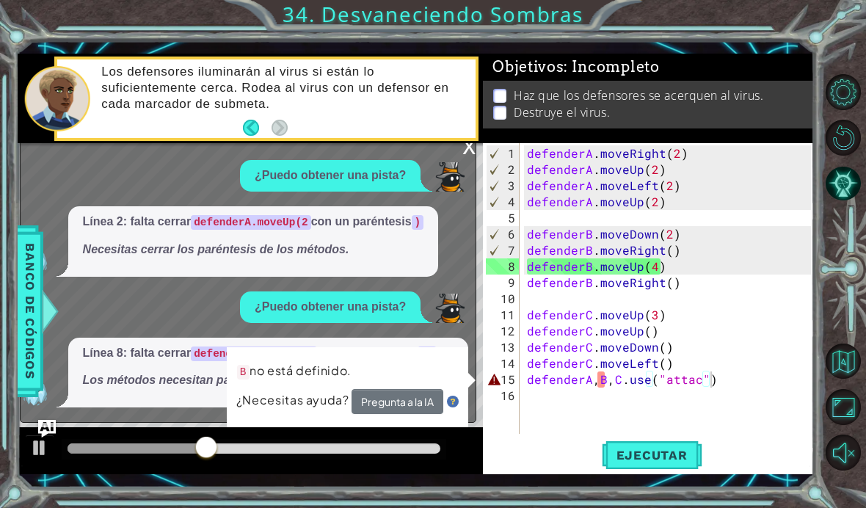
click at [398, 412] on button "Pregunta a la IA" at bounding box center [397, 401] width 92 height 25
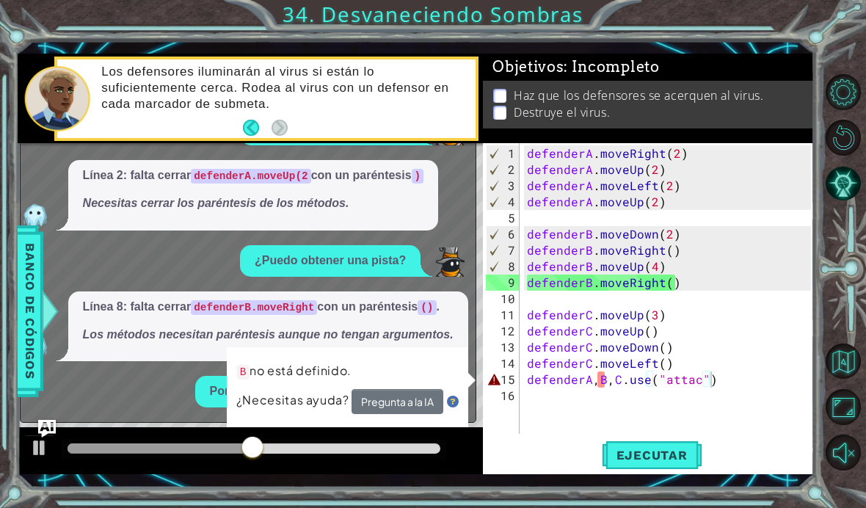
scroll to position [43, 0]
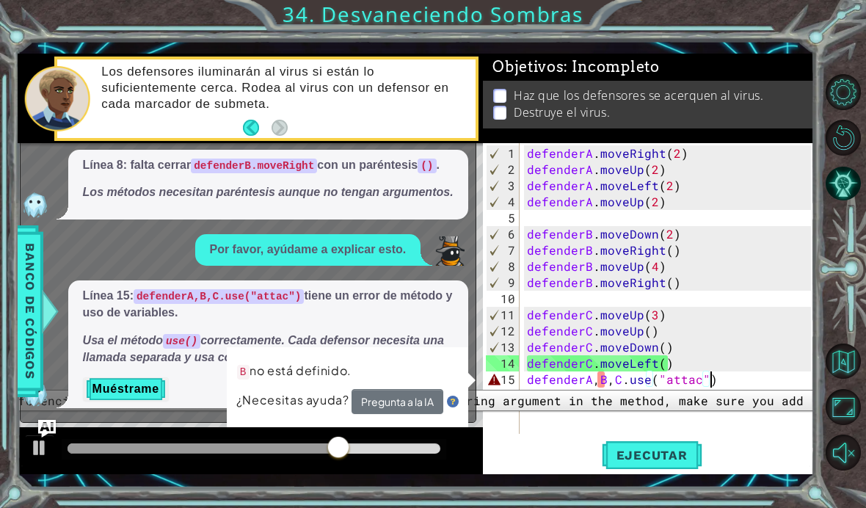
click at [502, 379] on div "15" at bounding box center [503, 379] width 34 height 16
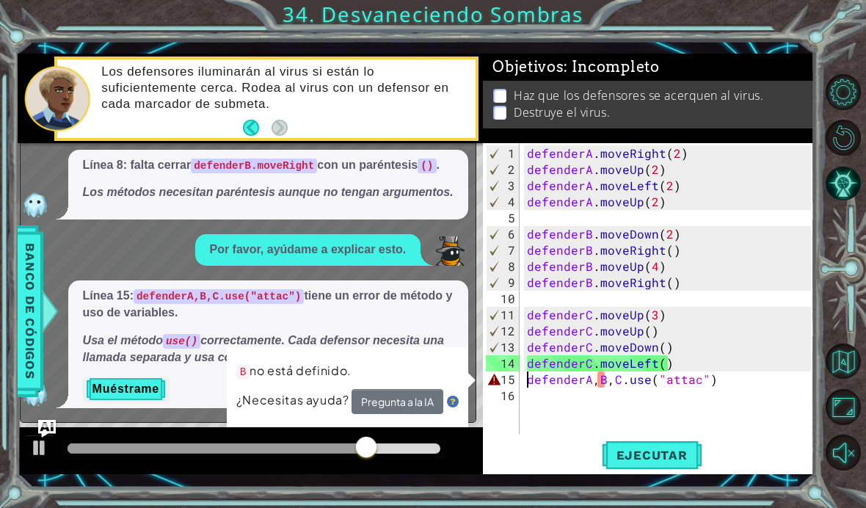
click at [365, 244] on div "Por favor, ayúdame a explicar esto." at bounding box center [308, 250] width 226 height 32
click at [468, 379] on div "B no está definido. ¿Necesitas ayuda? Pregunta a la IA" at bounding box center [347, 386] width 242 height 81
click at [242, 159] on code "defenderB.moveRight" at bounding box center [254, 166] width 126 height 15
click at [116, 321] on p "Línea 15: defenderA,B,C.use("attac") tiene un error de método y uso de variable…" at bounding box center [268, 305] width 371 height 34
click at [134, 391] on button "Muéstrame" at bounding box center [126, 388] width 86 height 23
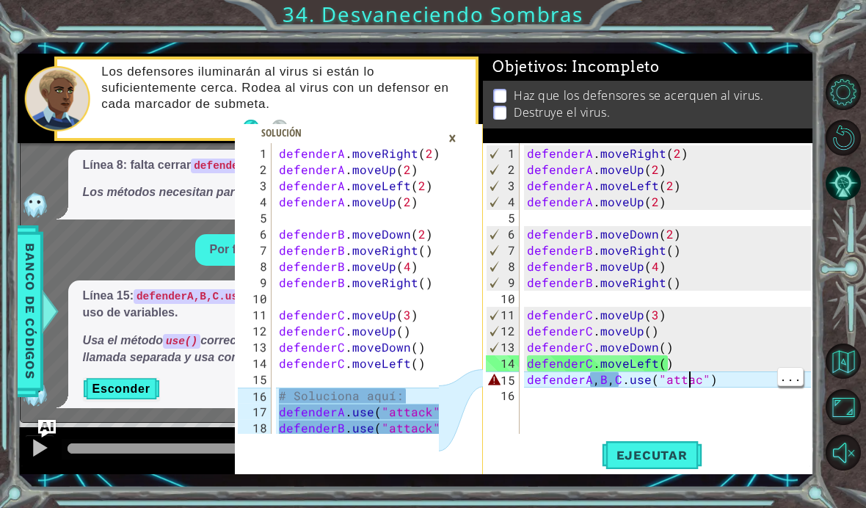
click at [694, 386] on div "defenderA . moveRight ( 2 ) defenderA . moveUp ( 2 ) defenderA . moveLeft ( 2 )…" at bounding box center [671, 306] width 294 height 323
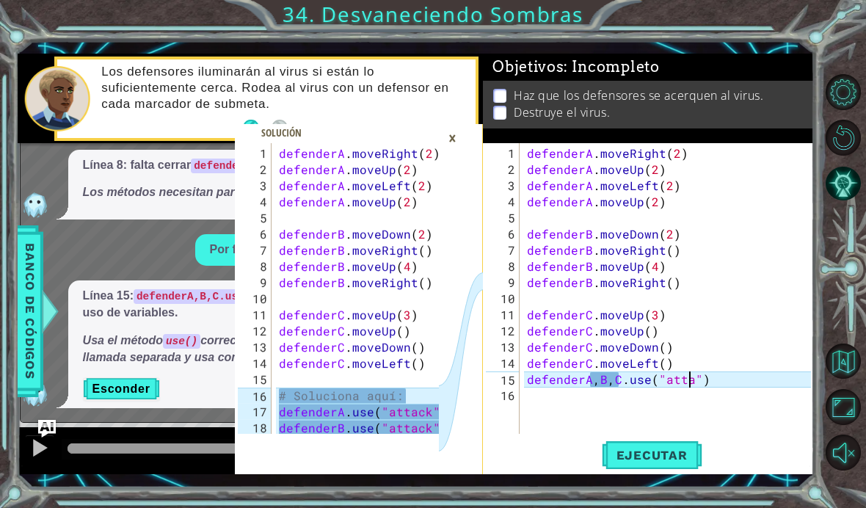
scroll to position [0, 10]
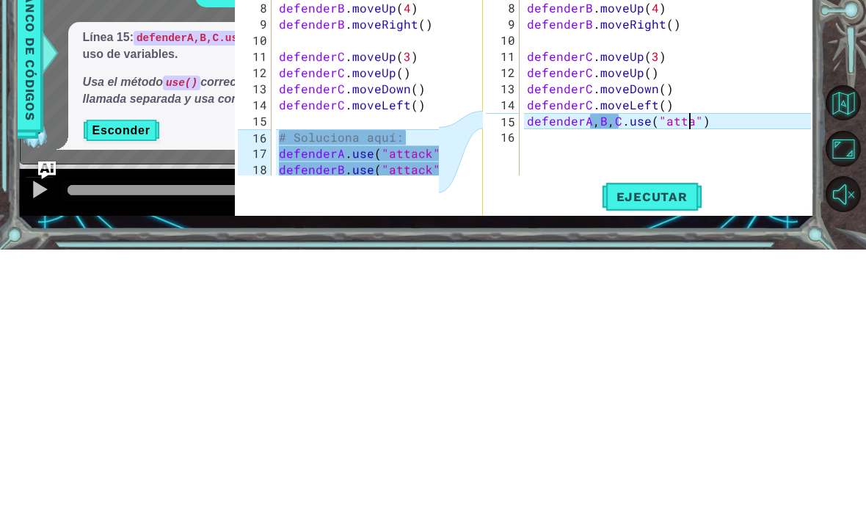
type textarea "defenderA,B,C.use("attac")"
click at [622, 145] on div "defenderA . moveRight ( 2 ) defenderA . moveUp ( 2 ) defenderA . moveLeft ( 2 )…" at bounding box center [671, 306] width 294 height 323
click at [620, 145] on div "defenderA . moveRight ( 2 ) defenderA . moveUp ( 2 ) defenderA . moveLeft ( 2 )…" at bounding box center [671, 306] width 294 height 323
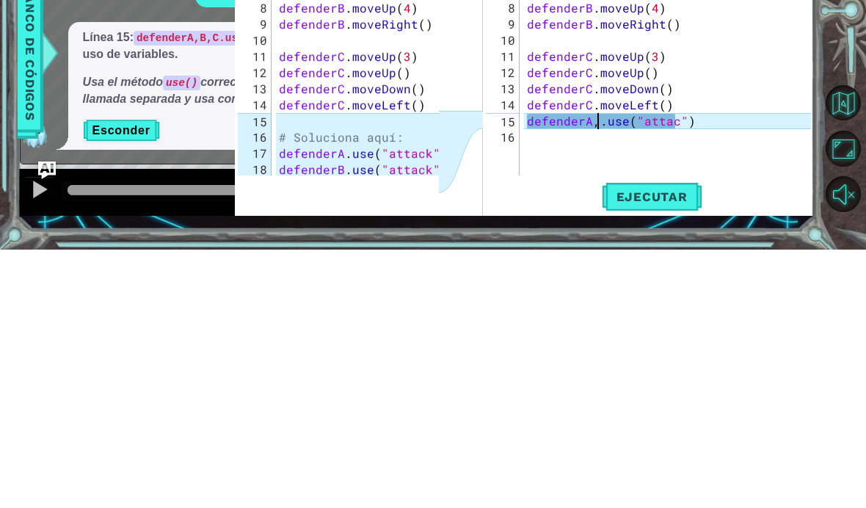
type textarea "defenderA.use("attac")"
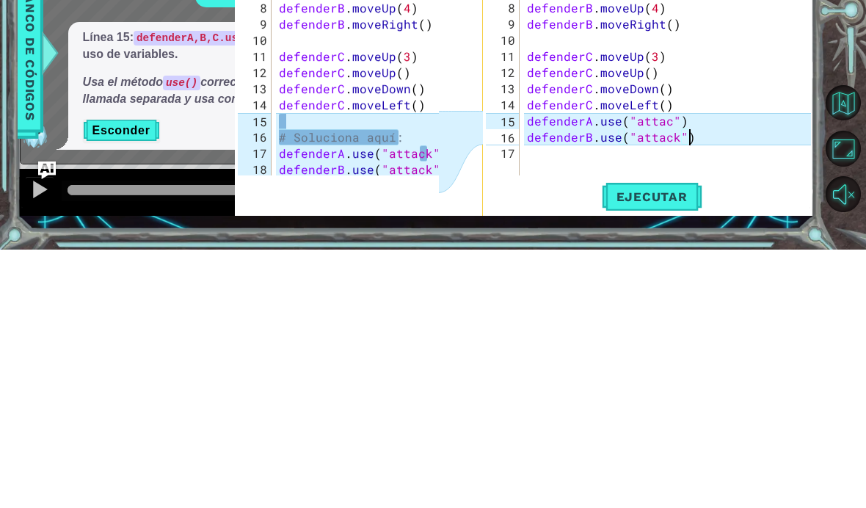
scroll to position [0, 9]
type textarea "defenderA.use("attack")"
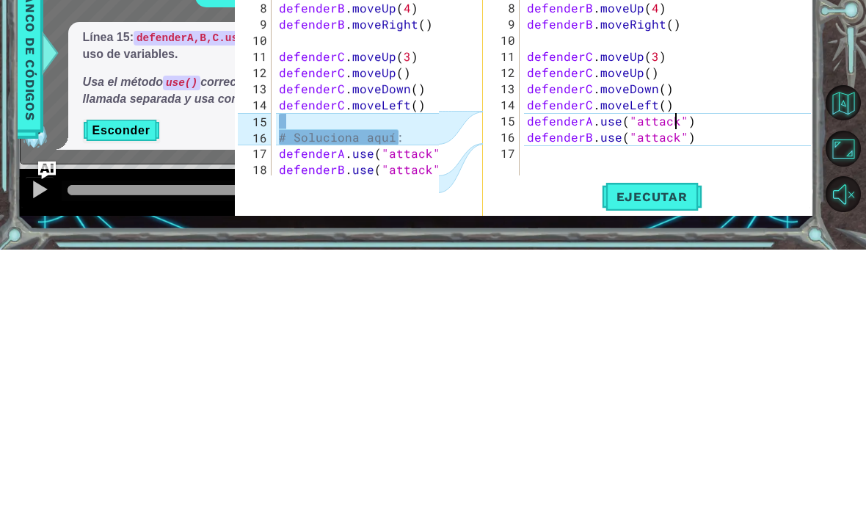
scroll to position [0, 0]
type textarea "defenderB.use("attack")"
click at [711, 145] on div "defenderA . moveRight ( 2 ) defenderA . moveUp ( 2 ) defenderA . moveLeft ( 2 )…" at bounding box center [671, 306] width 294 height 323
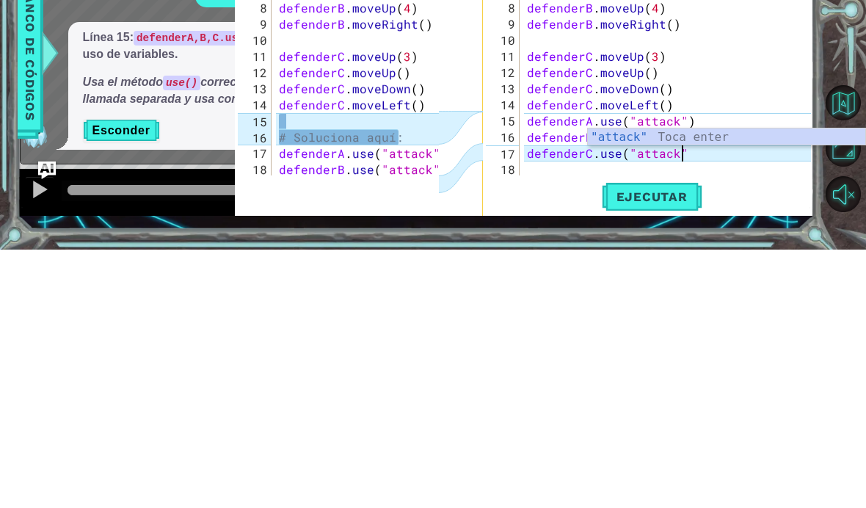
scroll to position [0, 10]
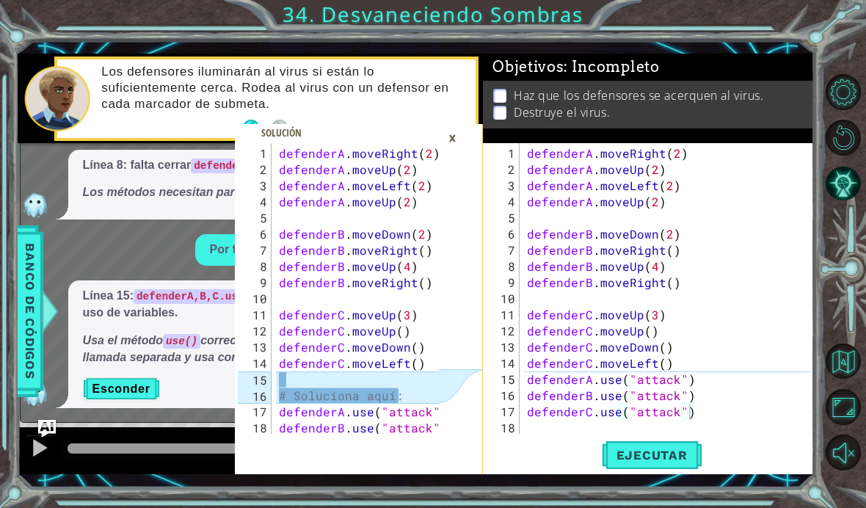
click at [652, 462] on span "Ejecutar" at bounding box center [652, 455] width 101 height 15
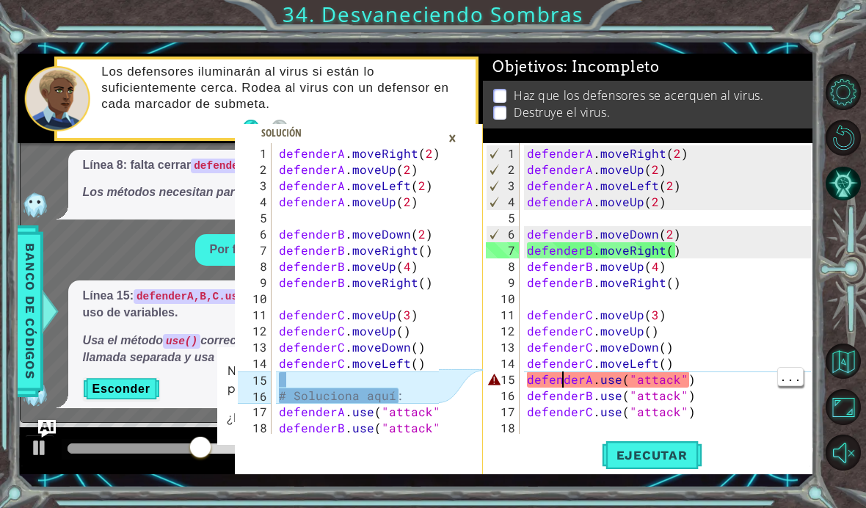
click at [498, 382] on div "15" at bounding box center [503, 379] width 34 height 16
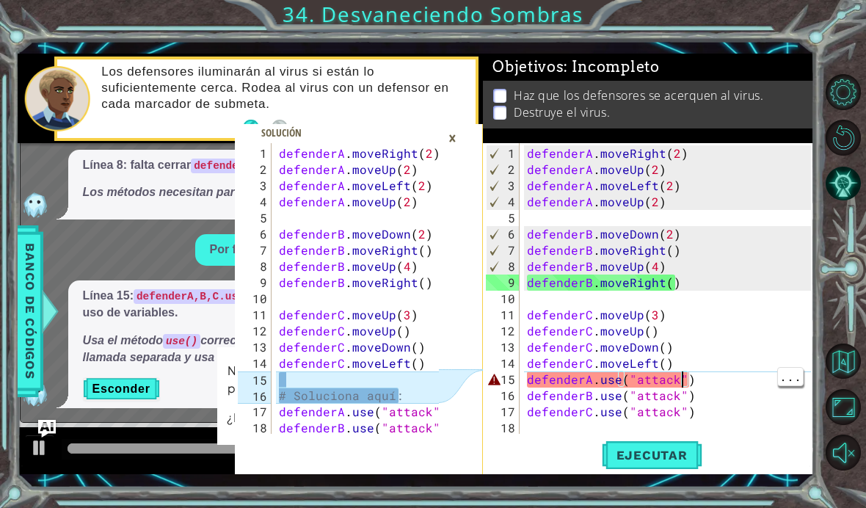
click at [679, 377] on div "defenderA . moveRight ( 2 ) defenderA . moveUp ( 2 ) defenderA . moveLeft ( 2 )…" at bounding box center [671, 306] width 294 height 323
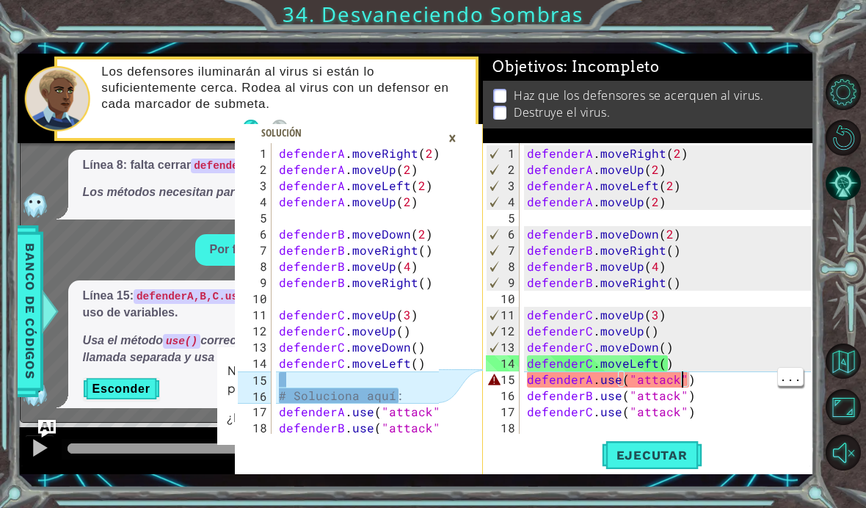
click at [463, 134] on div "×" at bounding box center [452, 137] width 23 height 25
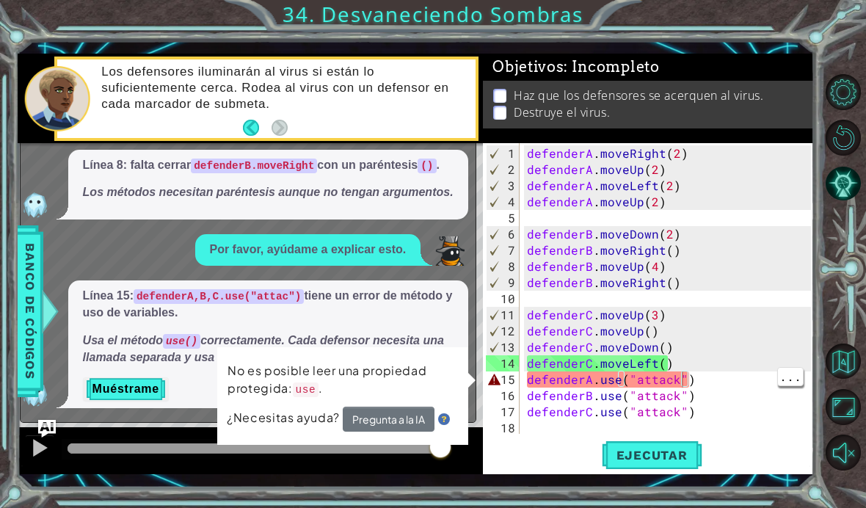
click at [614, 379] on div "defenderA . moveRight ( 2 ) defenderA . moveUp ( 2 ) defenderA . moveLeft ( 2 )…" at bounding box center [671, 306] width 294 height 323
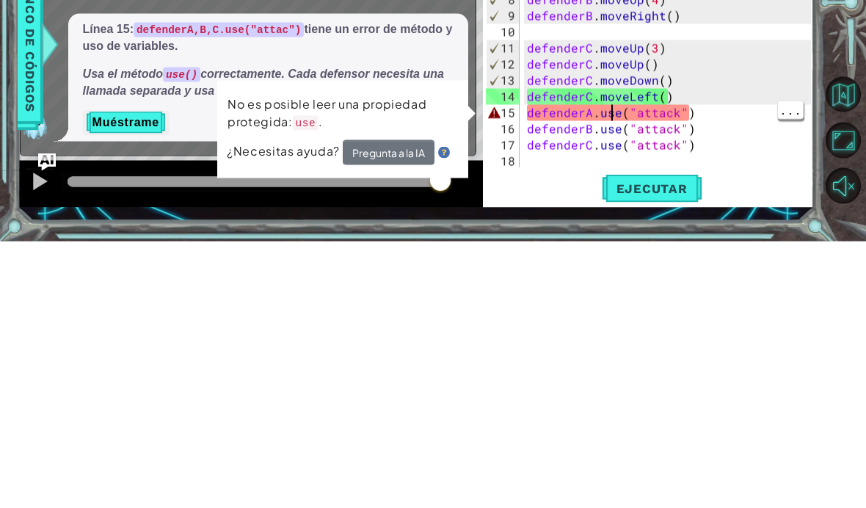
click at [622, 145] on div "defenderA . moveRight ( 2 ) defenderA . moveUp ( 2 ) defenderA . moveLeft ( 2 )…" at bounding box center [671, 306] width 294 height 323
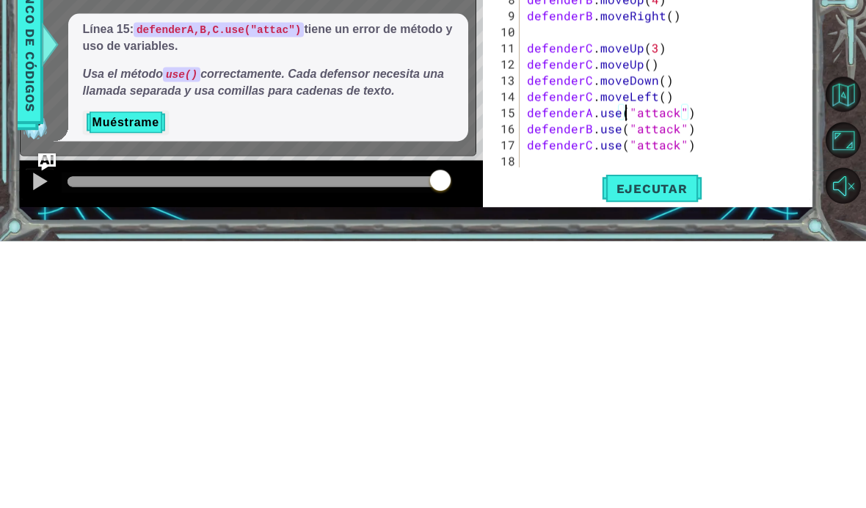
click at [626, 448] on span "Ejecutar" at bounding box center [652, 455] width 101 height 15
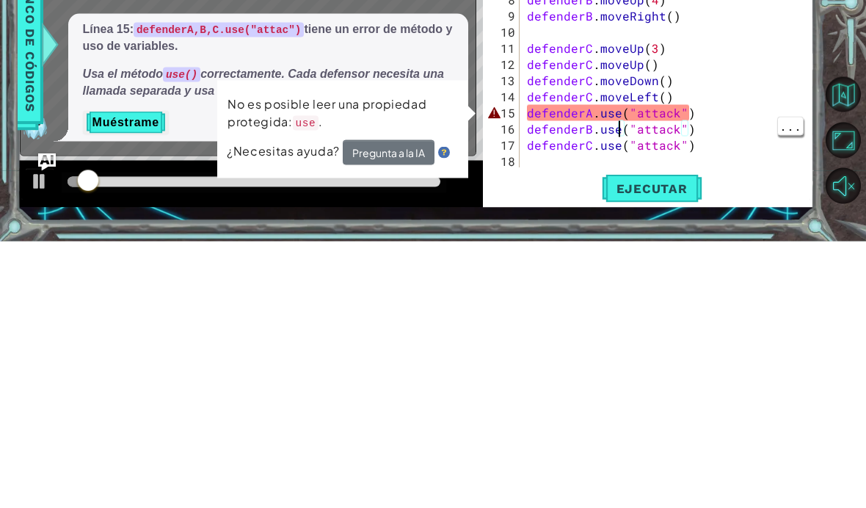
click at [618, 145] on div "defenderA . moveRight ( 2 ) defenderA . moveUp ( 2 ) defenderA . moveLeft ( 2 )…" at bounding box center [671, 306] width 294 height 323
click at [615, 145] on div "defenderA . moveRight ( 2 ) defenderA . moveUp ( 2 ) defenderA . moveLeft ( 2 )…" at bounding box center [671, 306] width 294 height 323
click at [622, 145] on div "defenderA . moveRight ( 2 ) defenderA . moveUp ( 2 ) defenderA . moveLeft ( 2 )…" at bounding box center [671, 306] width 294 height 323
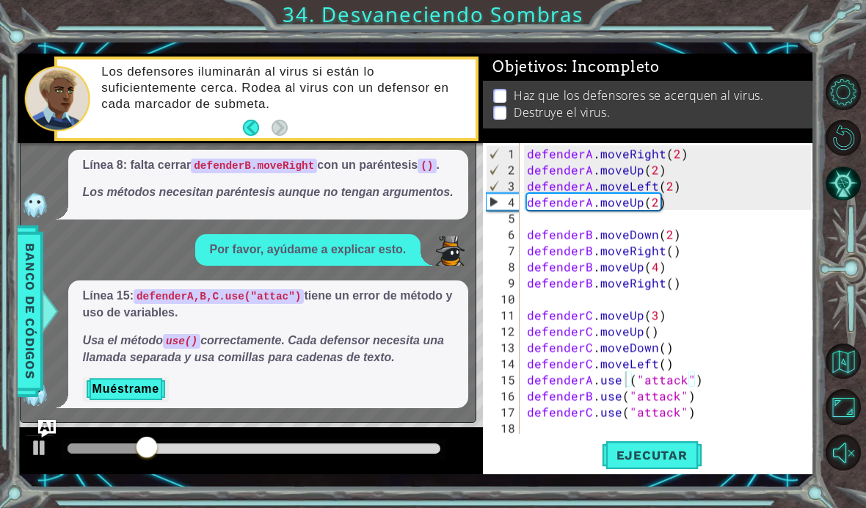
click at [619, 448] on span "Ejecutar" at bounding box center [652, 455] width 101 height 15
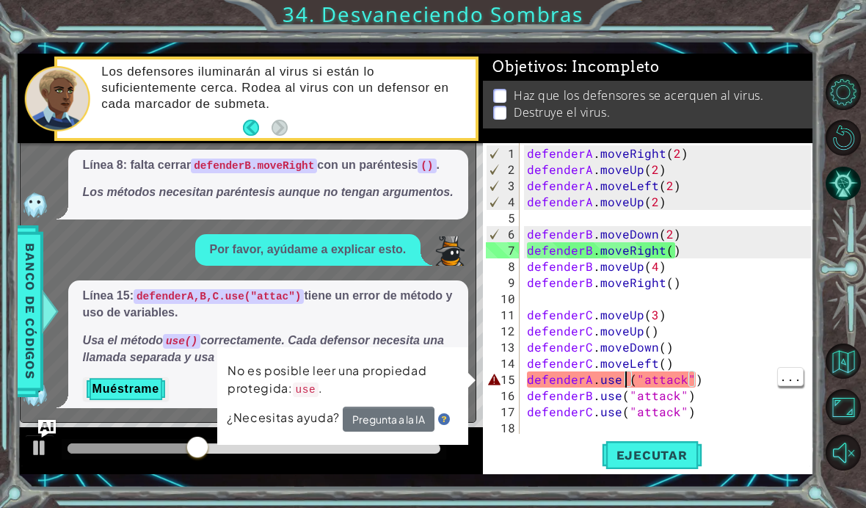
click at [627, 382] on div "defenderA . moveRight ( 2 ) defenderA . moveUp ( 2 ) defenderA . moveLeft ( 2 )…" at bounding box center [671, 306] width 294 height 323
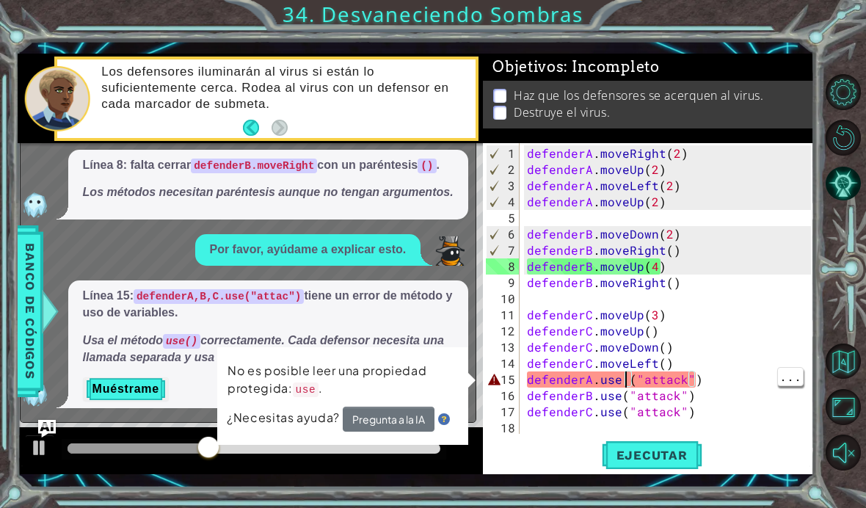
type textarea "defenderA.use("attack")"
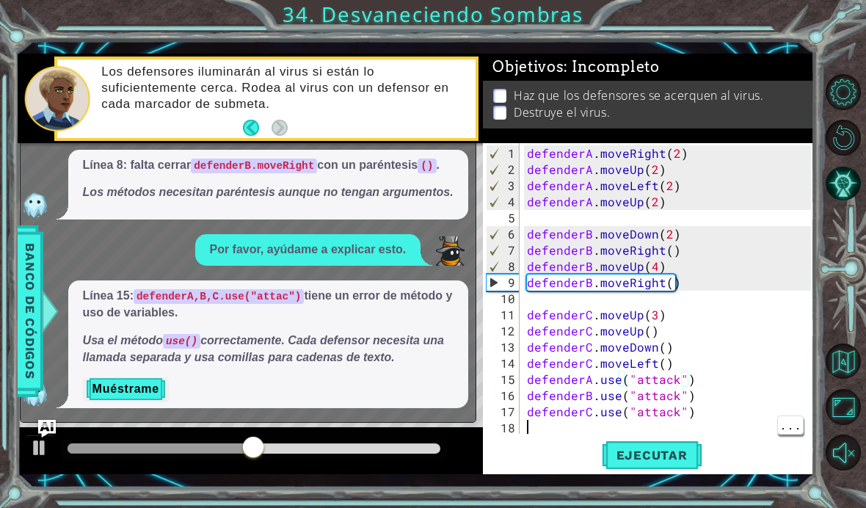
scroll to position [0, 0]
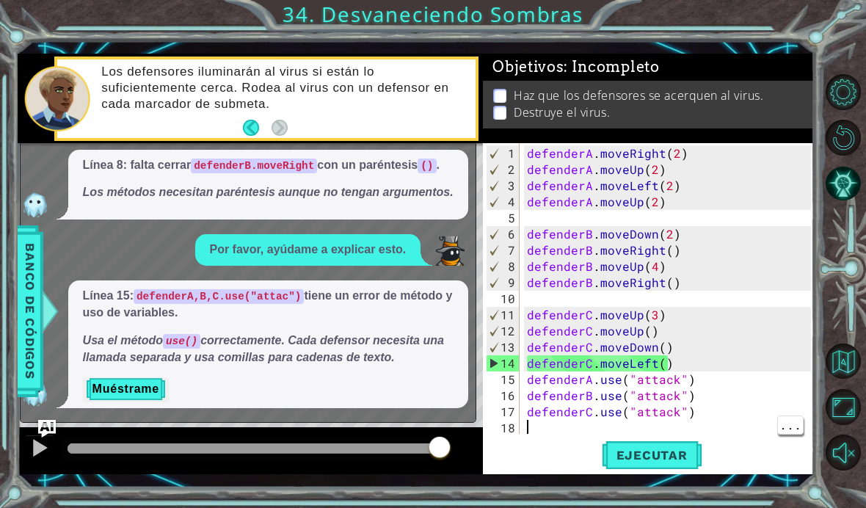
click at [656, 449] on span "Ejecutar" at bounding box center [652, 455] width 101 height 15
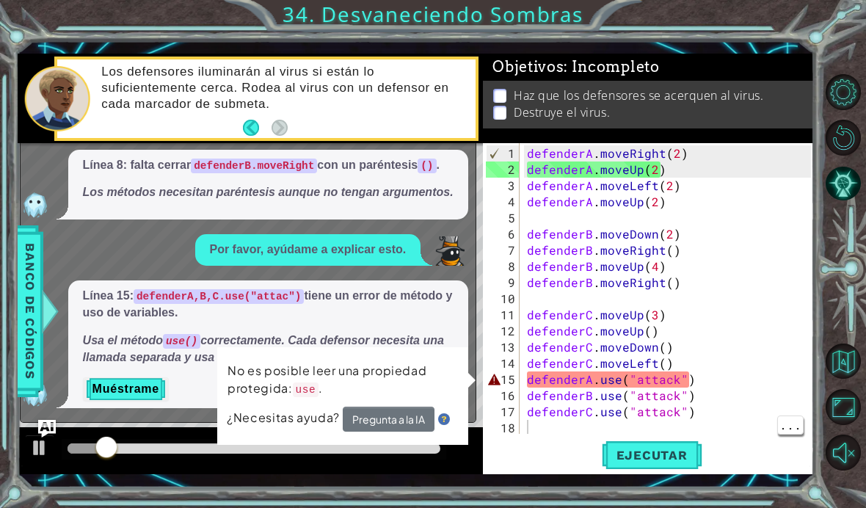
click at [398, 417] on button "Pregunta a la IA" at bounding box center [388, 420] width 92 height 26
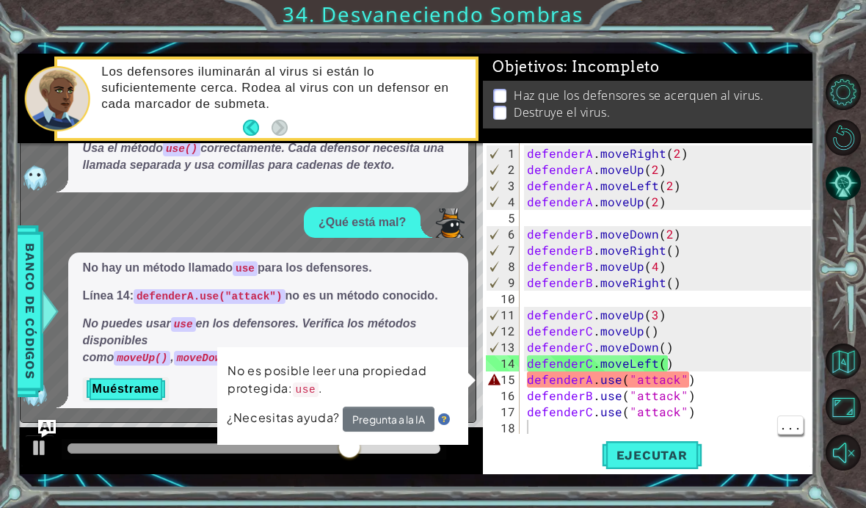
click at [840, 155] on button "Reiniciar nivel" at bounding box center [843, 137] width 35 height 35
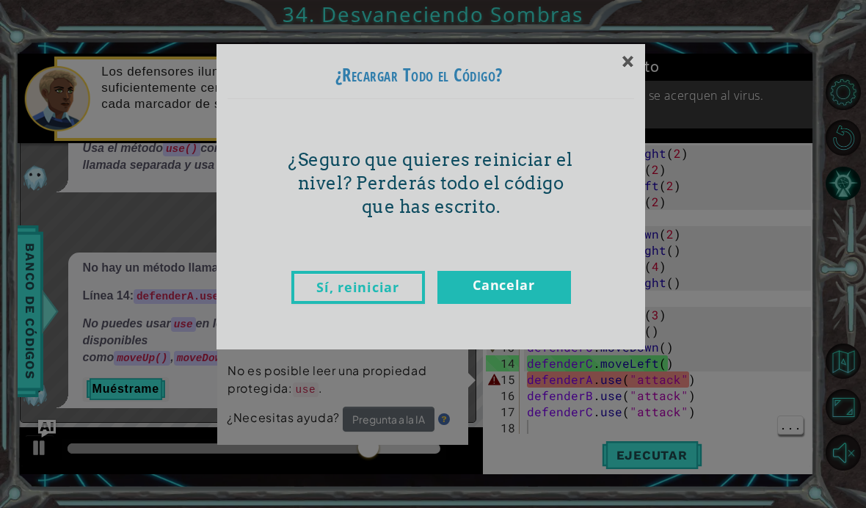
click at [370, 276] on link "Sí, reiniciar" at bounding box center [358, 287] width 134 height 33
